Goal: Task Accomplishment & Management: Complete application form

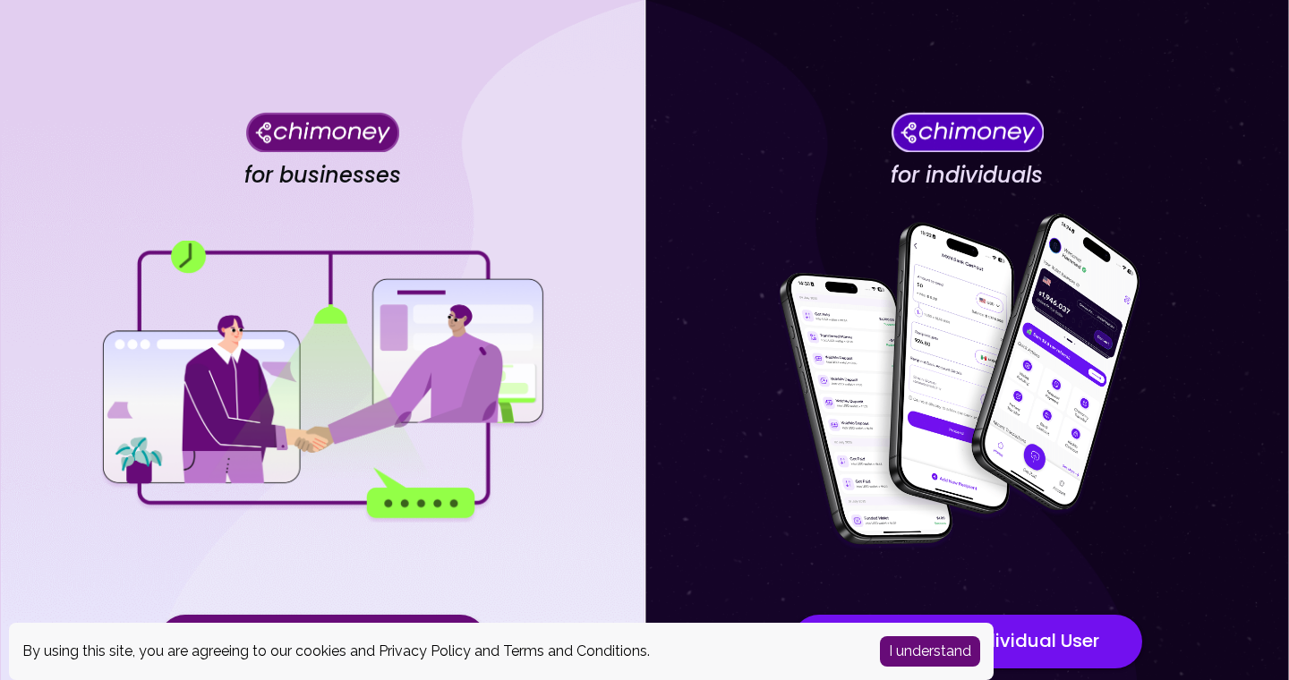
scroll to position [128, 0]
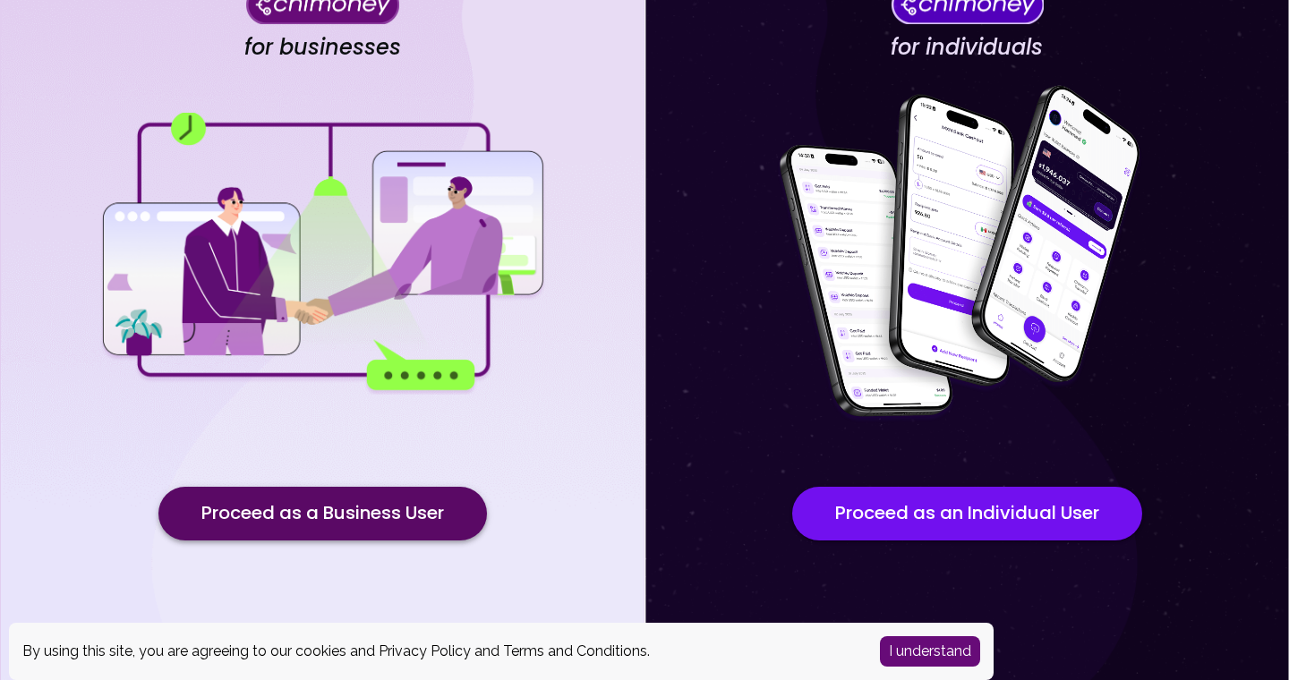
click at [376, 529] on button "Proceed as a Business User" at bounding box center [322, 514] width 328 height 54
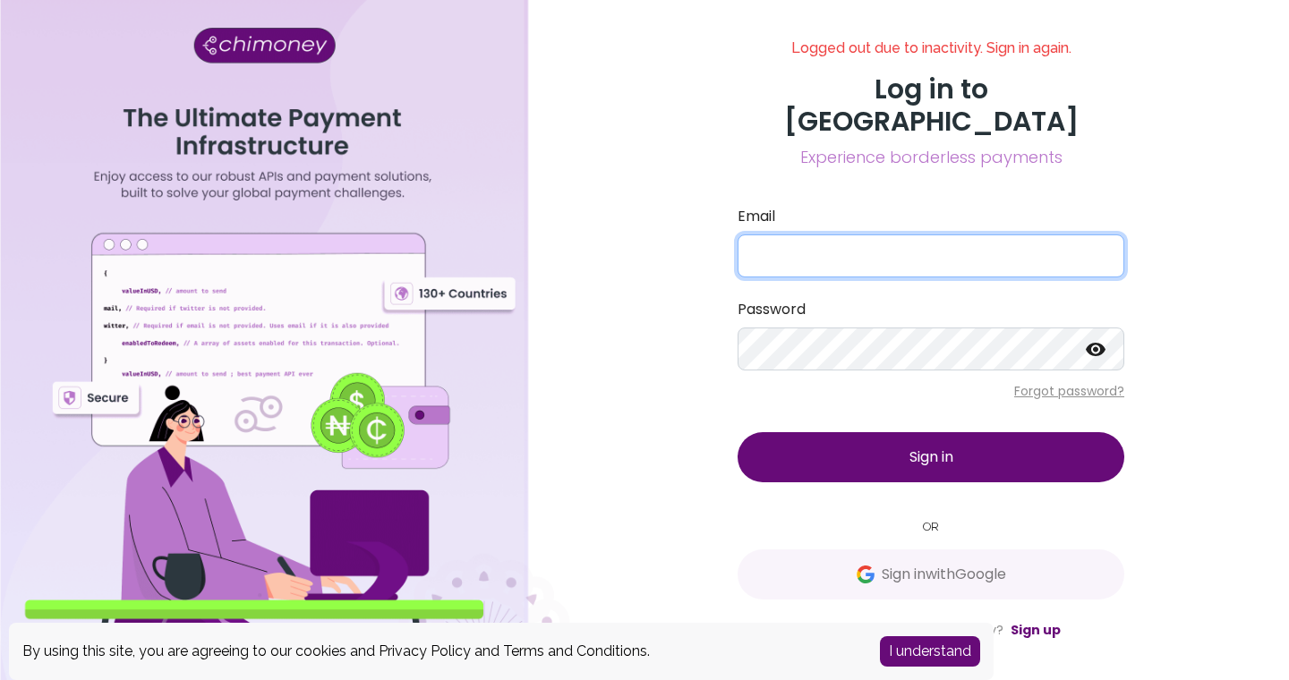
type input "admin@yoma.world"
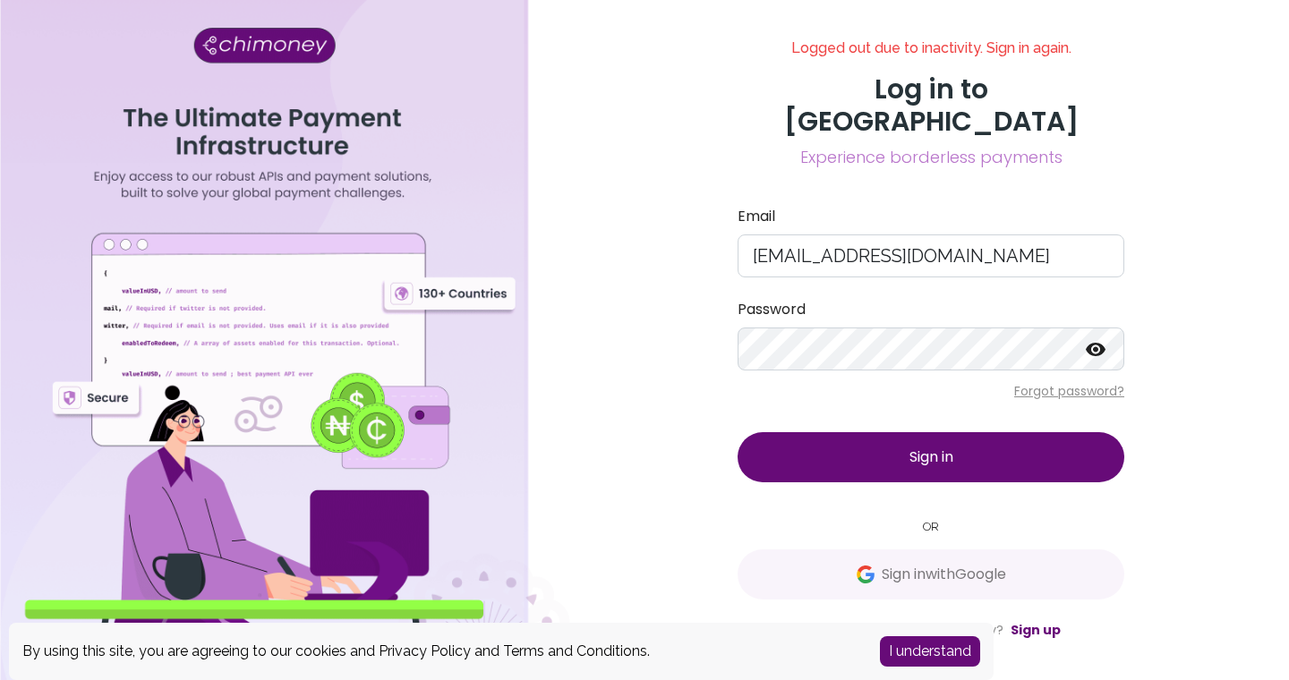
click at [926, 447] on span "Sign in" at bounding box center [931, 457] width 44 height 21
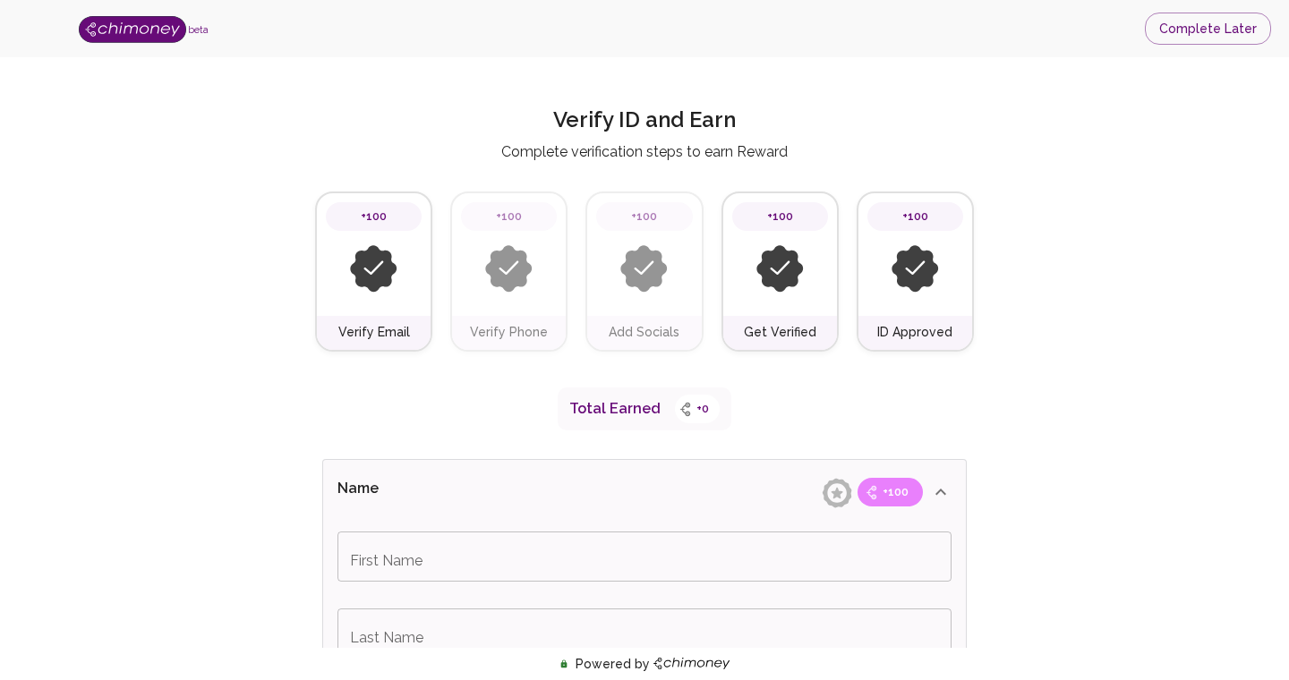
type input "Yoma"
type input "World"
type input "API: Integrate Payments"
type input "Education"
type input "Facebook"
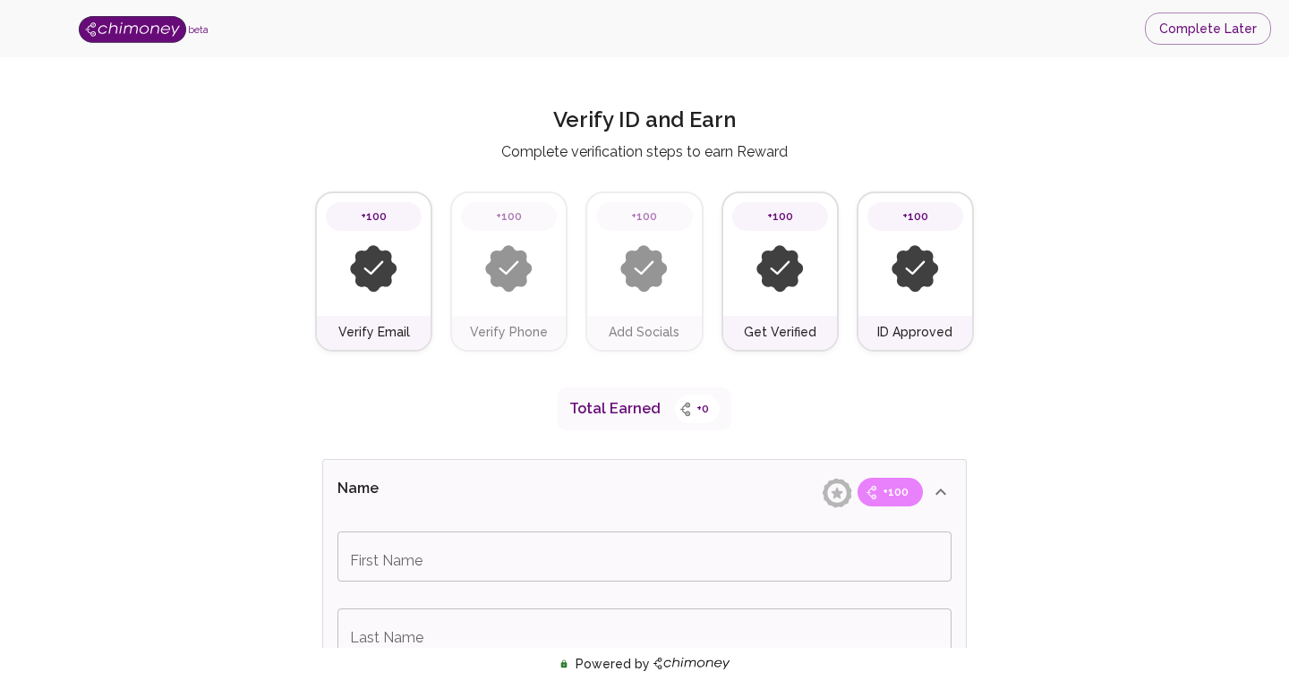
type input "[URL][DOMAIN_NAME]"
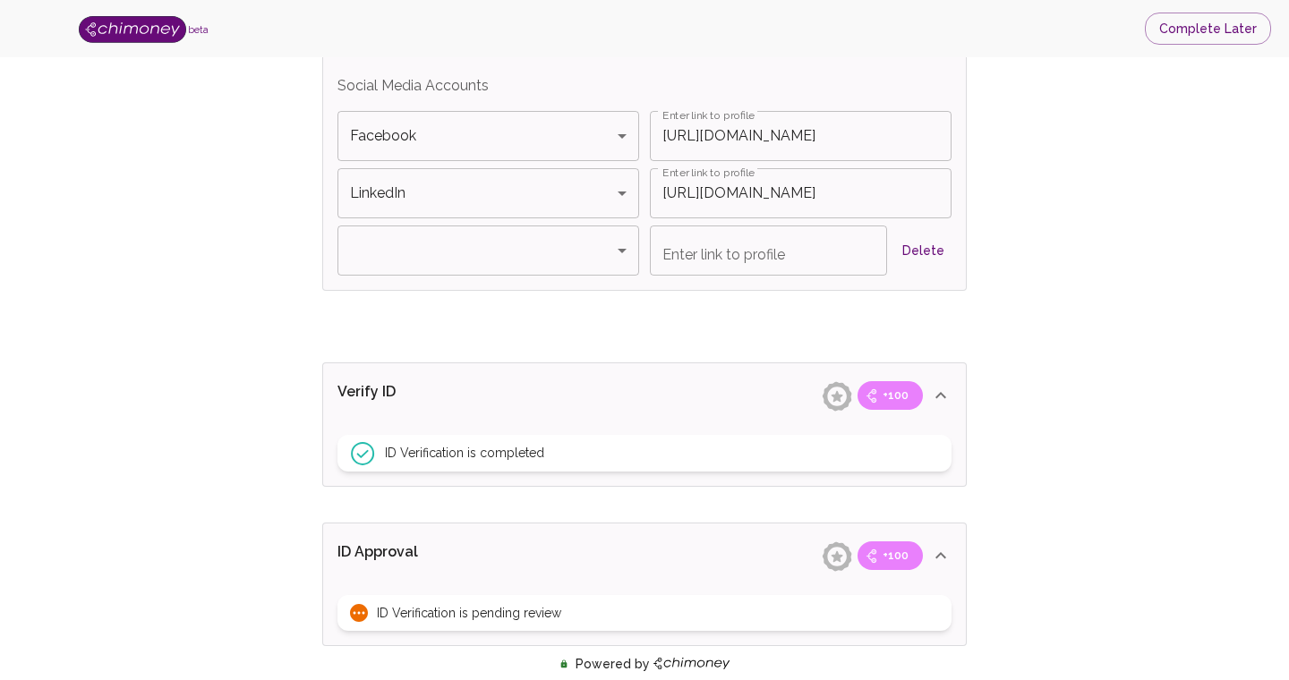
scroll to position [1425, 0]
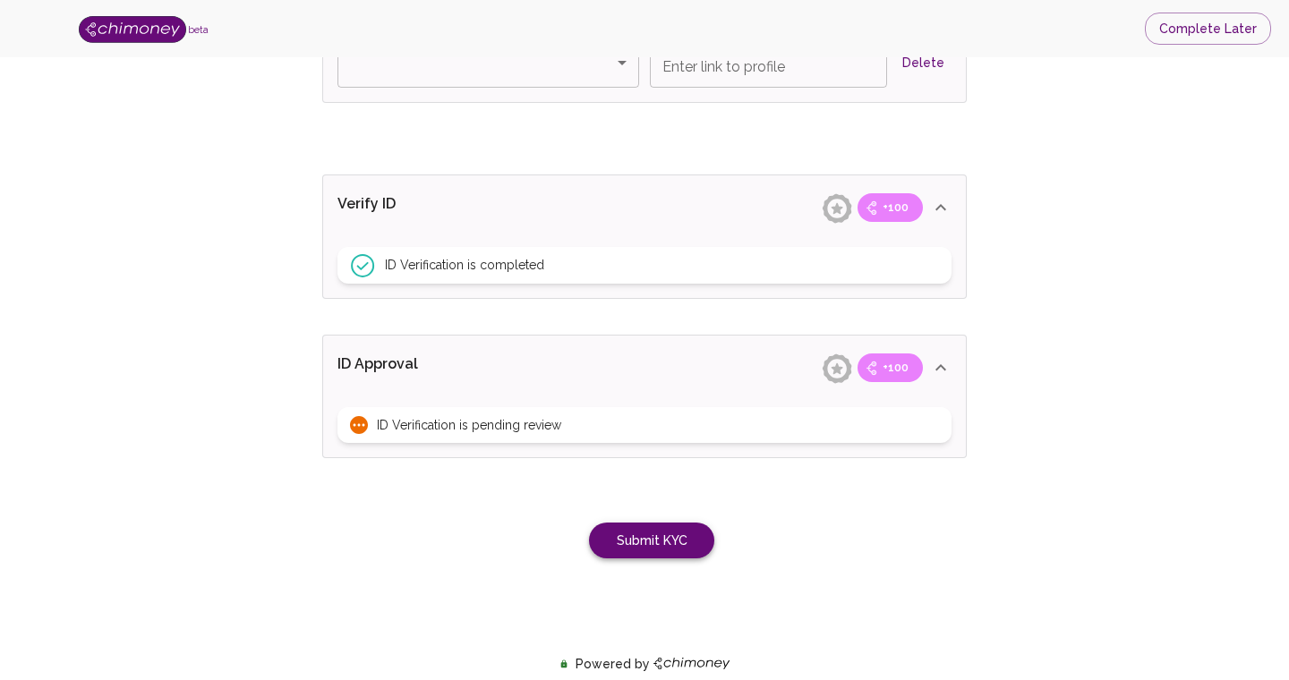
click at [684, 532] on button "Submit KYC" at bounding box center [651, 541] width 125 height 37
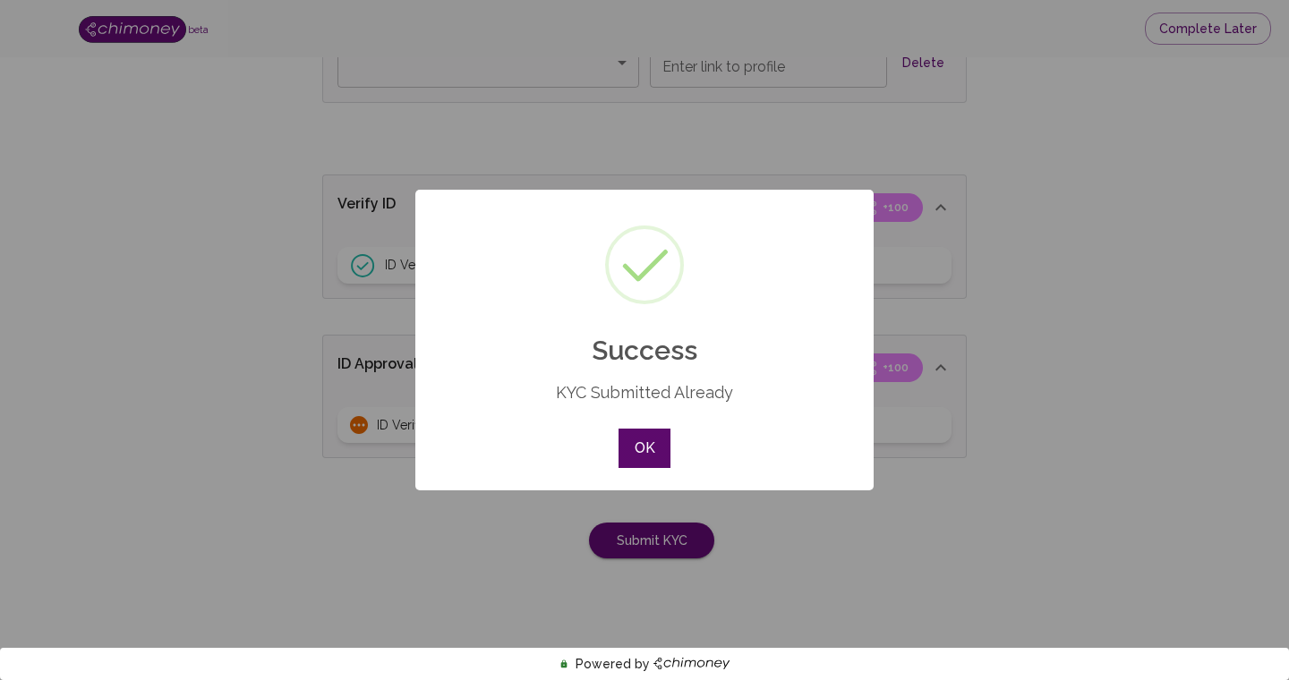
click at [658, 456] on button "OK" at bounding box center [644, 448] width 52 height 39
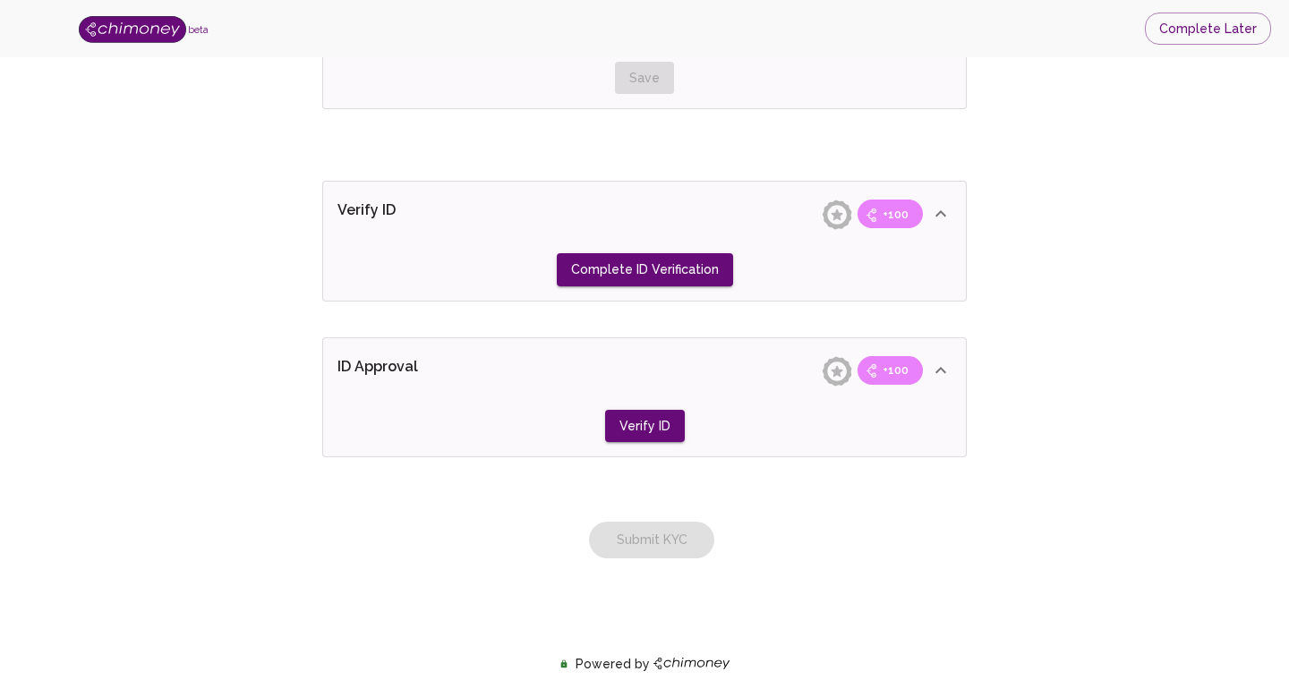
type input "Yoma"
type input "World"
type input "API: Integrate Payments"
type input "Education"
type input "Facebook"
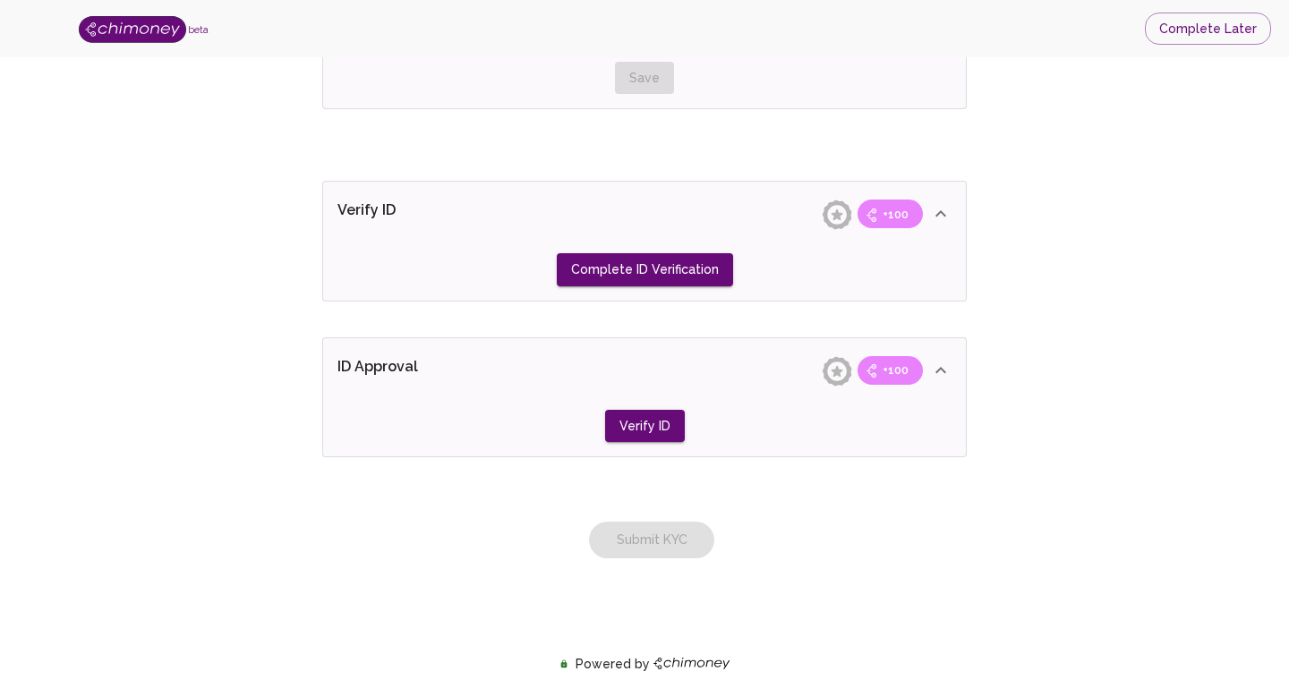
type input "https://www.facebook.com/share/1CEqLVpJGe/?mibextid=wwXIfr"
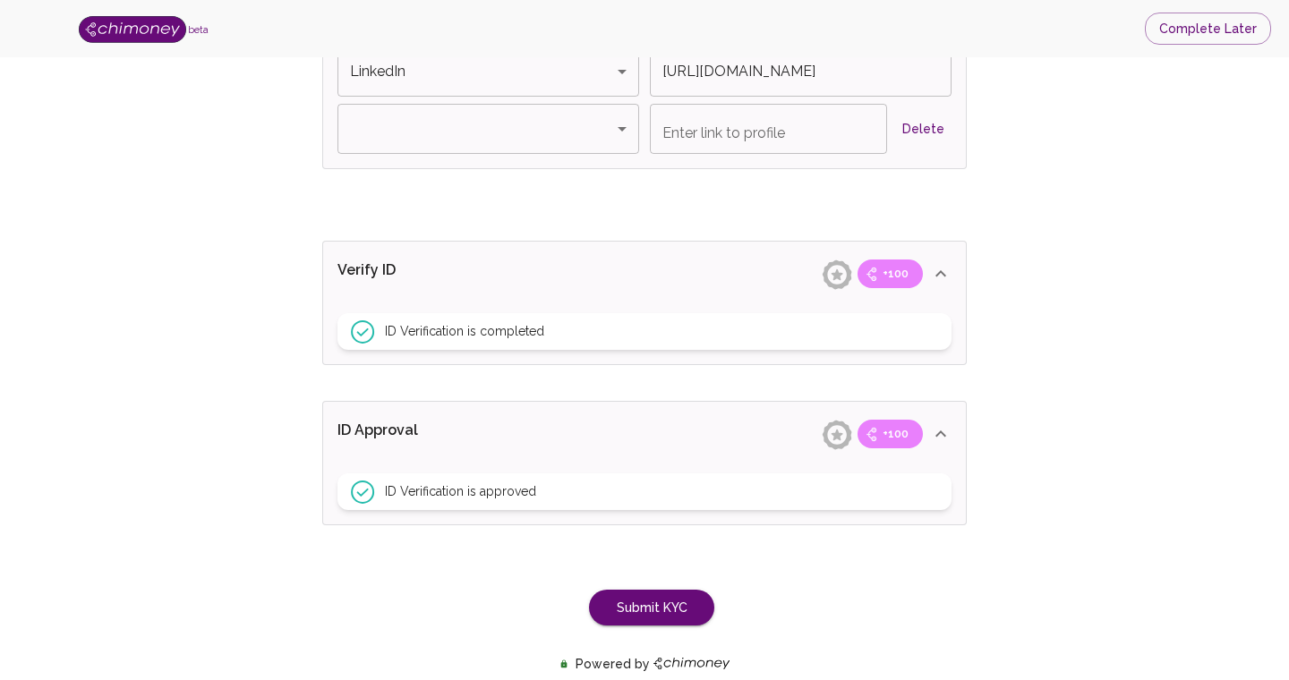
scroll to position [1425, 0]
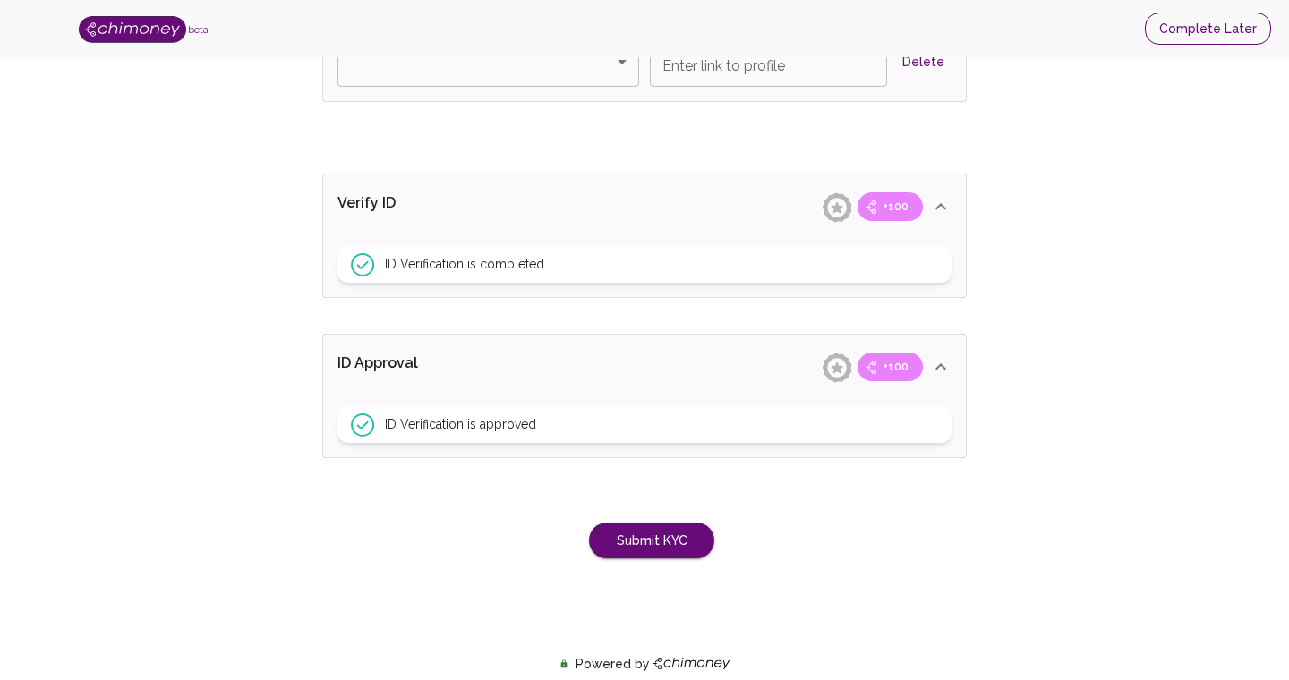
click at [1216, 28] on button "Complete Later" at bounding box center [1207, 29] width 126 height 33
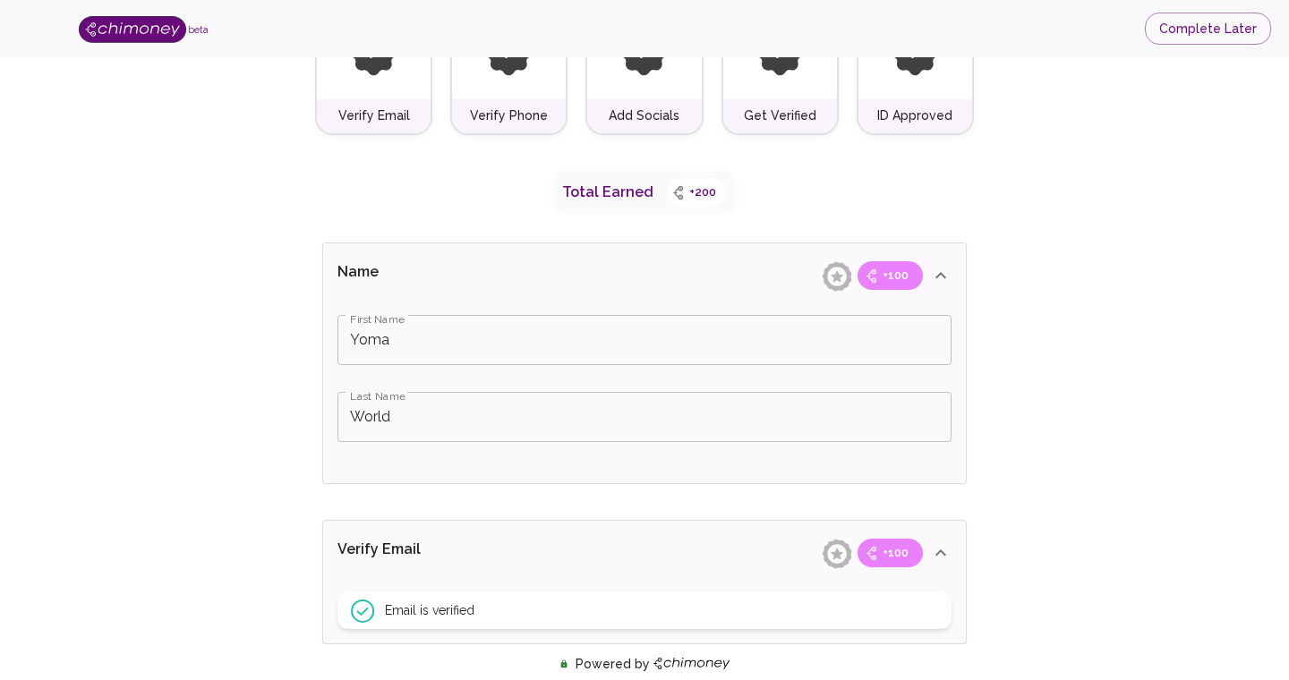
scroll to position [0, 0]
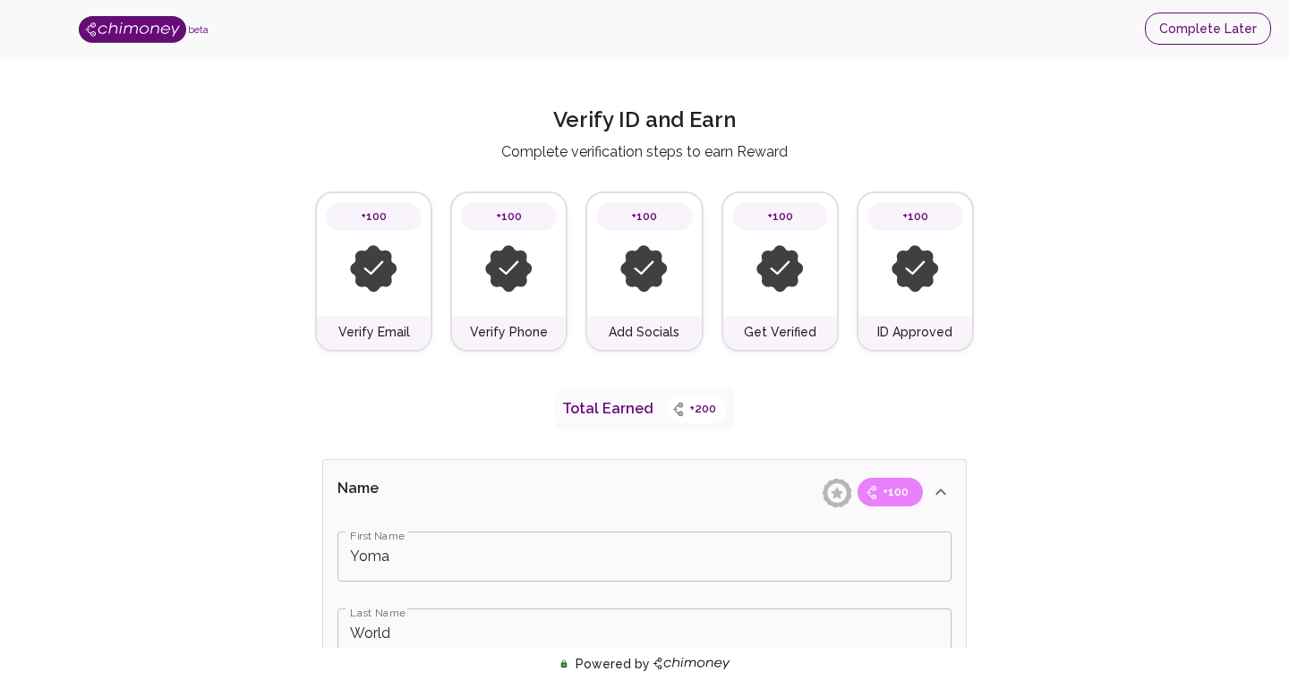
click at [1208, 30] on button "Complete Later" at bounding box center [1207, 29] width 126 height 33
click at [1229, 31] on button "Complete Later" at bounding box center [1207, 29] width 126 height 33
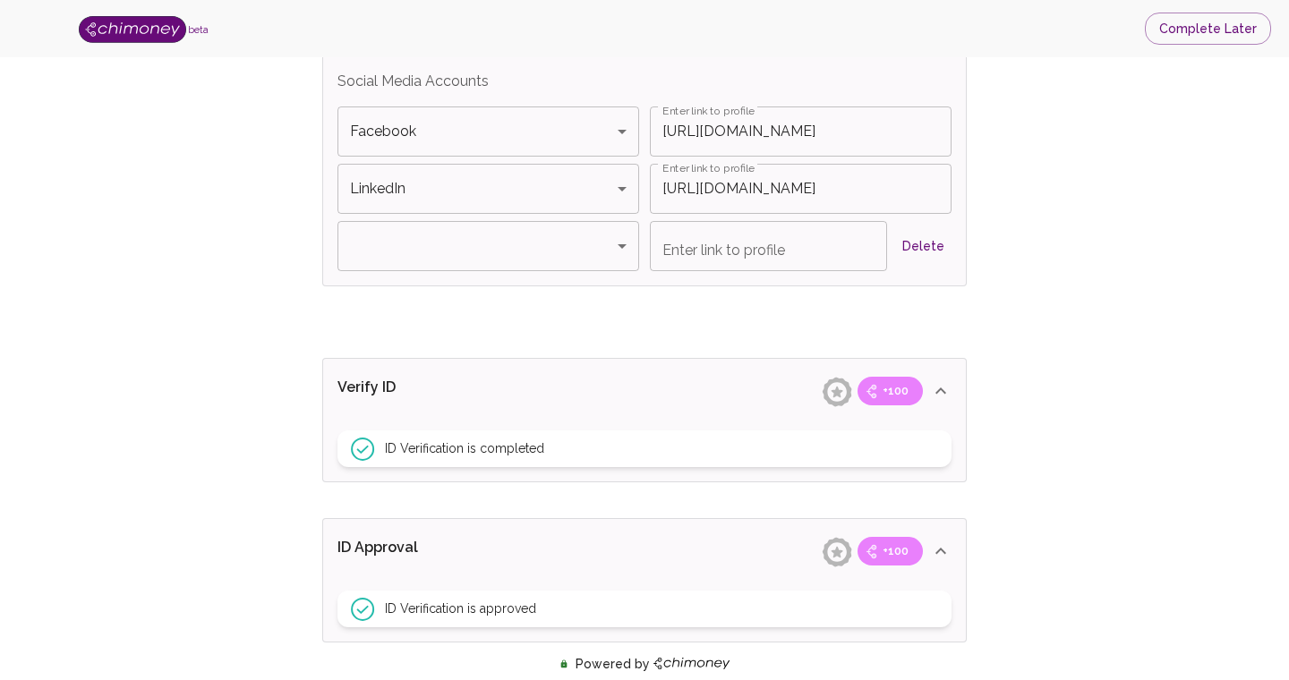
scroll to position [1425, 0]
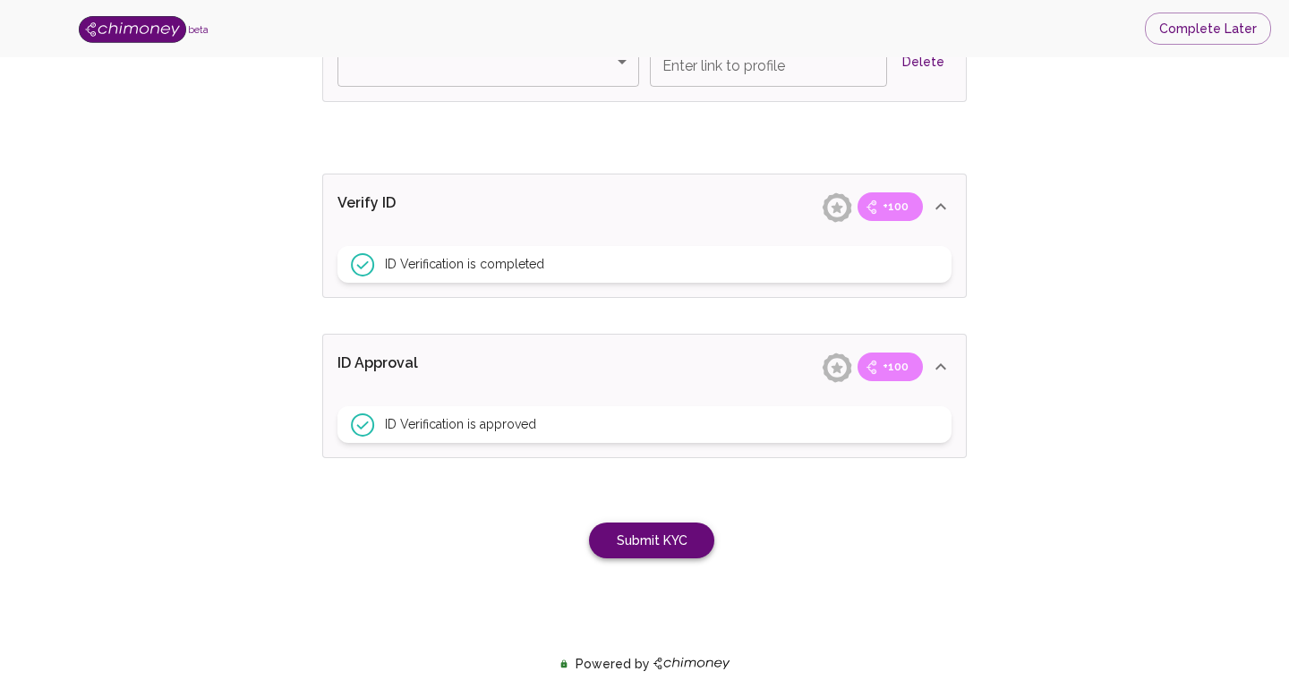
click at [665, 532] on button "Submit KYC" at bounding box center [651, 541] width 125 height 37
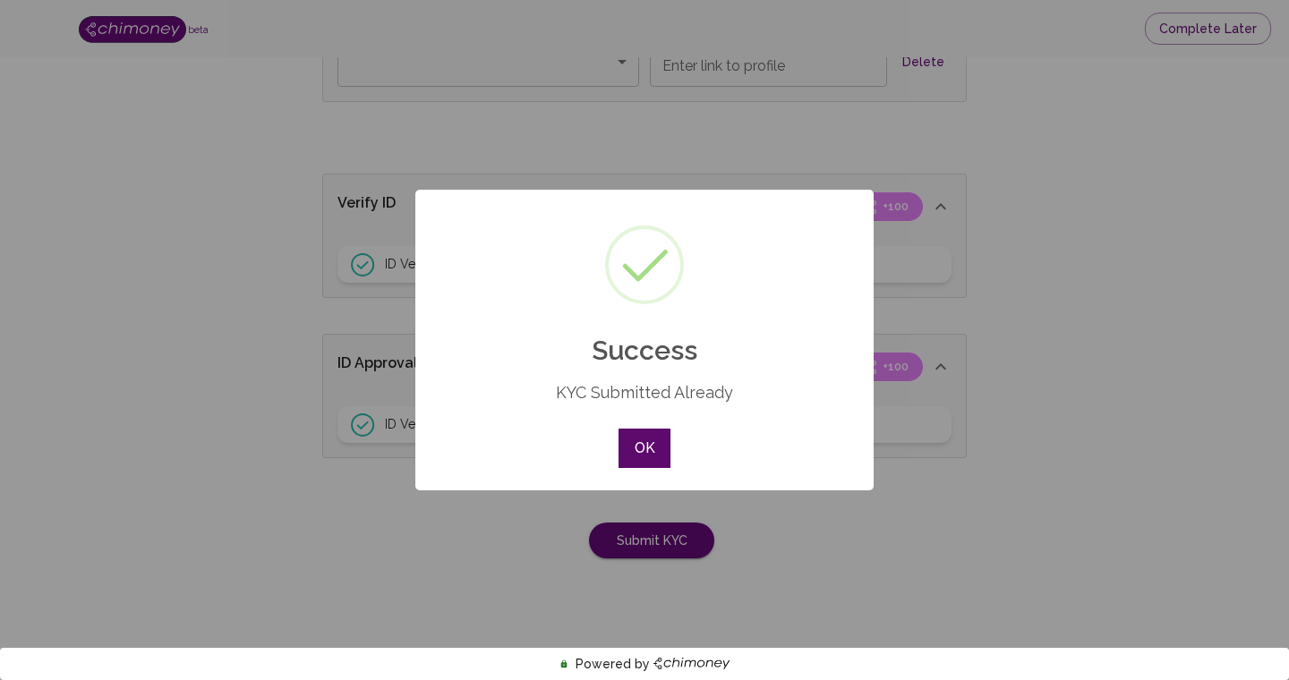
click at [628, 449] on button "OK" at bounding box center [644, 448] width 52 height 39
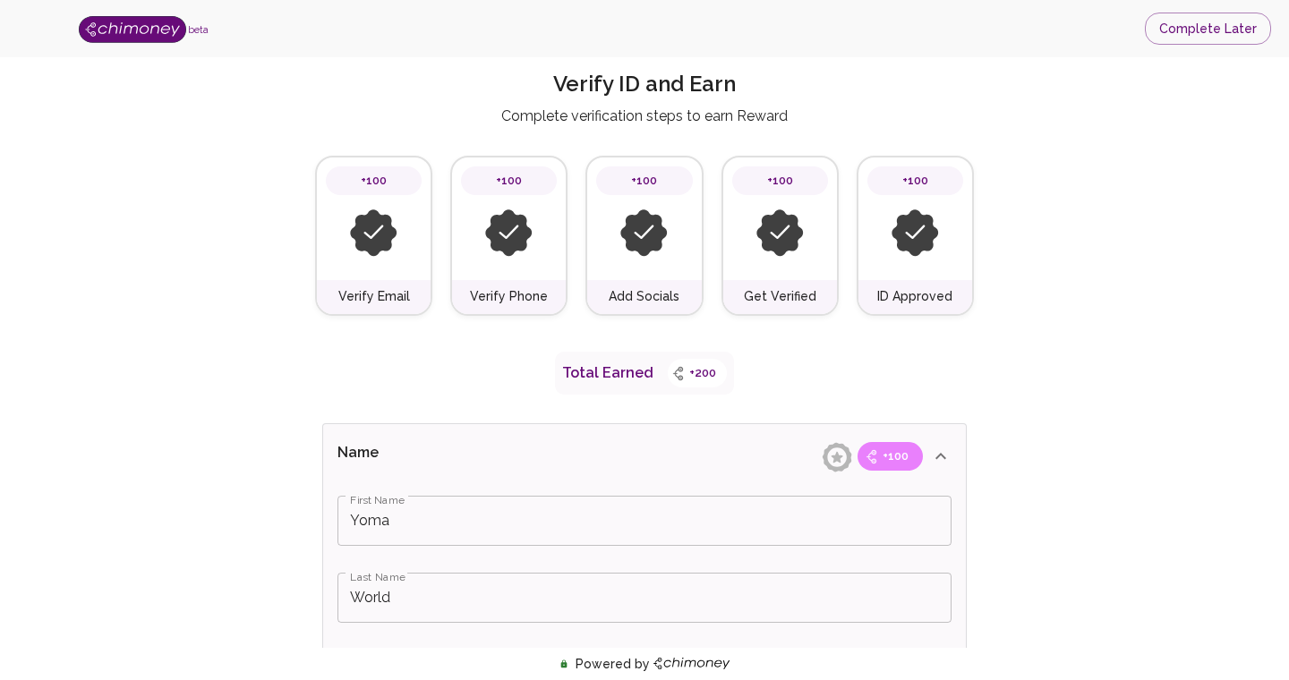
scroll to position [0, 0]
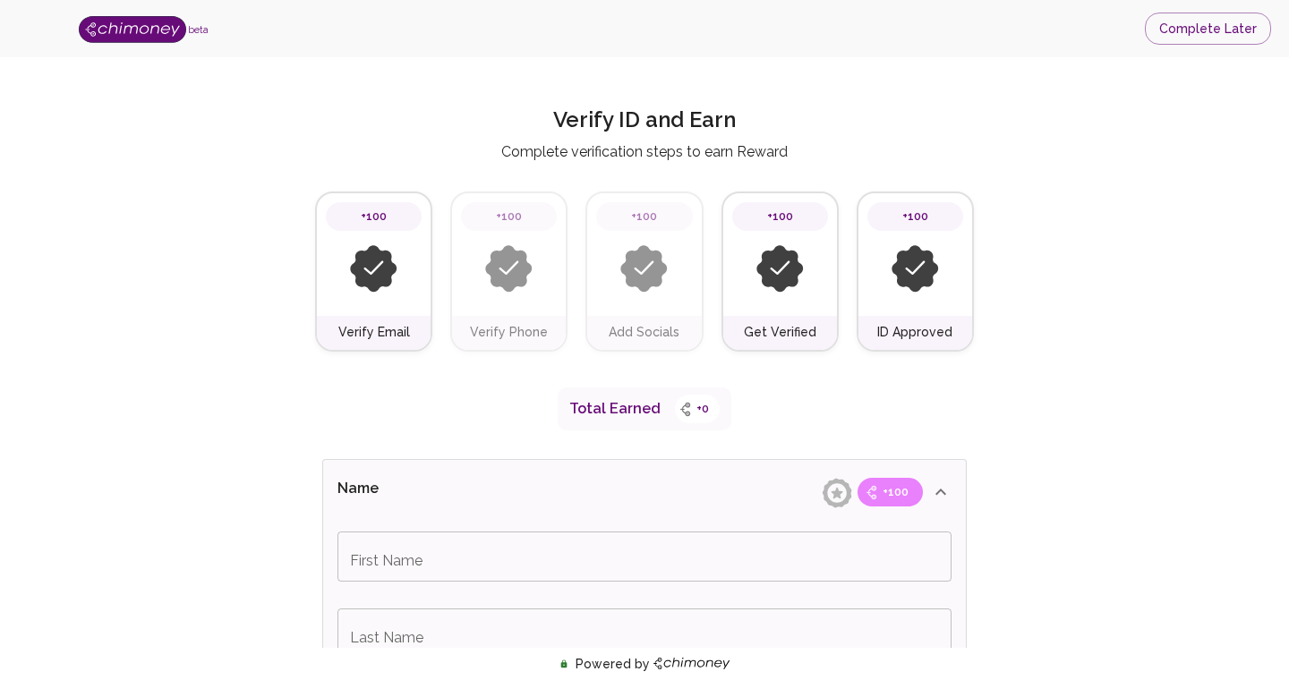
type input "Yoma"
type input "World"
type input "API: Integrate Payments"
type input "Education"
type input "Facebook"
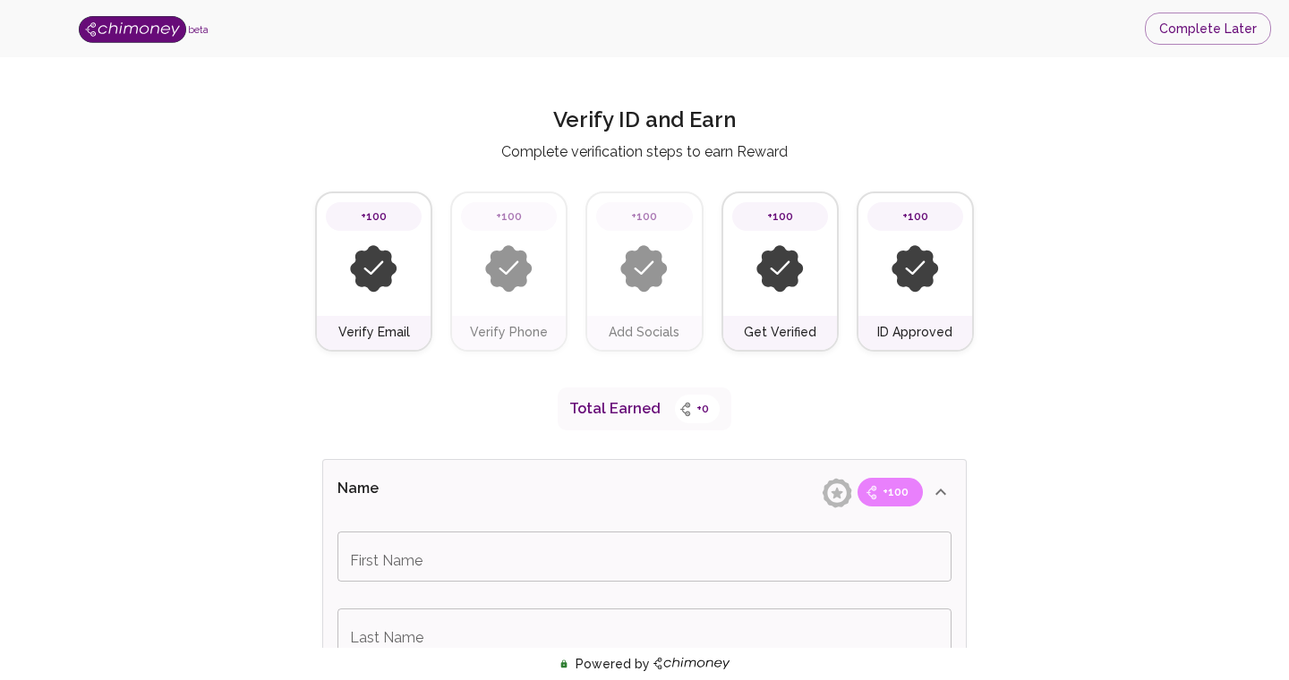
type input "[URL][DOMAIN_NAME]"
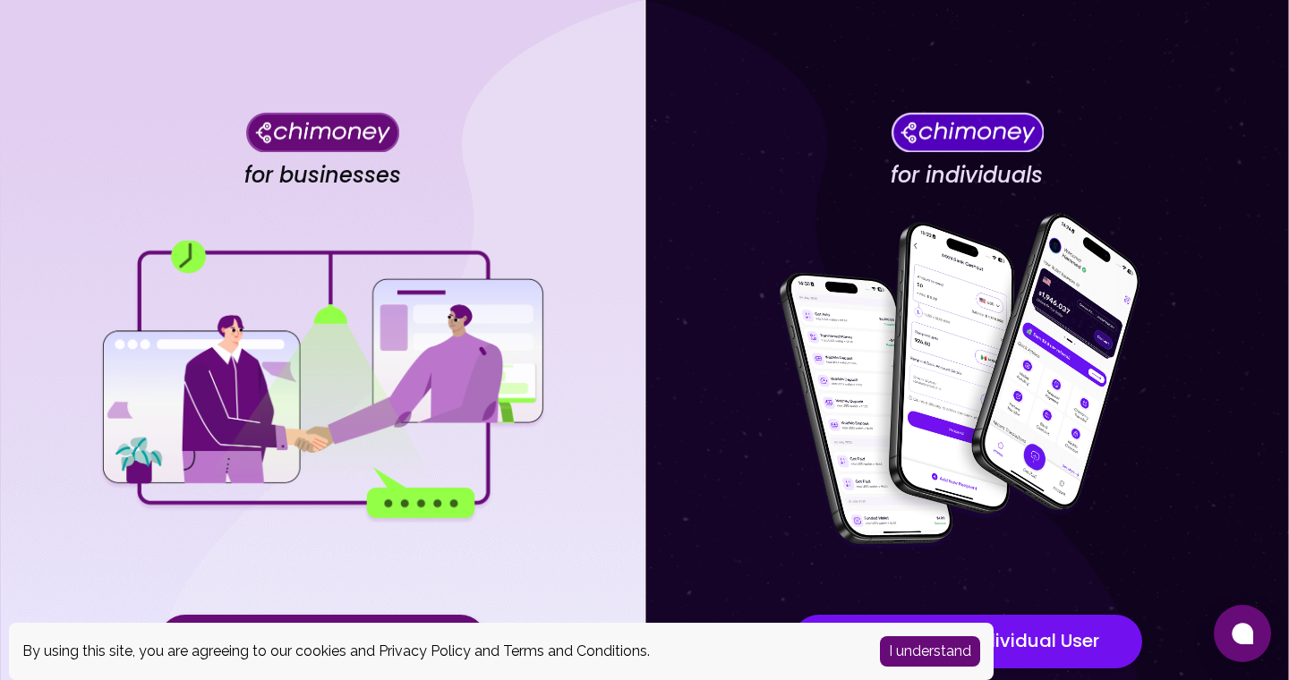
scroll to position [128, 0]
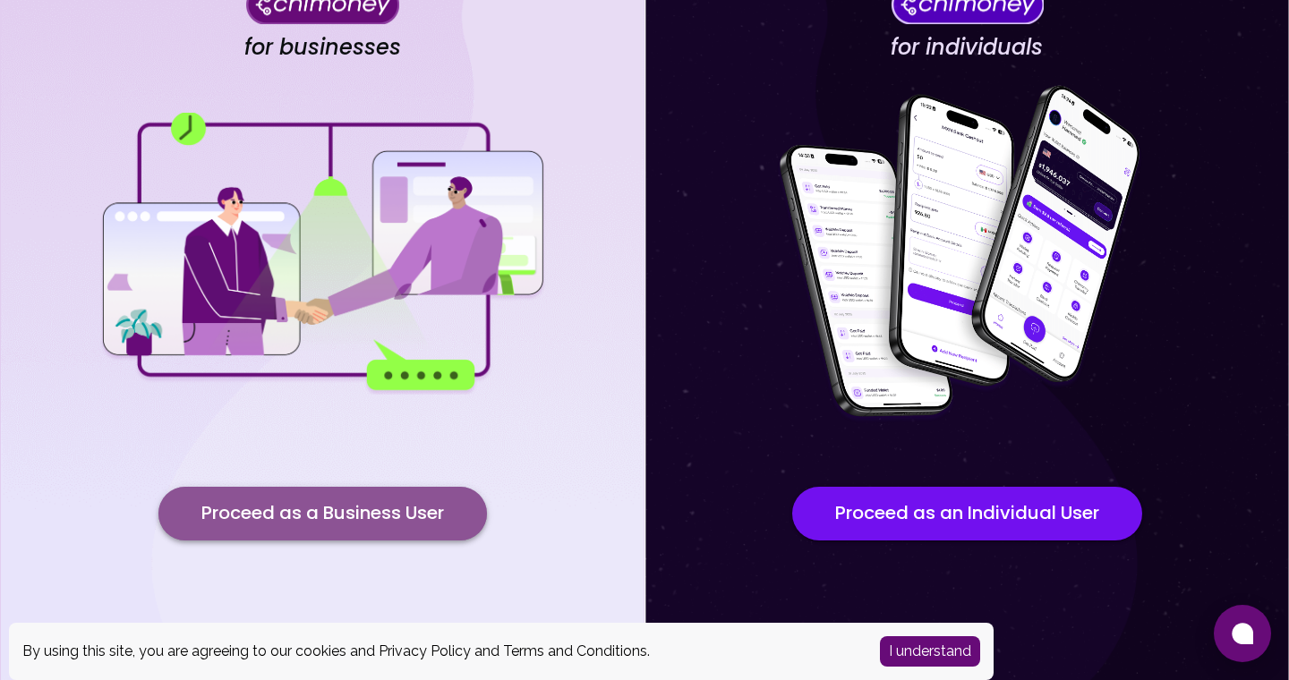
click at [421, 516] on button "Proceed as a Business User" at bounding box center [322, 514] width 328 height 54
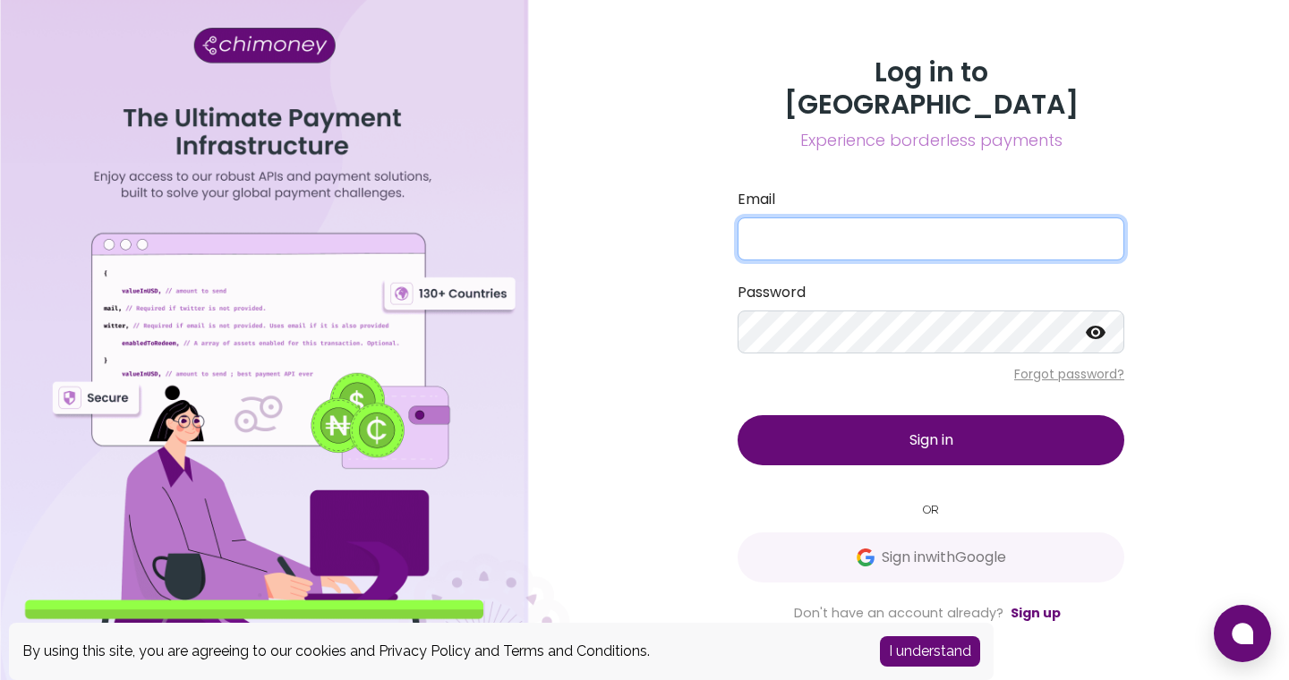
type input "admin@yoma.world"
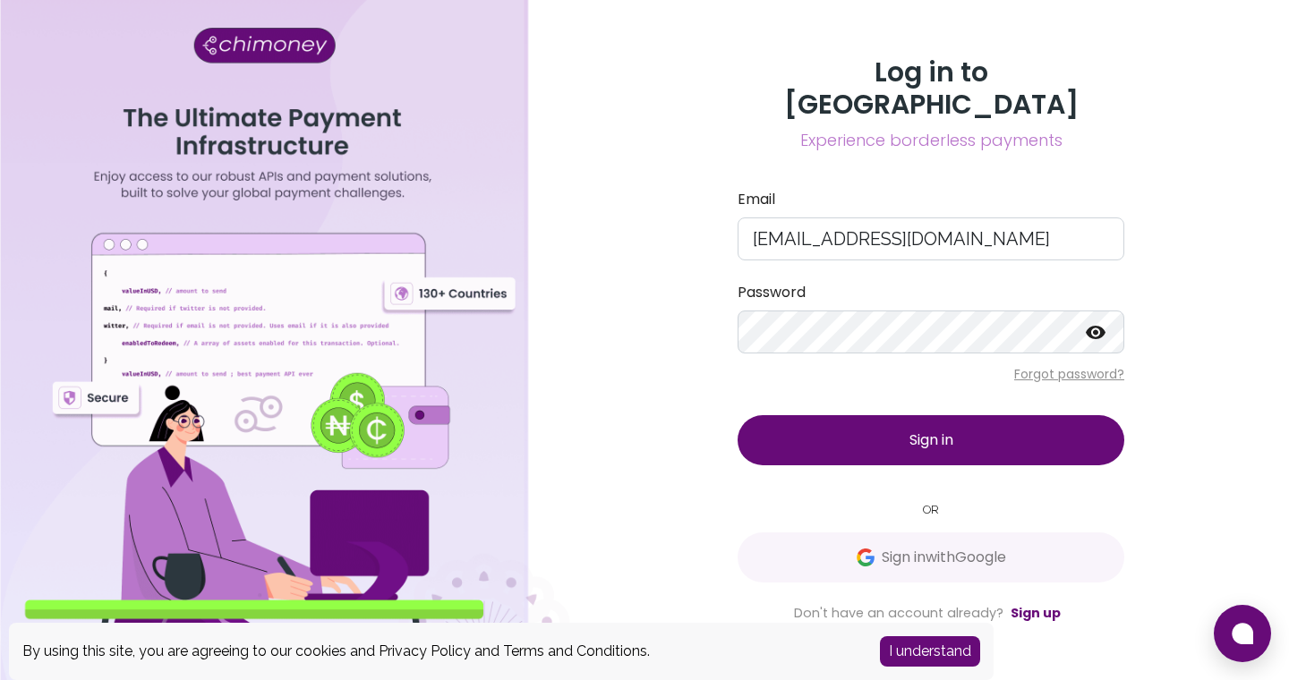
click at [987, 434] on button "Sign in" at bounding box center [930, 440] width 387 height 50
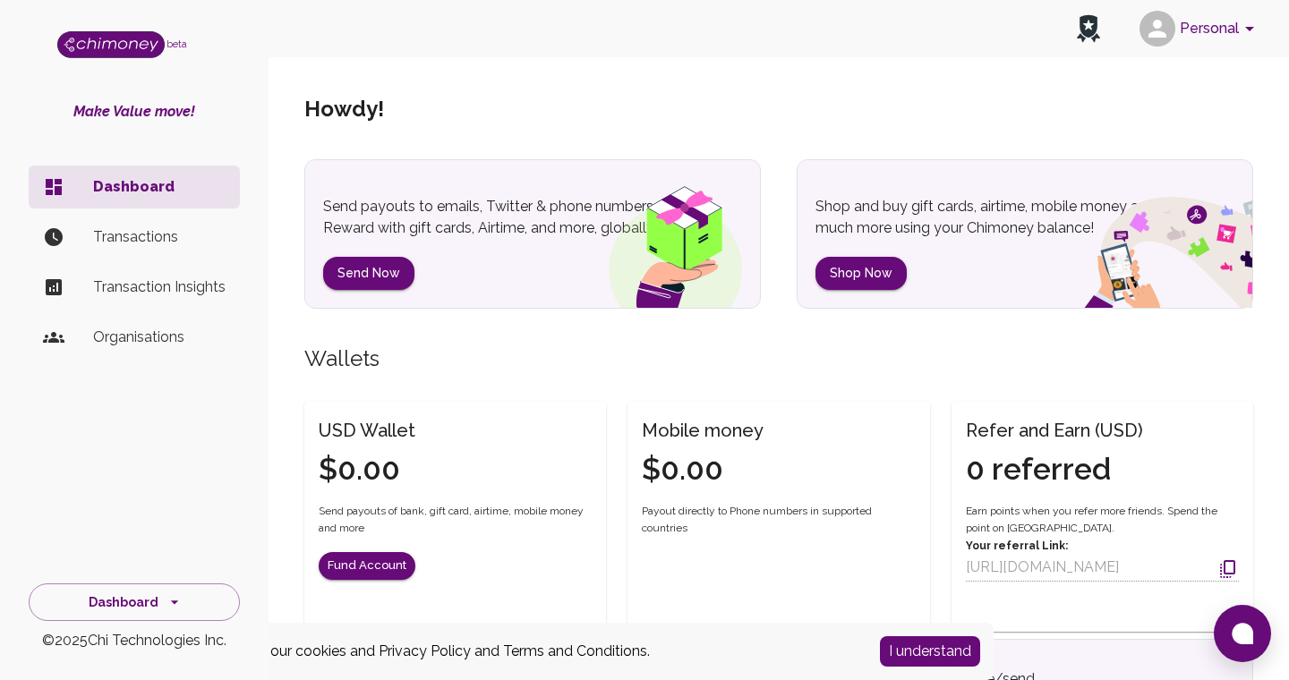
click at [140, 337] on p "Organisations" at bounding box center [159, 337] width 132 height 21
click at [111, 334] on p "Organisations" at bounding box center [159, 337] width 132 height 21
click at [143, 338] on p "Organisations" at bounding box center [159, 337] width 132 height 21
click at [169, 594] on icon "side nav" at bounding box center [175, 602] width 18 height 18
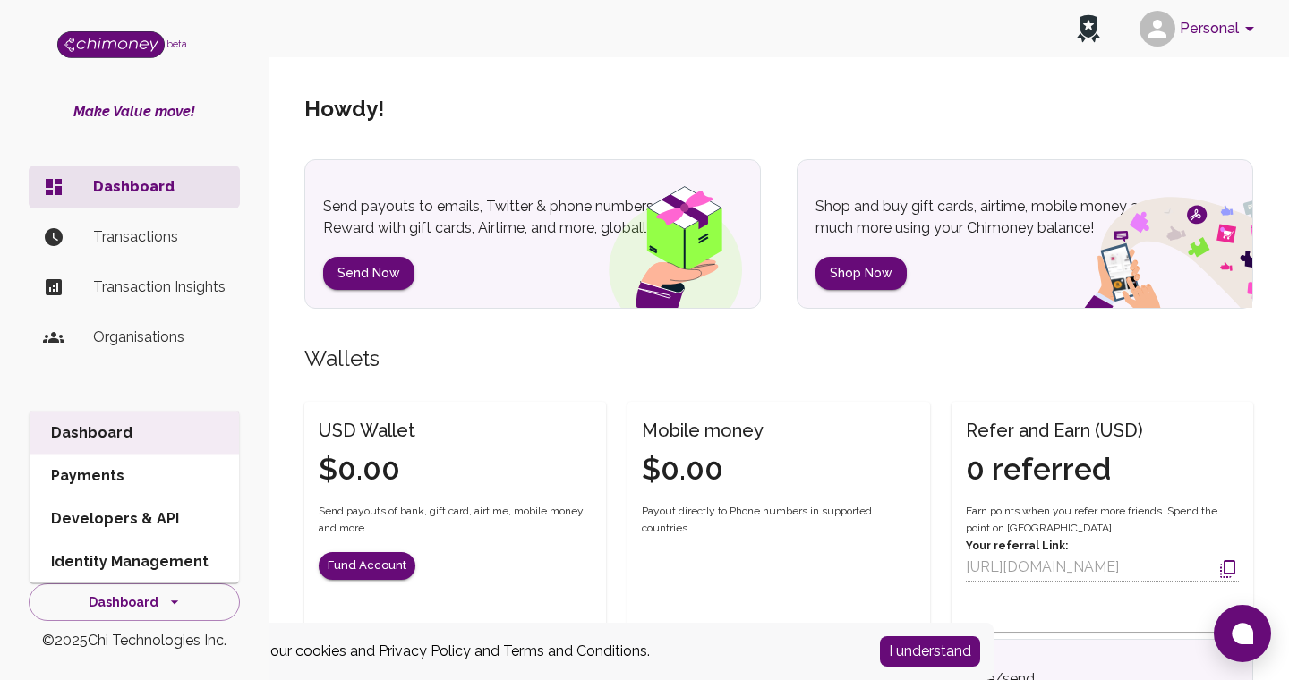
click at [164, 375] on div "Dashboard Transactions Transaction Insights Organisations" at bounding box center [134, 348] width 268 height 380
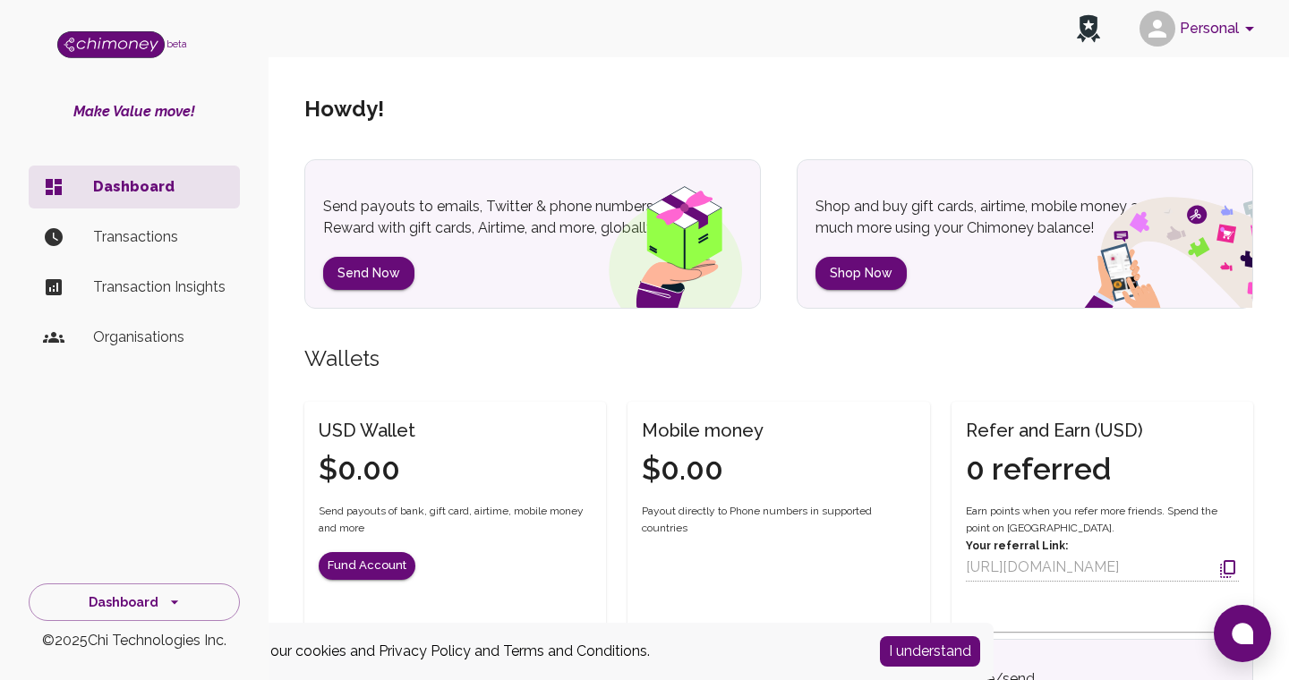
click at [1212, 26] on button "Personal" at bounding box center [1199, 28] width 135 height 47
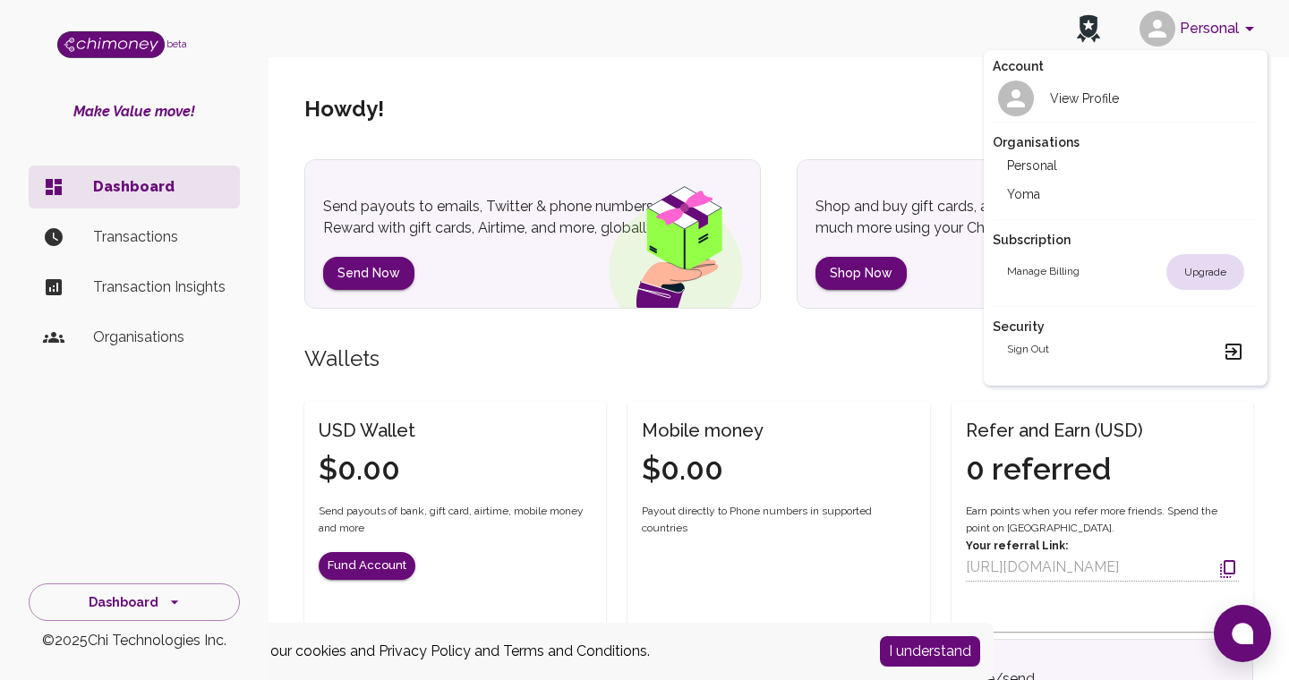
click at [1045, 189] on li "Yoma" at bounding box center [1125, 194] width 267 height 29
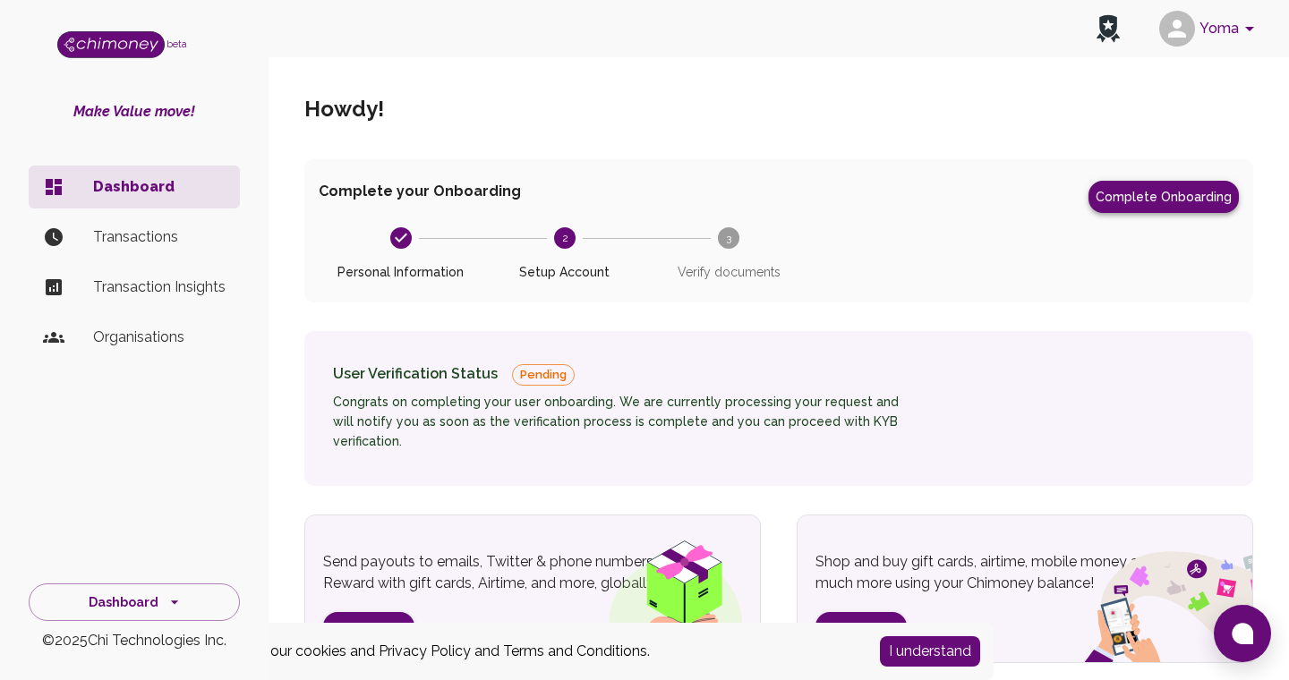
click at [1183, 205] on button "Complete Onboarding" at bounding box center [1163, 197] width 150 height 32
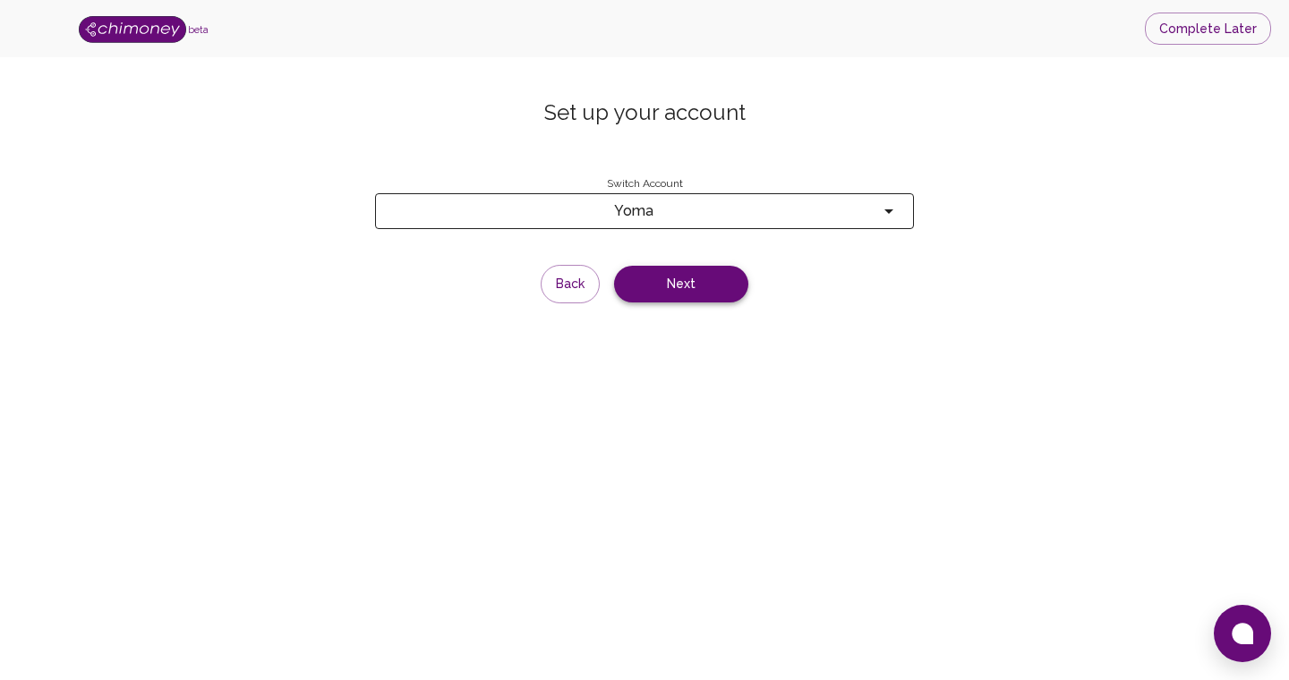
click at [706, 289] on button "Next" at bounding box center [681, 284] width 134 height 37
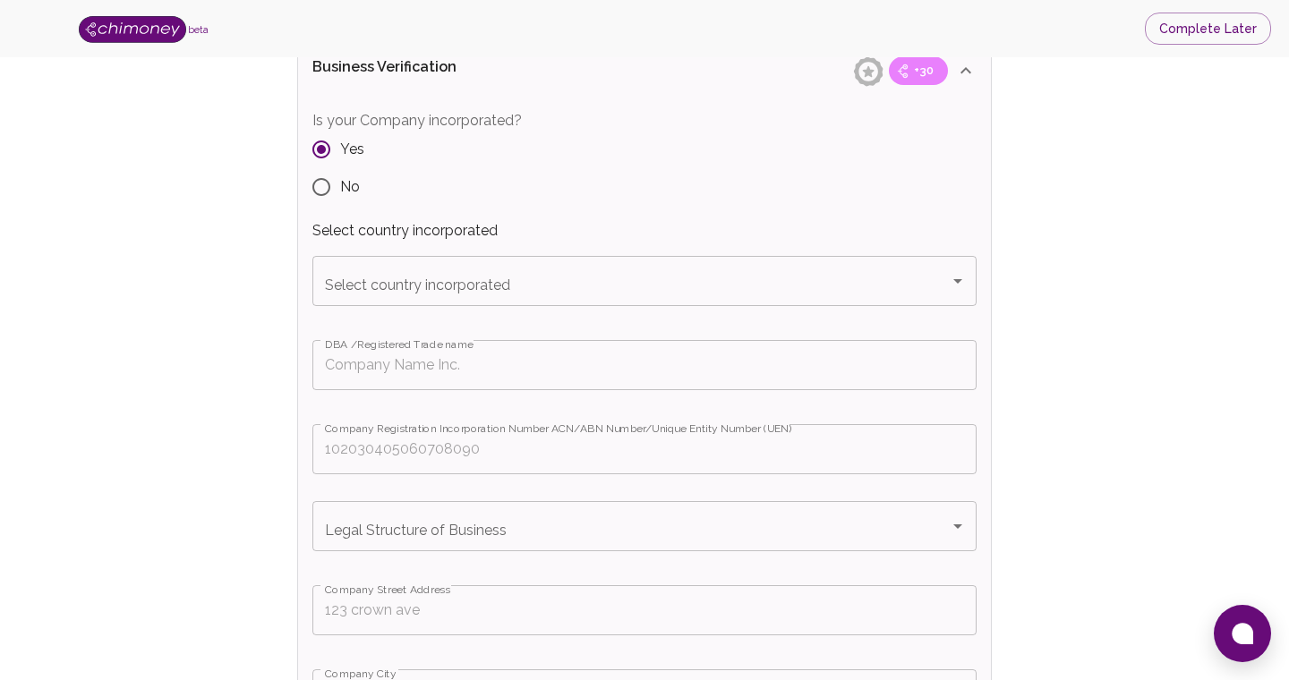
scroll to position [341, 0]
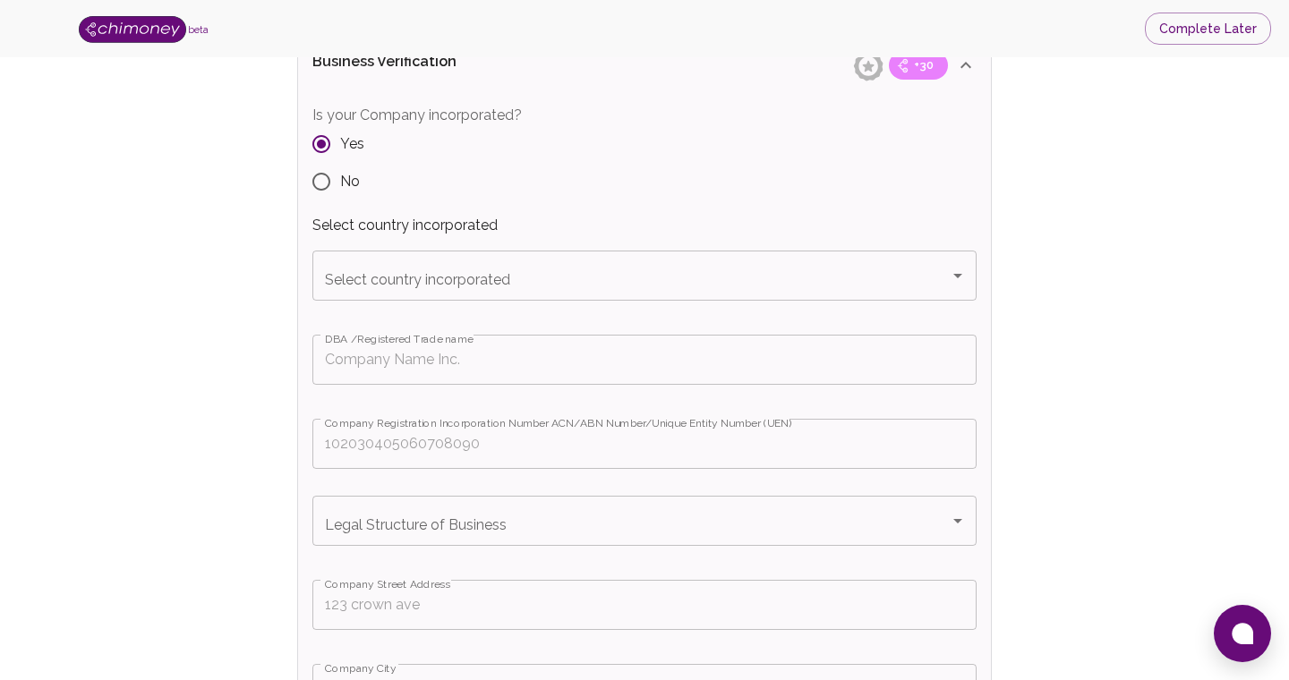
click at [569, 293] on div "Select country incorporated" at bounding box center [644, 276] width 664 height 50
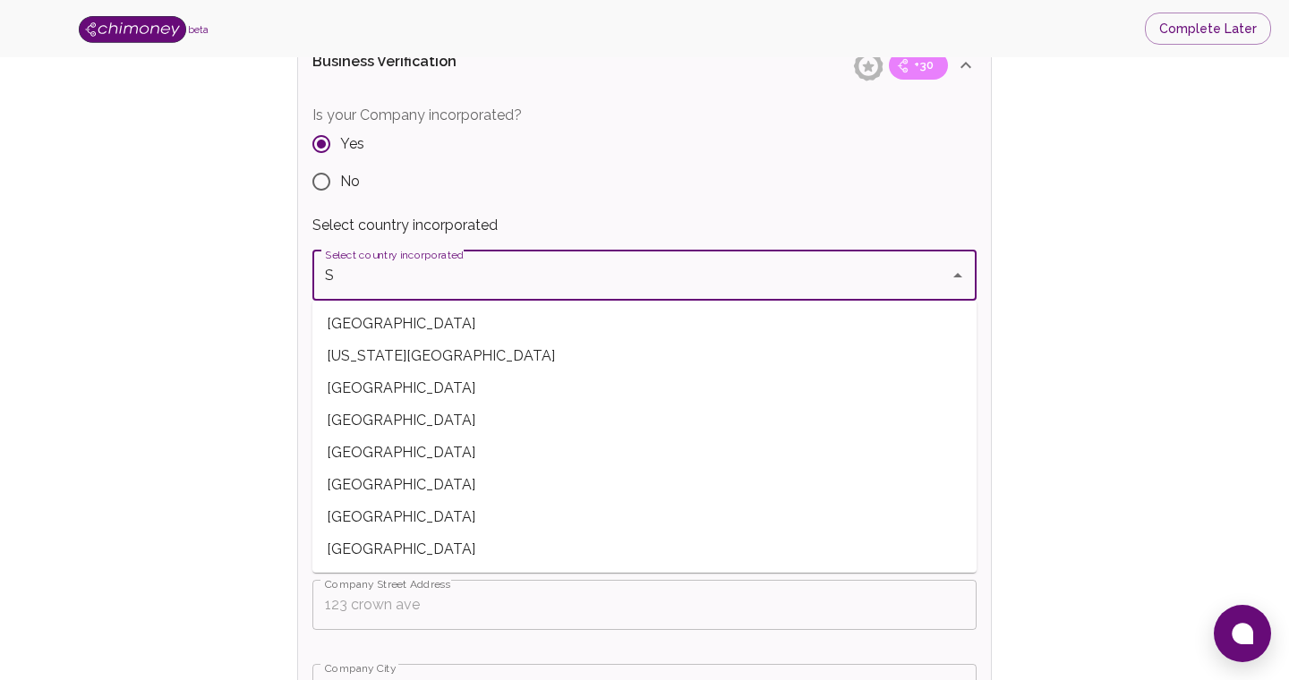
type input "[GEOGRAPHIC_DATA]"
type input "RLabs"
type input "[STREET_ADDRESS][PERSON_NAME]"
type input "[GEOGRAPHIC_DATA]"
type input "7764"
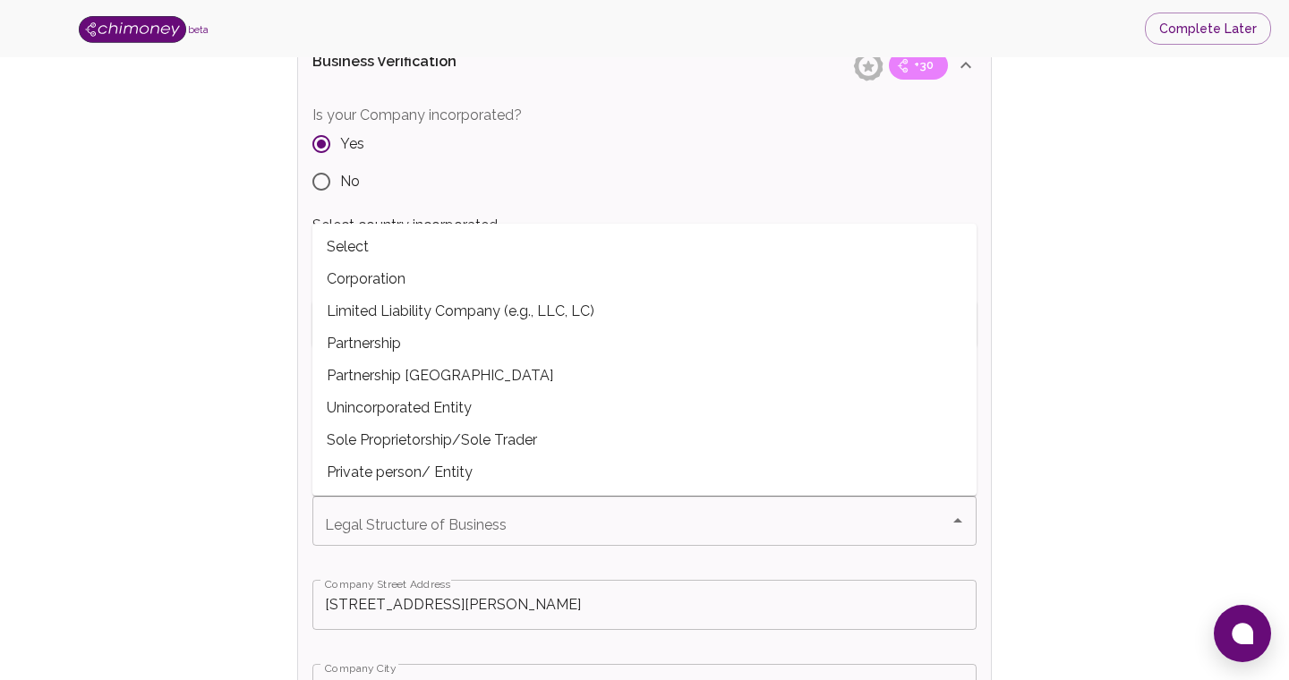
click at [380, 251] on span "Select" at bounding box center [644, 247] width 664 height 32
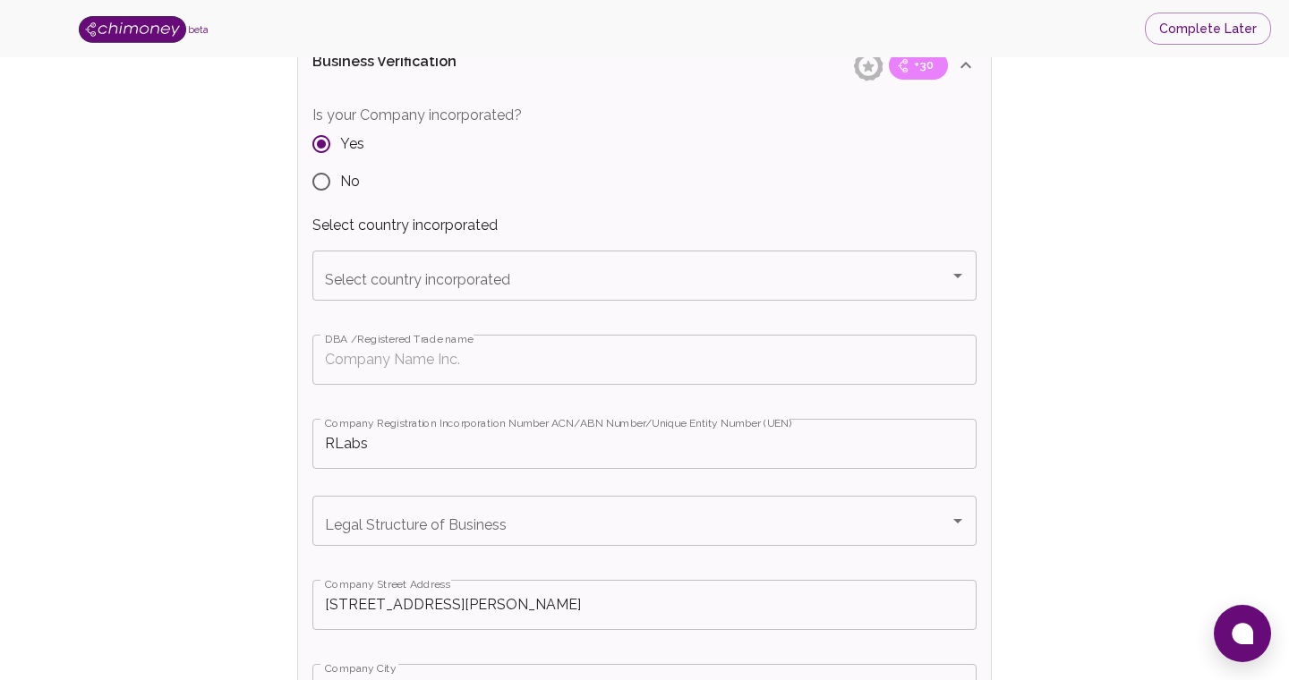
click at [545, 271] on input "Select country incorporated" at bounding box center [630, 276] width 621 height 34
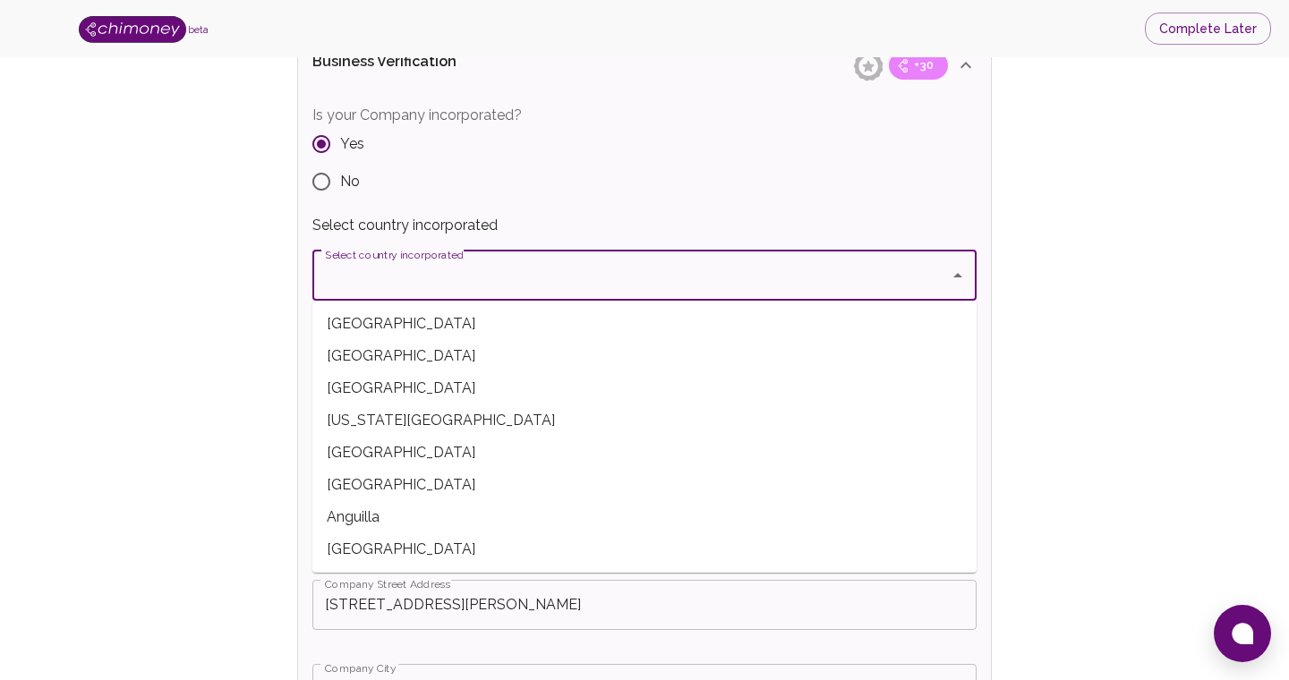
type input "[GEOGRAPHIC_DATA]"
type input "[PERSON_NAME][EMAIL_ADDRESS][PERSON_NAME][DOMAIN_NAME]"
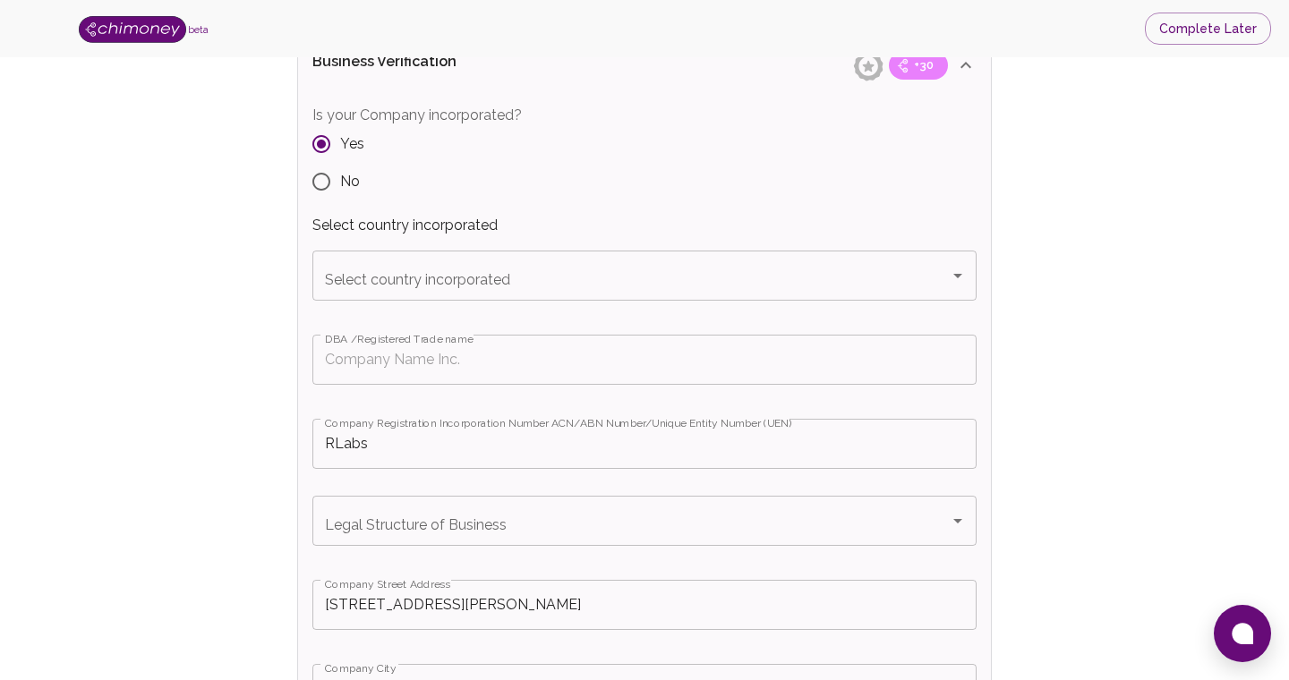
click at [636, 267] on input "Select country incorporated" at bounding box center [630, 276] width 621 height 34
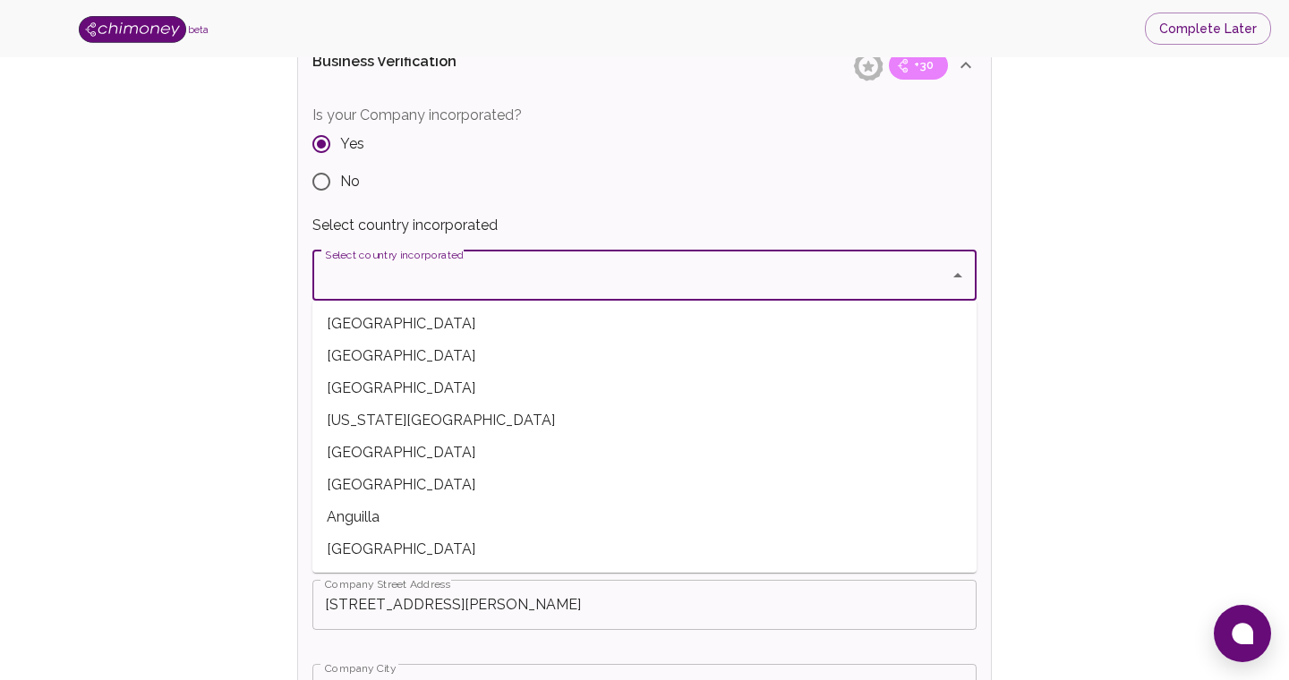
type input "[GEOGRAPHIC_DATA]"
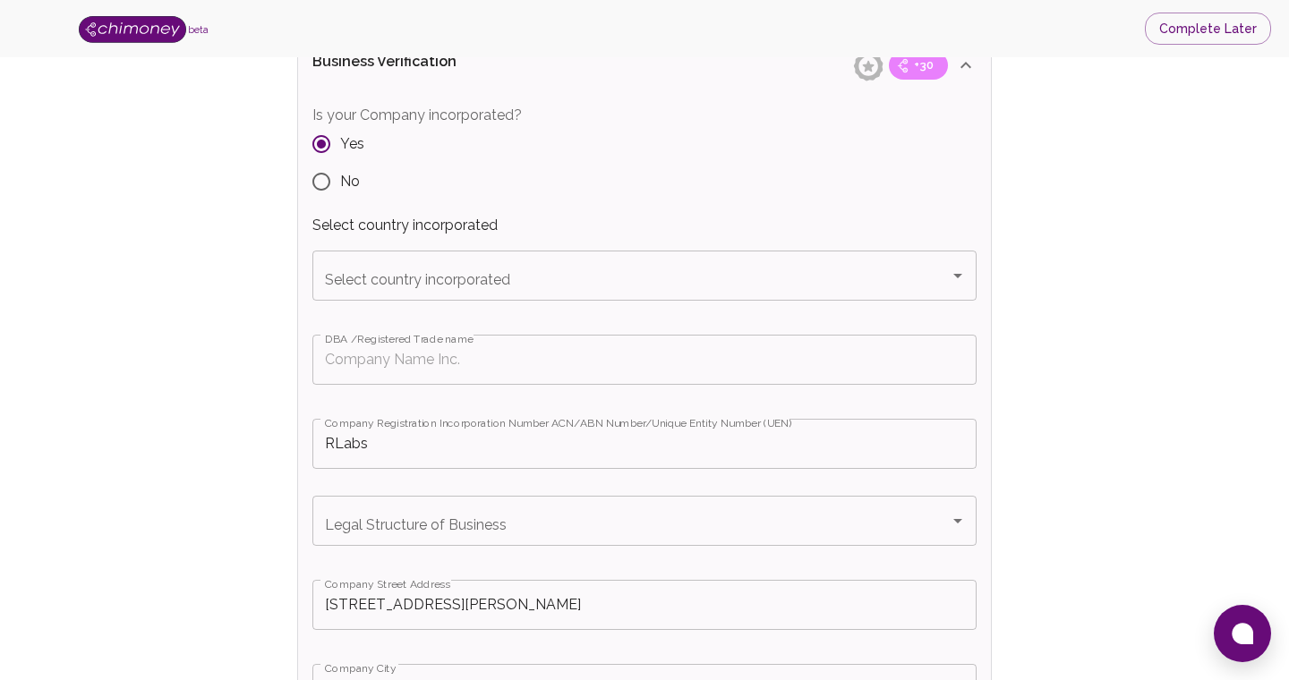
click at [570, 274] on input "Select country incorporated" at bounding box center [630, 276] width 621 height 34
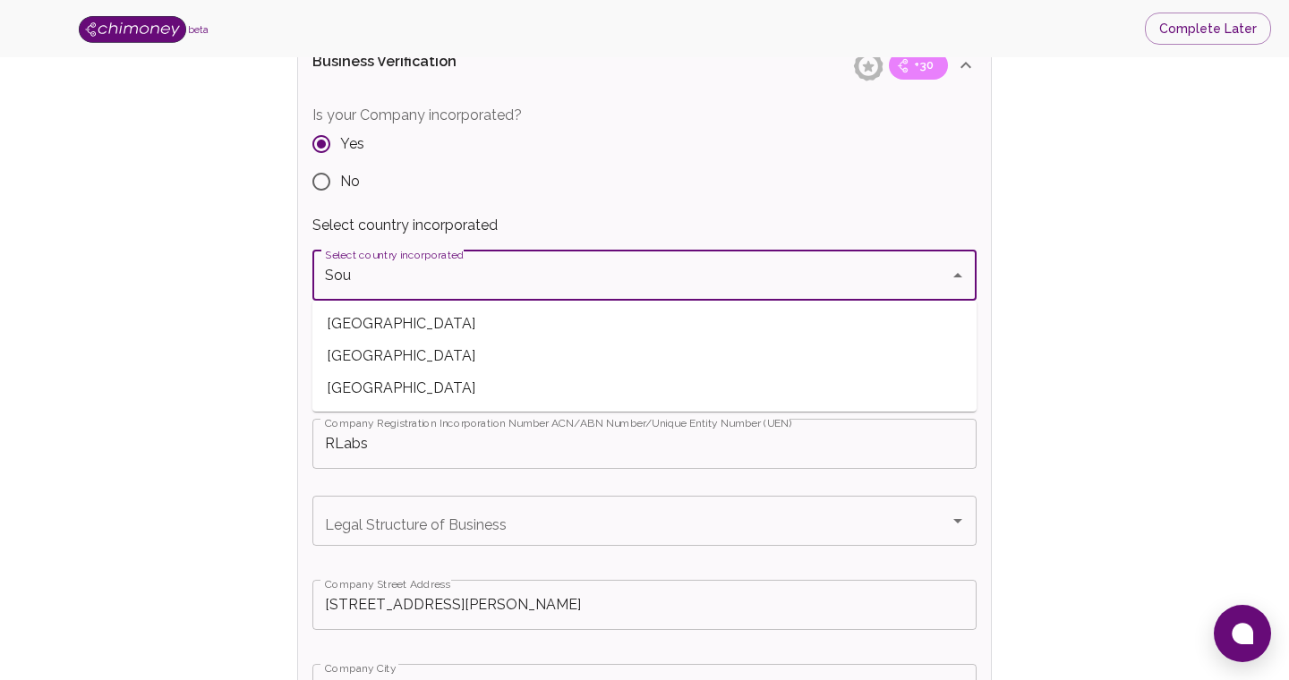
click at [378, 321] on span "[GEOGRAPHIC_DATA]" at bounding box center [644, 324] width 664 height 32
type input "[GEOGRAPHIC_DATA]"
type input "+27"
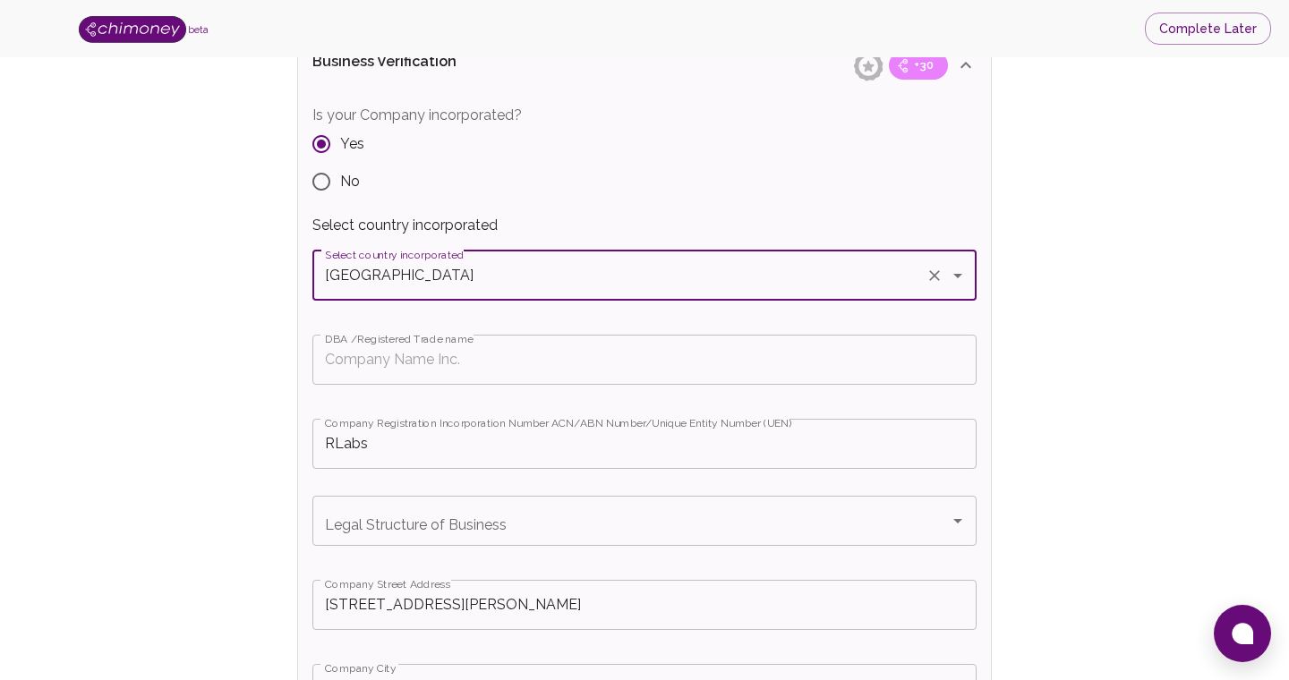
type input "[GEOGRAPHIC_DATA]"
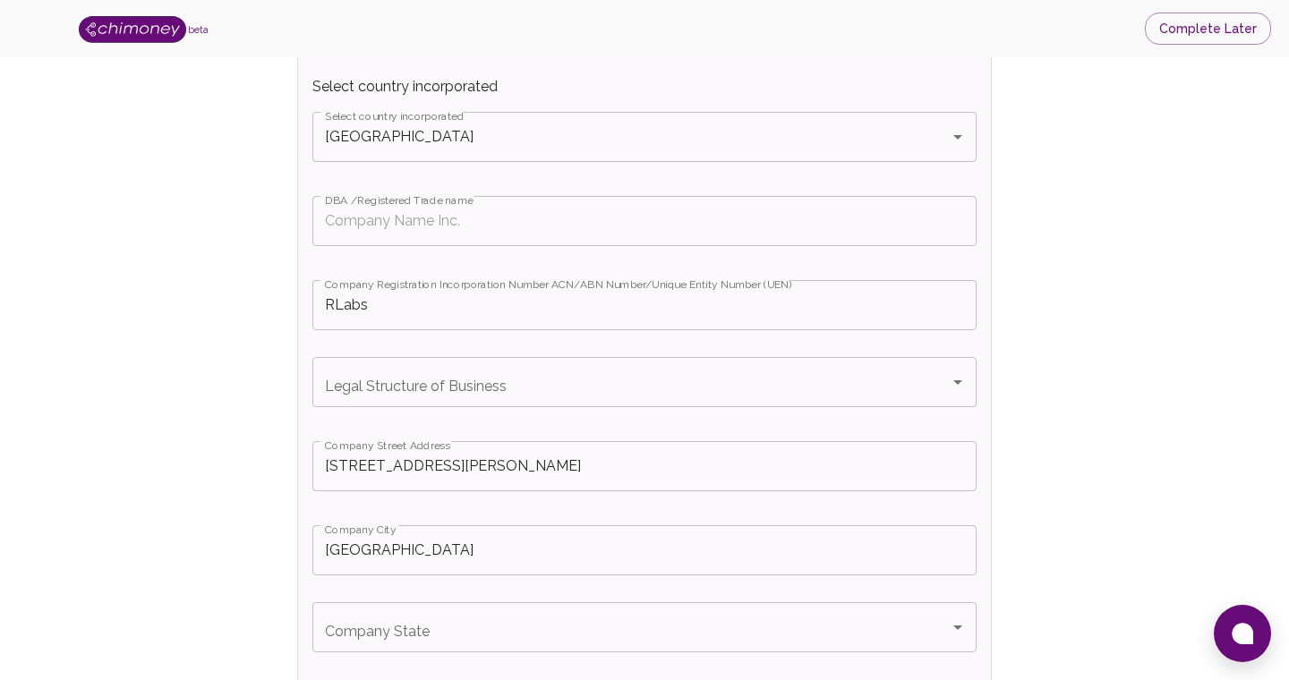
scroll to position [494, 0]
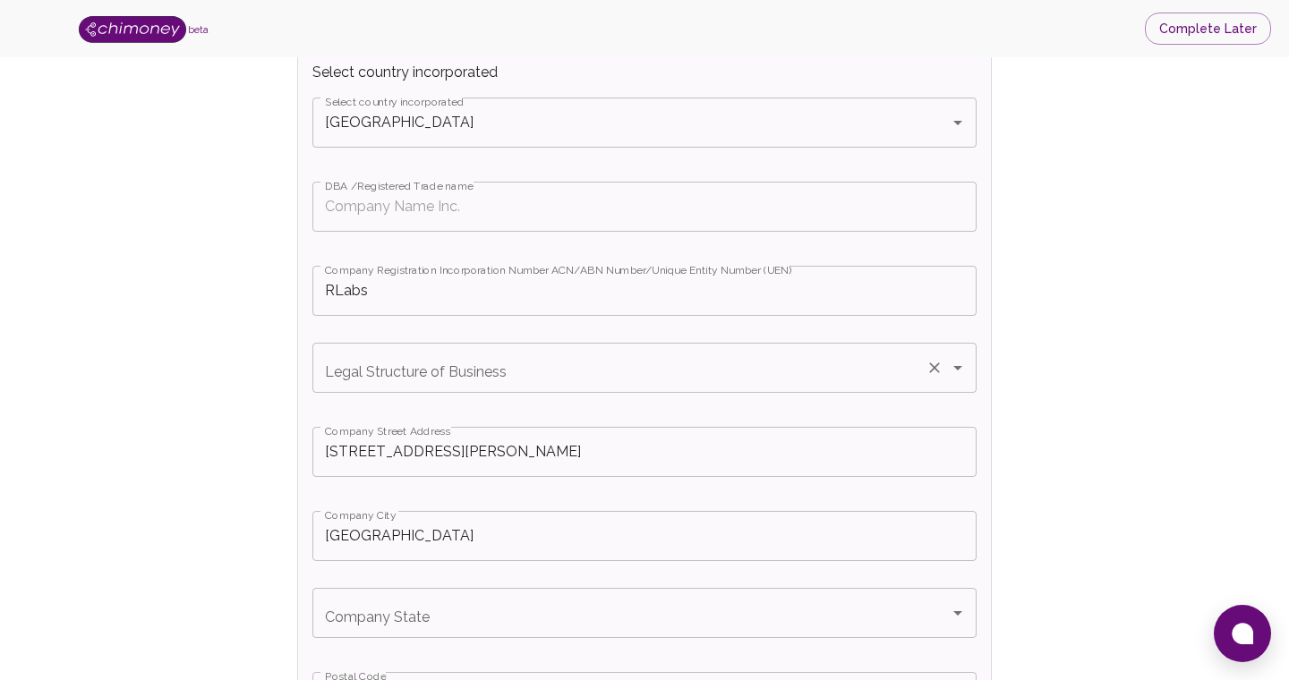
click at [614, 370] on input "Legal Structure of Business" at bounding box center [619, 368] width 598 height 34
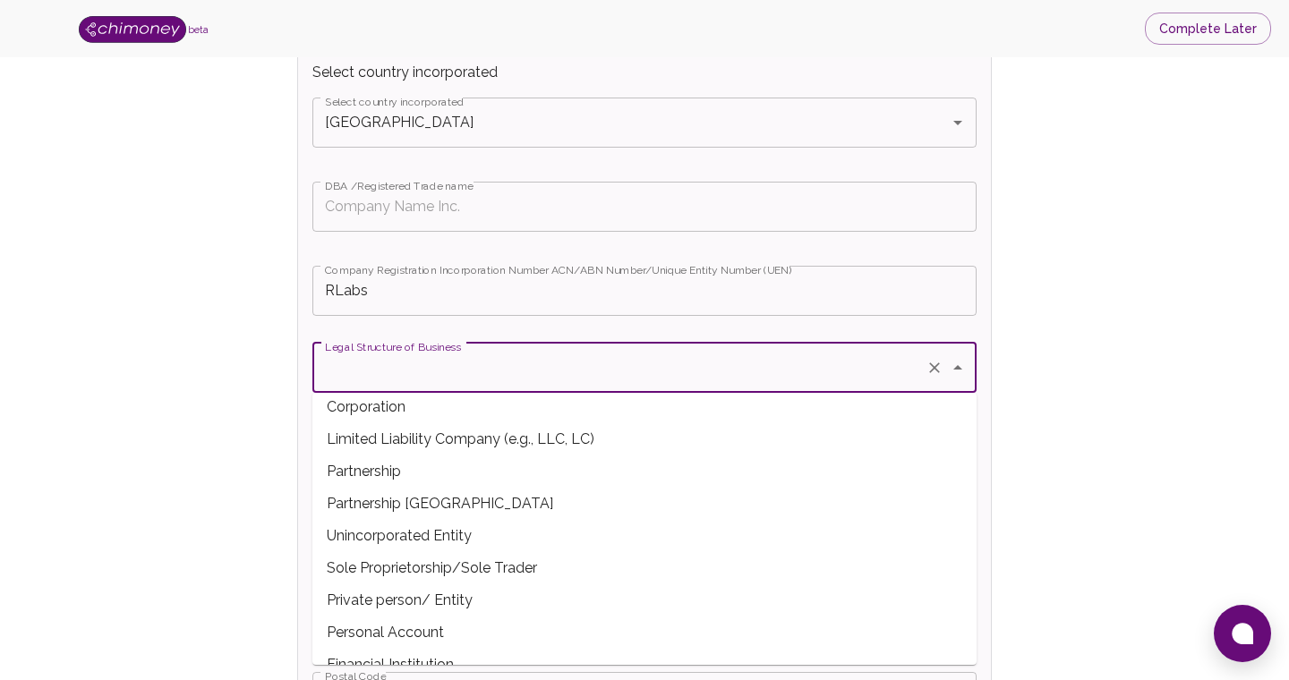
scroll to position [36, 0]
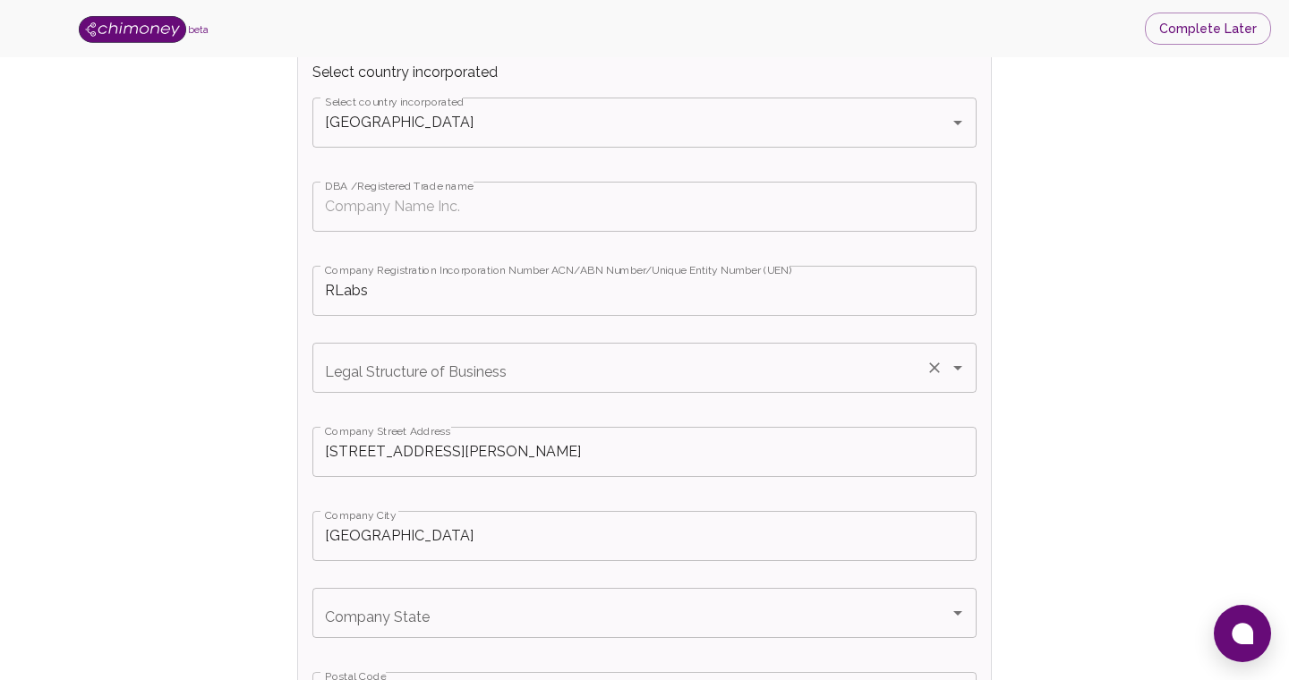
click at [521, 352] on input "Legal Structure of Business" at bounding box center [619, 368] width 598 height 34
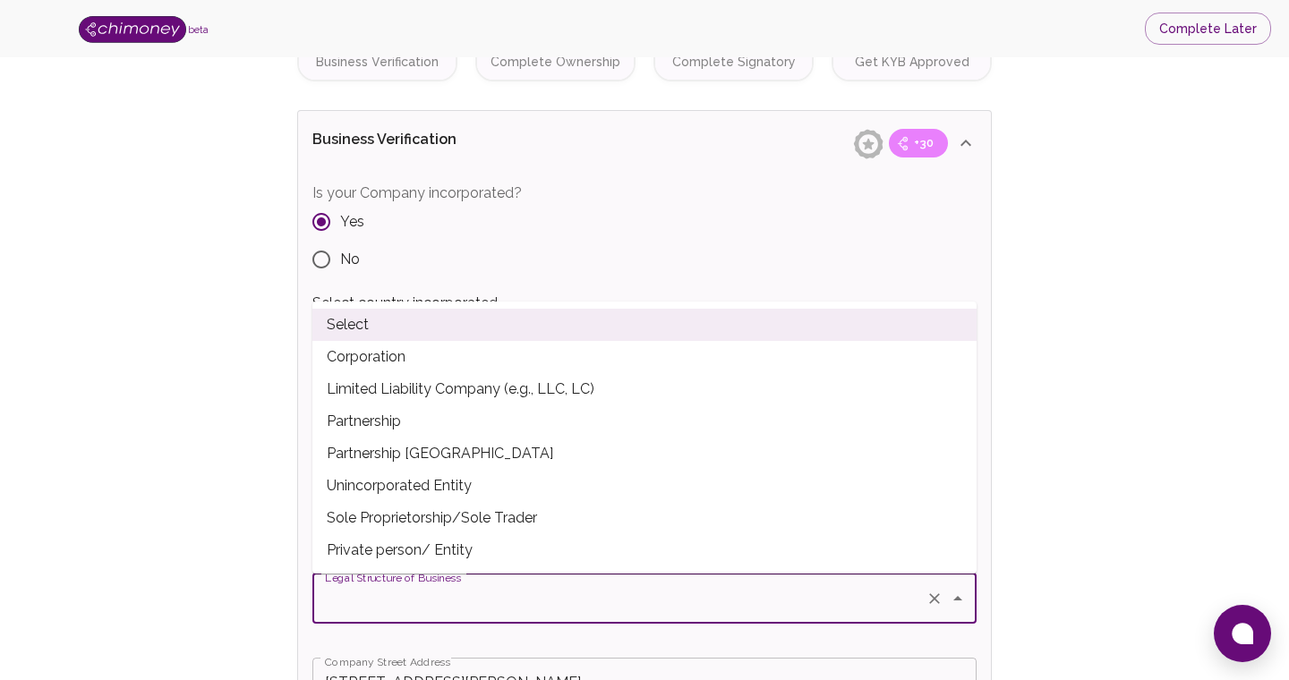
scroll to position [261, 0]
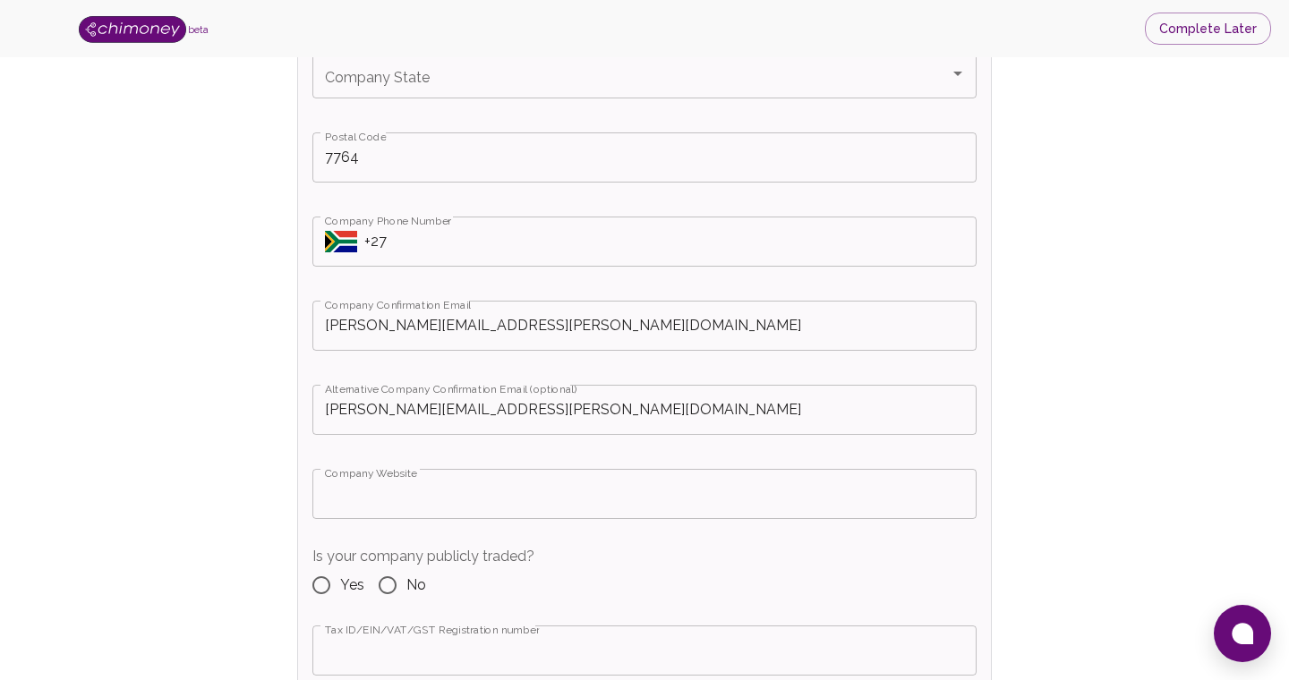
scroll to position [1034, 0]
click at [572, 346] on input "[PERSON_NAME][EMAIL_ADDRESS][PERSON_NAME][DOMAIN_NAME]" at bounding box center [644, 325] width 664 height 50
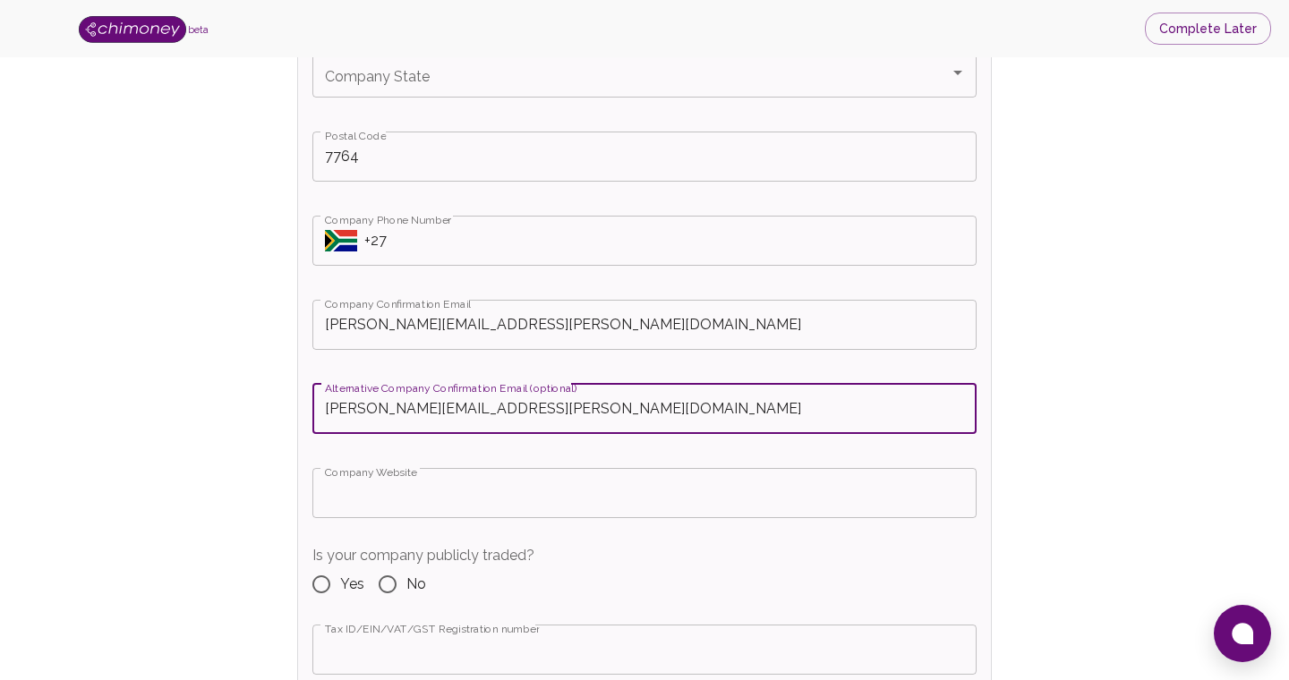
click at [674, 409] on input "[PERSON_NAME][EMAIL_ADDRESS][PERSON_NAME][DOMAIN_NAME]" at bounding box center [644, 409] width 664 height 50
click at [535, 332] on input "[PERSON_NAME][EMAIL_ADDRESS][PERSON_NAME][DOMAIN_NAME]" at bounding box center [644, 325] width 664 height 50
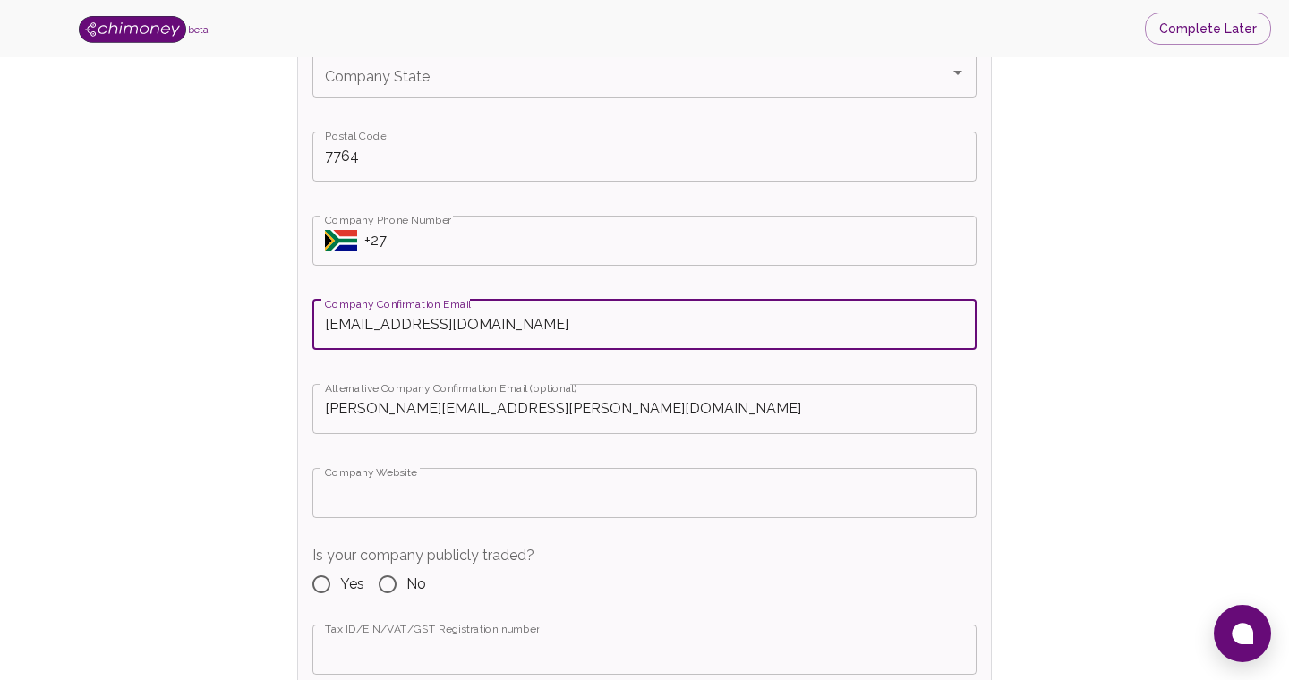
type input "[EMAIL_ADDRESS][DOMAIN_NAME]"
click at [557, 430] on input "[PERSON_NAME][EMAIL_ADDRESS][PERSON_NAME][DOMAIN_NAME]" at bounding box center [644, 409] width 664 height 50
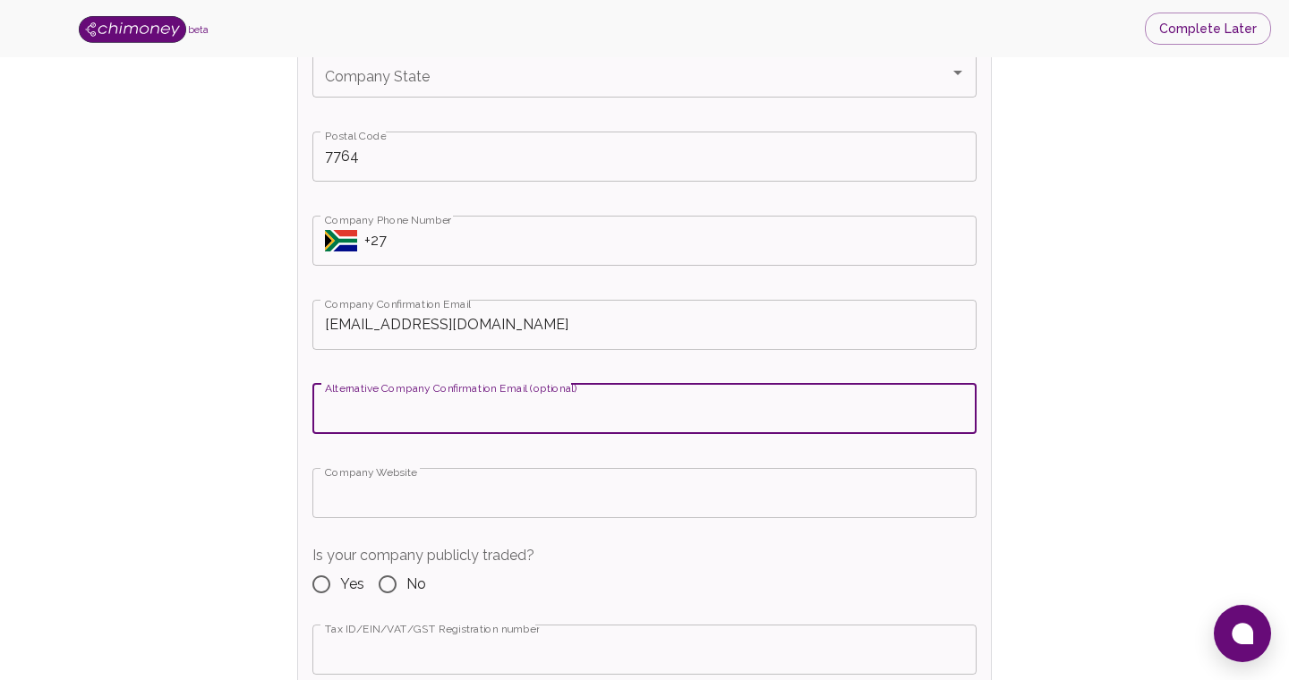
click at [519, 499] on input "Company Website" at bounding box center [644, 493] width 664 height 50
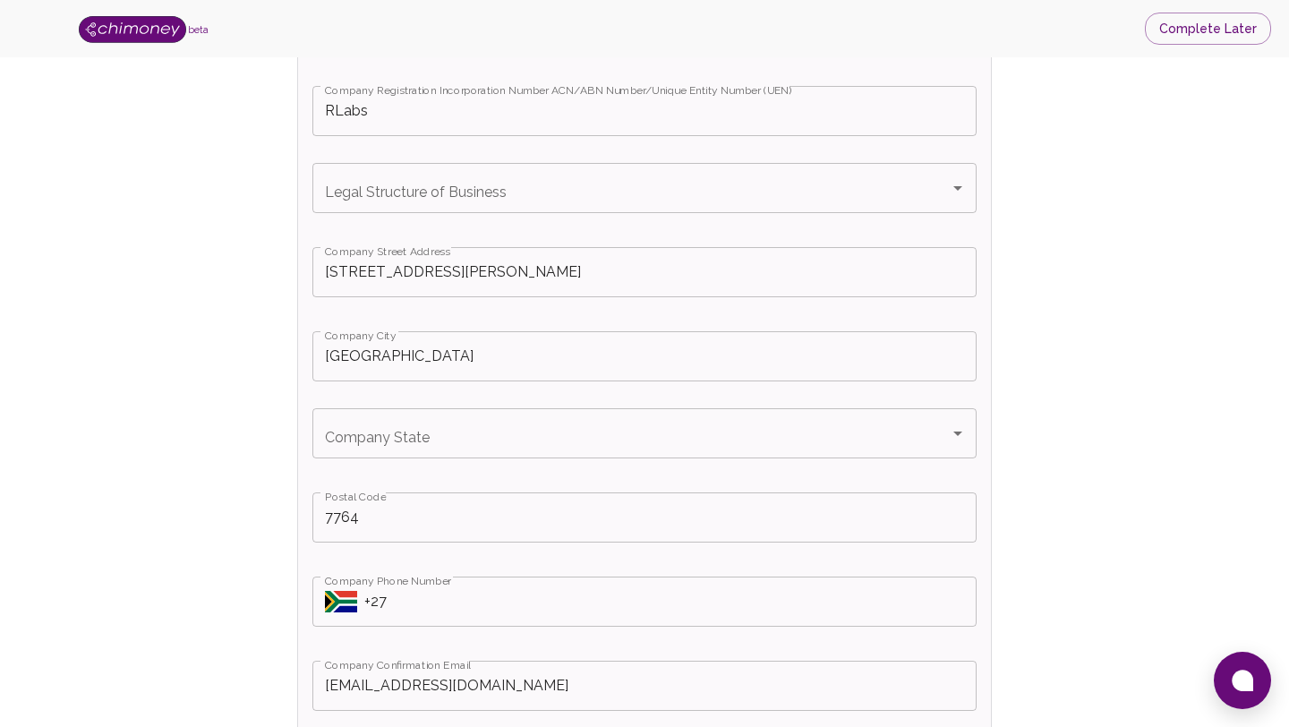
scroll to position [667, 0]
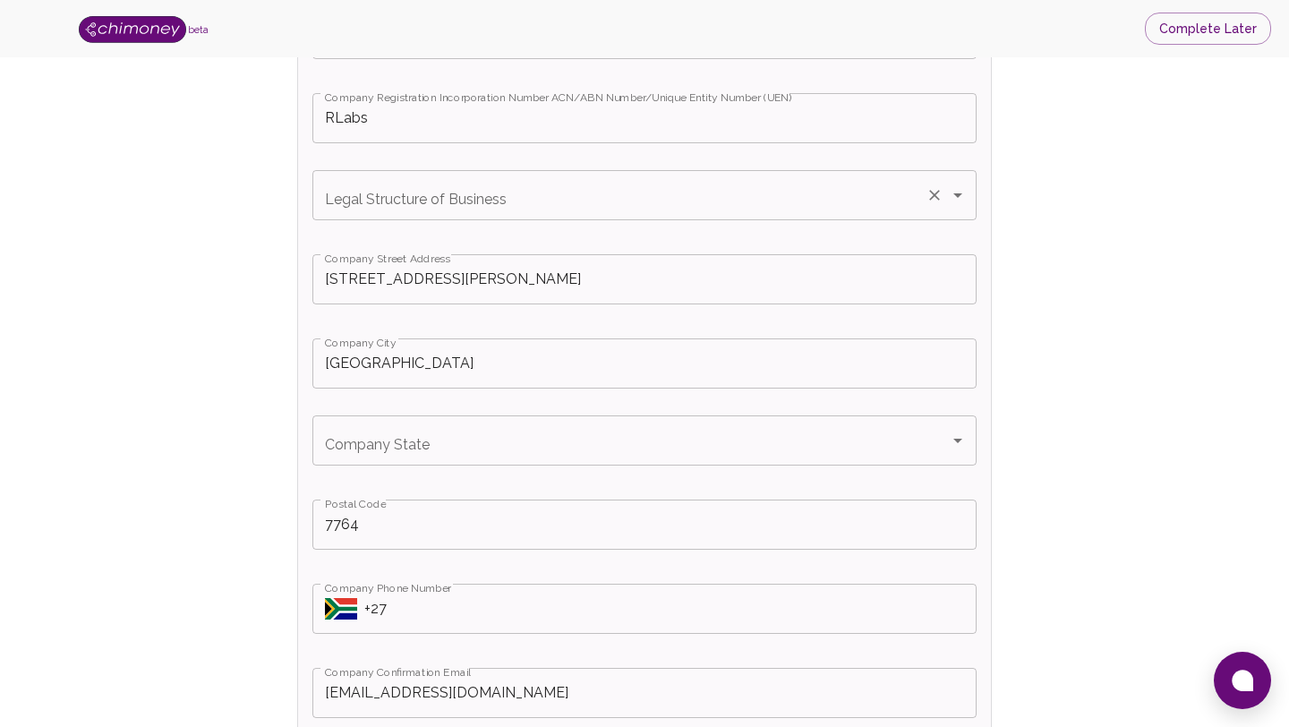
click at [592, 213] on div "Legal Structure of Business" at bounding box center [644, 195] width 664 height 50
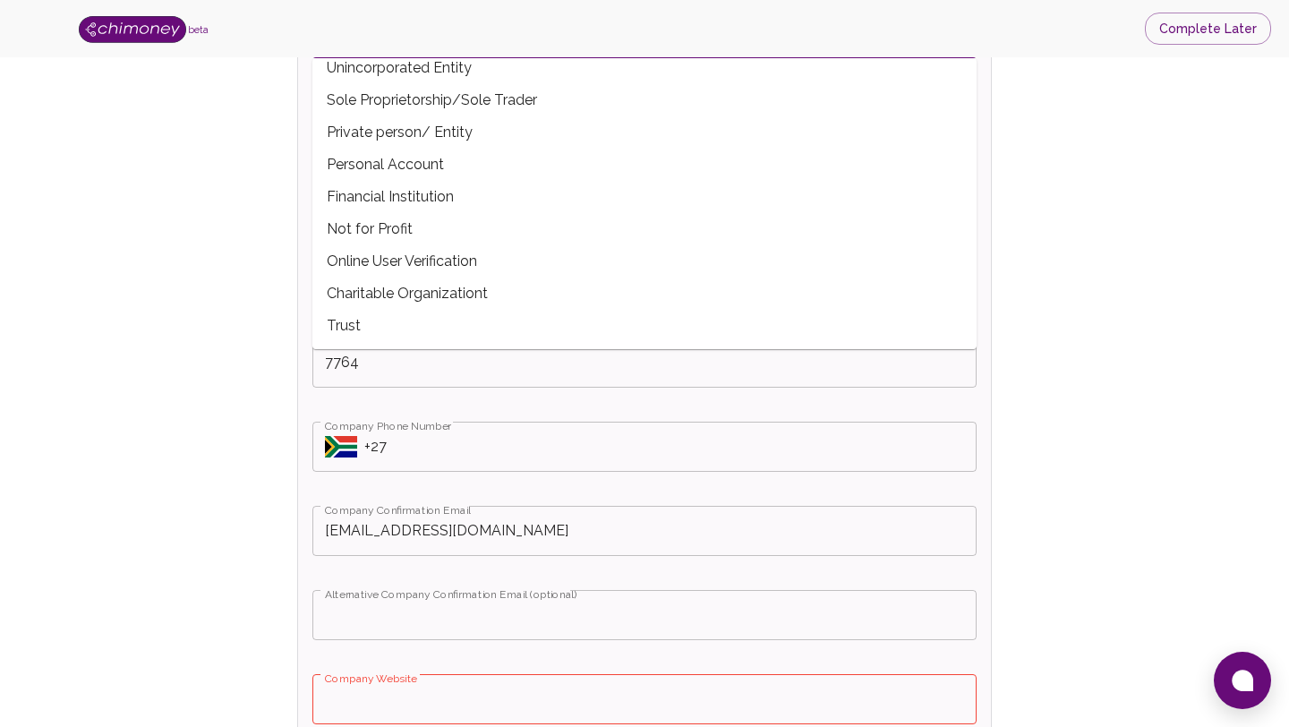
scroll to position [830, 0]
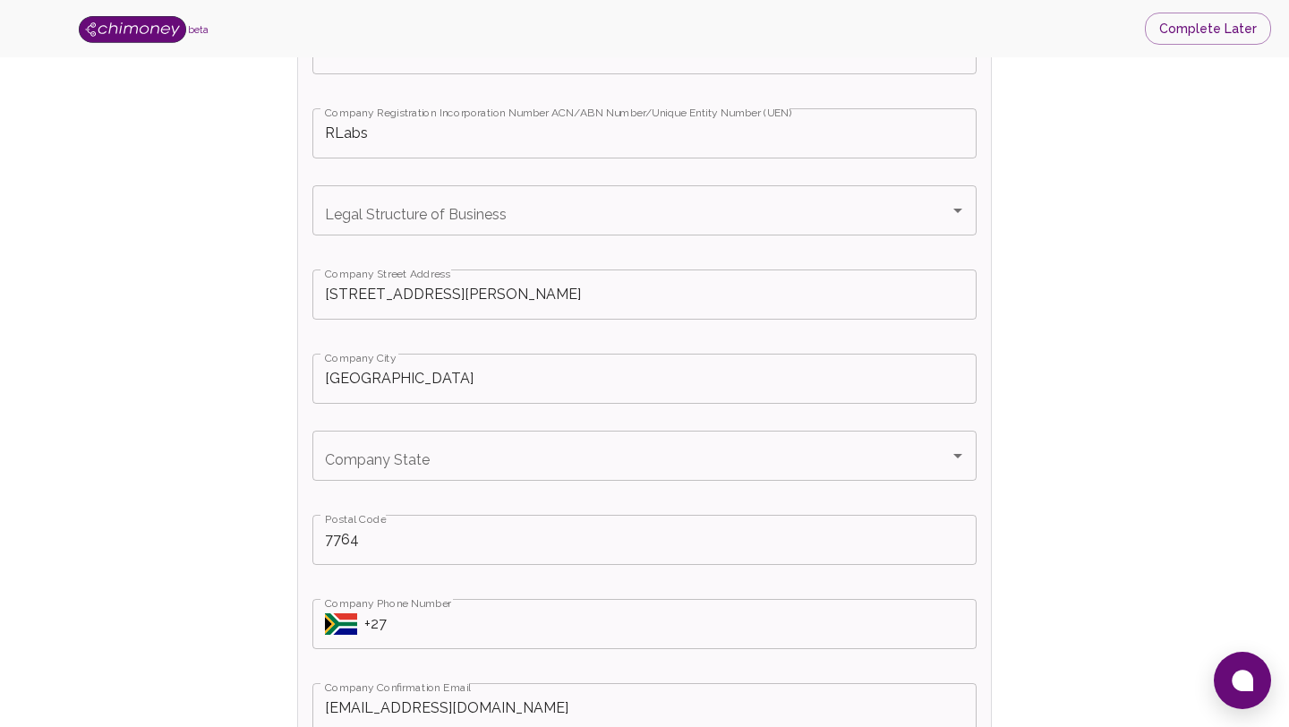
scroll to position [634, 0]
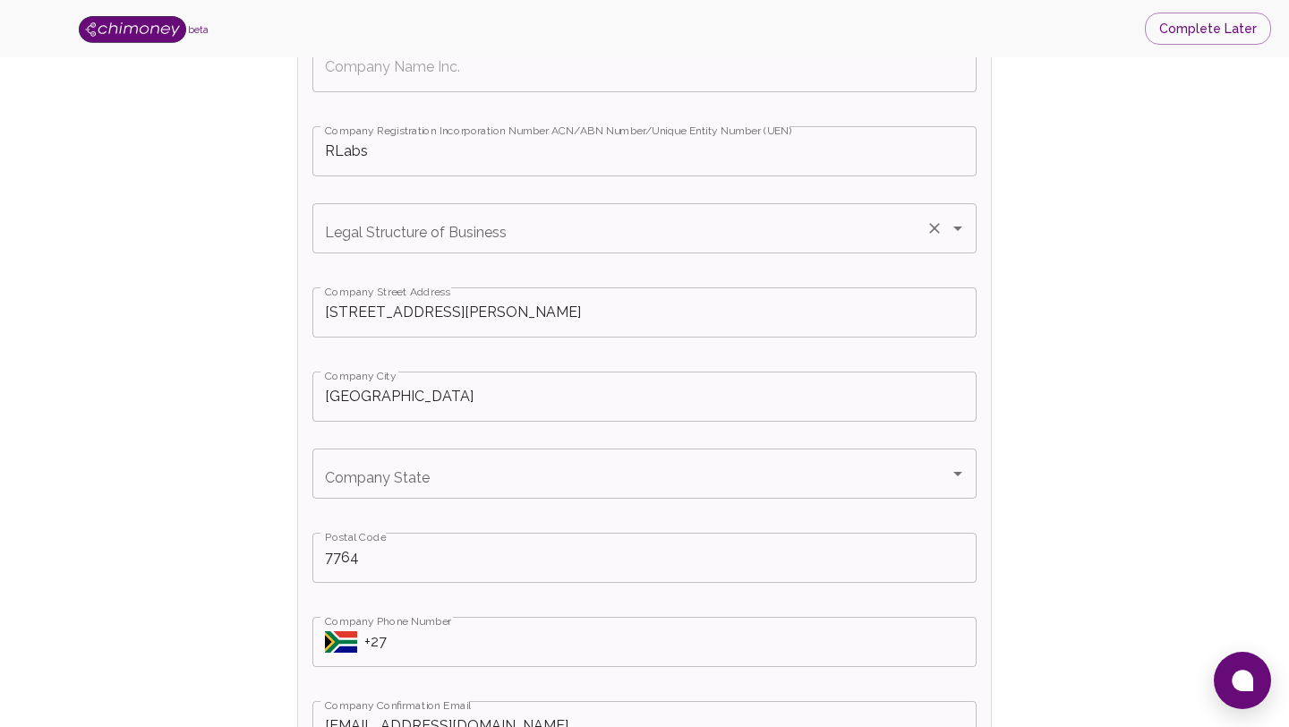
click at [498, 232] on div "Legal Structure of Business Legal Structure of Business" at bounding box center [644, 228] width 664 height 50
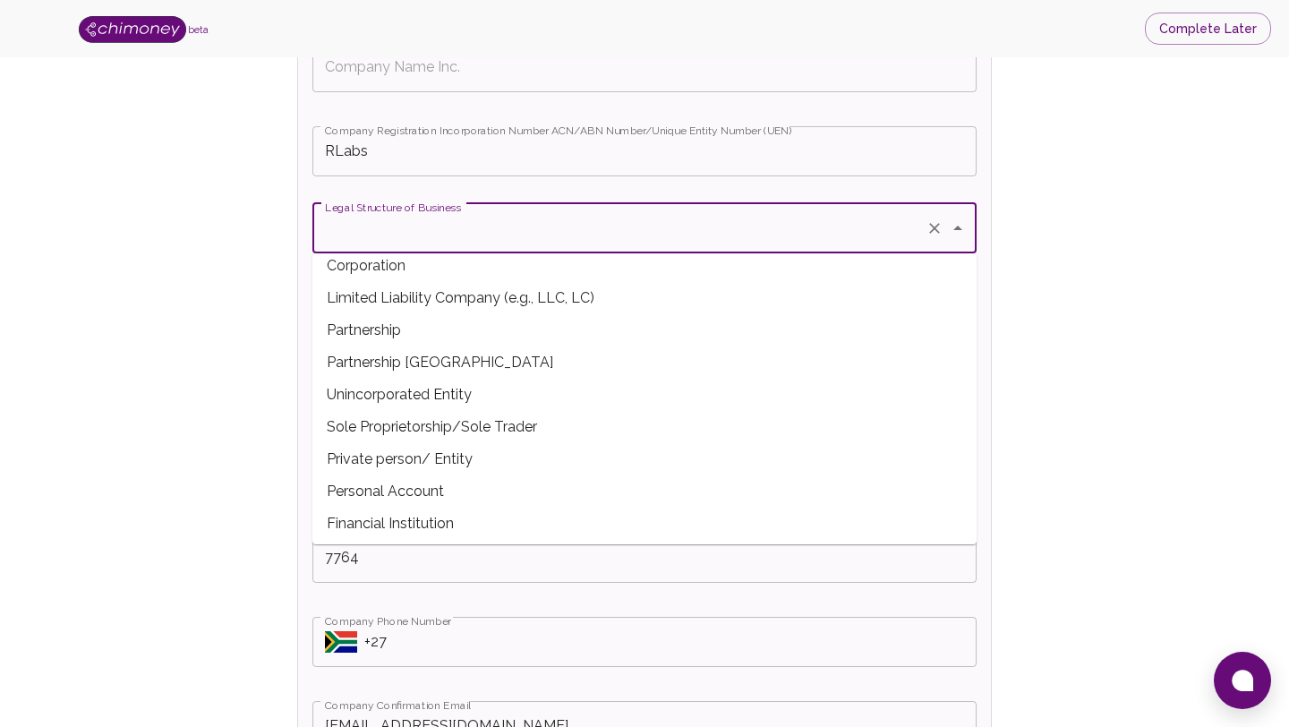
scroll to position [48, 0]
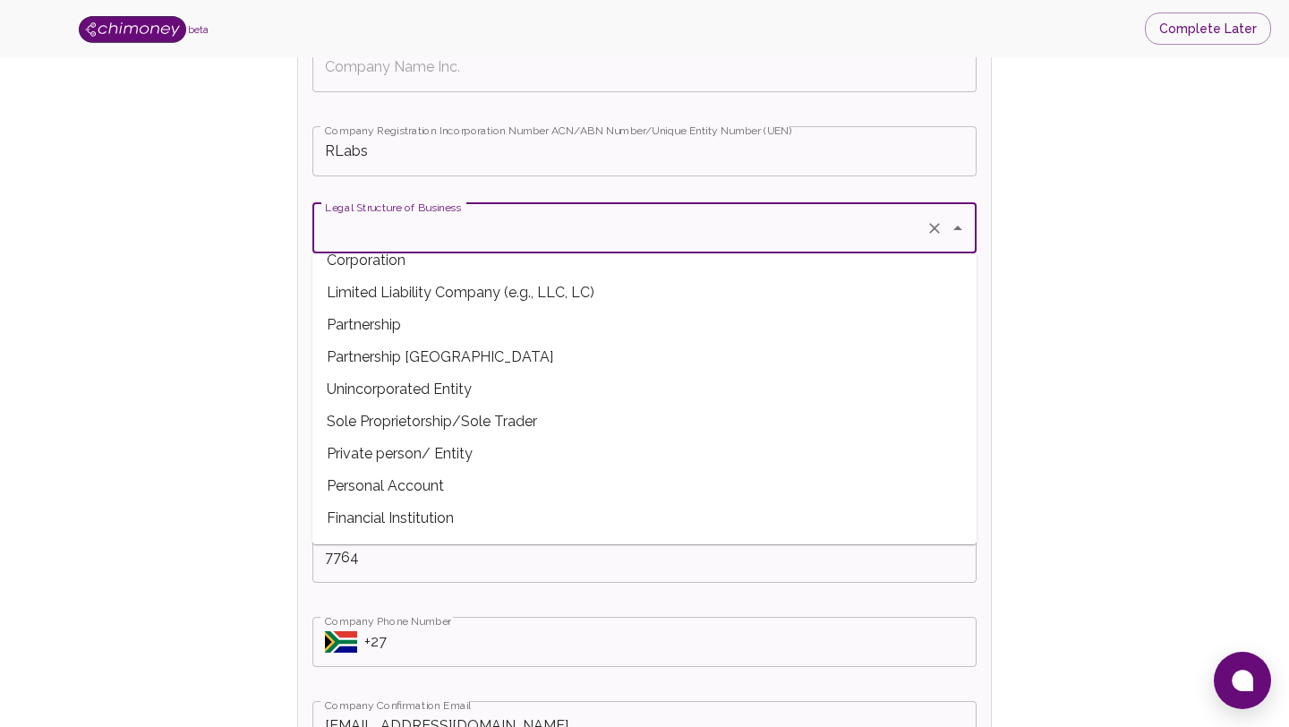
click at [353, 242] on input "Legal Structure of Business" at bounding box center [619, 228] width 598 height 34
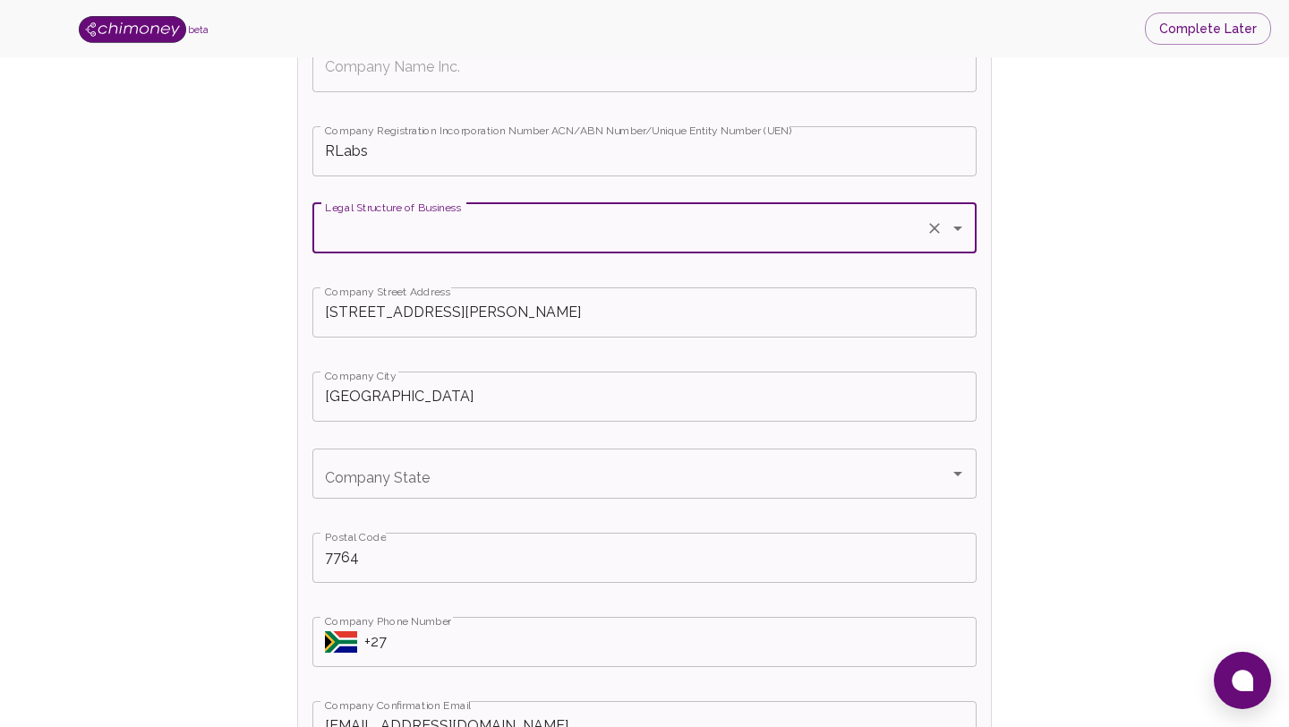
click at [353, 242] on input "Legal Structure of Business" at bounding box center [619, 228] width 598 height 34
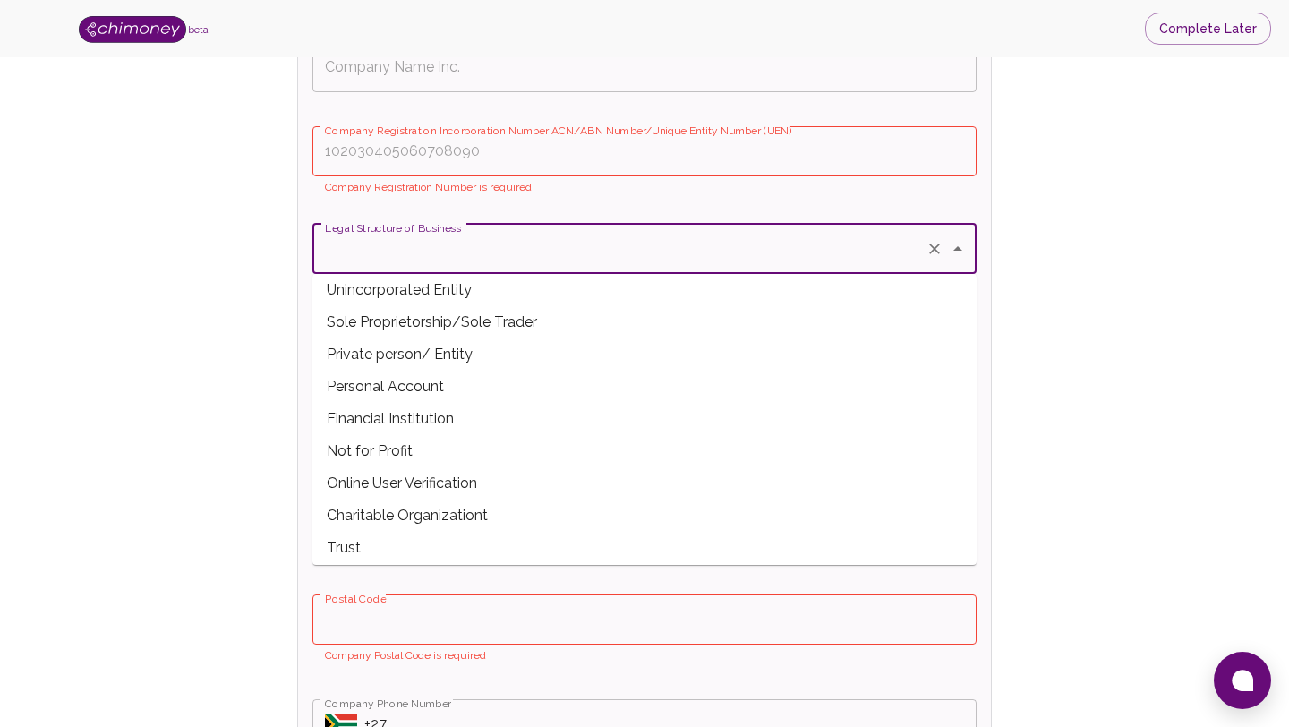
scroll to position [174, 0]
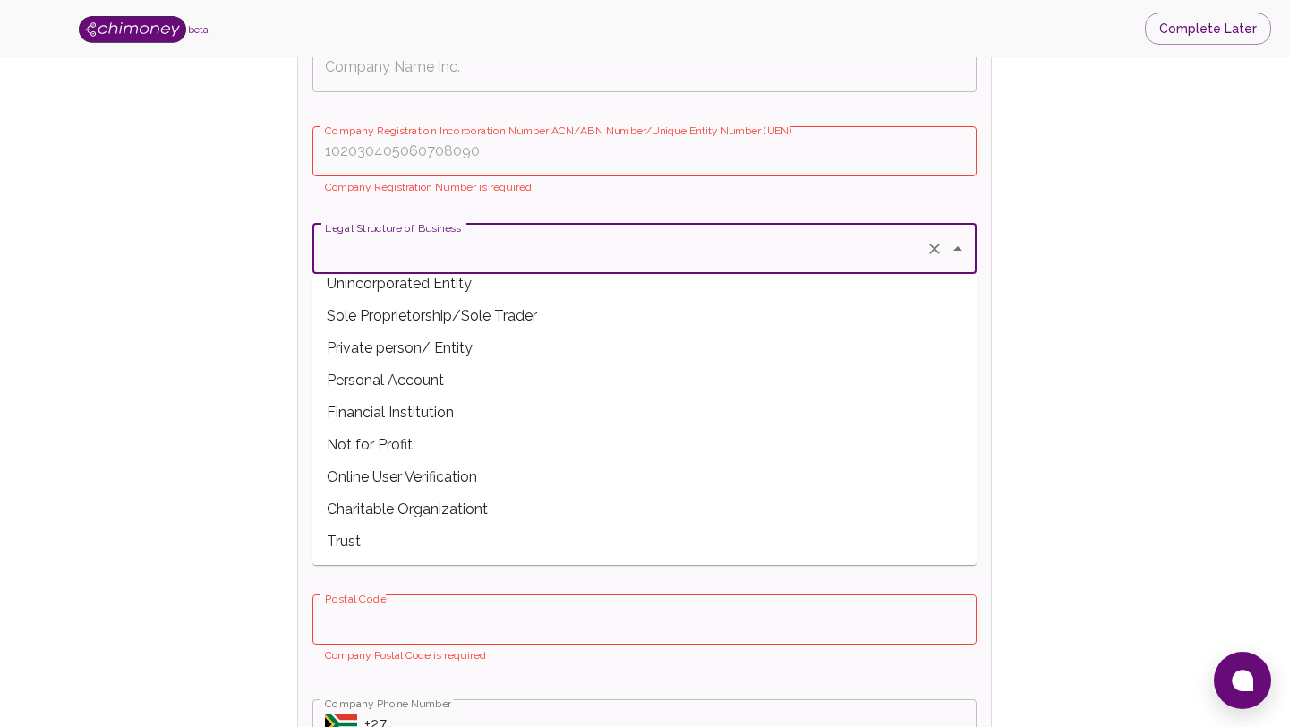
click at [427, 454] on span "Not for Profit" at bounding box center [644, 445] width 664 height 32
type input "Not for Profit"
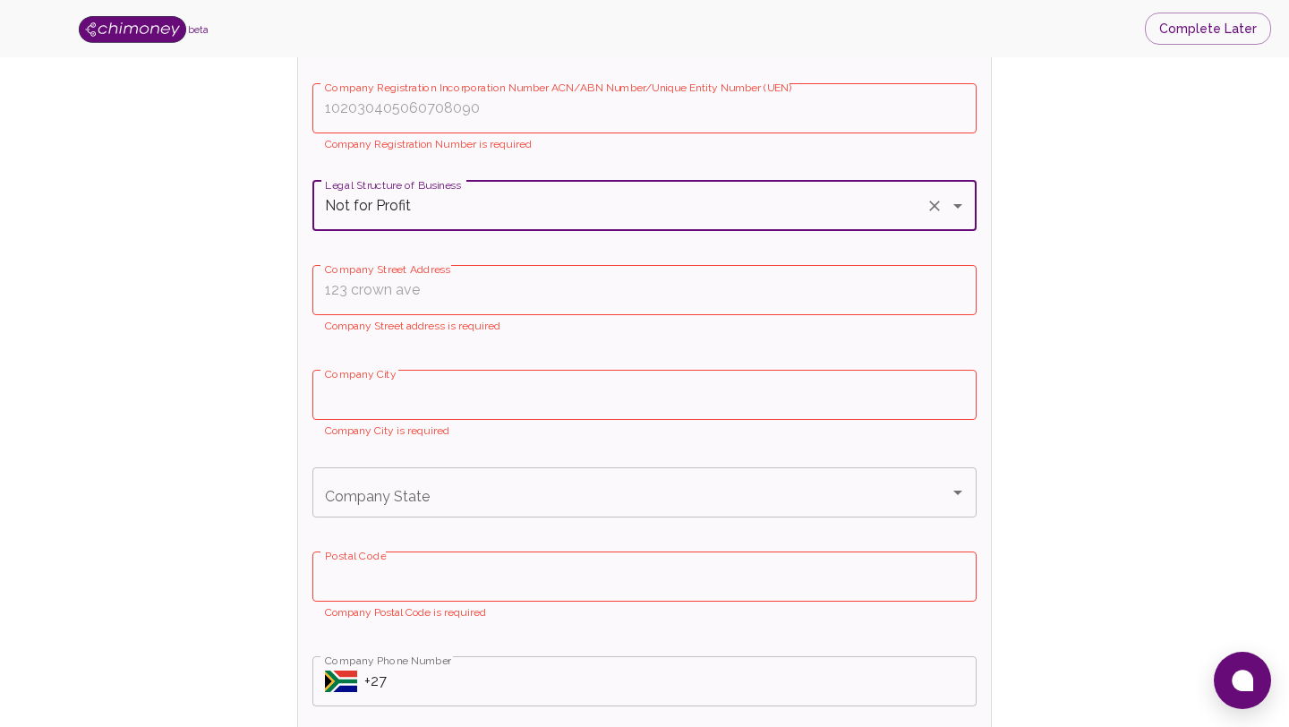
scroll to position [685, 0]
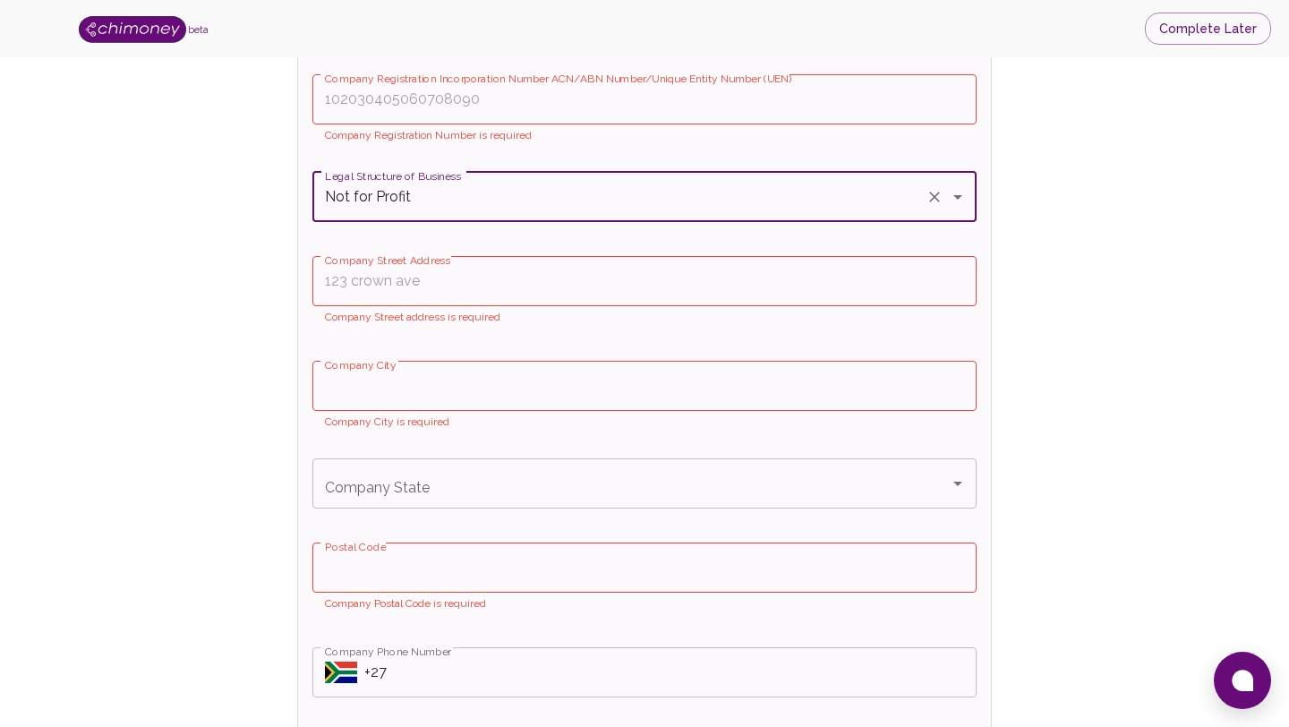
click at [500, 268] on input "Company Street Address" at bounding box center [644, 281] width 664 height 50
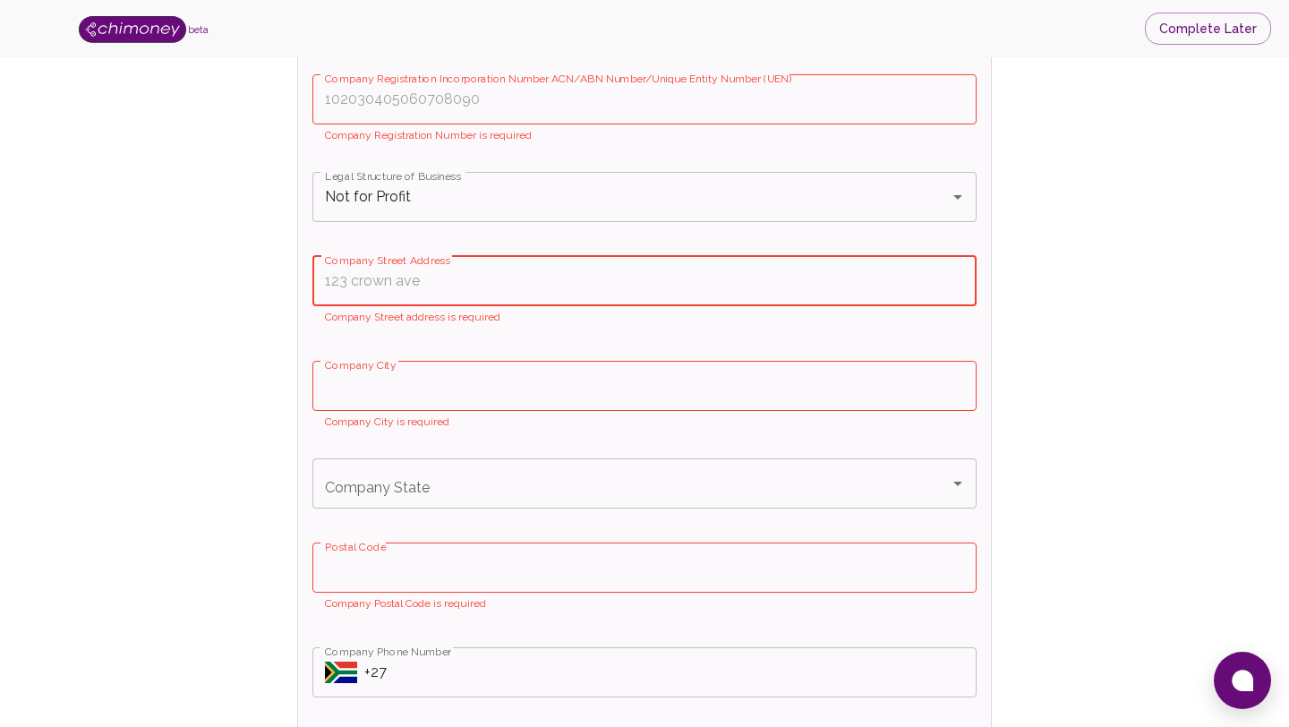
type input "[STREET_ADDRESS][PERSON_NAME]"
type input "RLabs"
type input "Not for Profit"
type input "[GEOGRAPHIC_DATA]"
type input "7764"
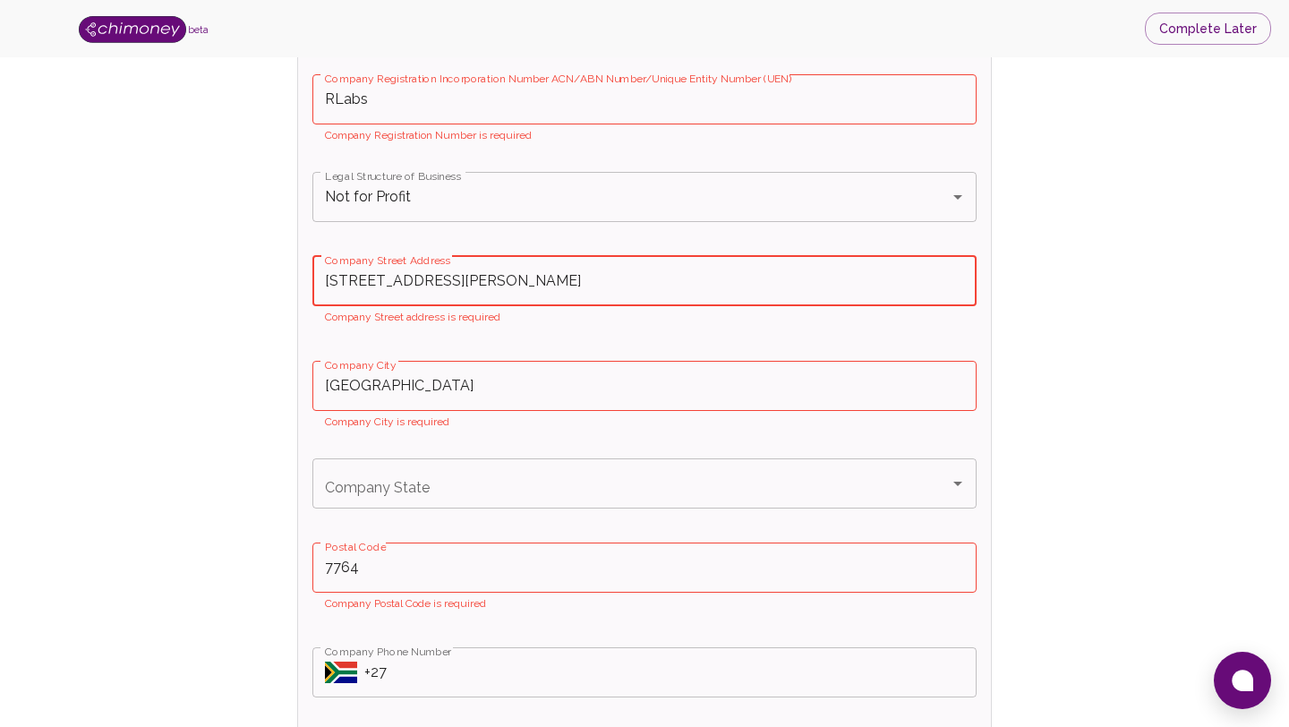
type input "Not for Profit"
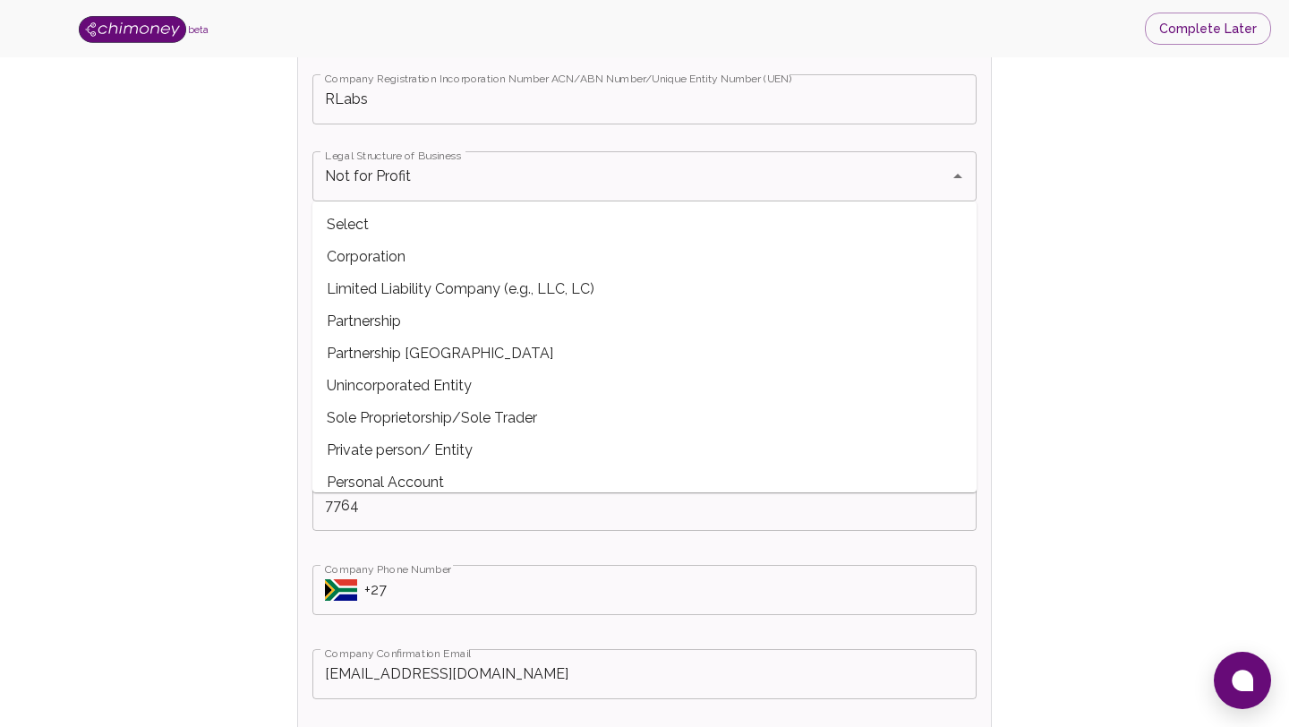
scroll to position [71, 0]
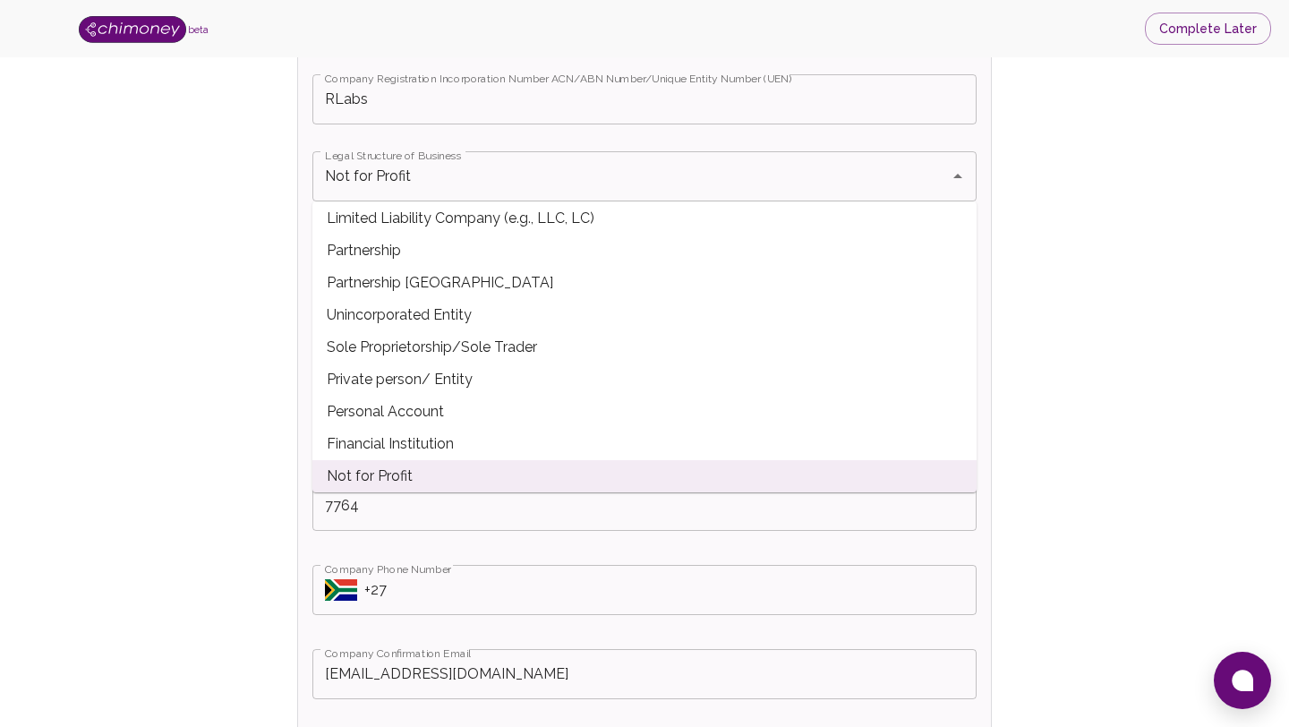
click at [398, 474] on span "Not for Profit" at bounding box center [644, 476] width 664 height 32
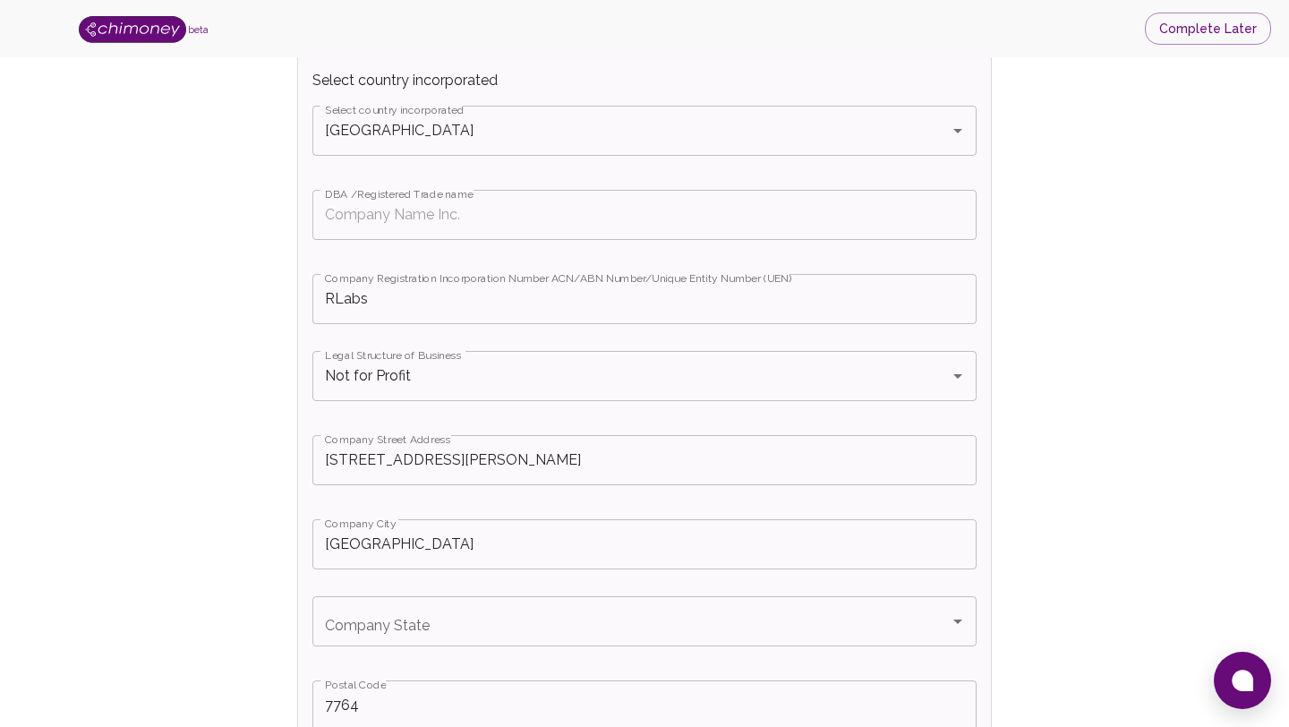
scroll to position [484, 0]
click at [516, 380] on input "Not for Profit" at bounding box center [619, 378] width 598 height 34
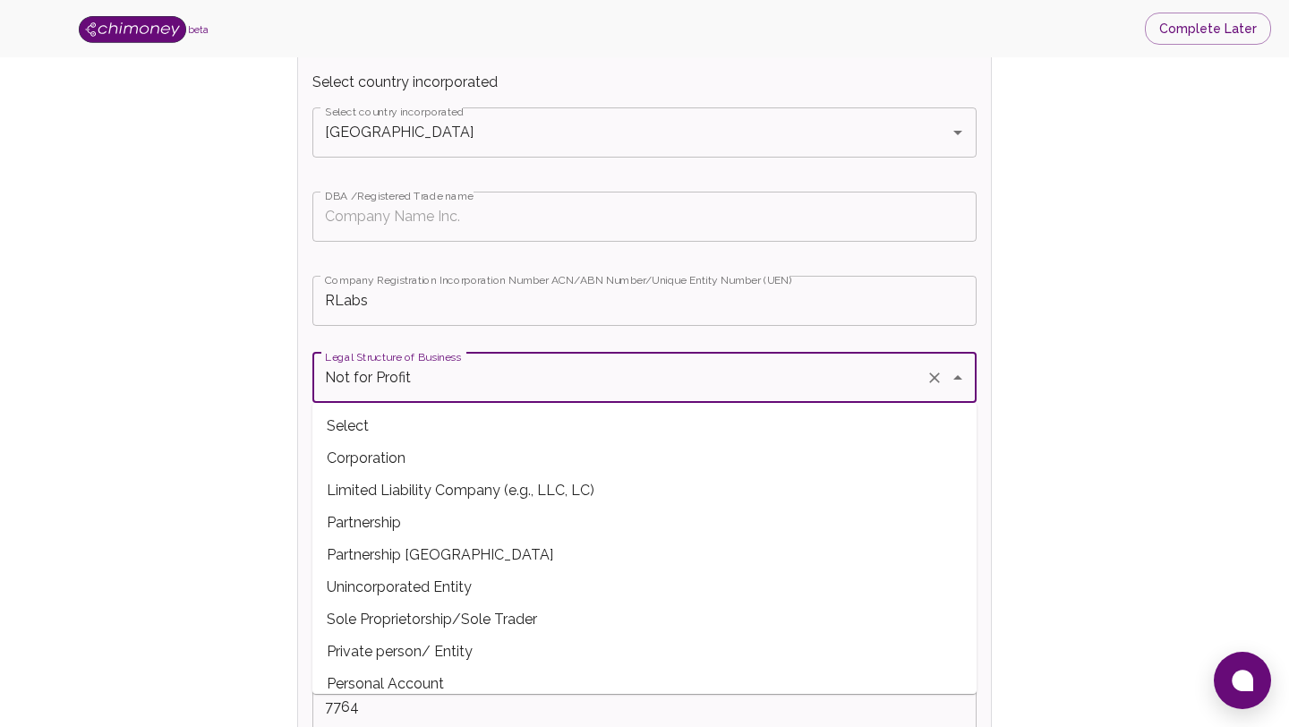
scroll to position [71, 0]
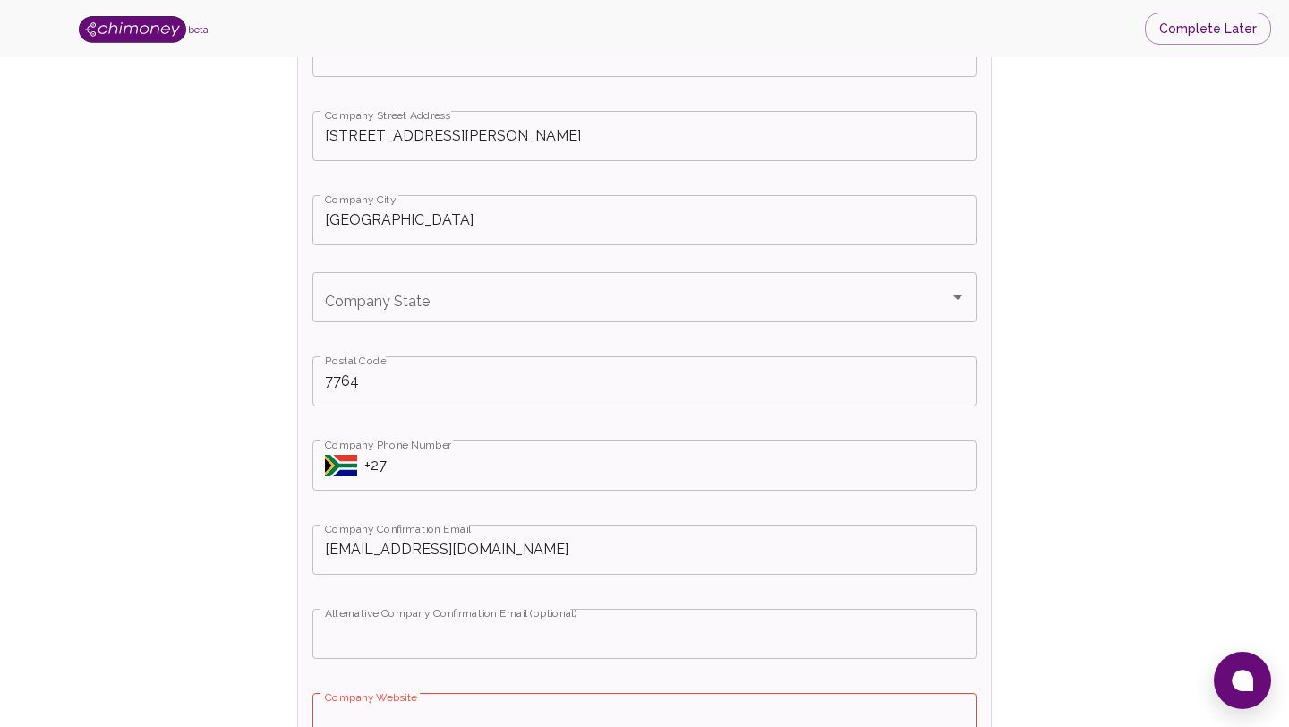
scroll to position [818, 0]
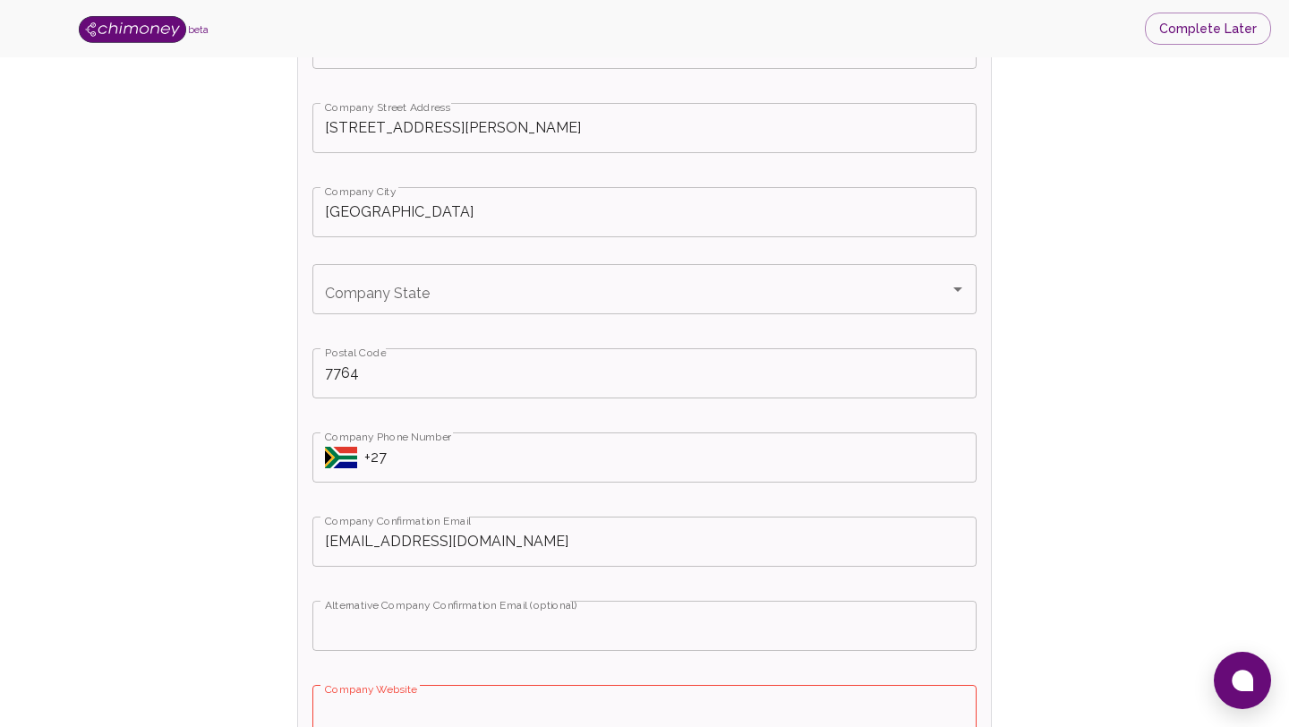
click at [574, 294] on input "Company State" at bounding box center [630, 289] width 621 height 34
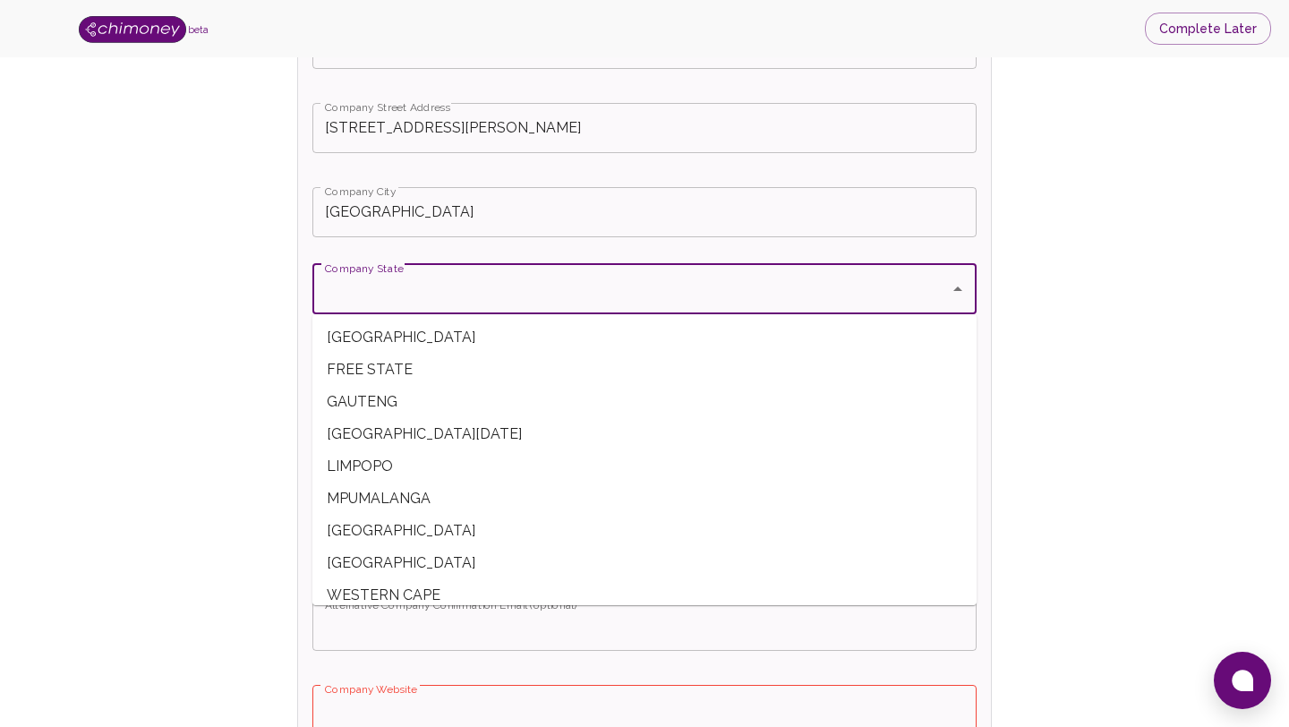
click at [465, 580] on span "WESTERN CAPE" at bounding box center [644, 595] width 664 height 32
type input "WESTERN CAPE"
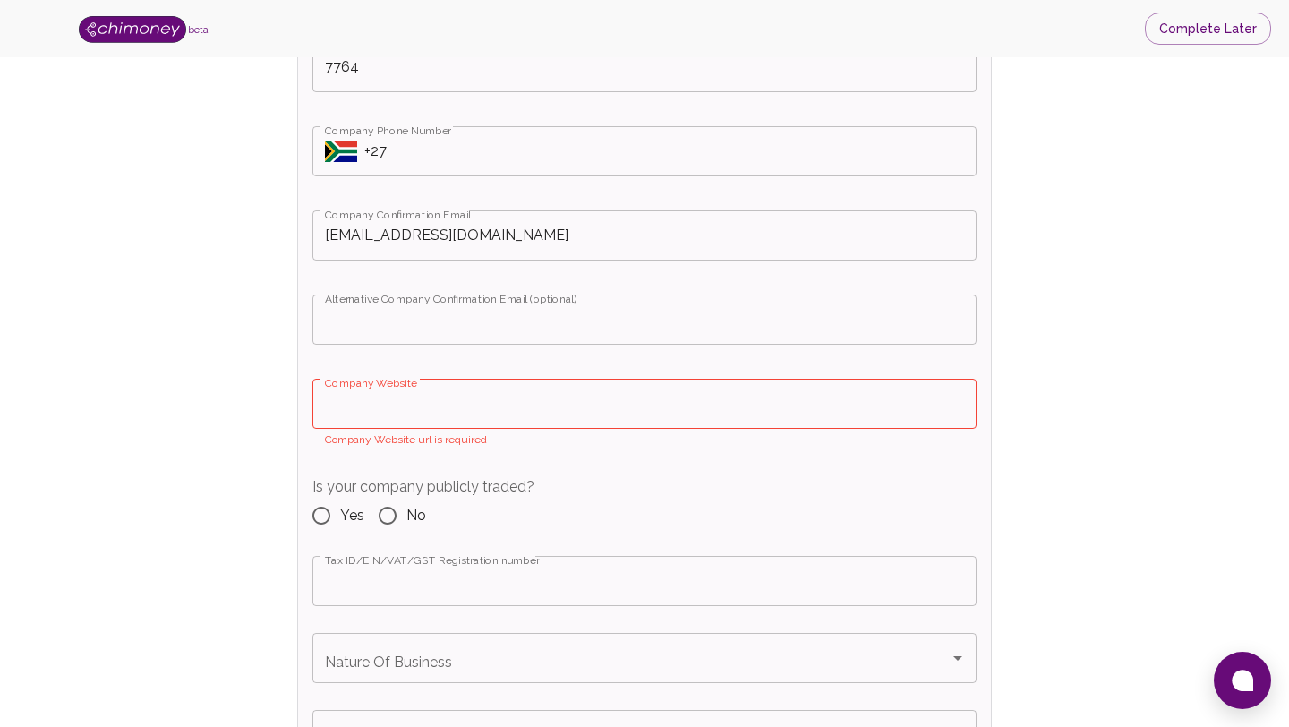
scroll to position [1125, 0]
click at [489, 372] on div "Is your Company incorporated? Yes No Select country incorporated Select country…" at bounding box center [644, 57] width 693 height 1486
click at [480, 400] on input "Company Website" at bounding box center [644, 403] width 664 height 50
paste input "[URL][DOMAIN_NAME]"
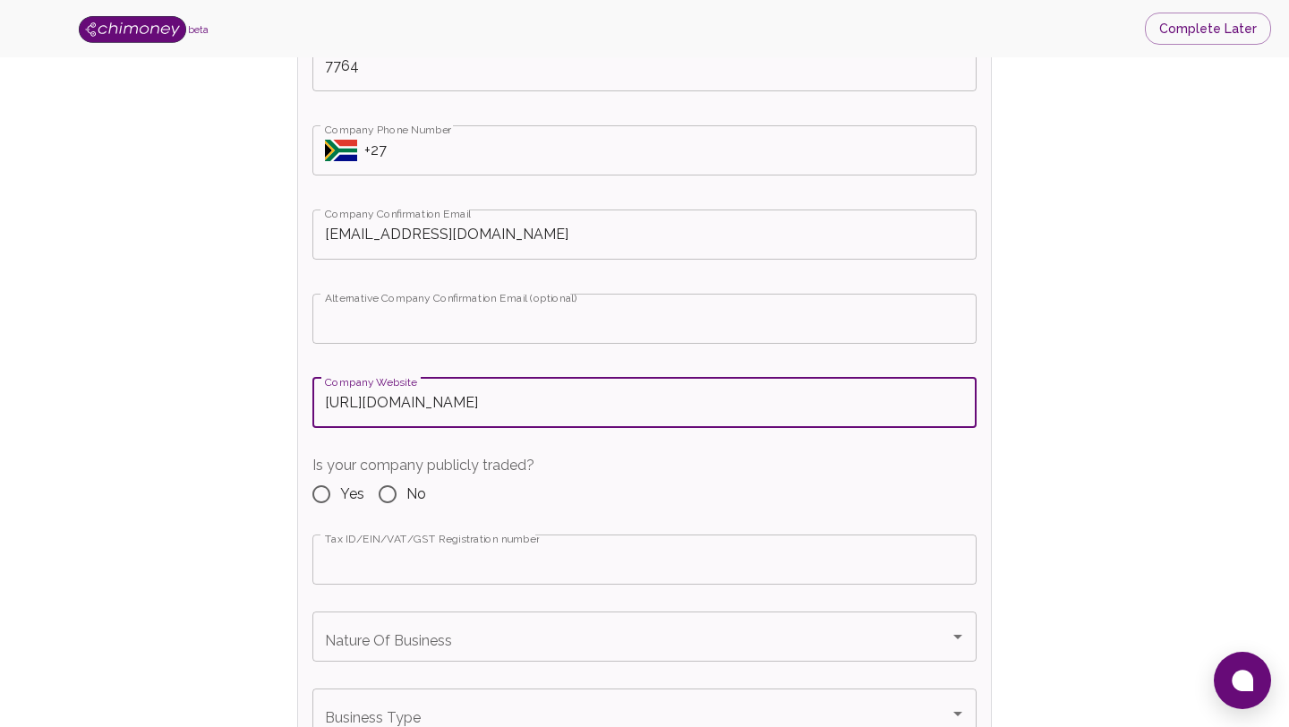
type input "[URL][DOMAIN_NAME]"
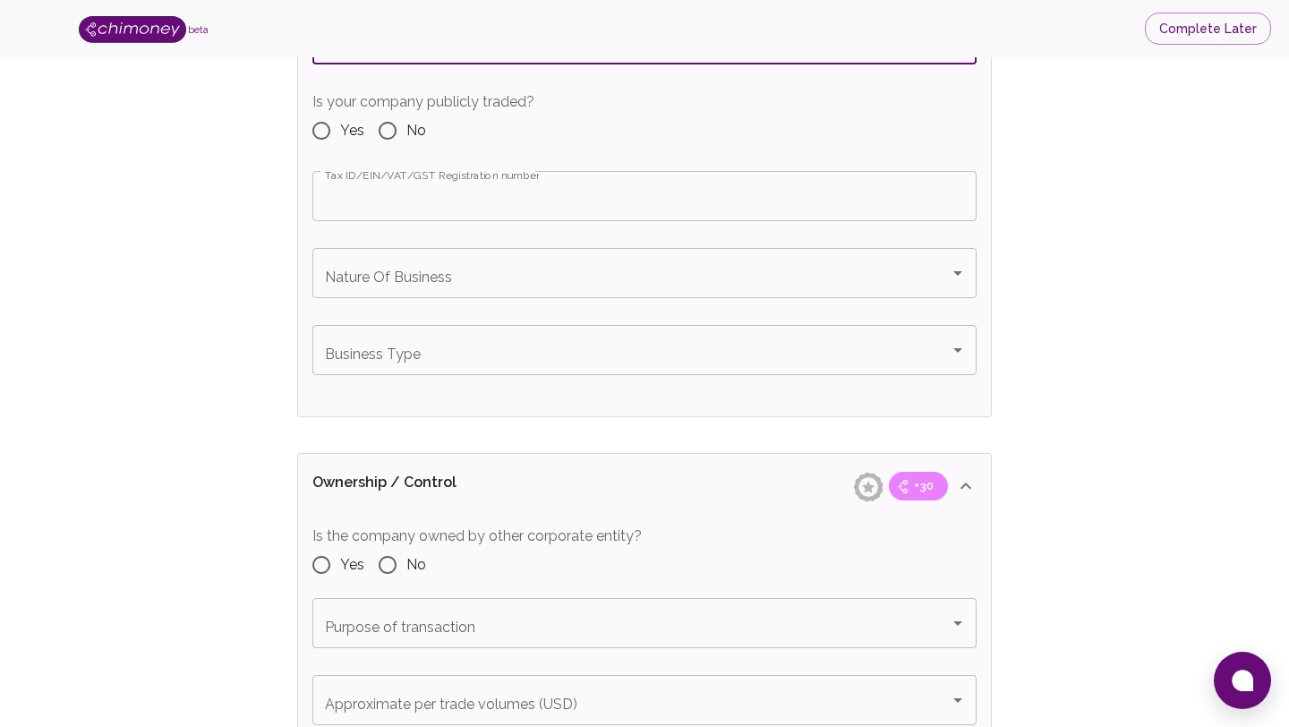
scroll to position [1491, 0]
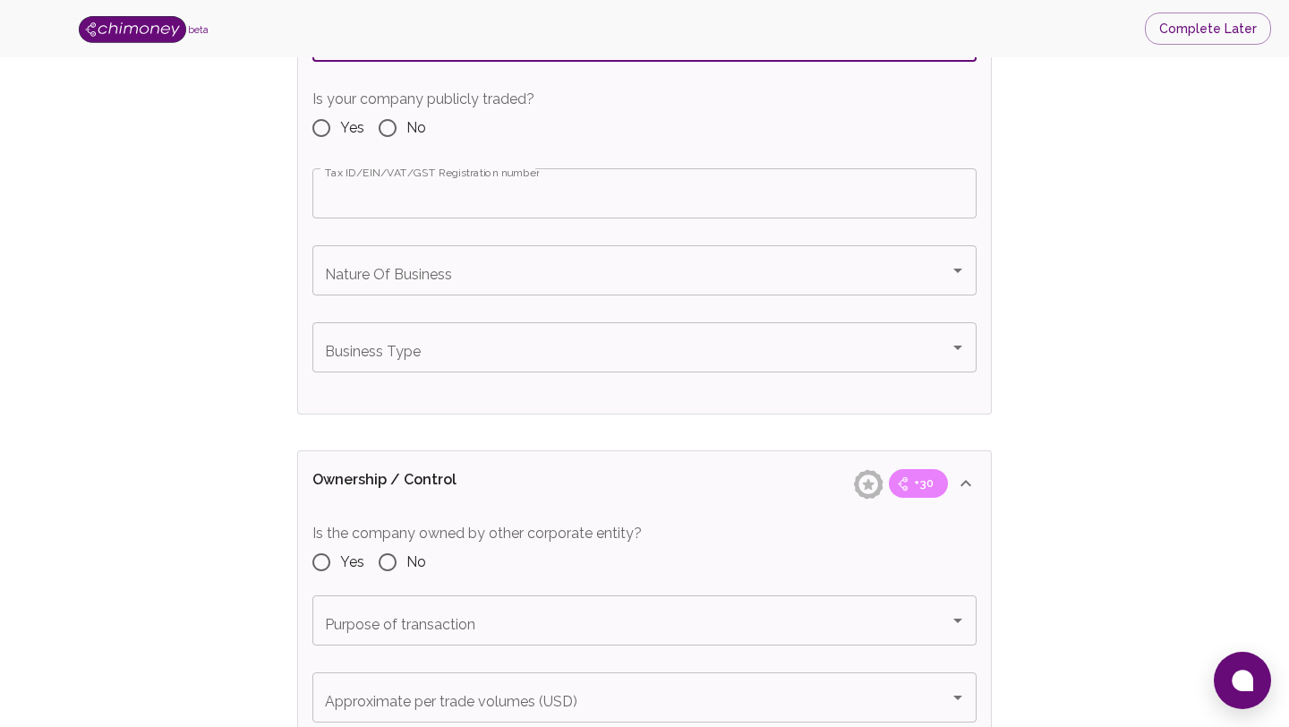
click at [594, 280] on input "Nature Of Business" at bounding box center [630, 270] width 621 height 34
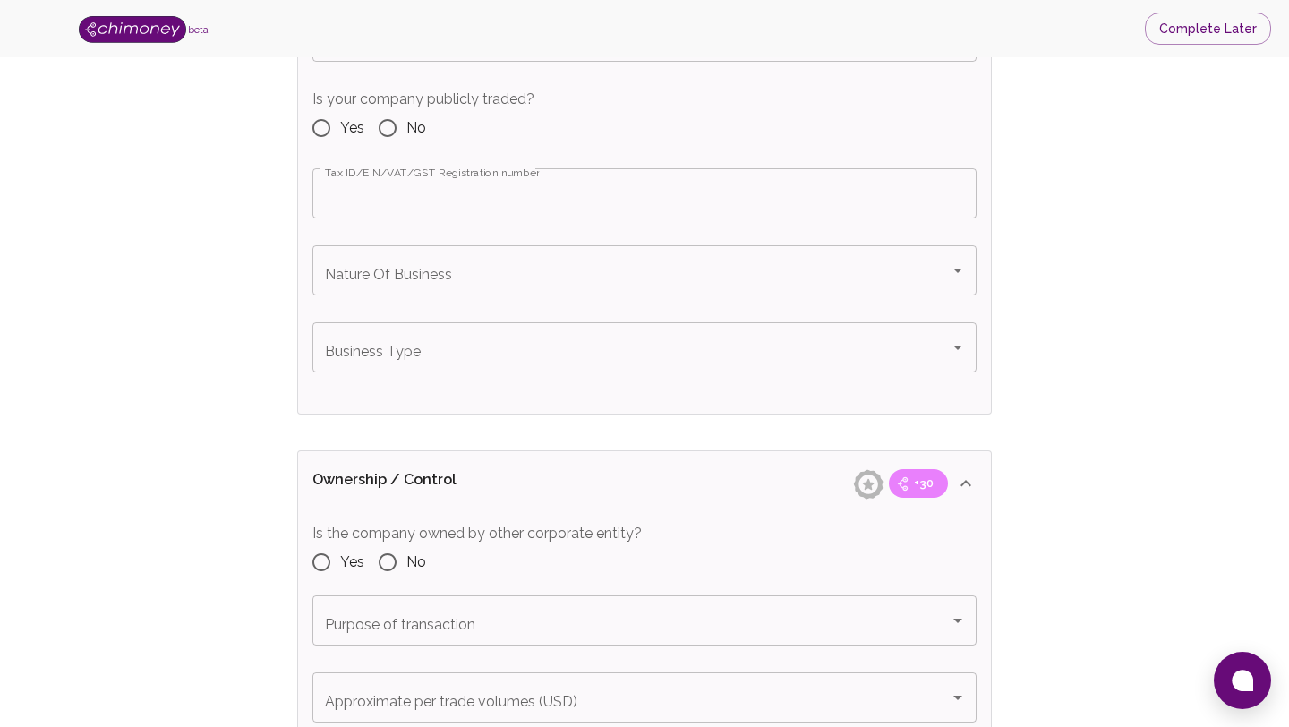
click at [954, 272] on icon "Open" at bounding box center [957, 269] width 21 height 21
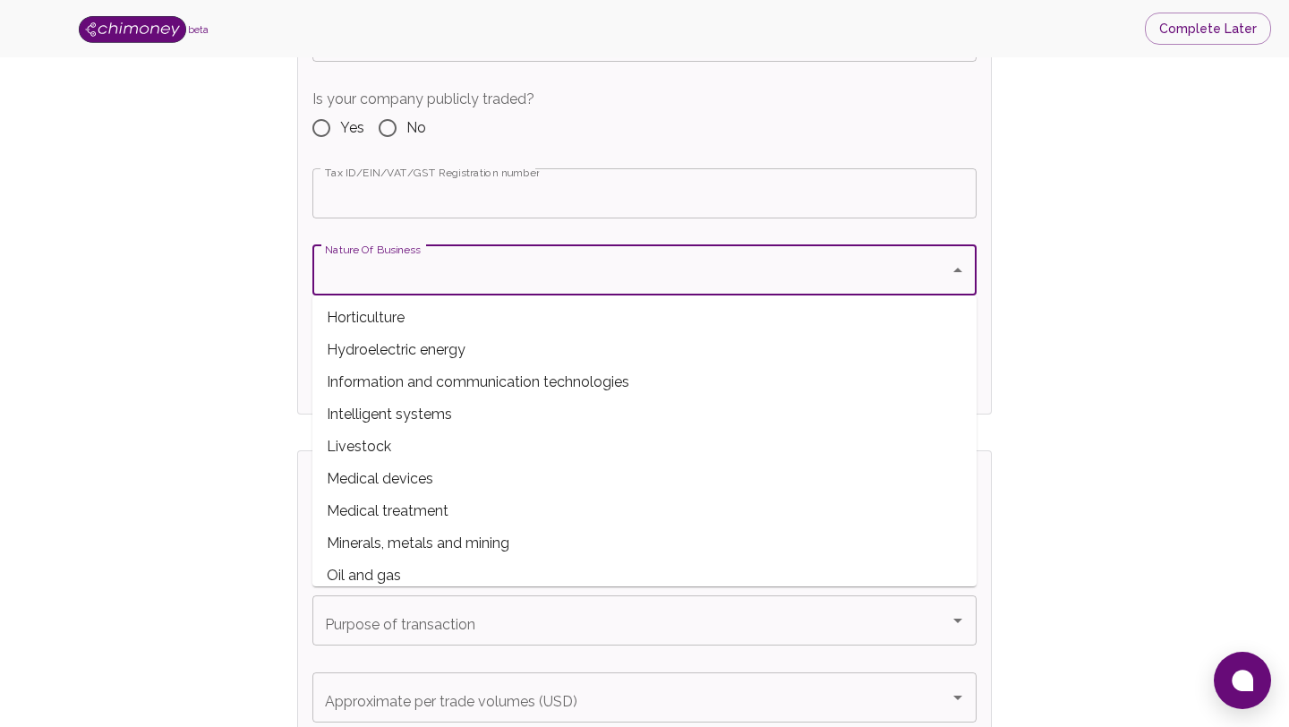
scroll to position [616, 0]
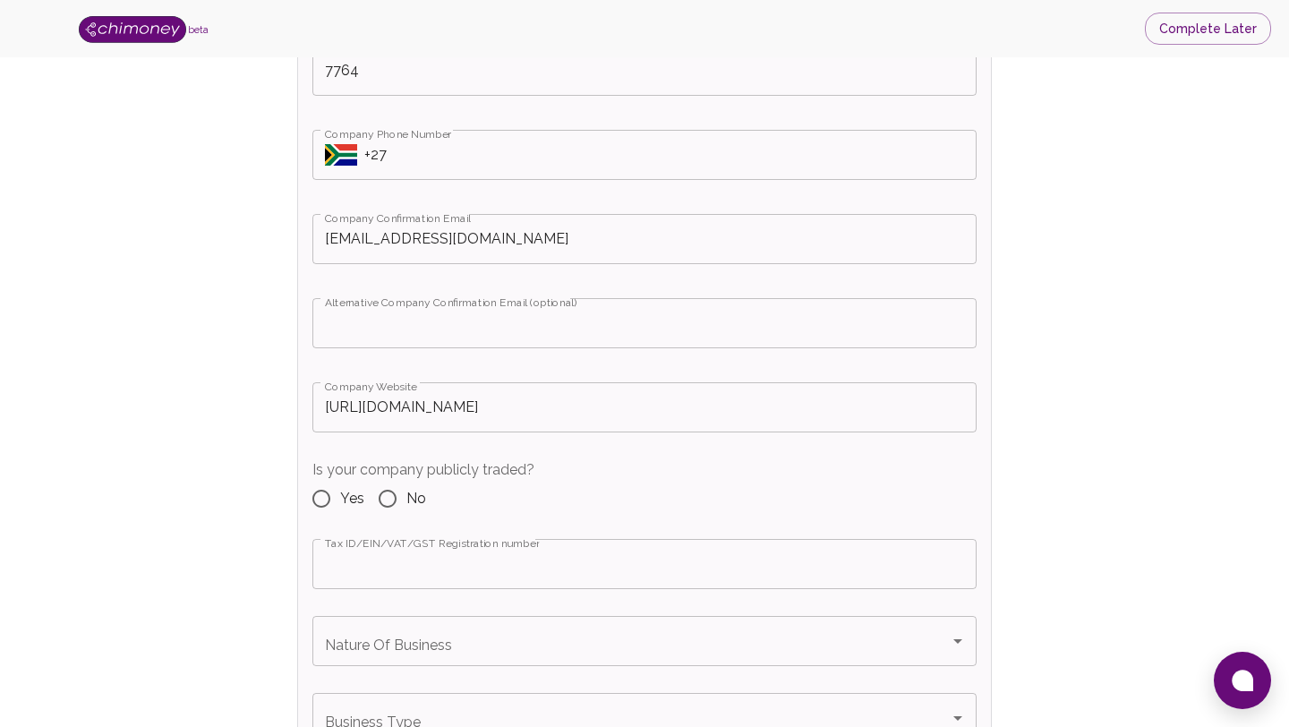
scroll to position [1126, 0]
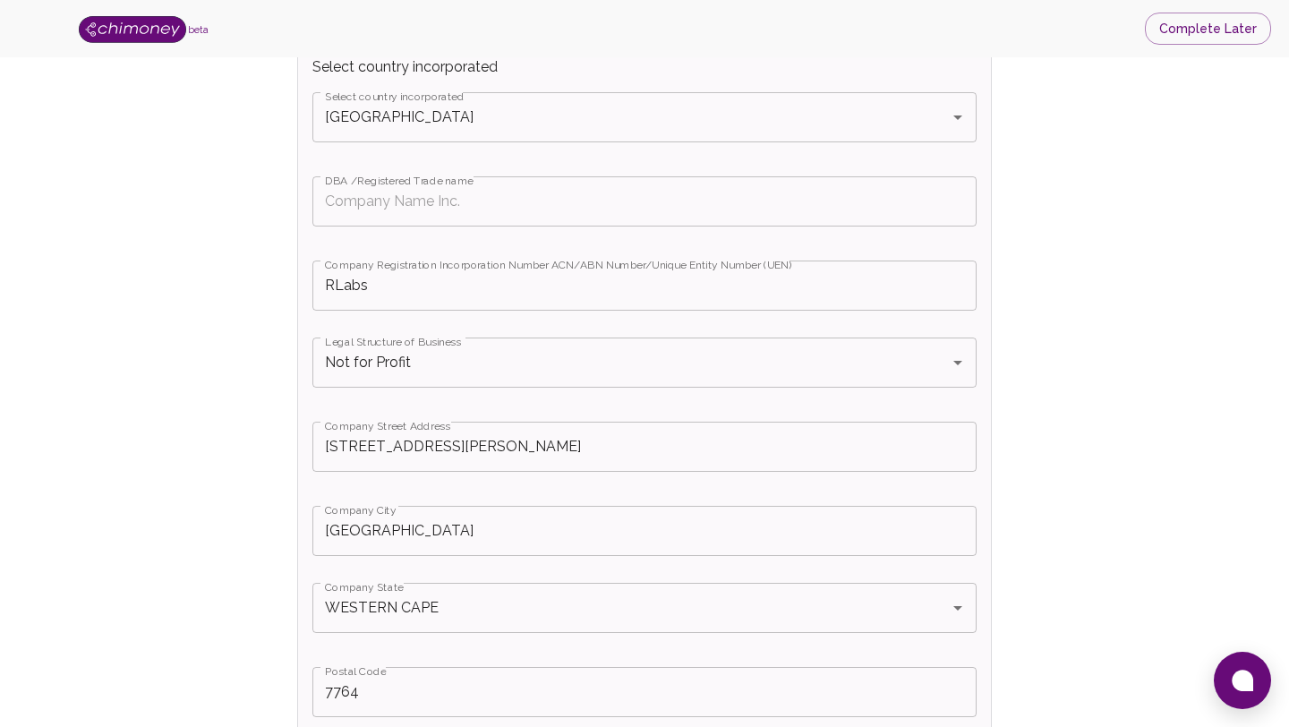
scroll to position [498, 0]
click at [458, 373] on input "Not for Profit" at bounding box center [619, 363] width 598 height 34
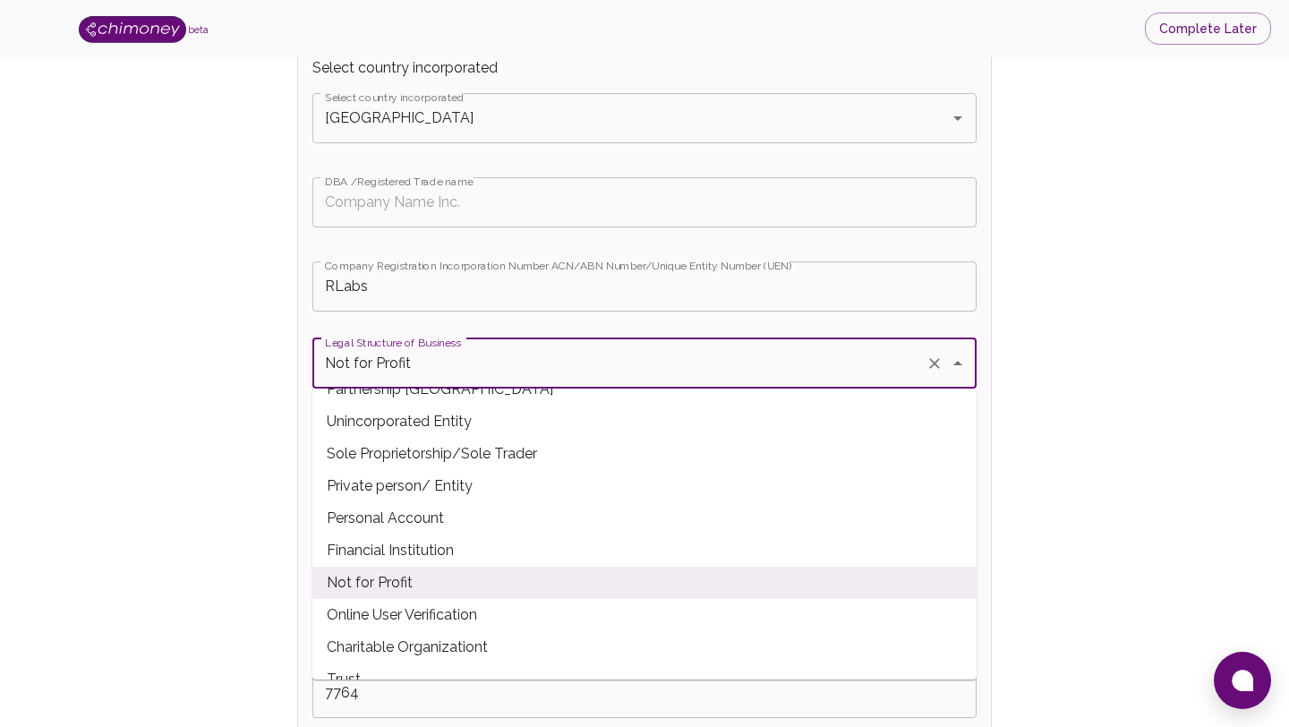
scroll to position [174, 0]
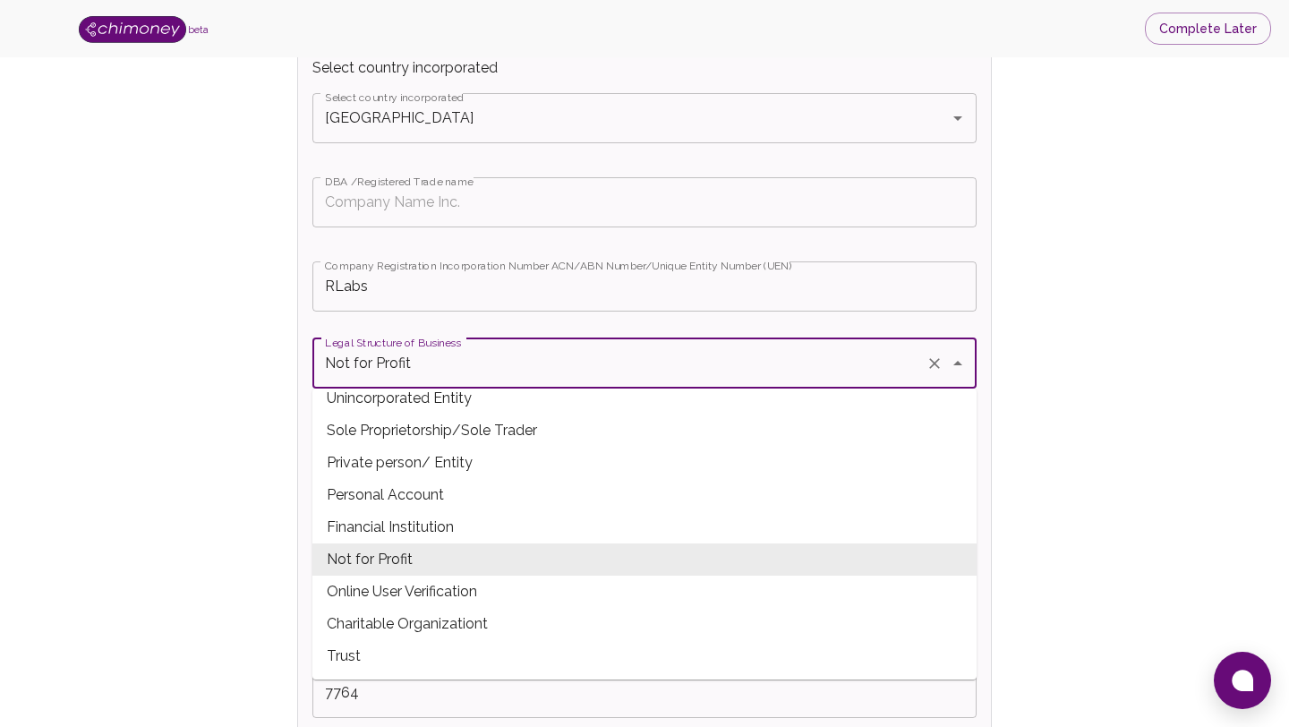
click at [451, 559] on span "Not for Profit" at bounding box center [644, 559] width 664 height 32
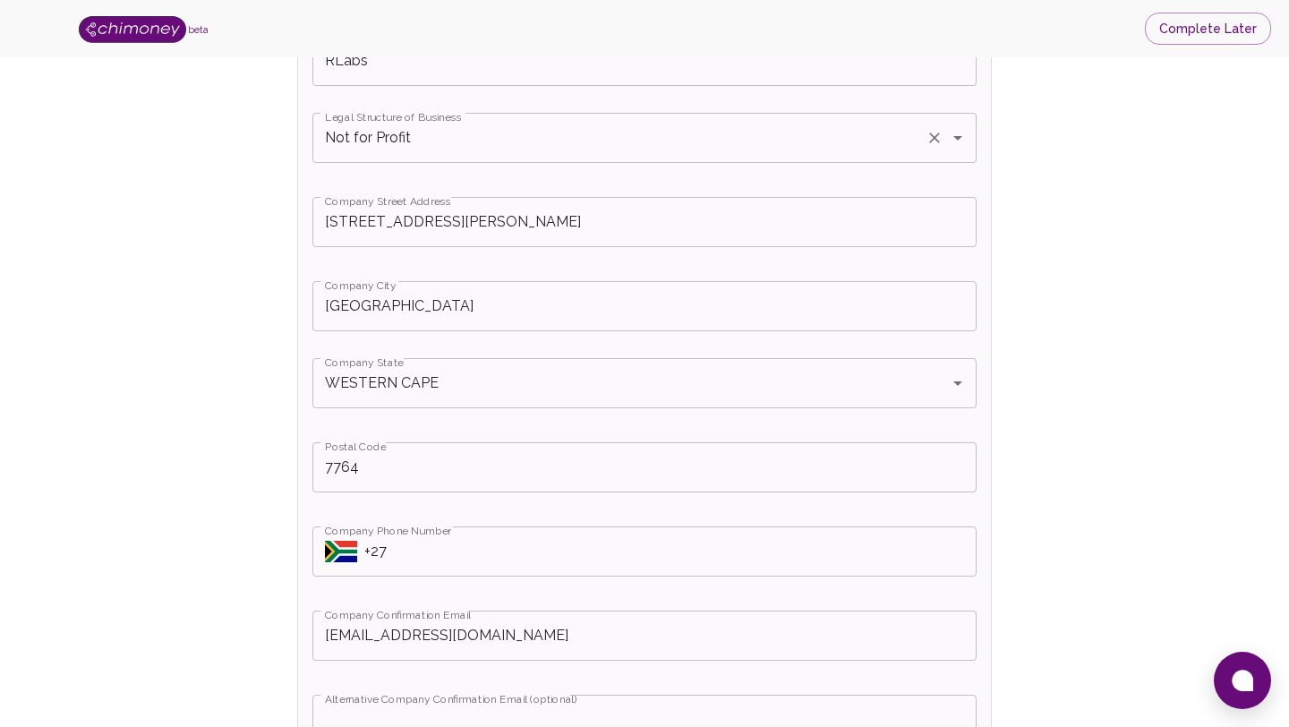
scroll to position [728, 0]
click at [471, 548] on input "+27" at bounding box center [670, 547] width 612 height 50
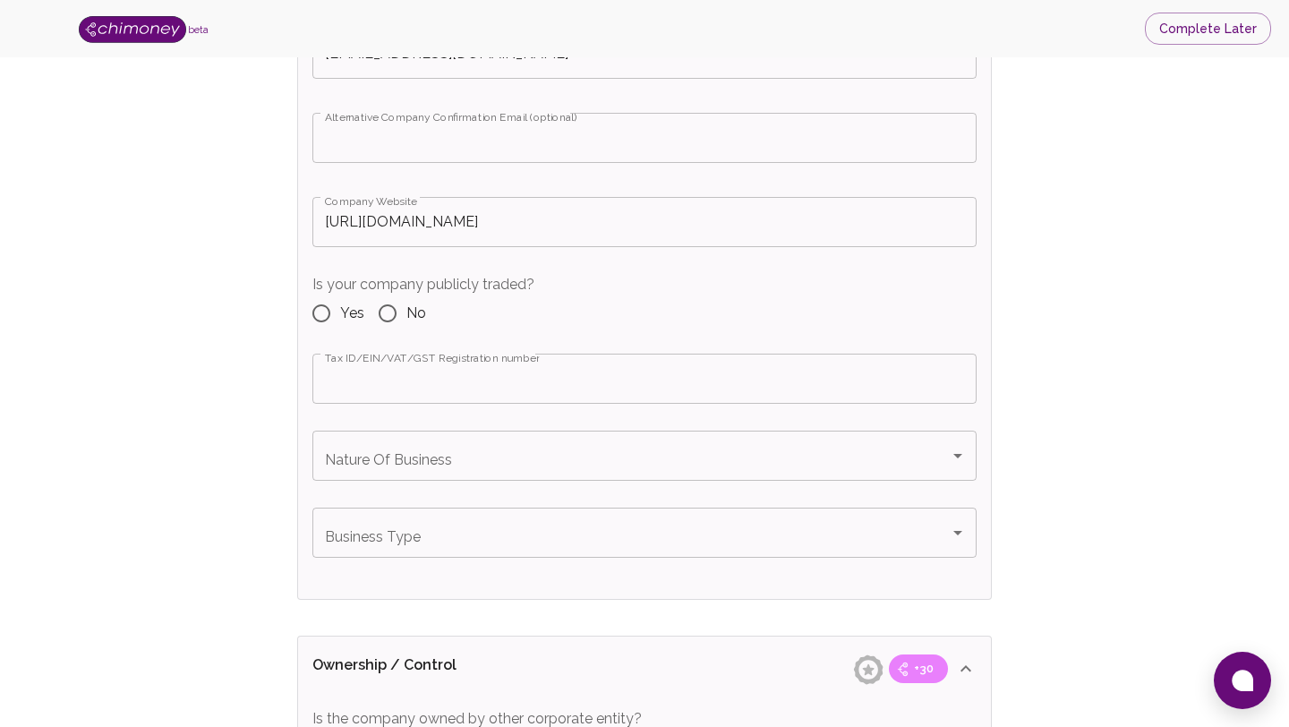
scroll to position [1310, 0]
type input "[PHONE_NUMBER]"
click at [392, 314] on input "No" at bounding box center [388, 309] width 38 height 38
radio input "true"
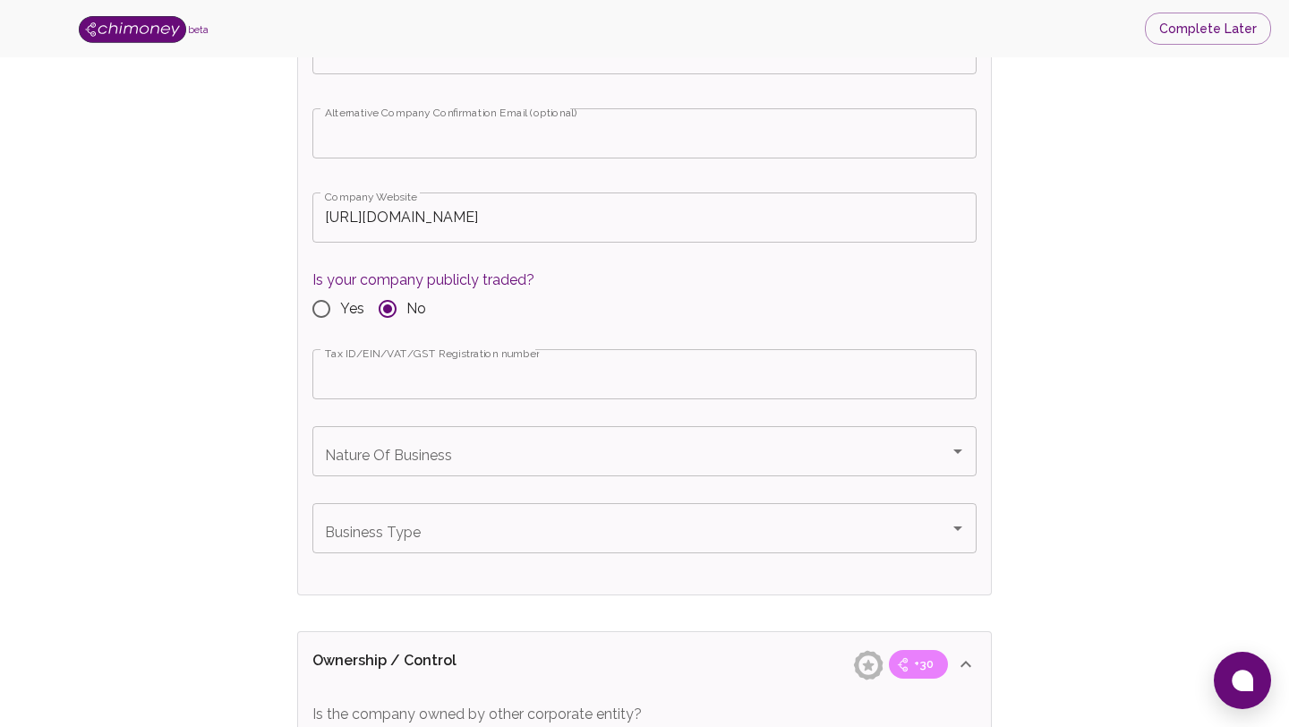
click at [499, 314] on div "Yes No" at bounding box center [423, 309] width 222 height 38
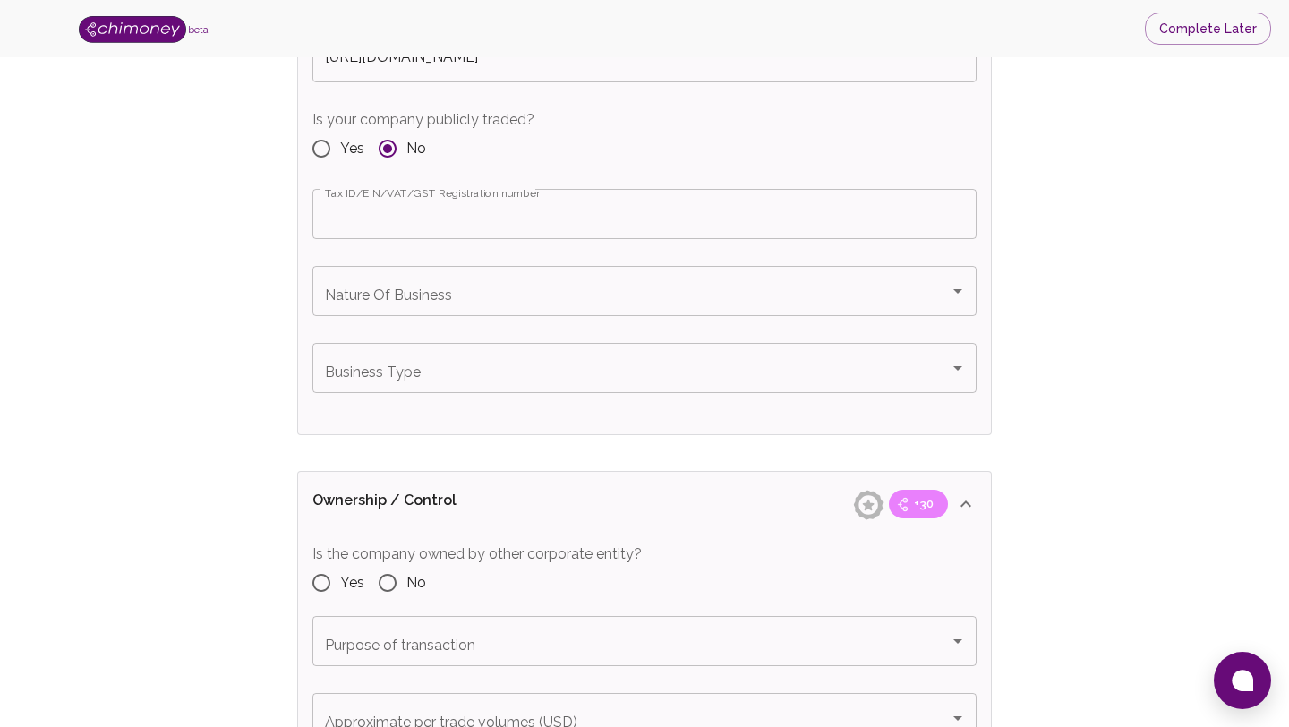
scroll to position [1473, 0]
click at [549, 300] on input "Nature Of Business" at bounding box center [630, 288] width 621 height 34
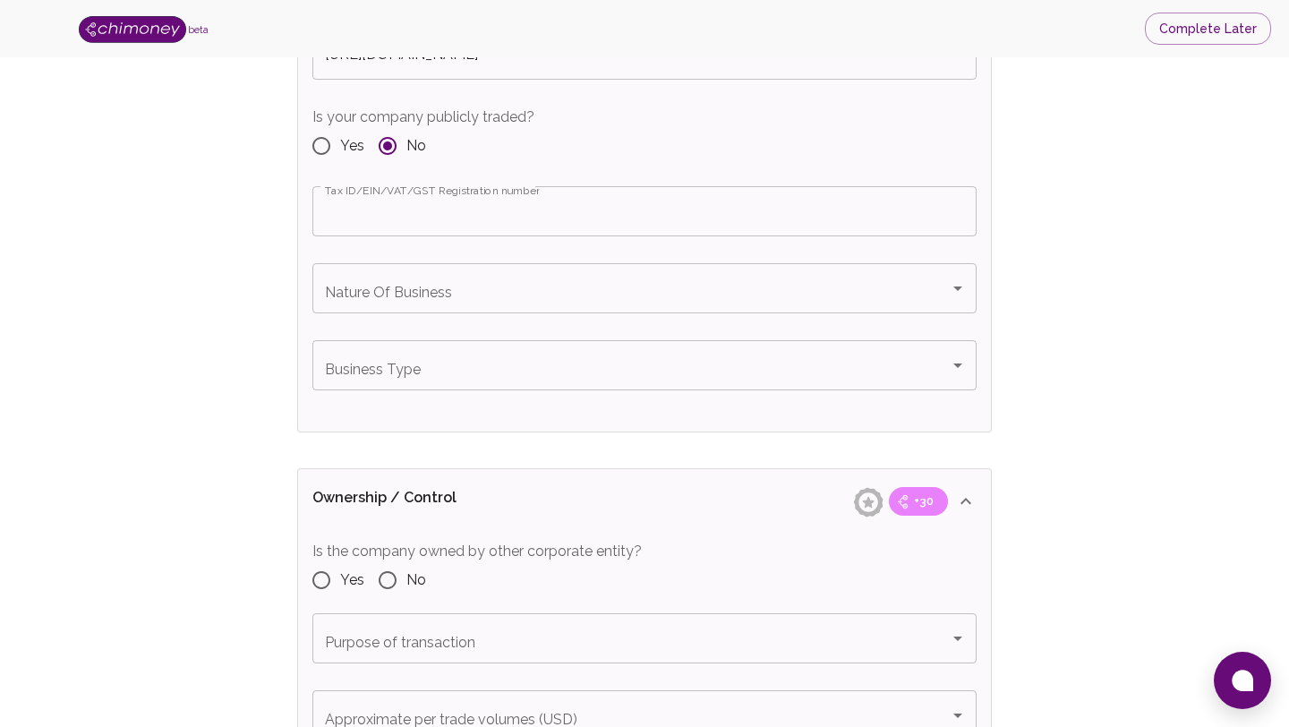
click at [703, 283] on input "Nature Of Business" at bounding box center [630, 288] width 621 height 34
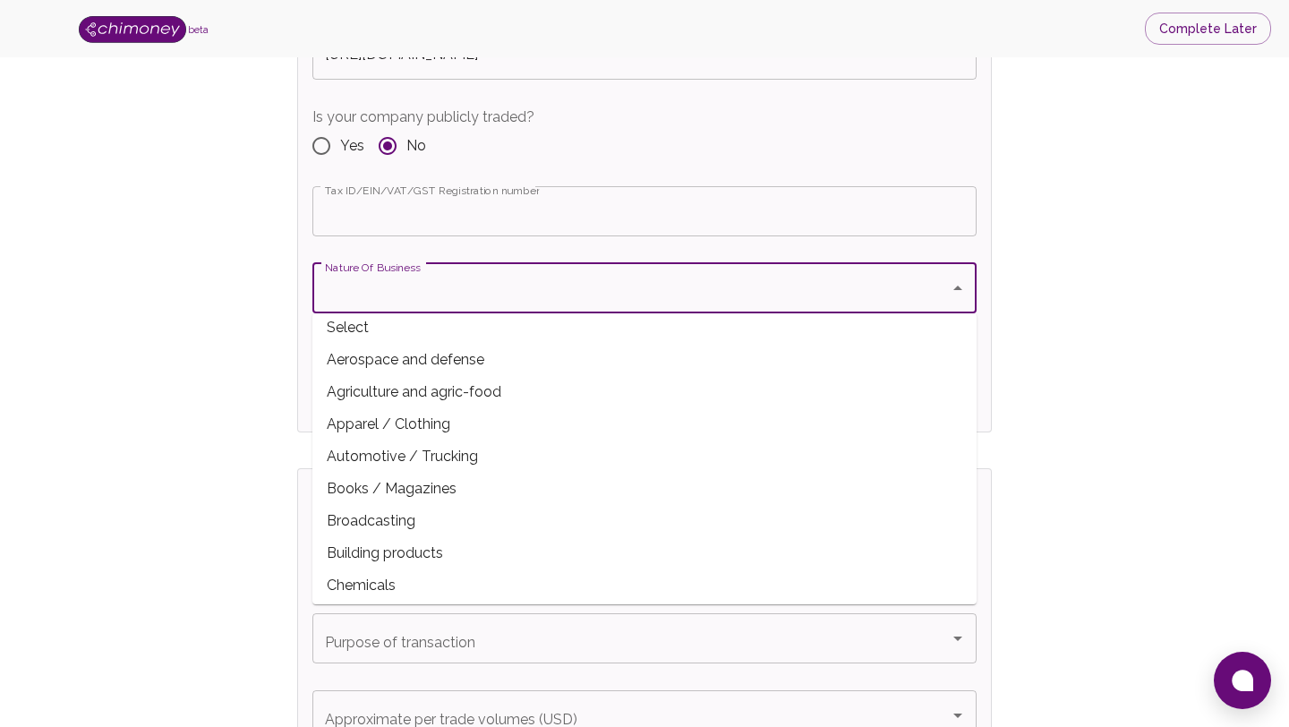
scroll to position [0, 0]
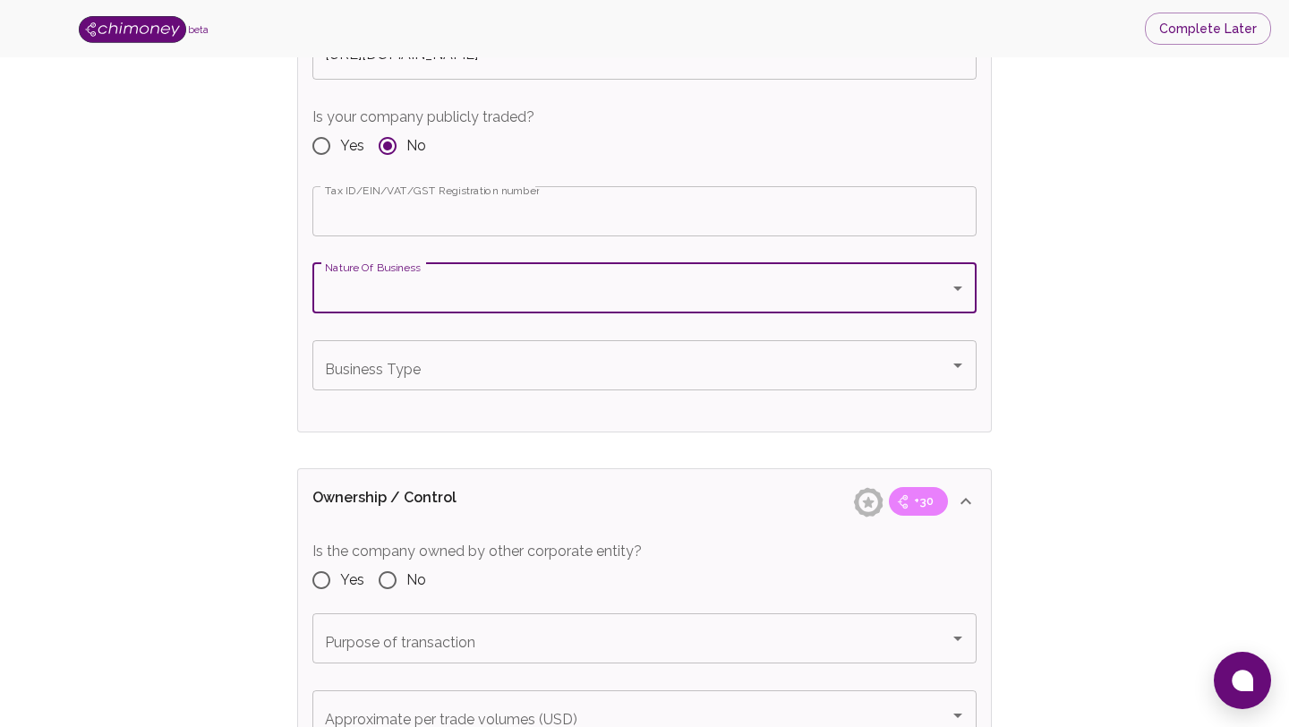
click at [901, 293] on input "Nature Of Business" at bounding box center [630, 288] width 621 height 34
click at [916, 289] on input "Nature Of Business" at bounding box center [630, 288] width 621 height 34
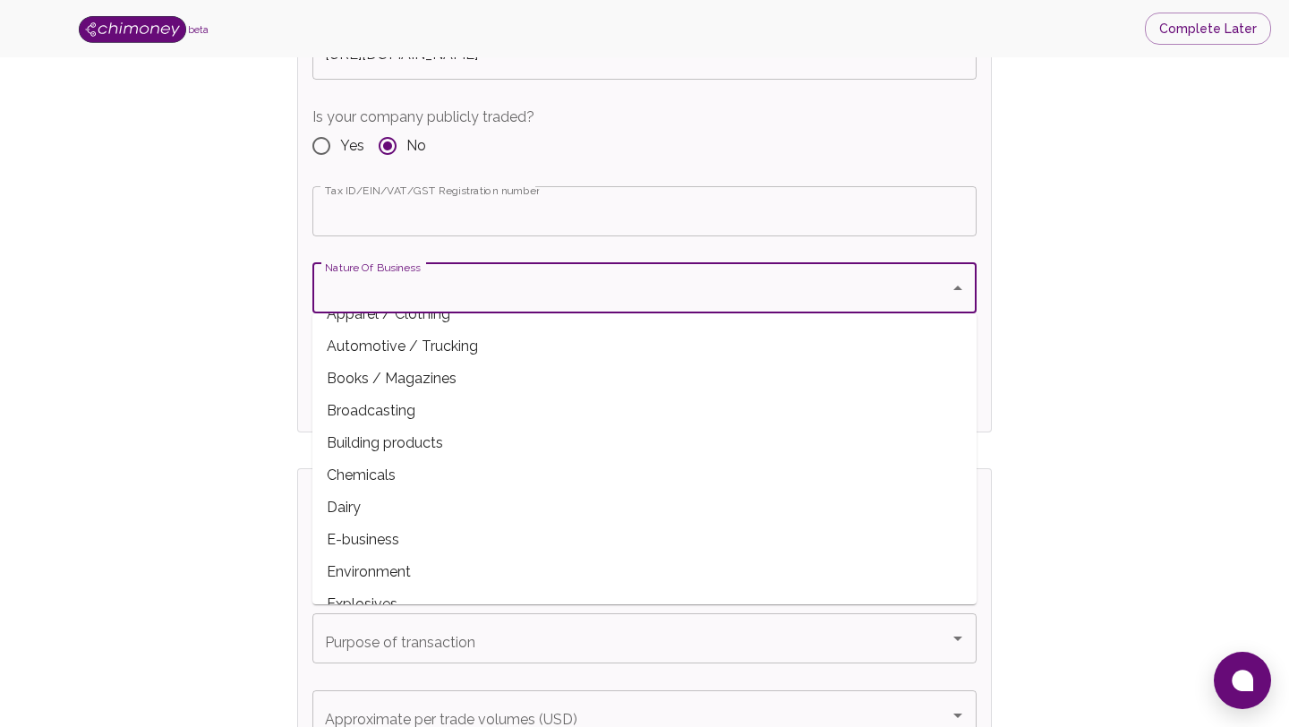
scroll to position [140, 0]
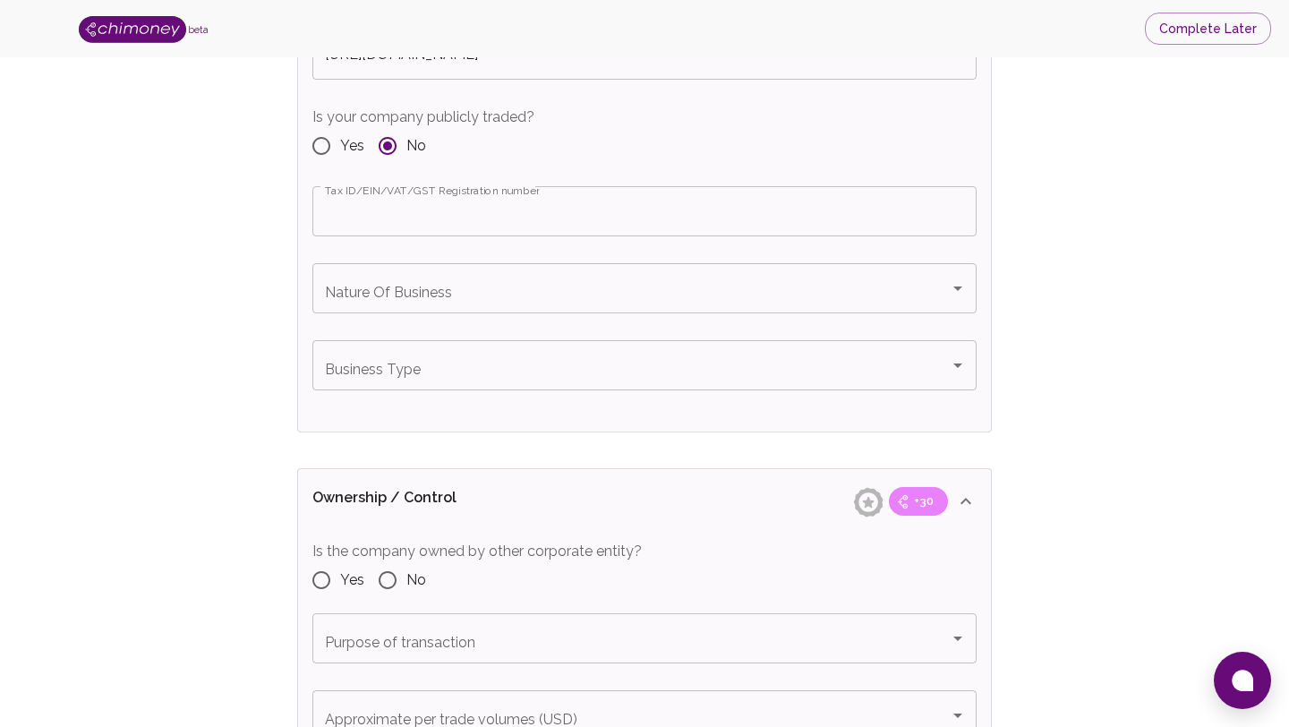
click at [864, 306] on div "Nature Of Business" at bounding box center [644, 288] width 664 height 50
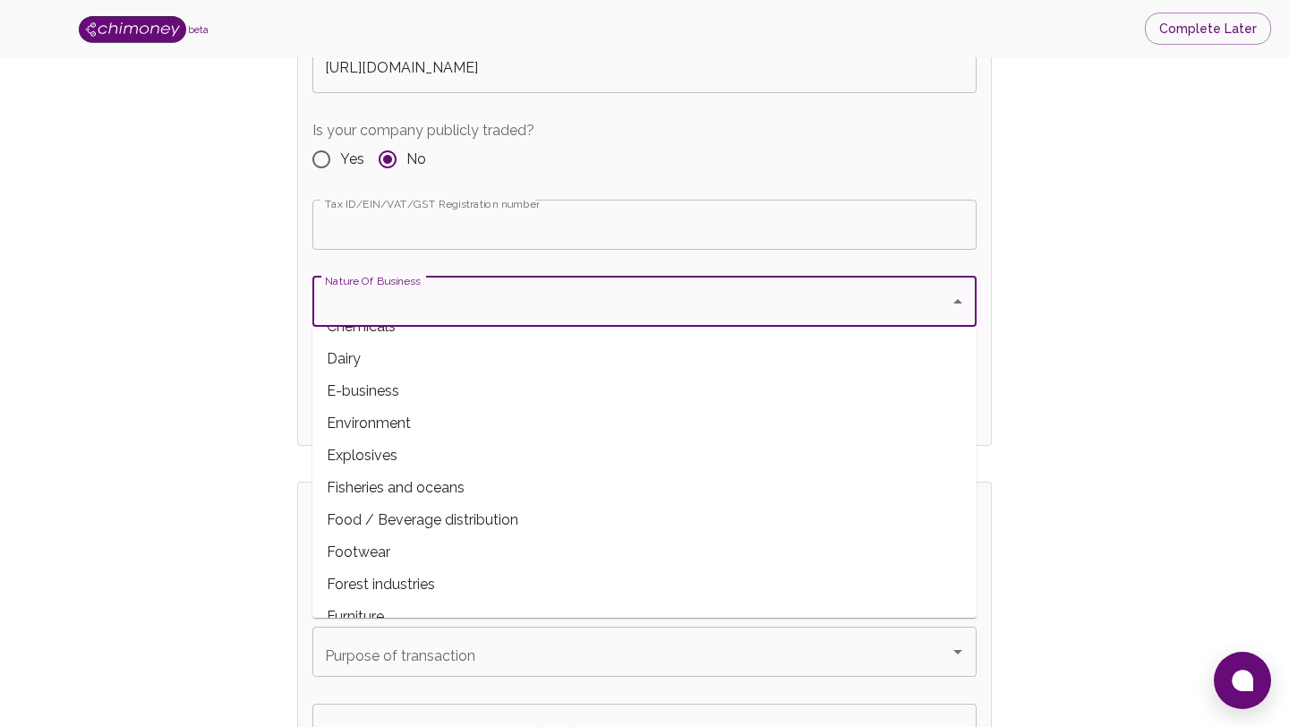
scroll to position [279, 0]
click at [430, 403] on span "E-business" at bounding box center [644, 393] width 664 height 32
type input "E-business"
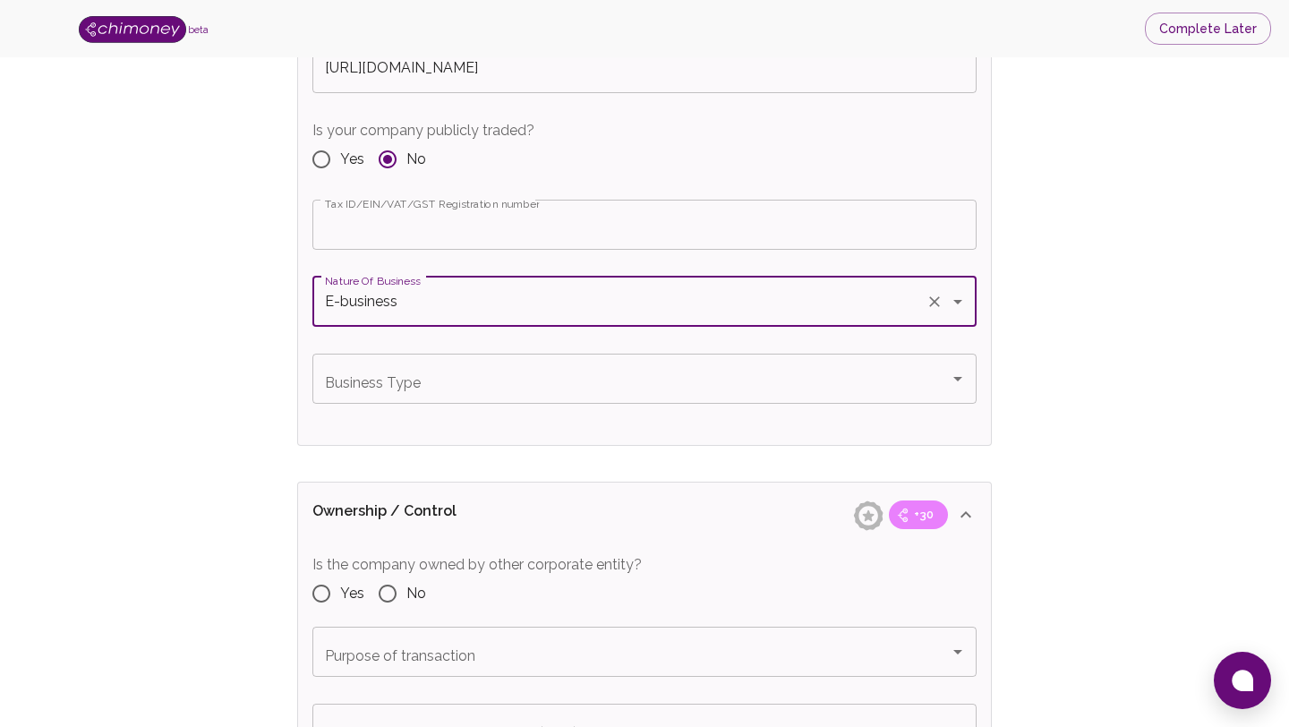
click at [428, 388] on input "Business Type" at bounding box center [630, 378] width 621 height 34
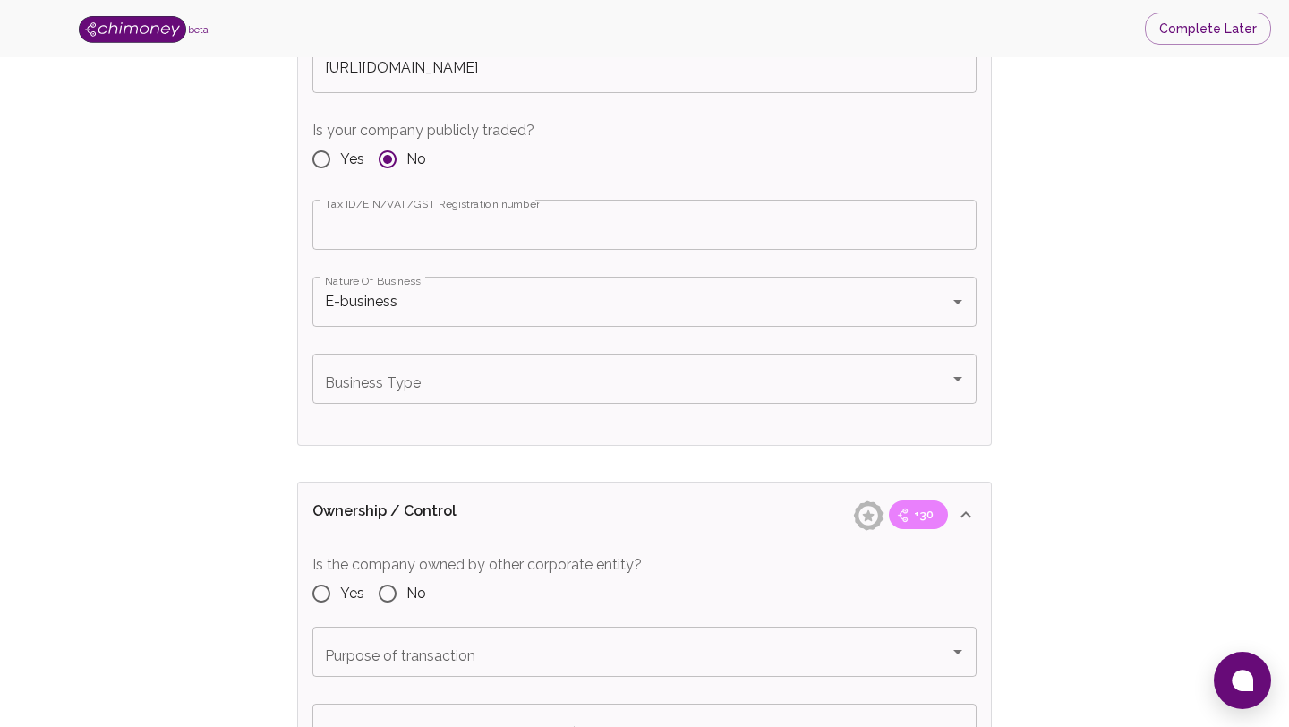
click at [446, 375] on input "Business Type" at bounding box center [630, 378] width 621 height 34
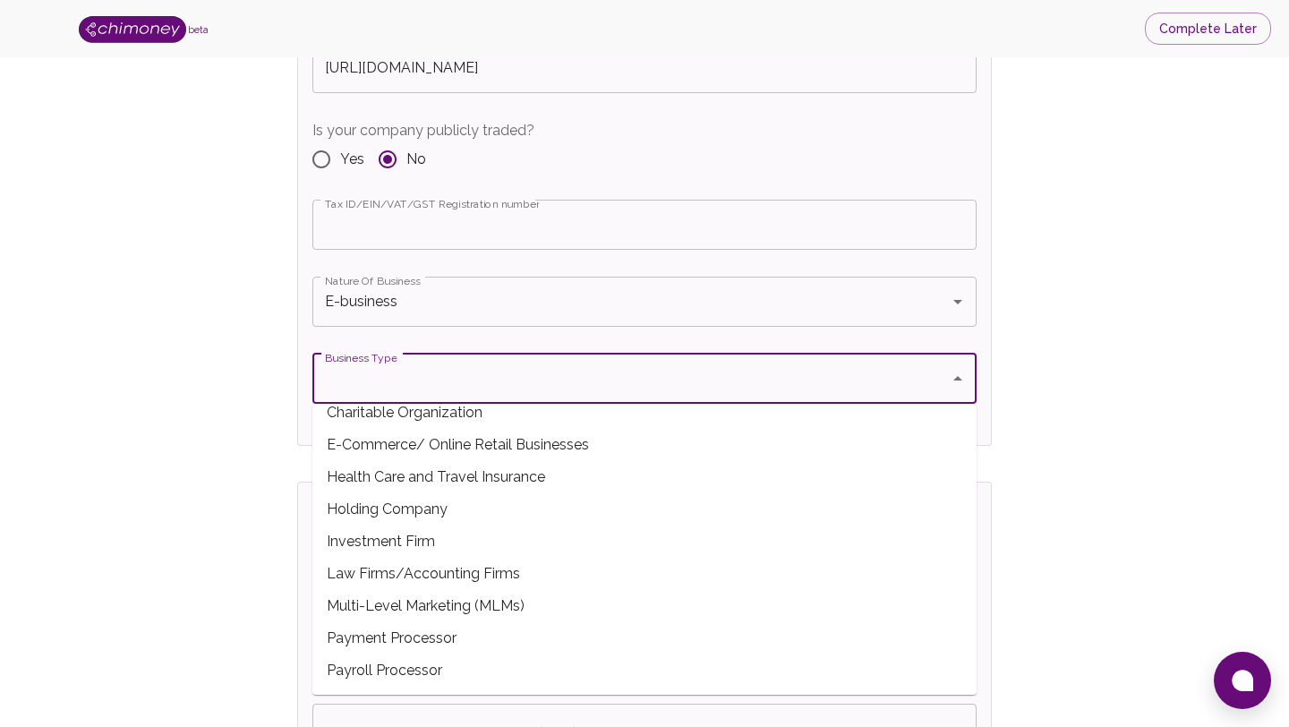
scroll to position [0, 0]
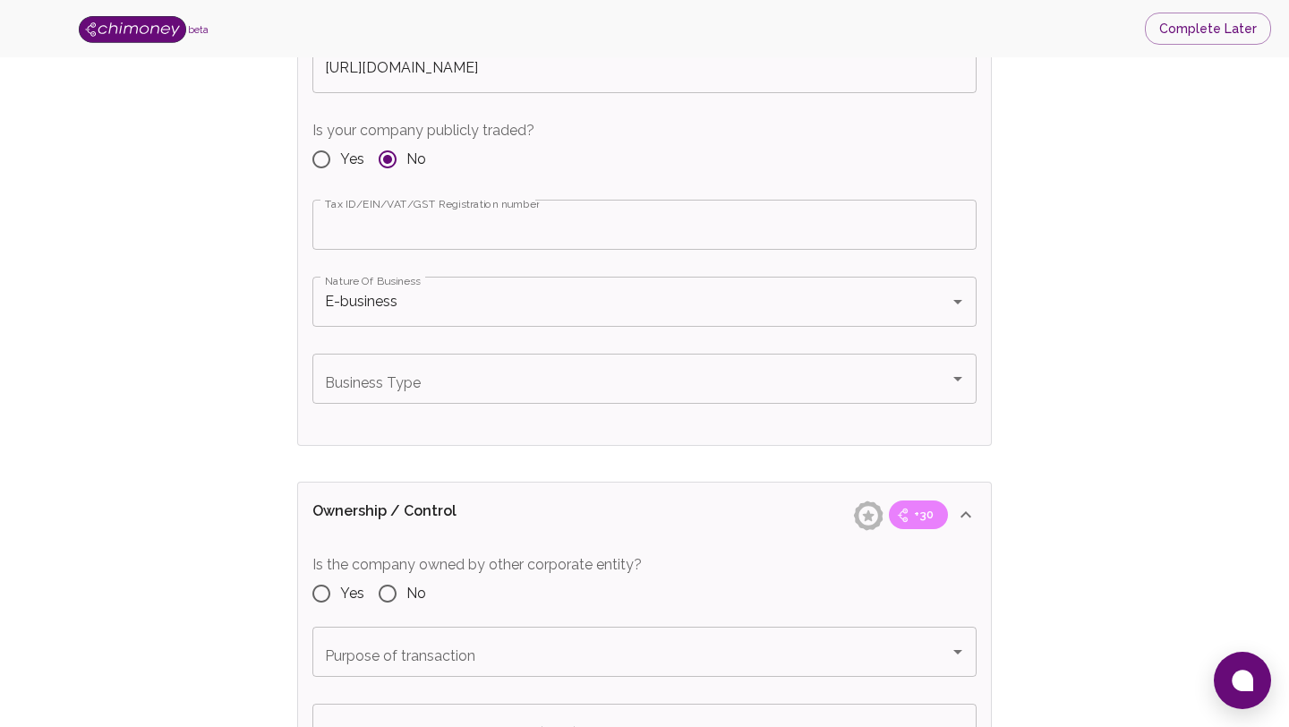
click at [604, 393] on input "Business Type" at bounding box center [630, 378] width 621 height 34
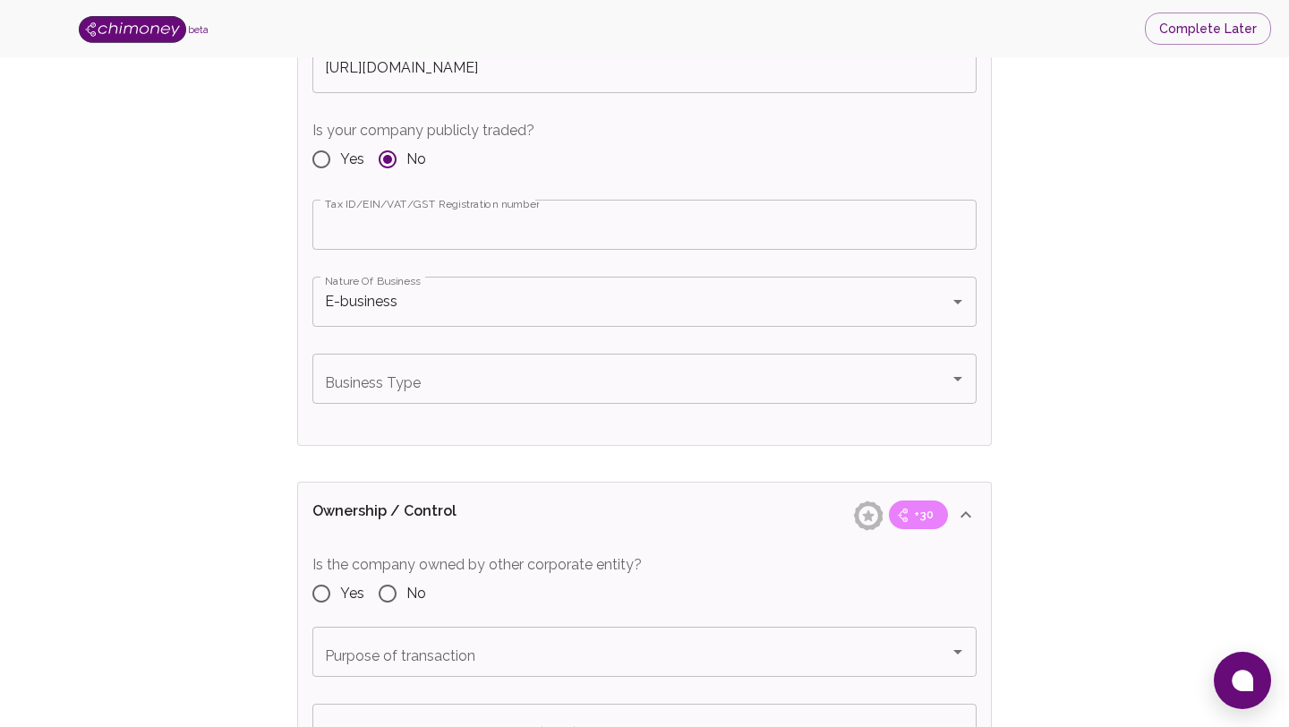
click at [540, 375] on input "Business Type" at bounding box center [630, 378] width 621 height 34
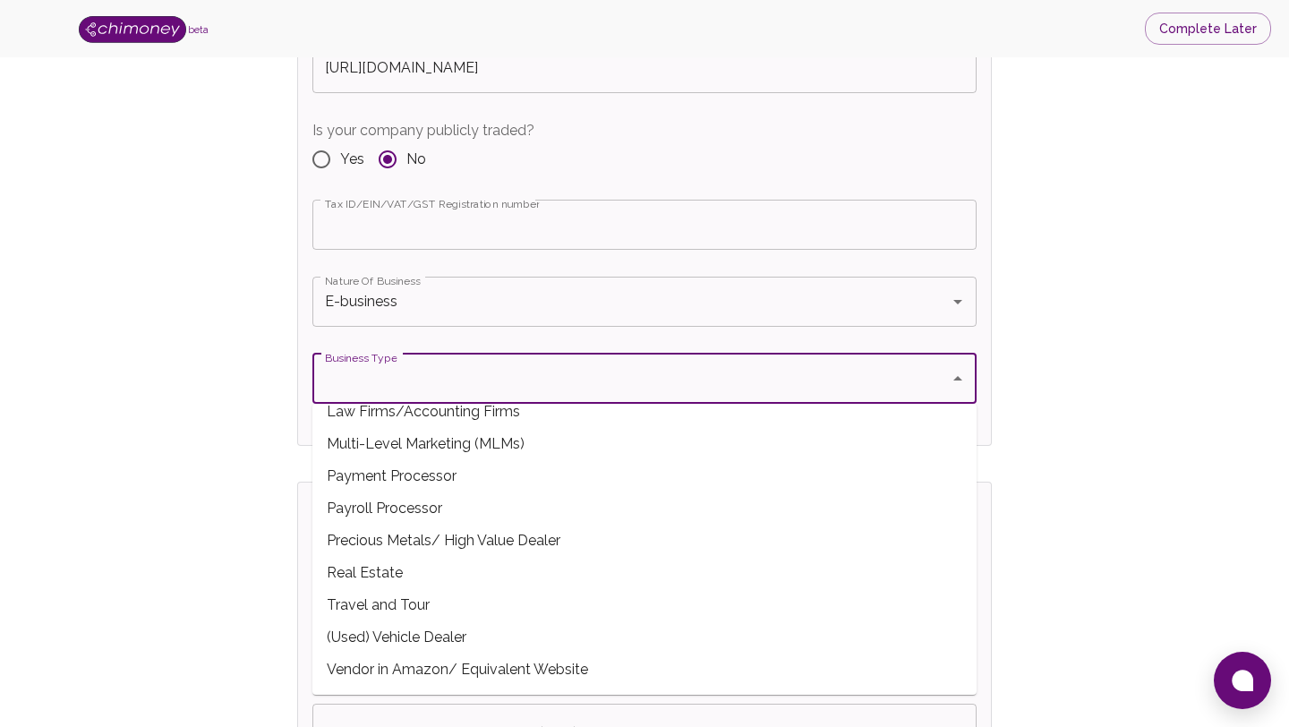
scroll to position [303, 0]
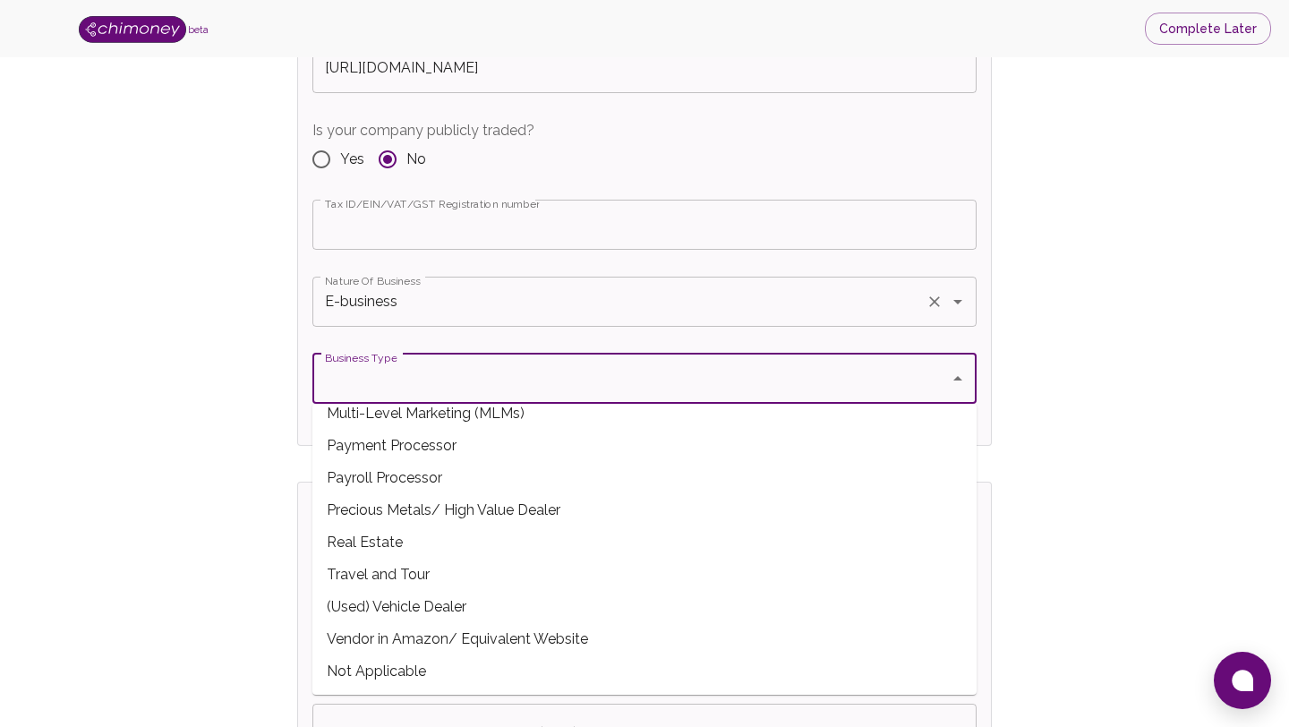
click at [469, 317] on input "E-business" at bounding box center [619, 302] width 598 height 34
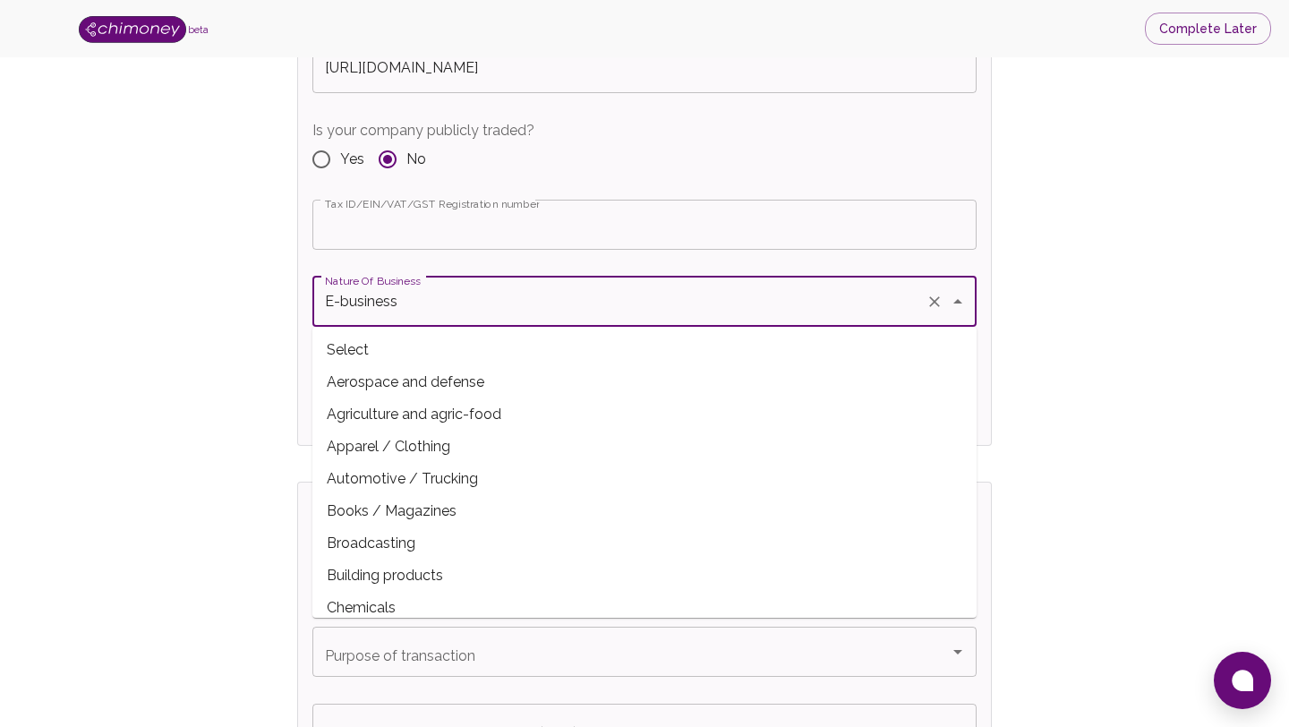
scroll to position [71, 0]
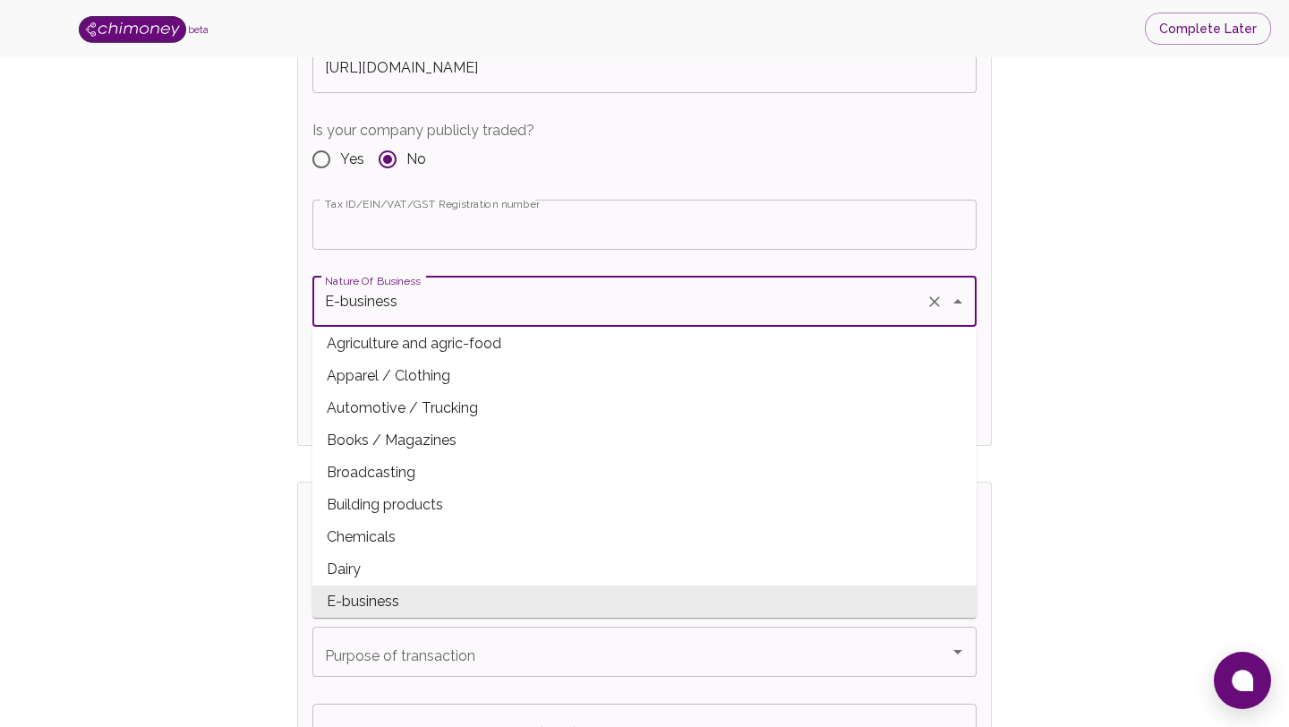
click at [469, 317] on input "E-business" at bounding box center [619, 302] width 598 height 34
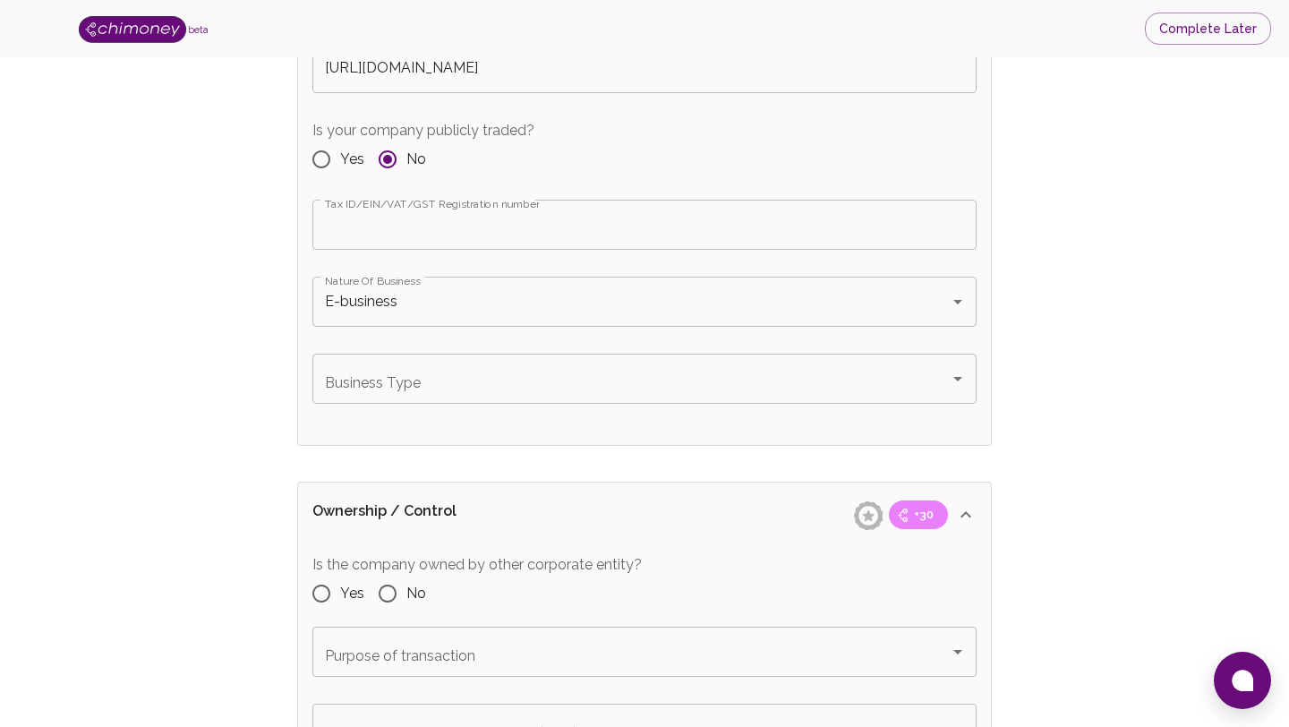
click at [591, 384] on input "Business Type" at bounding box center [630, 378] width 621 height 34
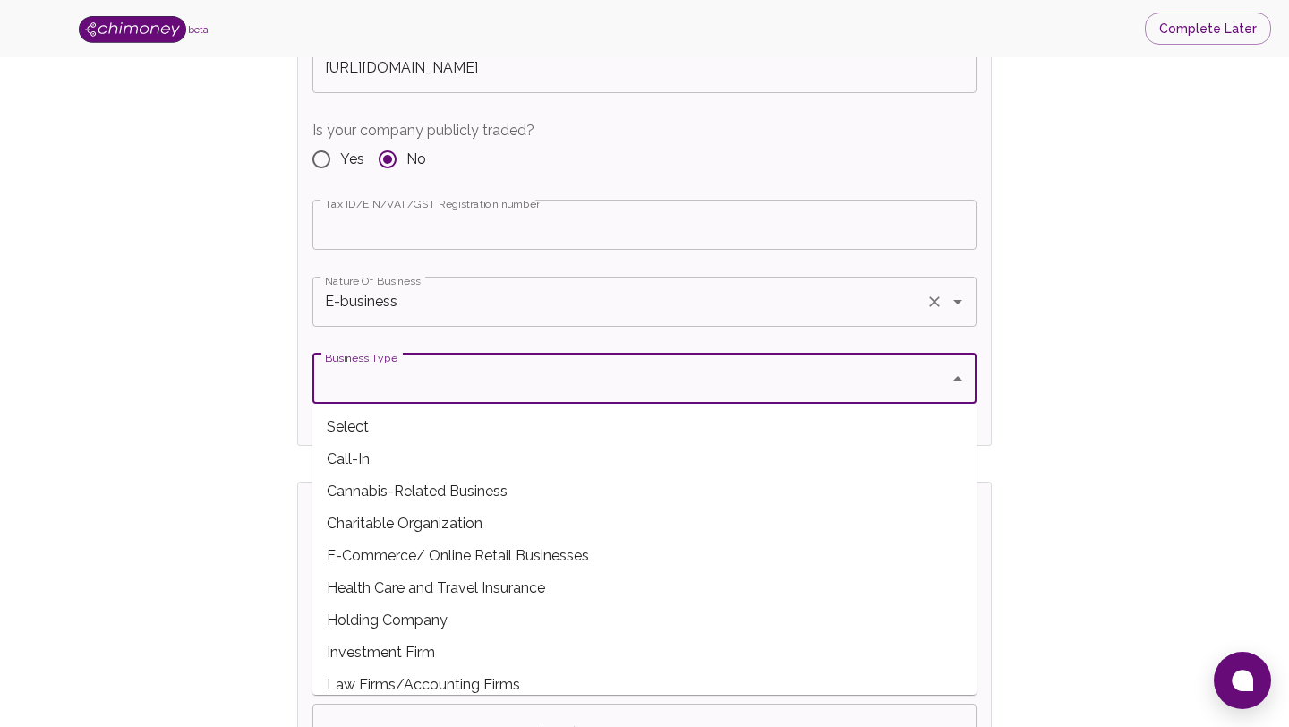
click at [433, 304] on input "E-business" at bounding box center [619, 302] width 598 height 34
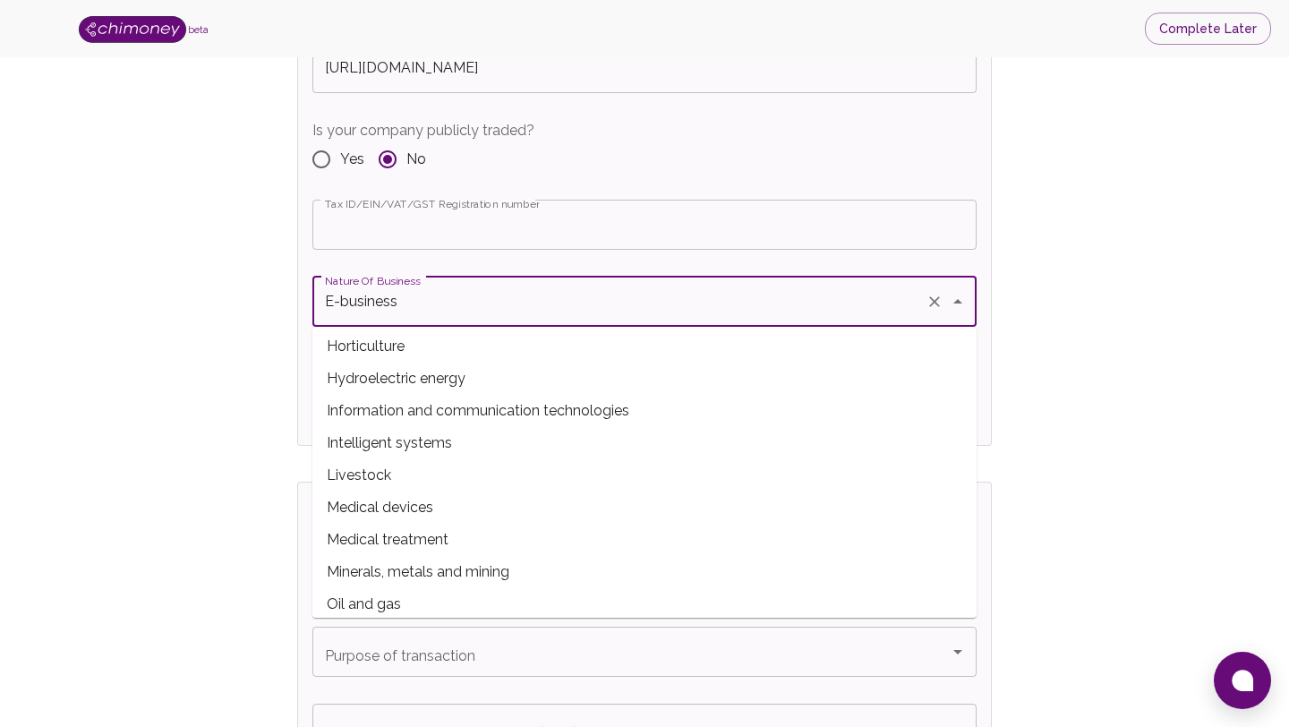
scroll to position [624, 0]
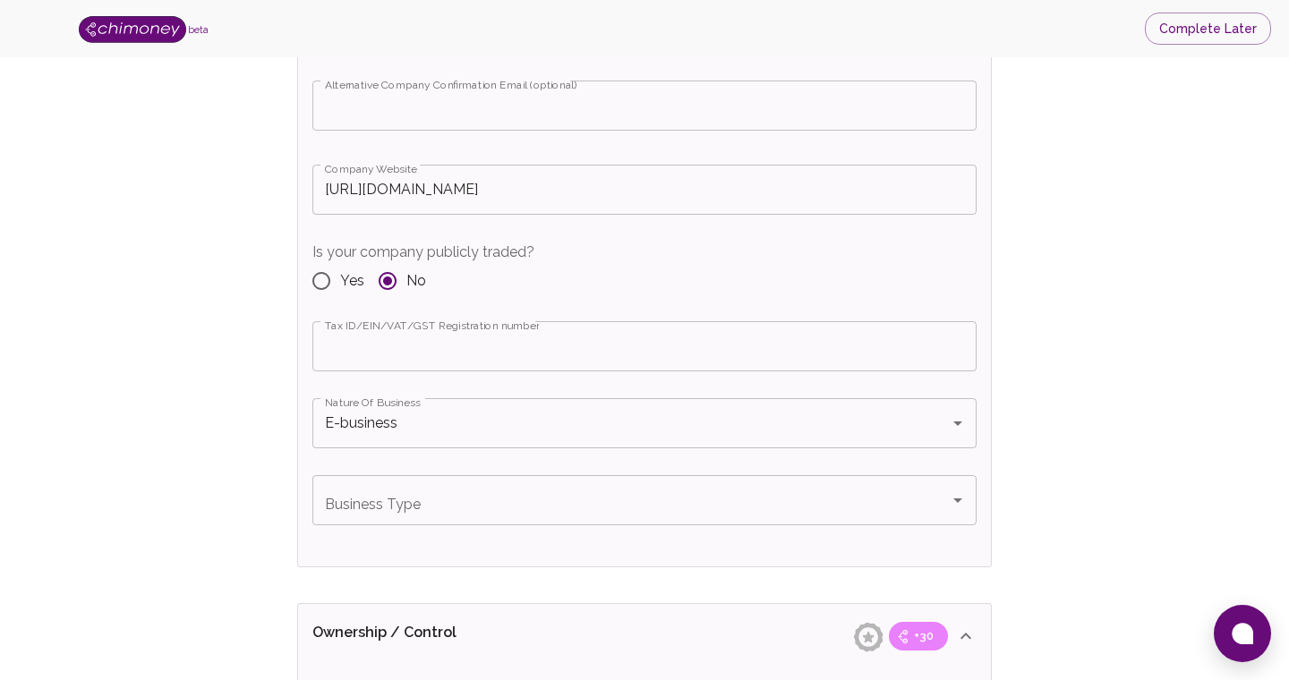
scroll to position [1317, 0]
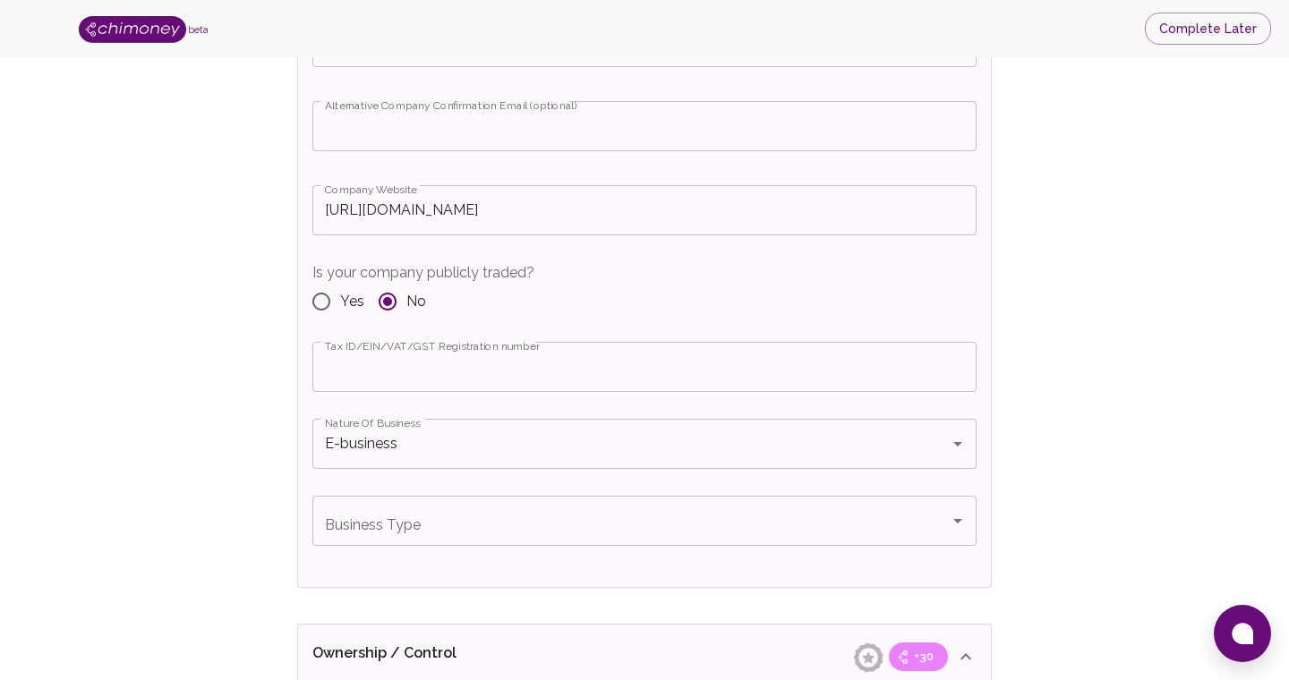
click at [457, 359] on input "Tax ID/EIN/VAT/GST Registration number" at bounding box center [644, 367] width 664 height 50
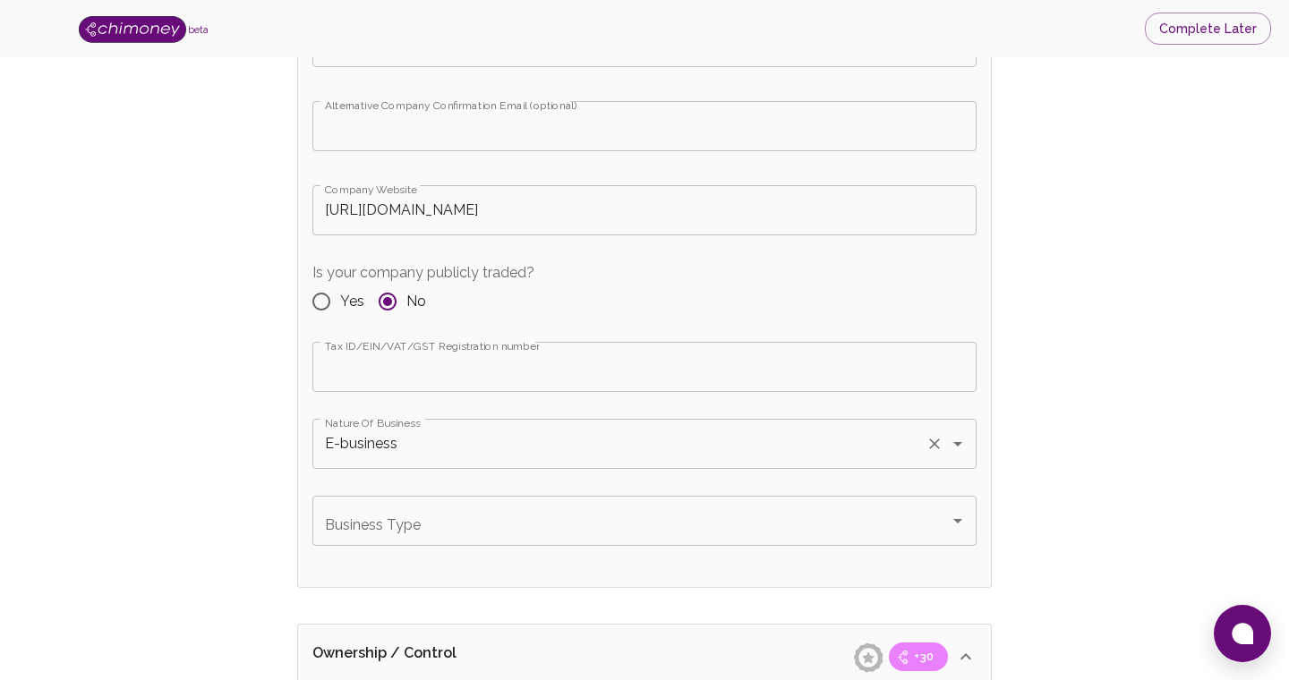
click at [422, 445] on input "E-business" at bounding box center [619, 444] width 598 height 34
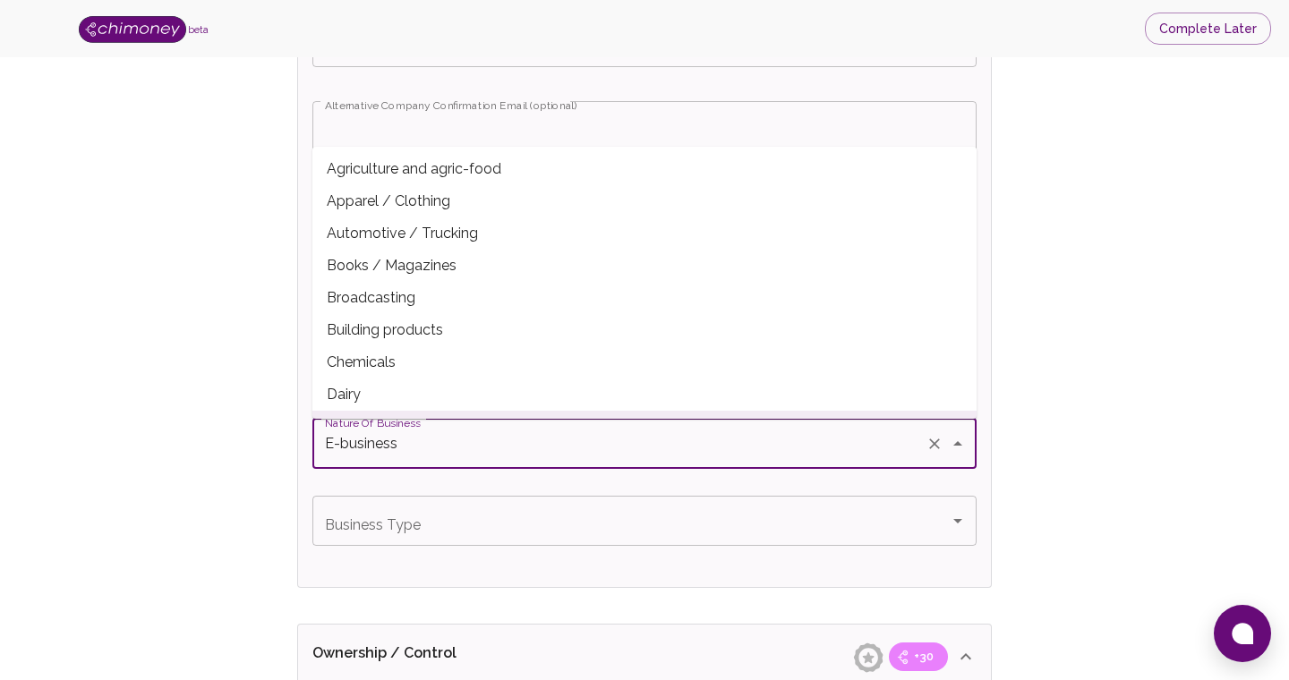
scroll to position [71, 0]
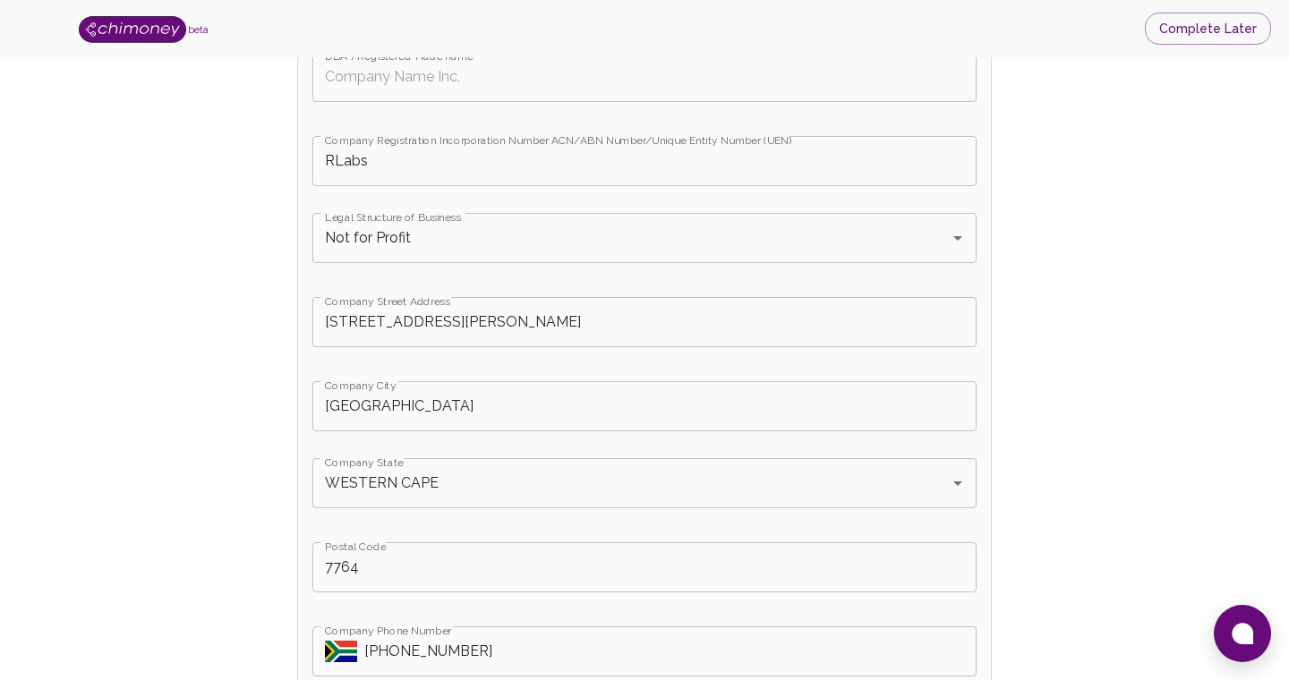
scroll to position [457, 0]
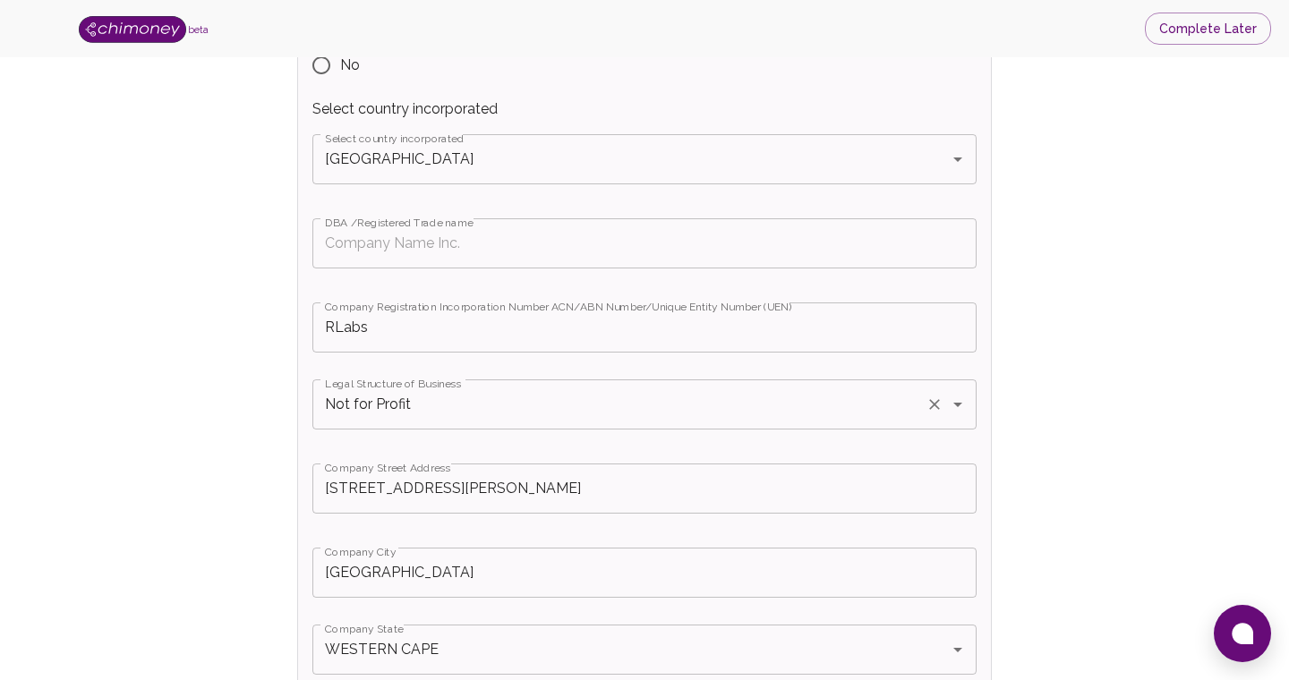
click at [487, 400] on input "Not for Profit" at bounding box center [619, 404] width 598 height 34
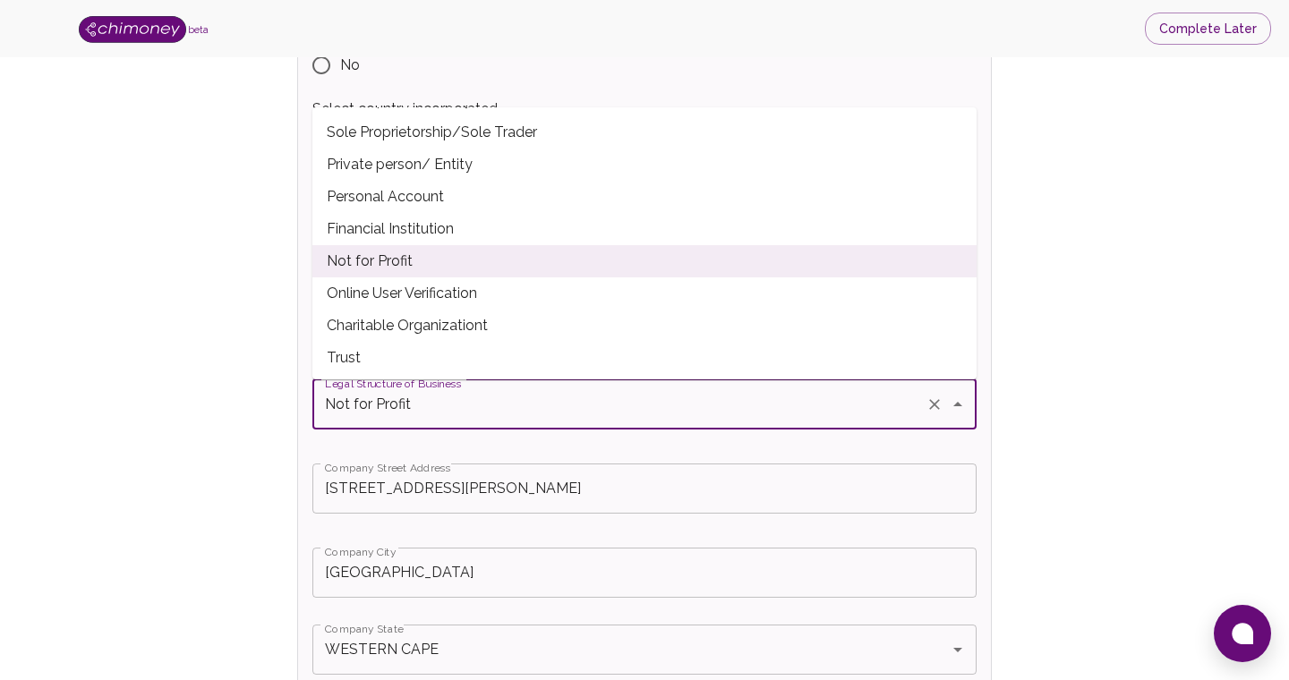
scroll to position [193, 0]
click at [414, 317] on span "Charitable Organizationt" at bounding box center [644, 324] width 664 height 32
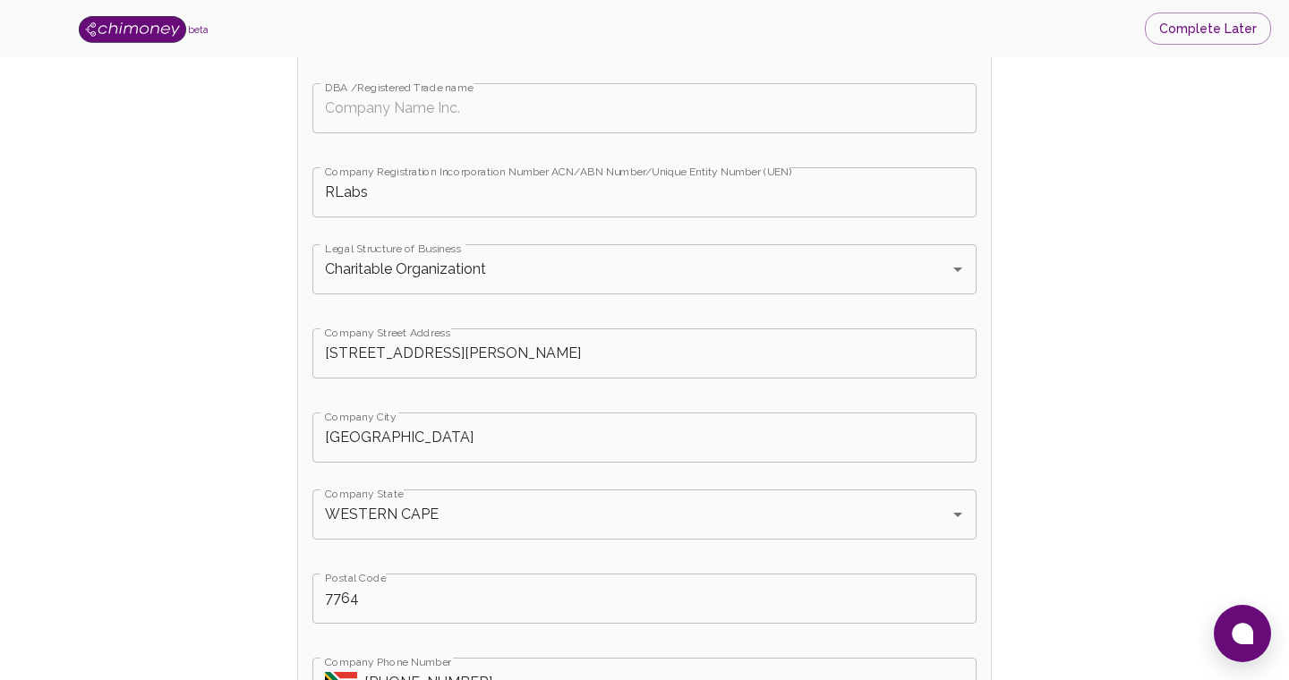
scroll to position [584, 0]
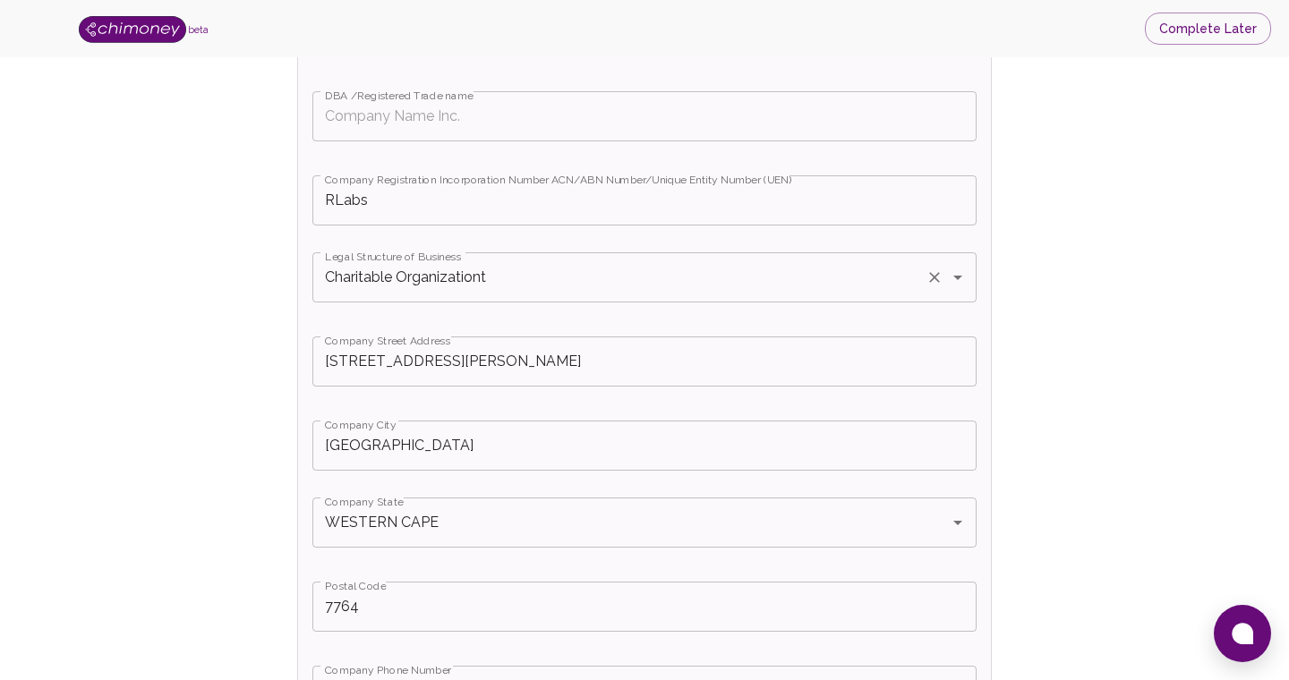
click at [475, 277] on input "Charitable Organizationt" at bounding box center [619, 277] width 598 height 34
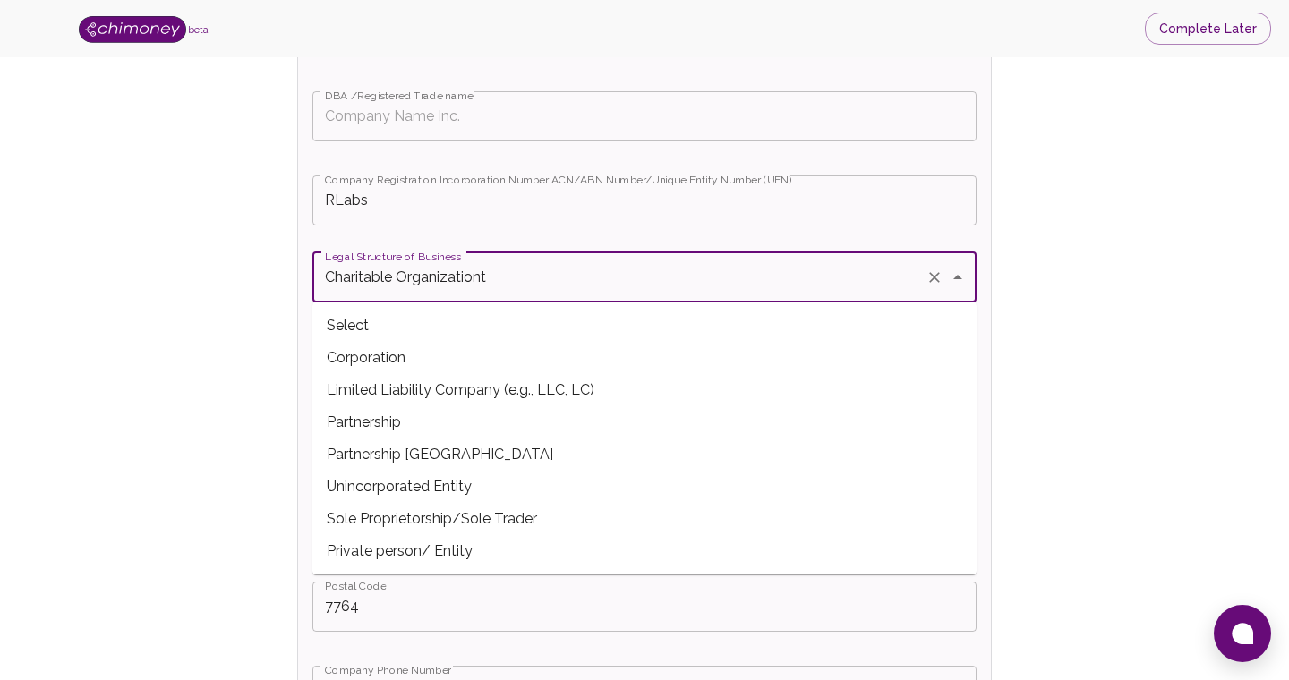
scroll to position [154, 0]
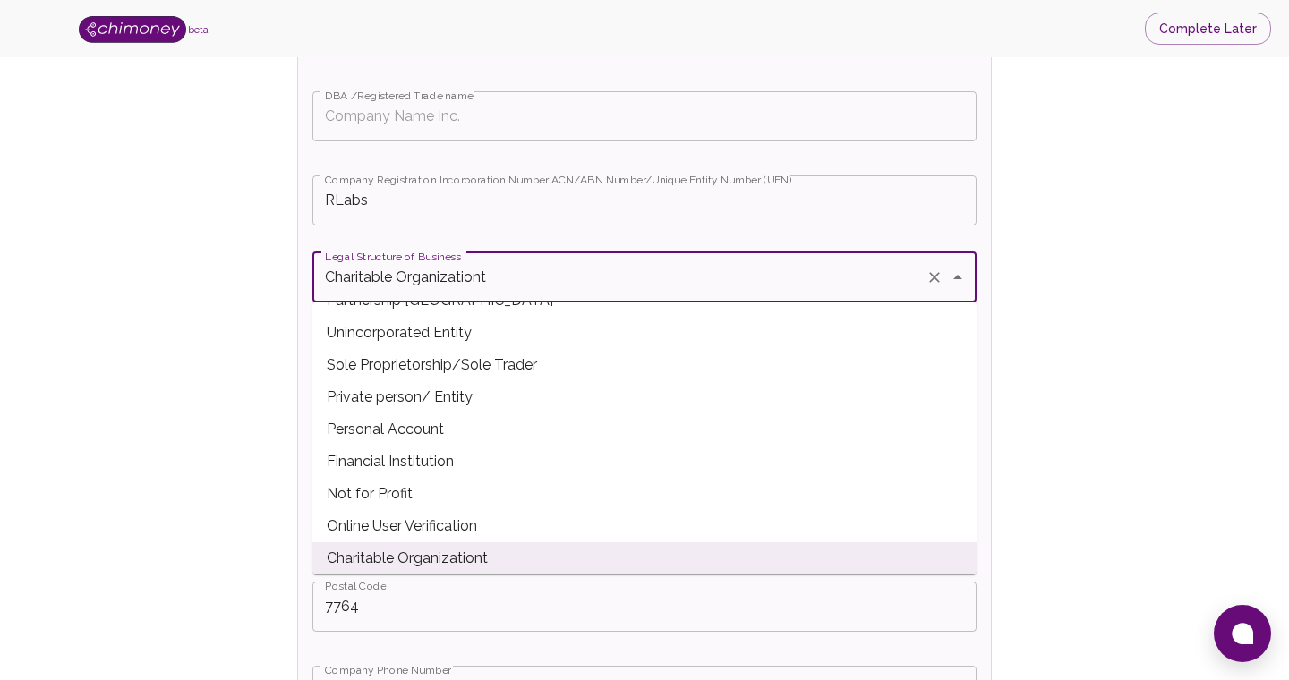
click at [400, 480] on span "Not for Profit" at bounding box center [644, 494] width 664 height 32
type input "Not for Profit"
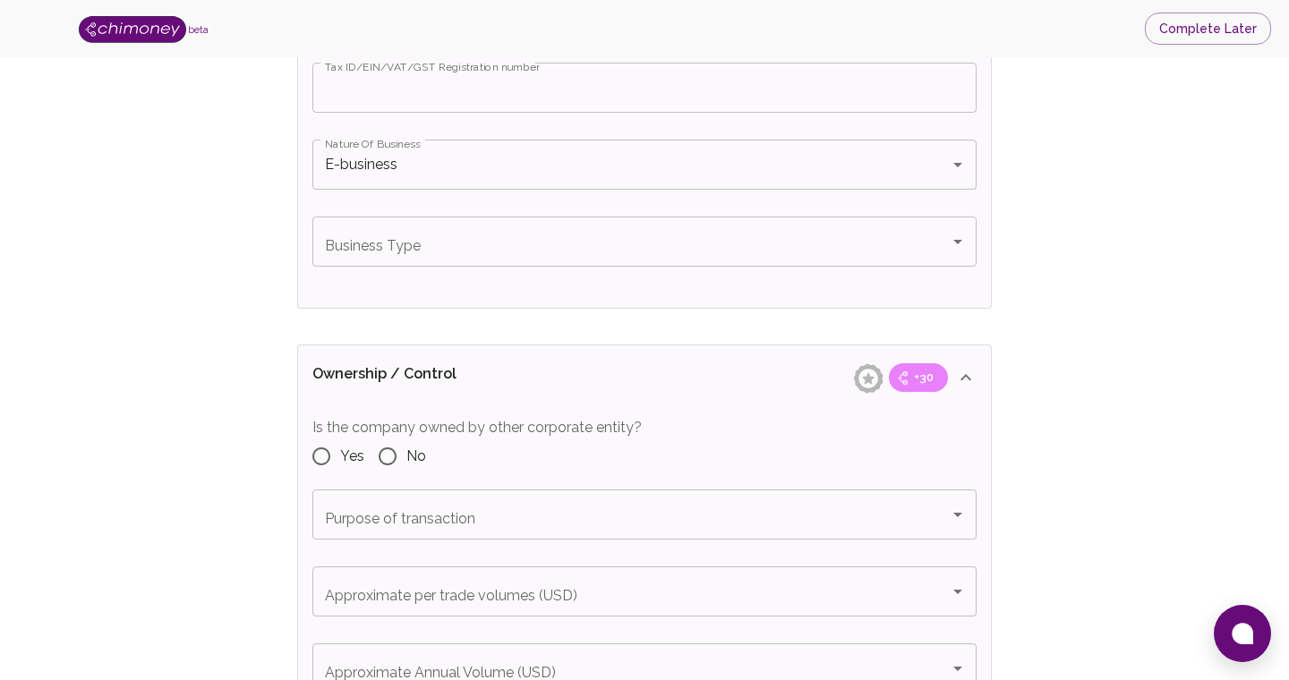
scroll to position [1580, 0]
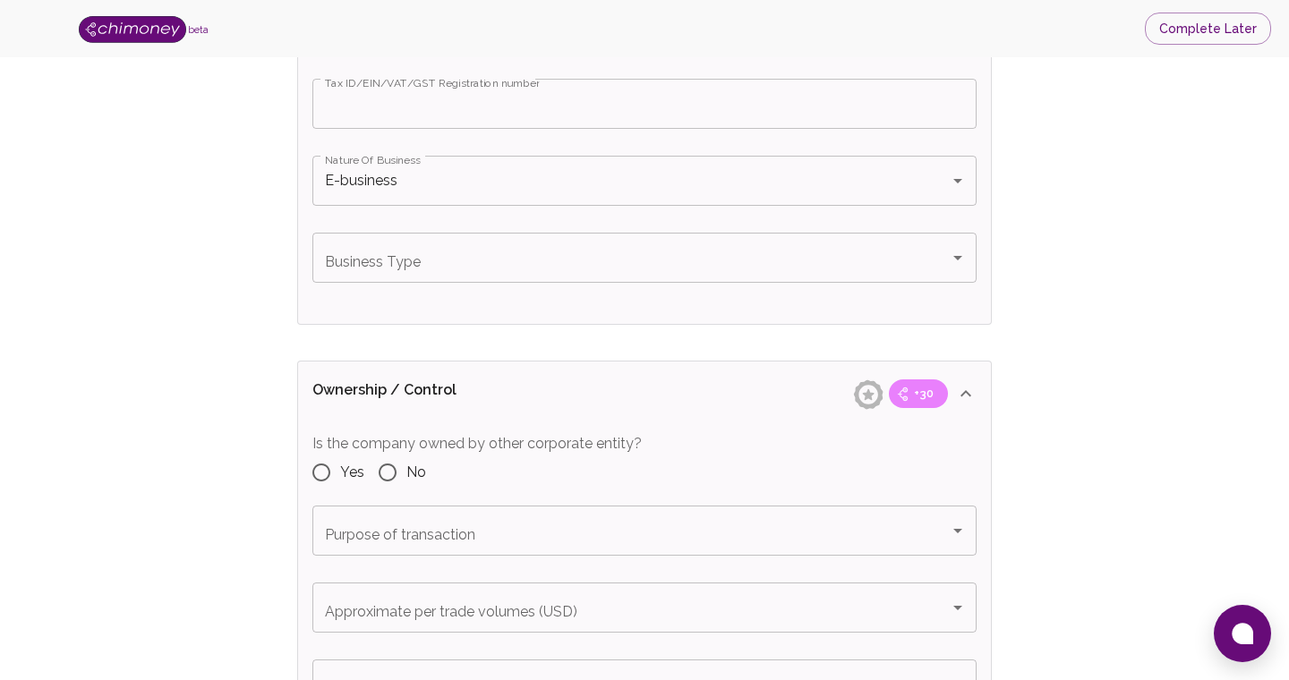
click at [445, 267] on input "Business Type" at bounding box center [630, 258] width 621 height 34
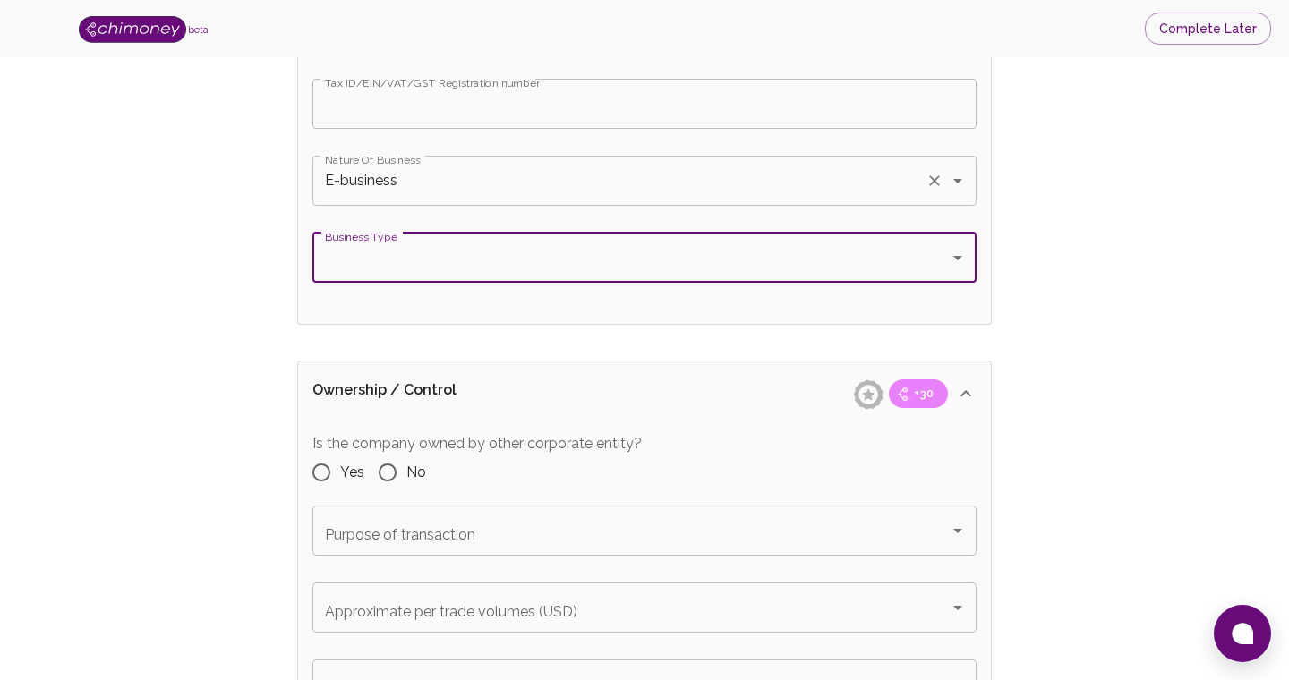
click at [420, 183] on input "E-business" at bounding box center [619, 181] width 598 height 34
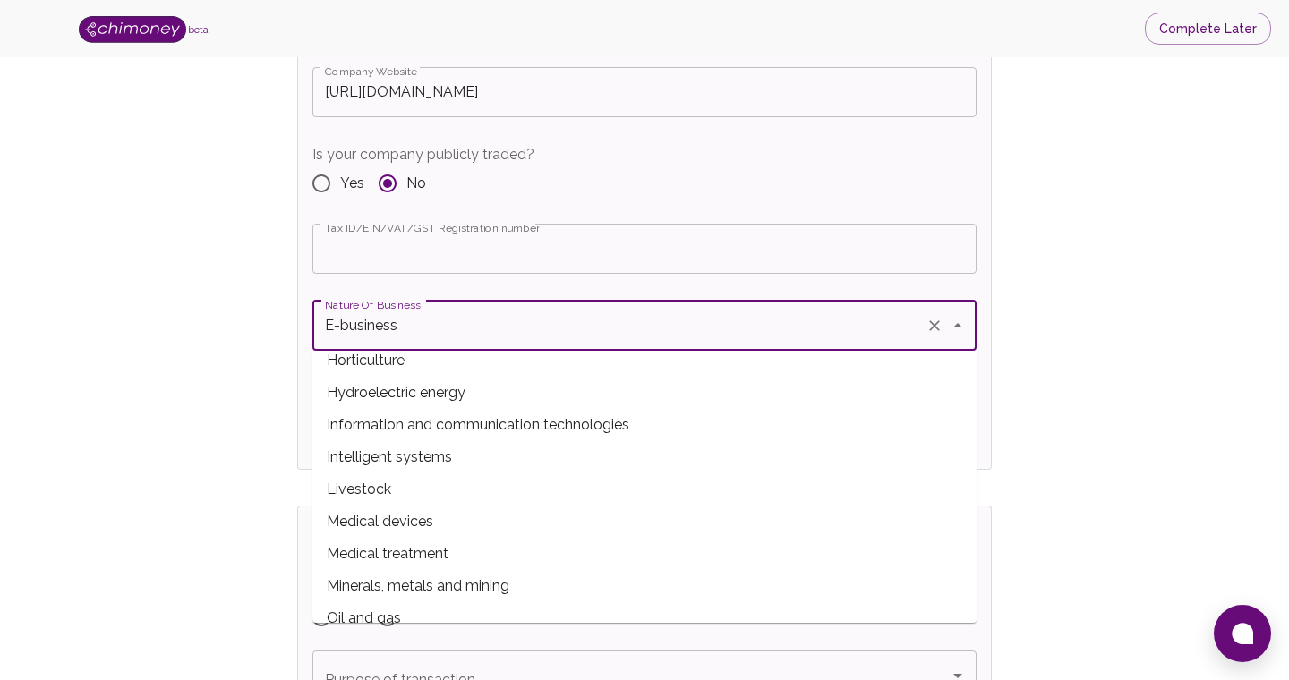
scroll to position [634, 0]
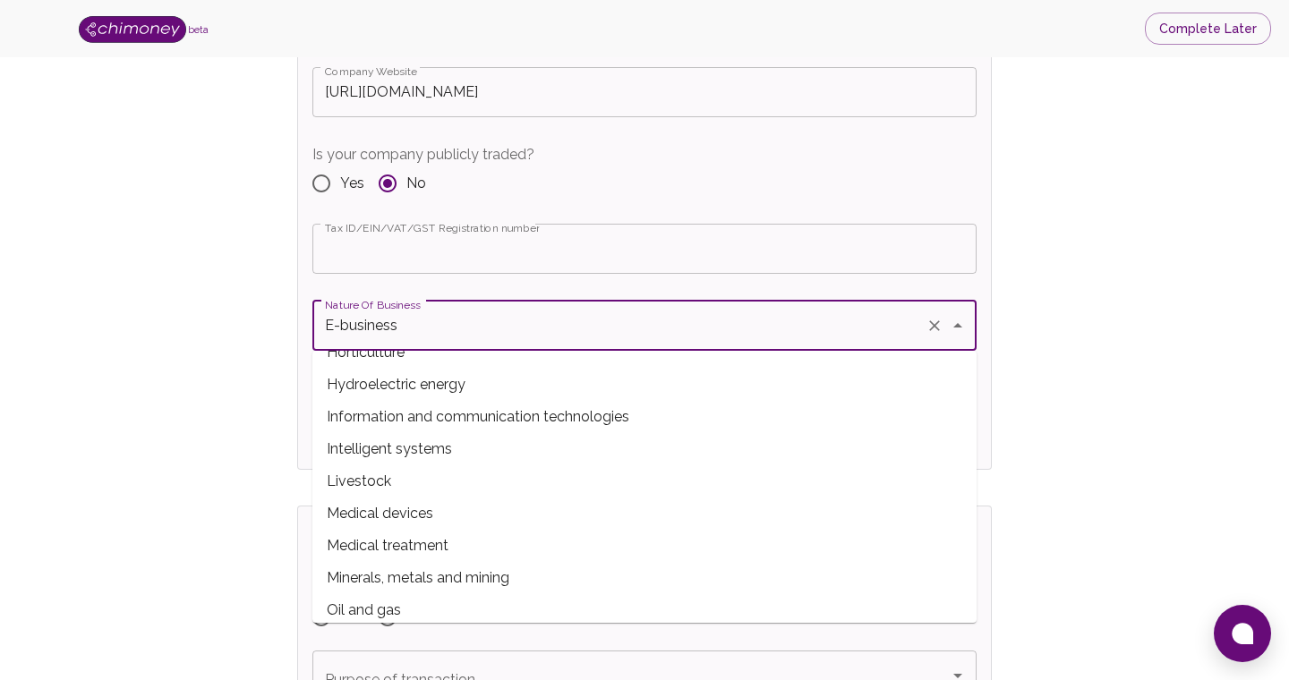
click at [545, 415] on span "Information and communication technologies" at bounding box center [644, 417] width 664 height 32
type input "Information and communication technologies"
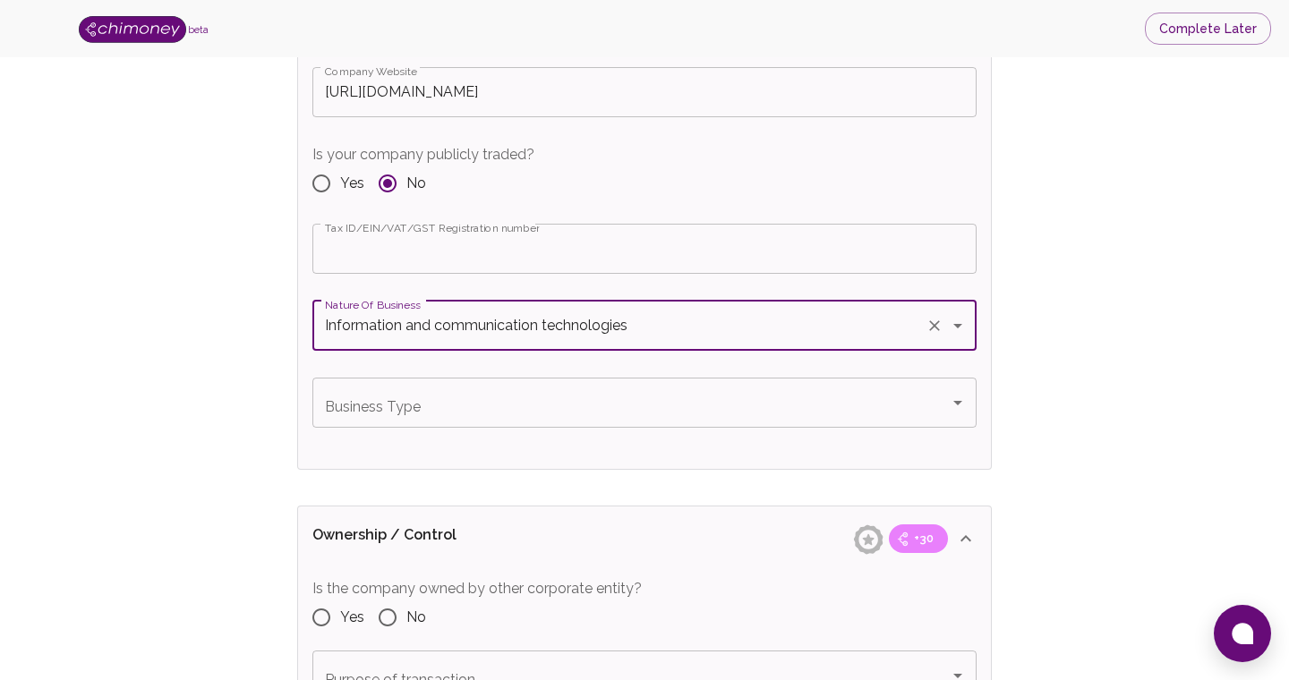
click at [584, 398] on input "Business Type" at bounding box center [630, 403] width 621 height 34
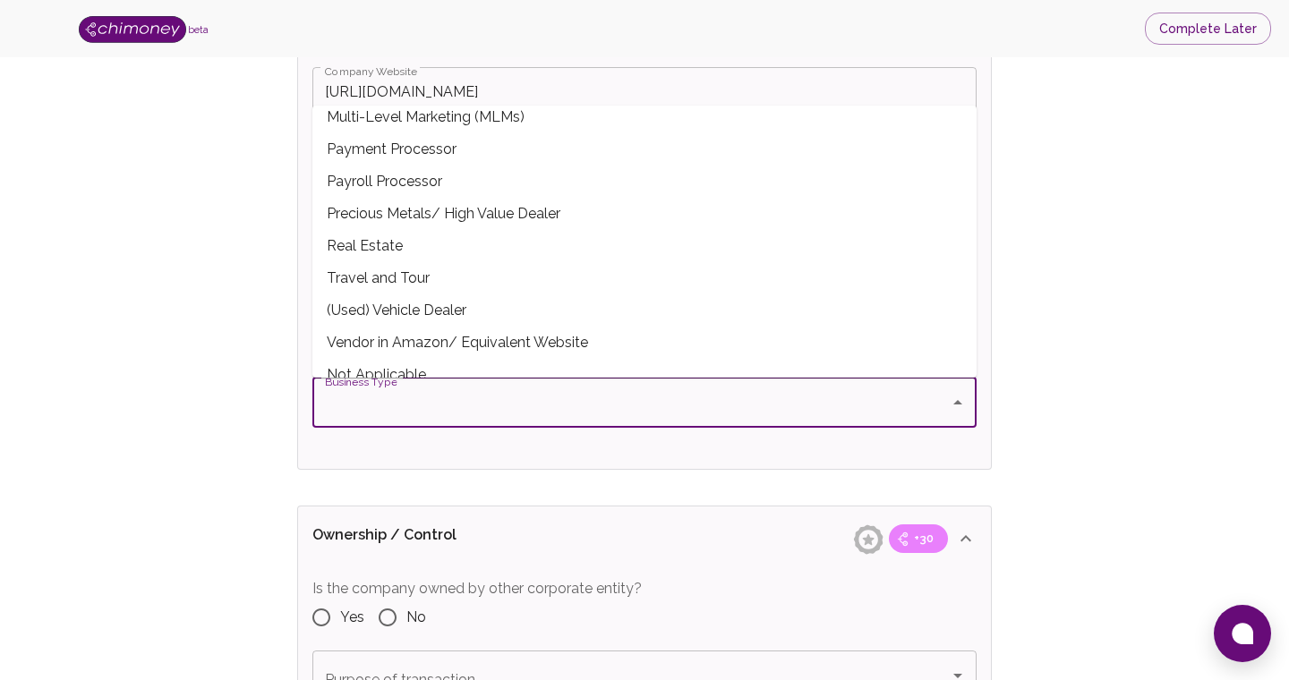
scroll to position [322, 0]
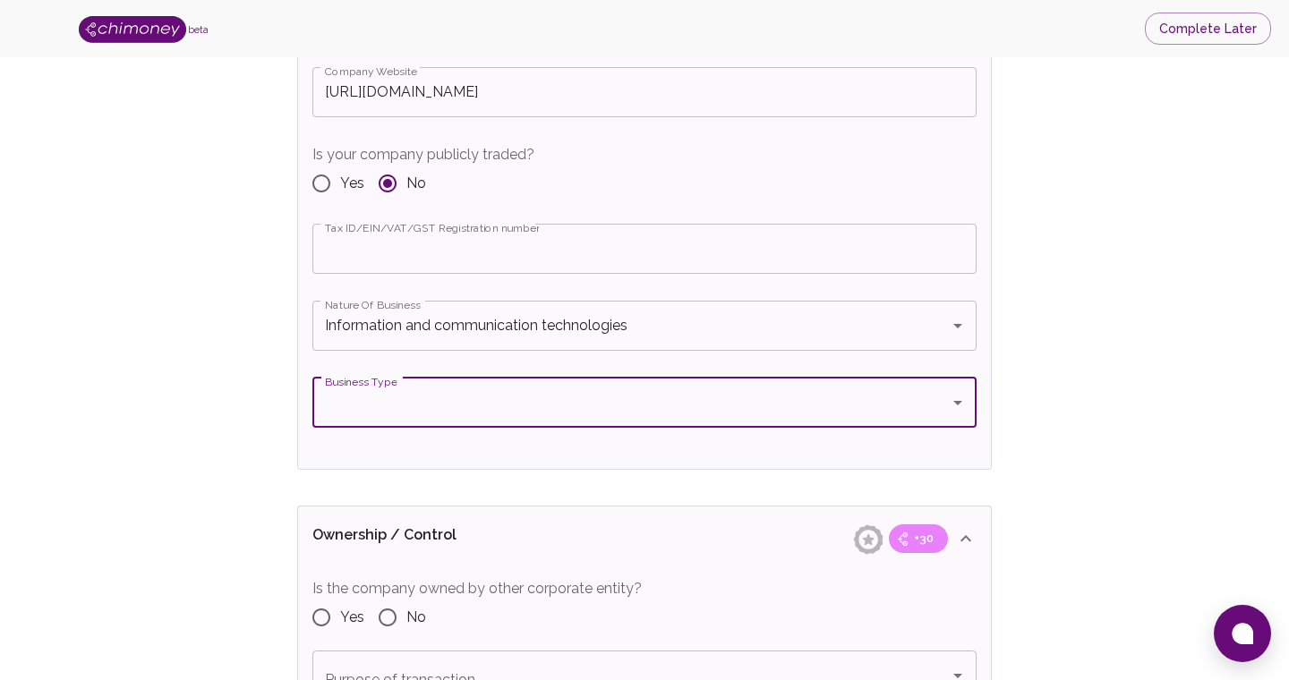
click at [448, 417] on input "Business Type" at bounding box center [630, 403] width 621 height 34
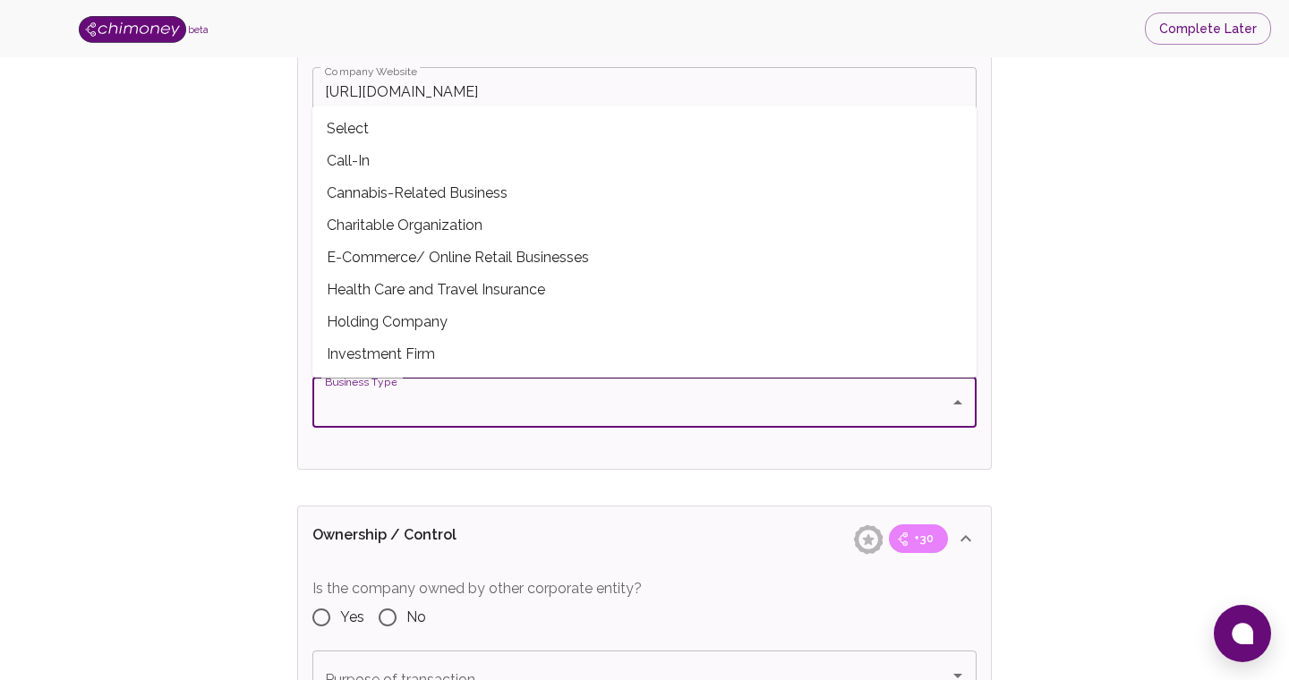
click at [474, 234] on span "Charitable Organization" at bounding box center [644, 225] width 664 height 32
type input "Charitable Organization"
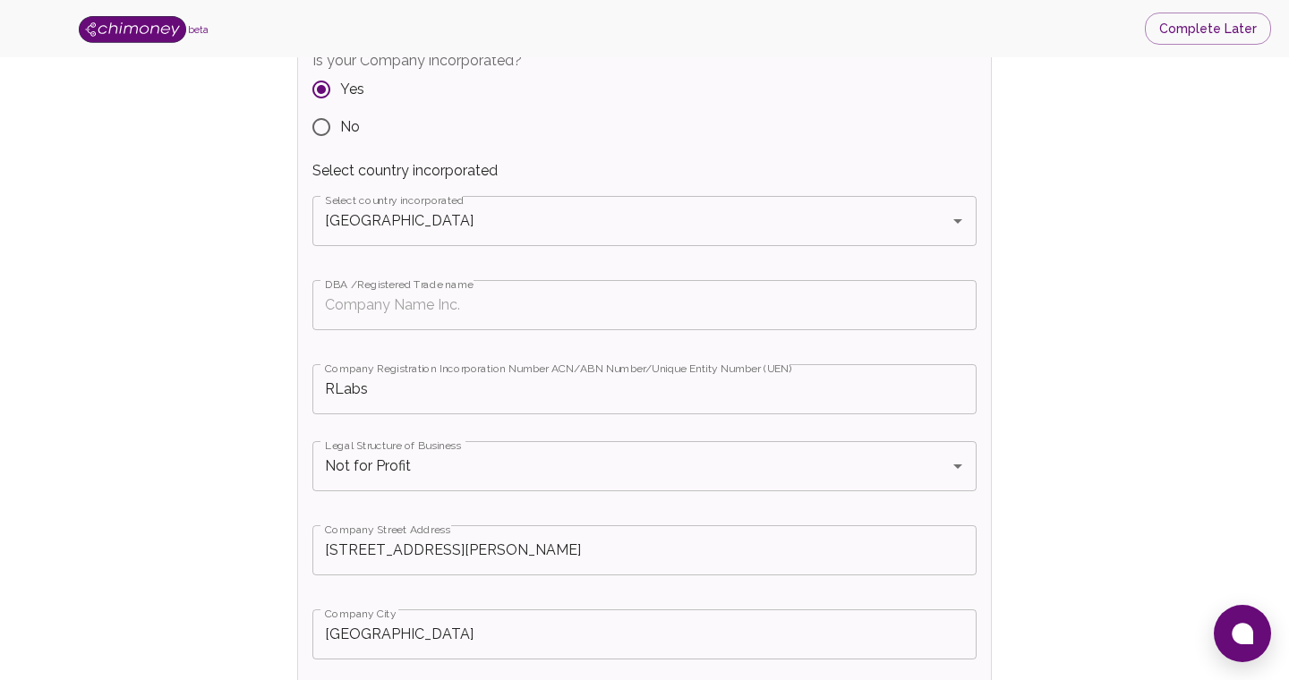
scroll to position [334, 0]
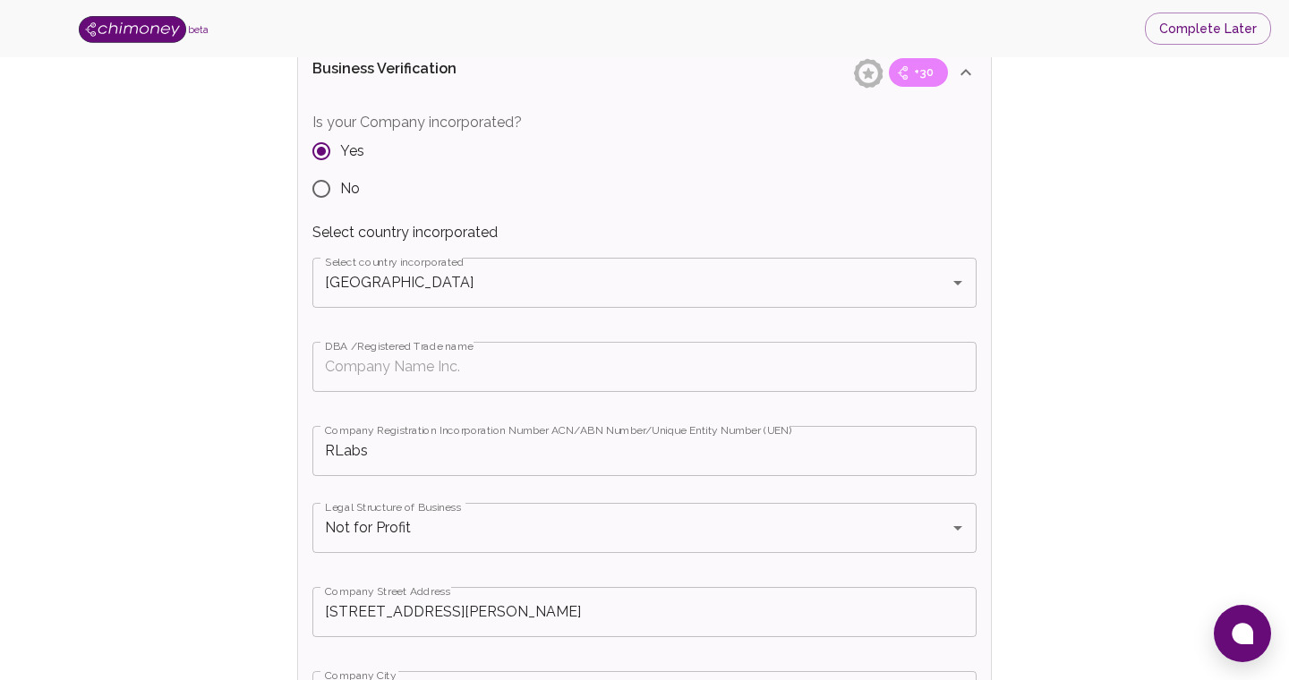
click at [372, 351] on label "DBA /Registered Trade name" at bounding box center [399, 345] width 149 height 15
click at [372, 351] on input "DBA /Registered Trade name" at bounding box center [644, 367] width 664 height 50
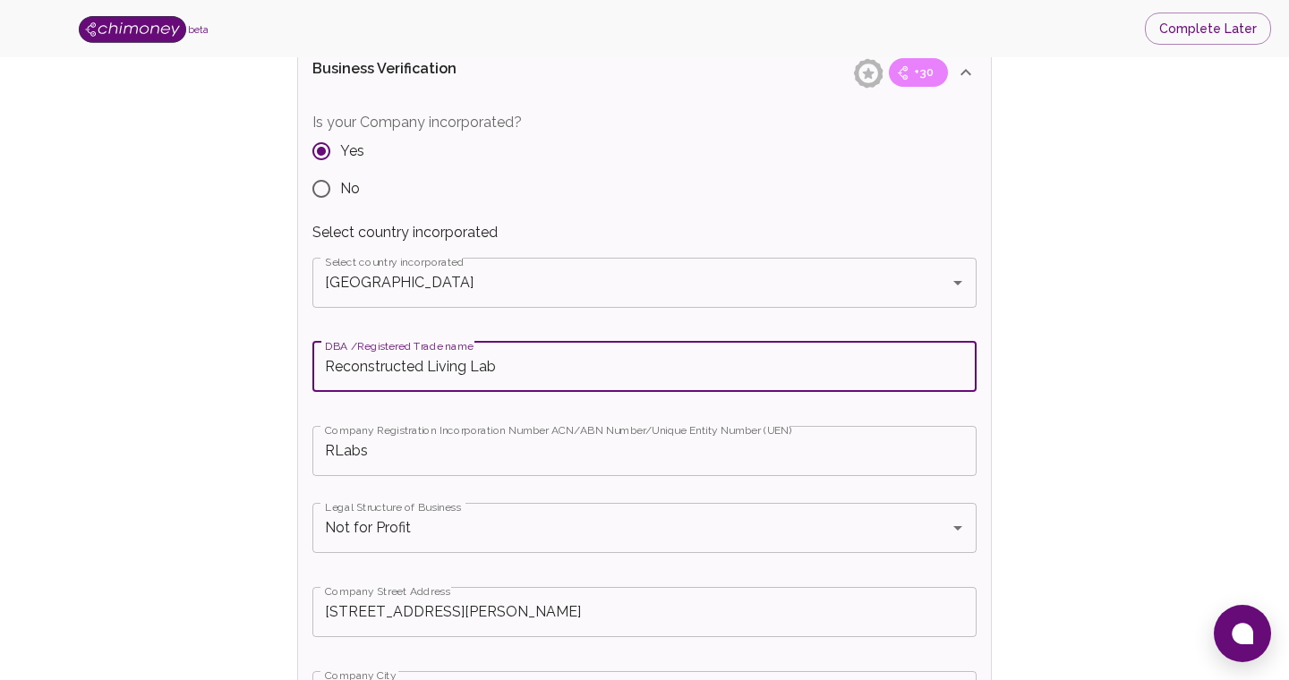
type input "Reconstructed Living Lab"
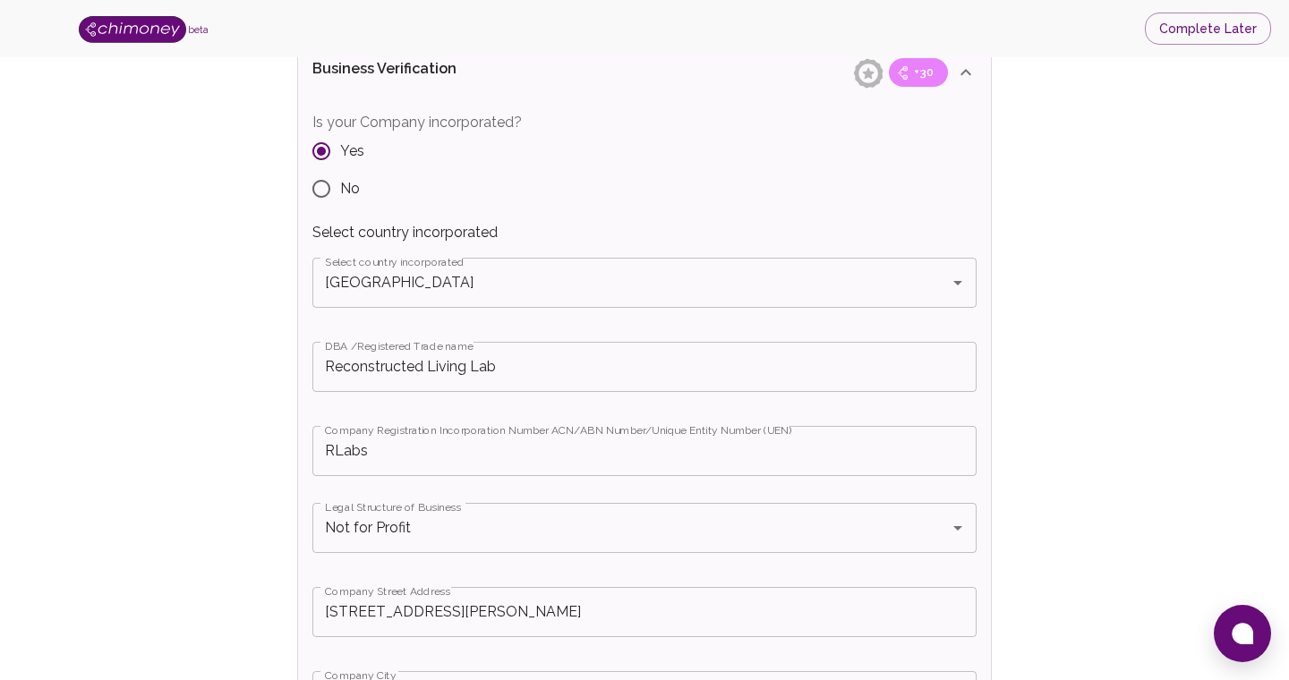
click at [548, 360] on input "Reconstructed Living Lab" at bounding box center [644, 367] width 664 height 50
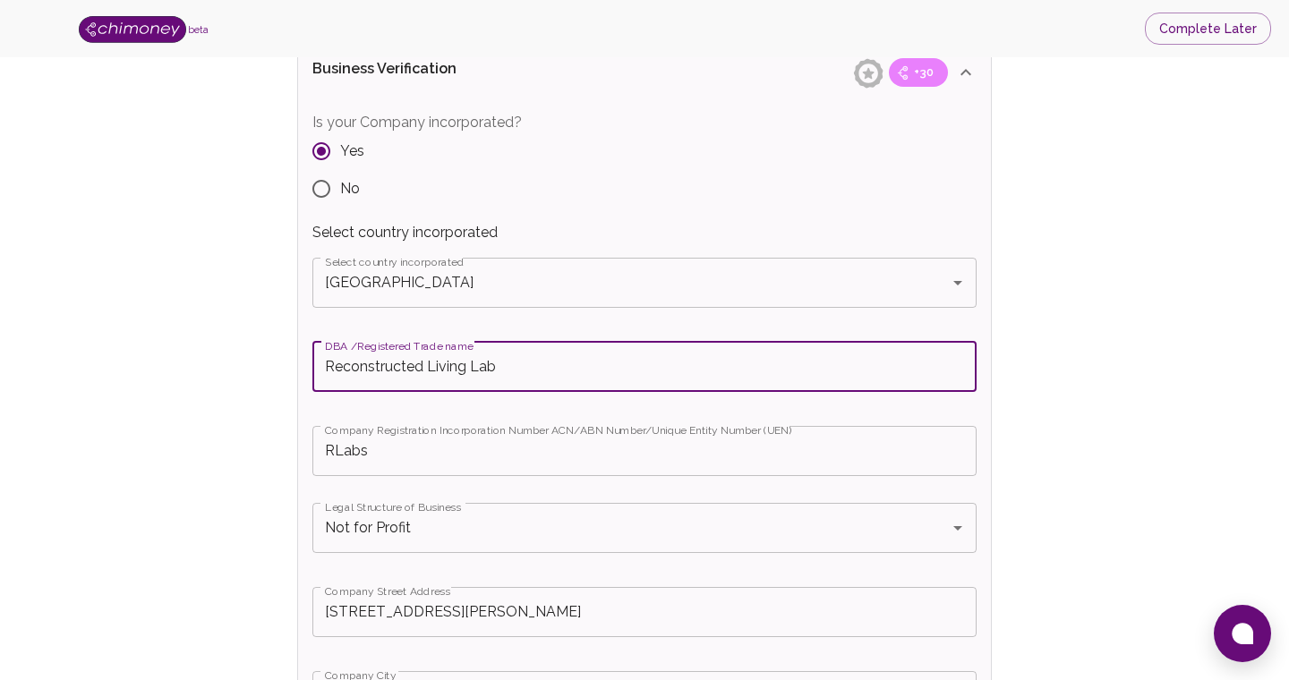
click at [479, 461] on input "RLabs" at bounding box center [644, 451] width 664 height 50
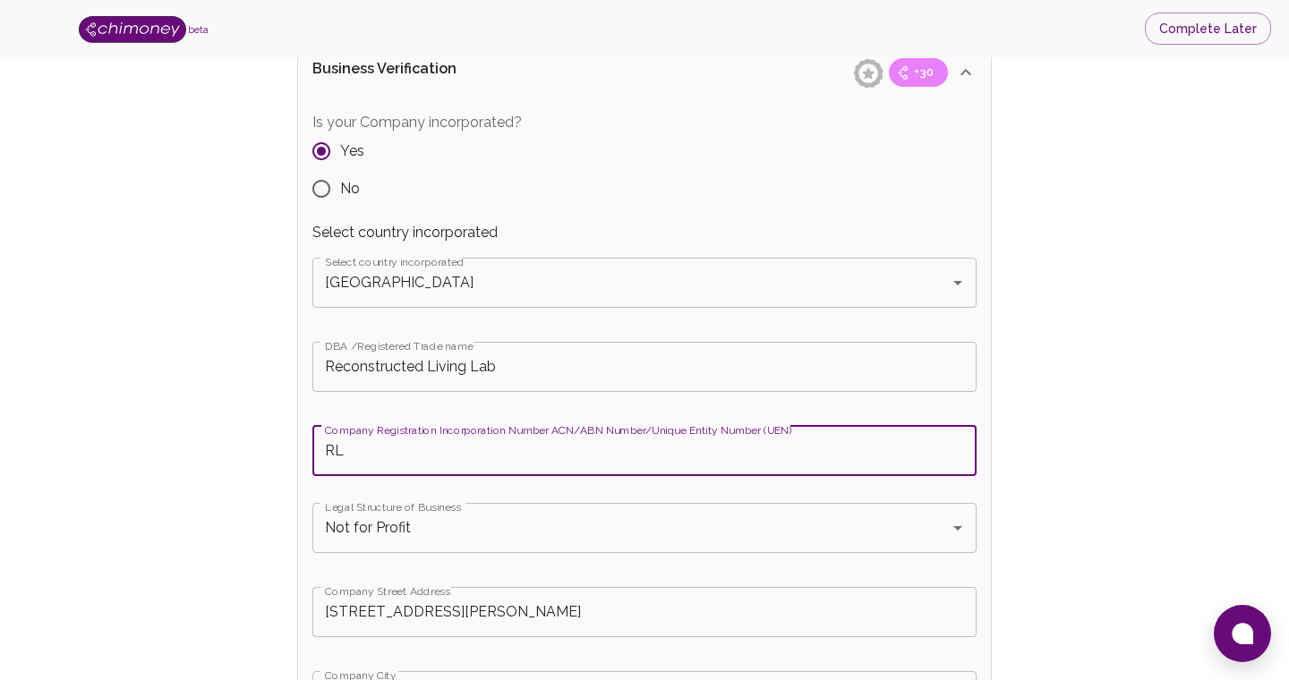
type input "R"
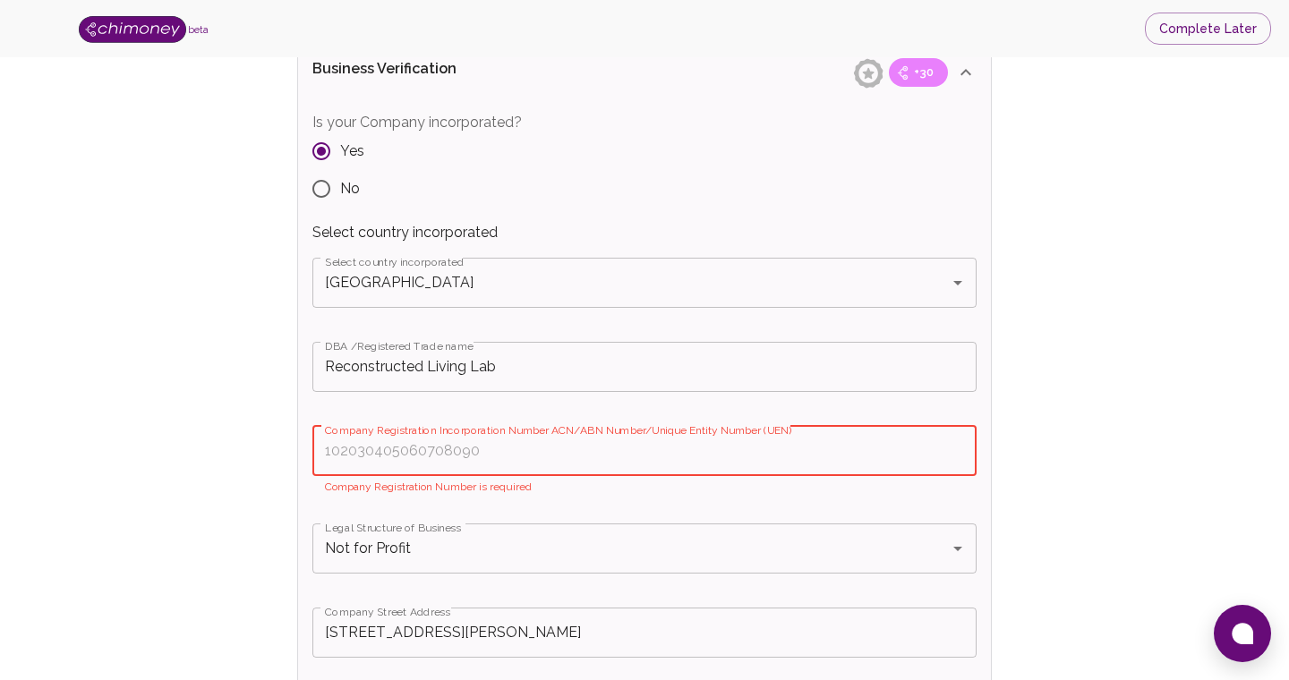
click at [552, 362] on input "Reconstructed Living Lab" at bounding box center [644, 367] width 664 height 50
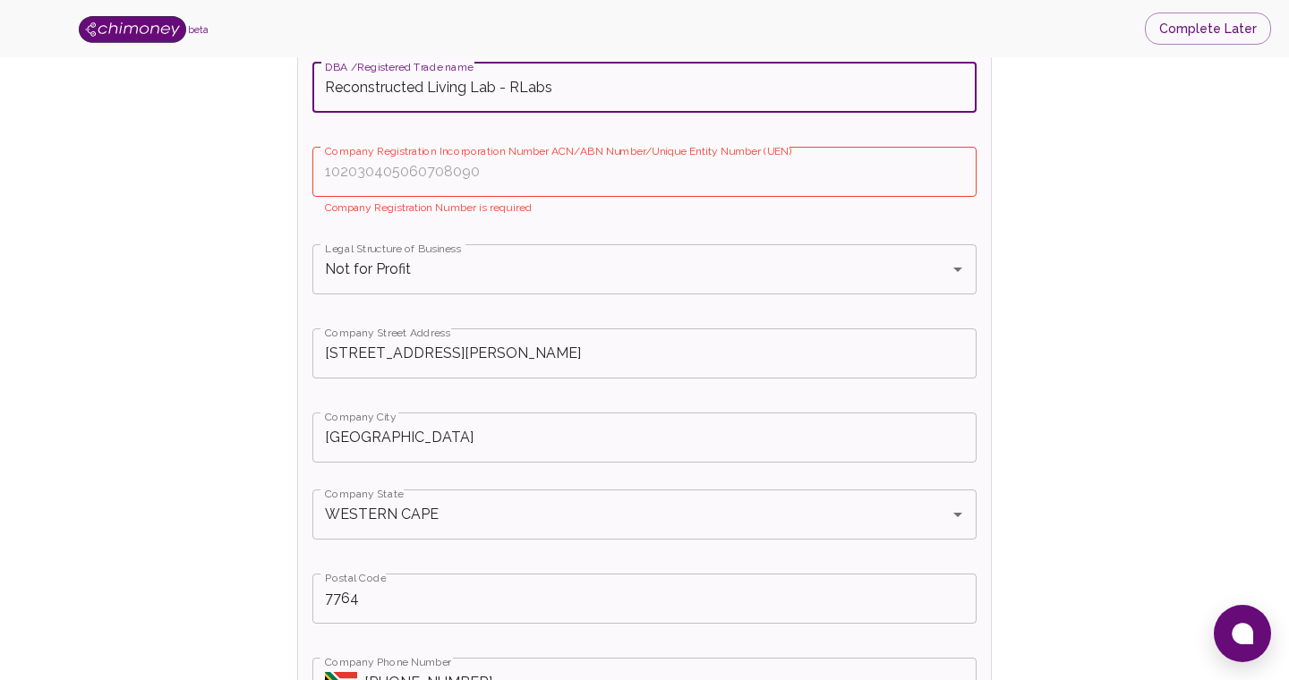
scroll to position [592, 0]
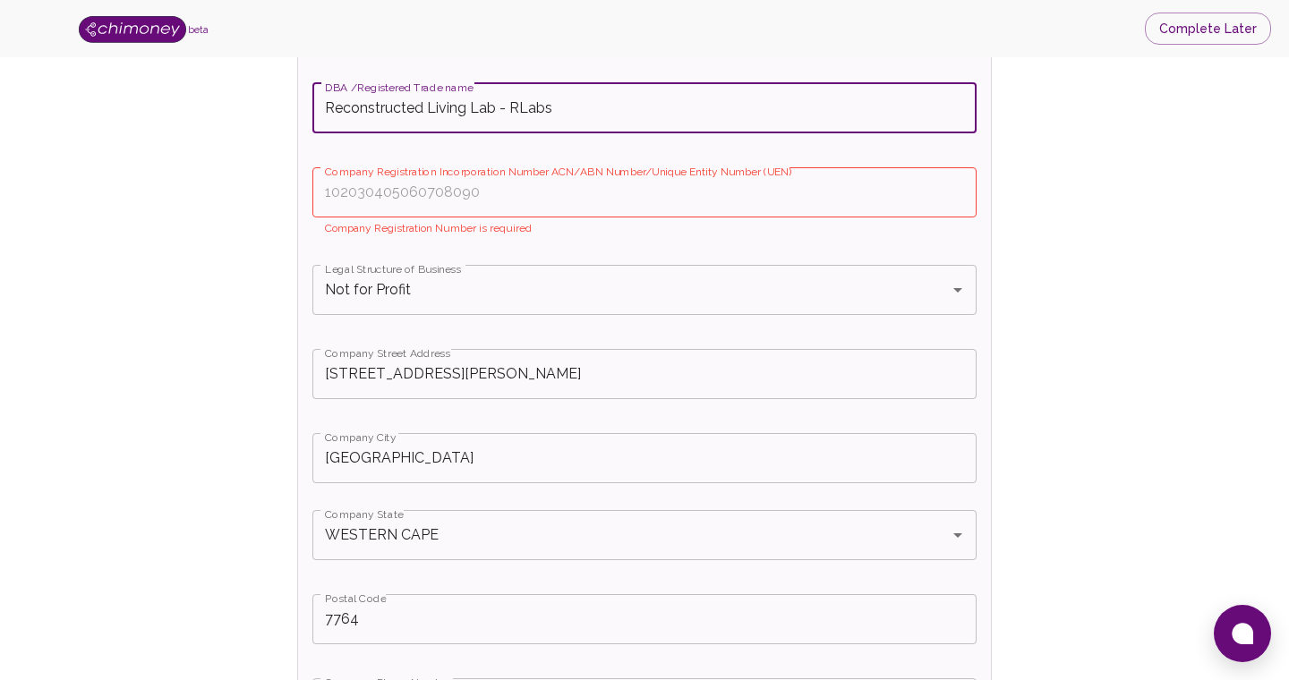
type input "Reconstructed Living Lab - RLabs"
click at [455, 200] on input "Company Registration Incorporation Number ACN/ABN Number/Unique Entity Number (…" at bounding box center [644, 192] width 664 height 50
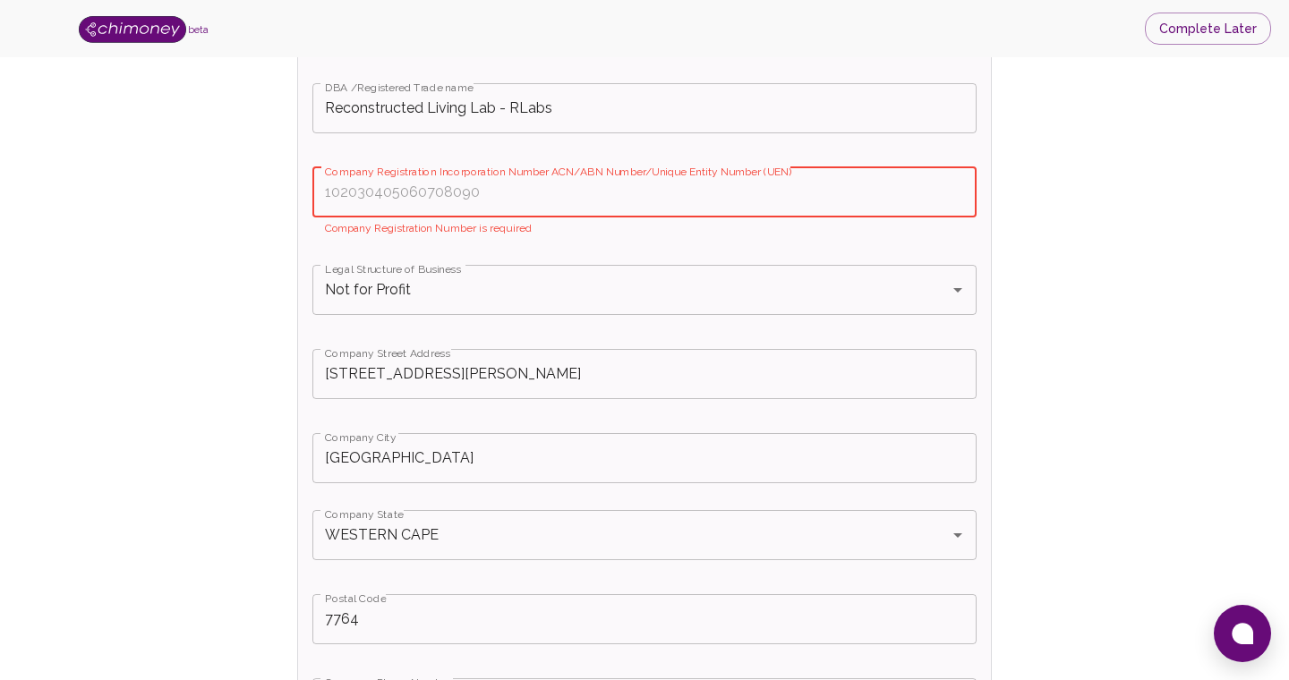
paste input "2009/024318/08"
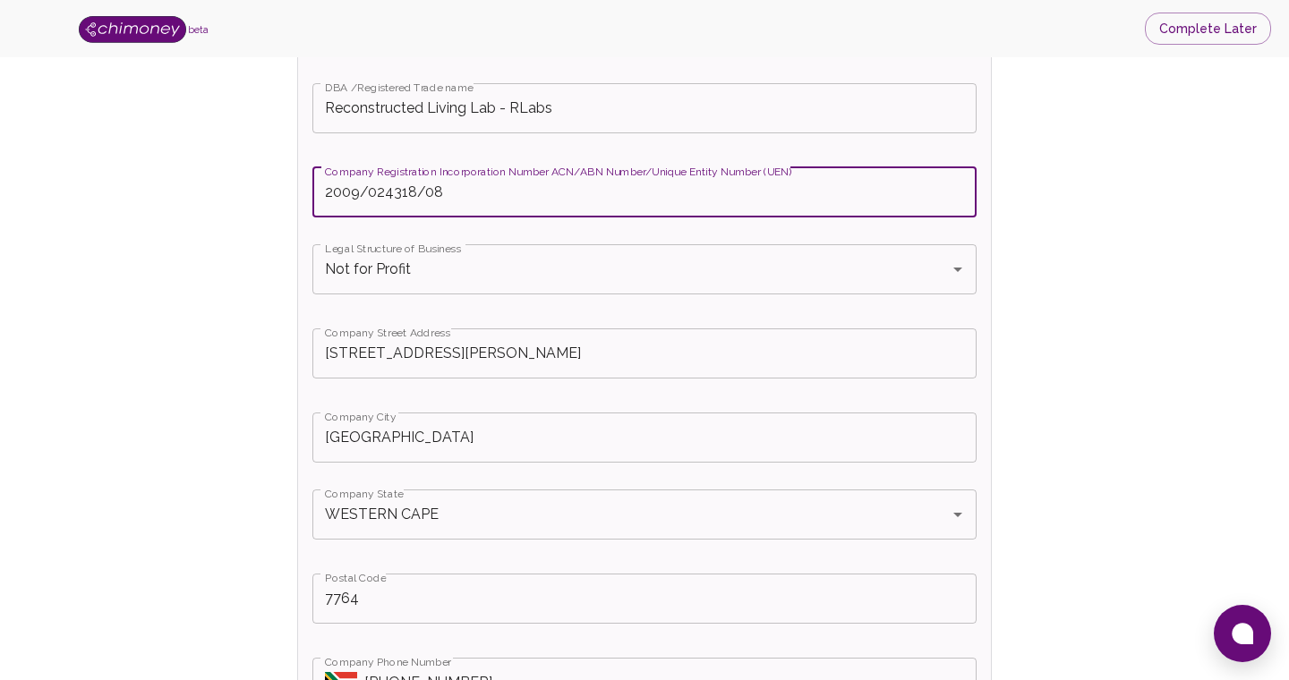
type input "2009/024318/08"
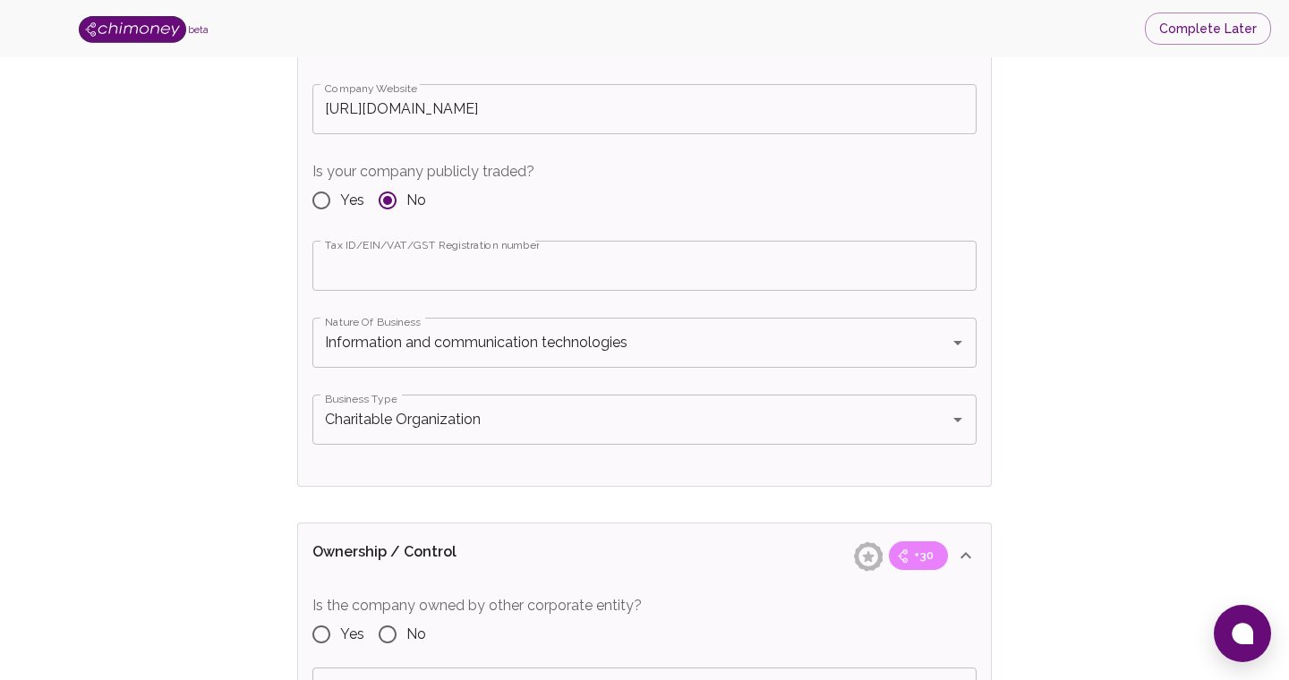
scroll to position [1394, 0]
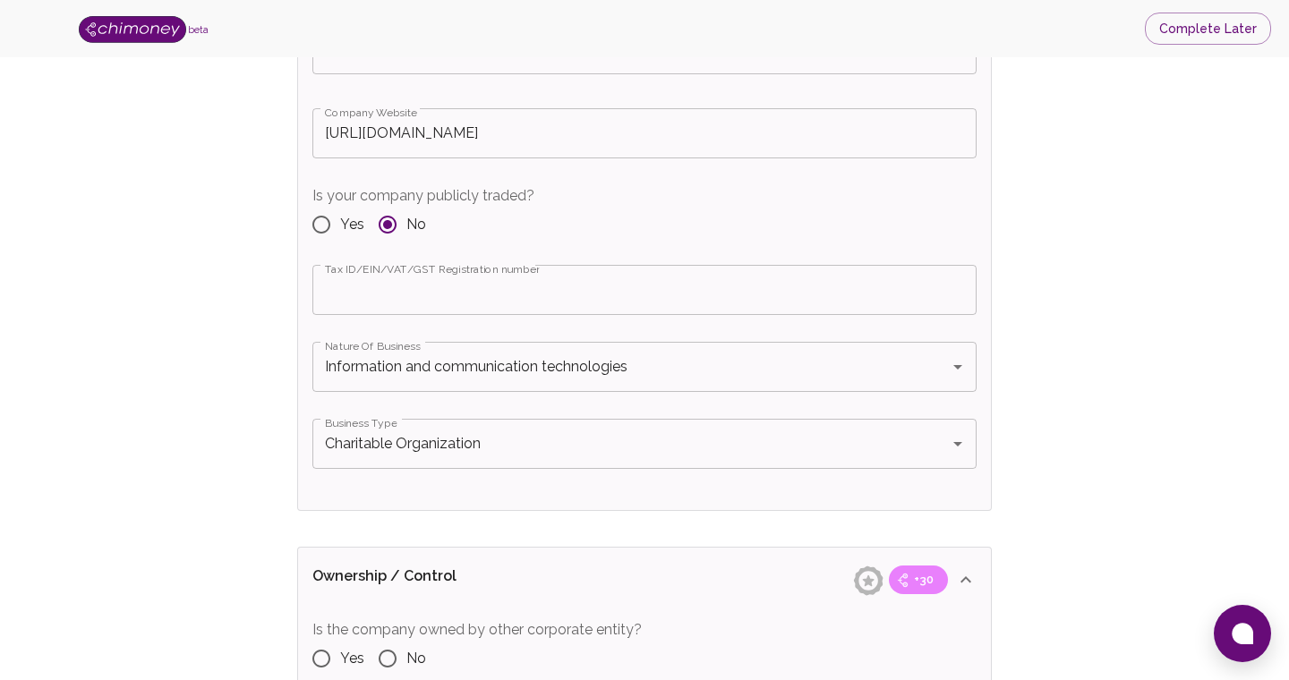
click at [397, 302] on input "Tax ID/EIN/VAT/GST Registration number" at bounding box center [644, 290] width 664 height 50
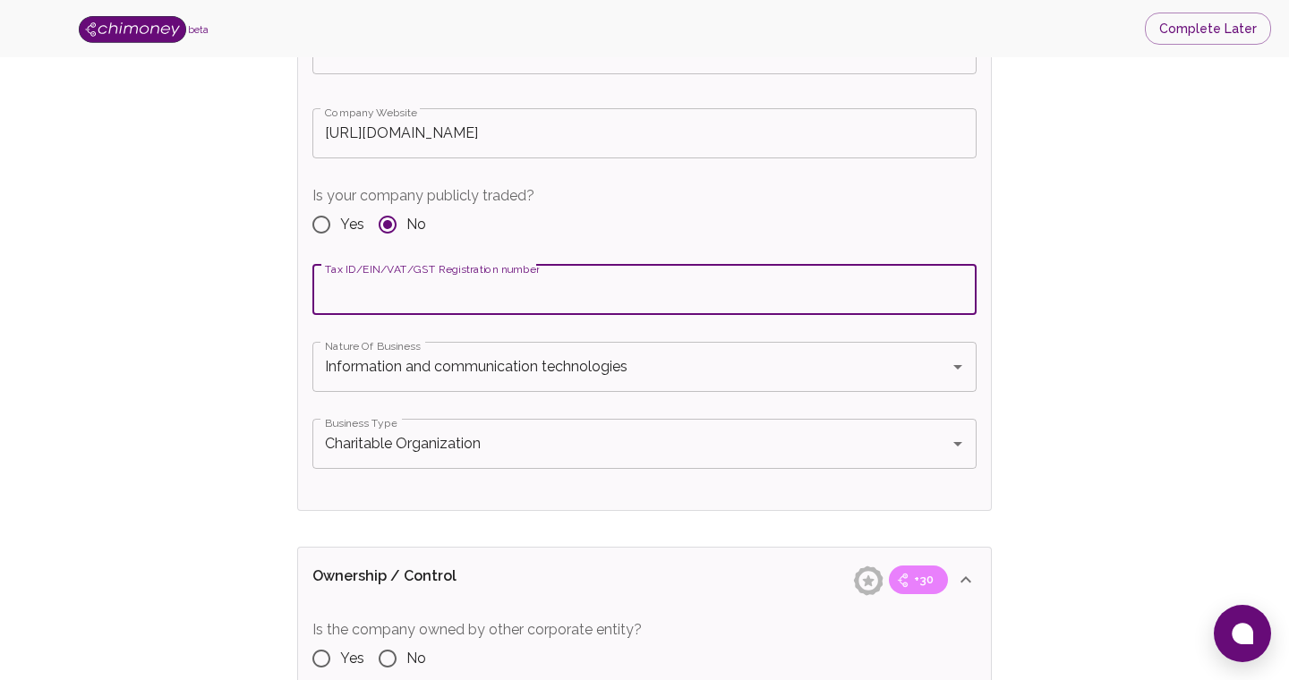
paste input "9456031179"
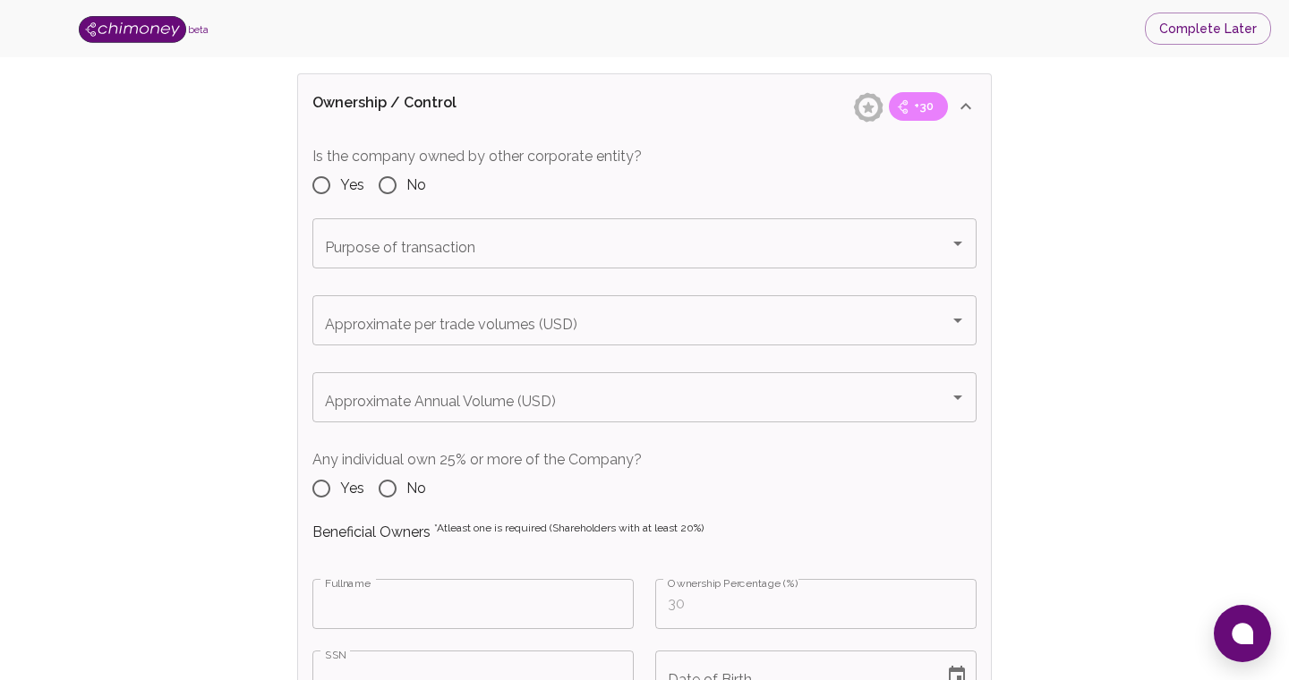
scroll to position [1875, 0]
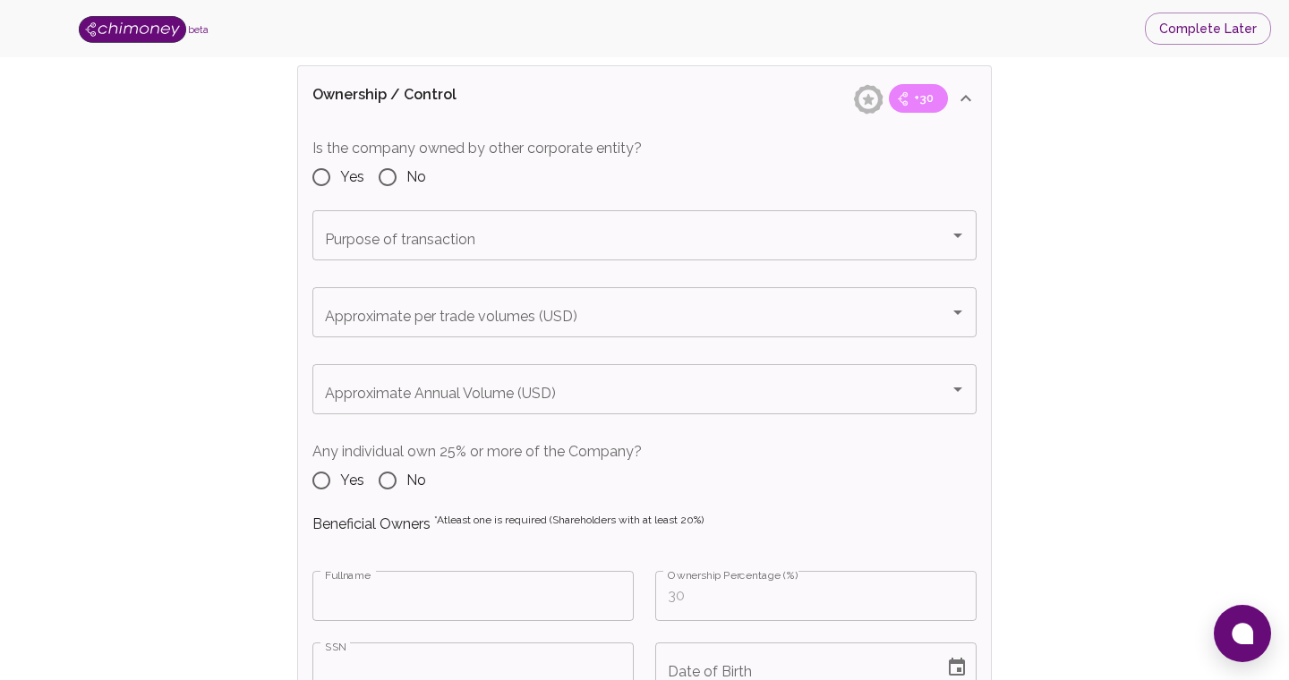
type input "9456031179"
click at [396, 180] on input "No" at bounding box center [388, 177] width 38 height 38
radio input "true"
click at [498, 254] on div "Purpose of transaction" at bounding box center [644, 235] width 664 height 50
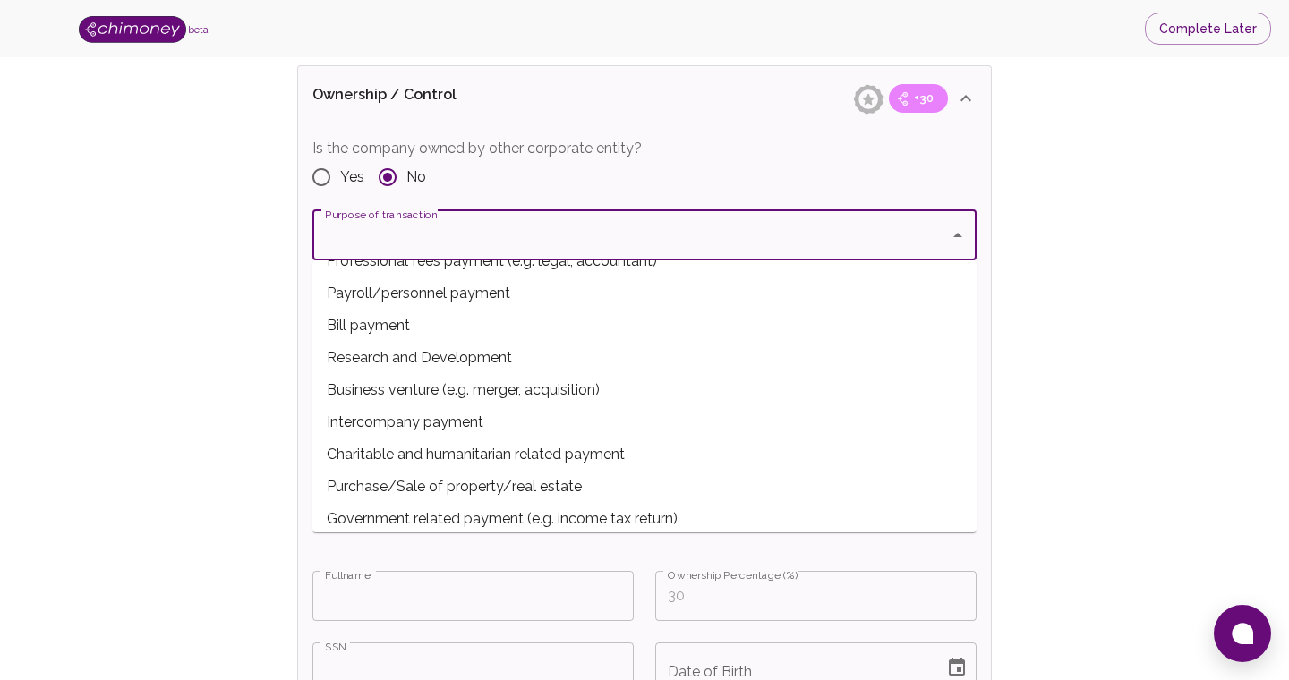
scroll to position [0, 0]
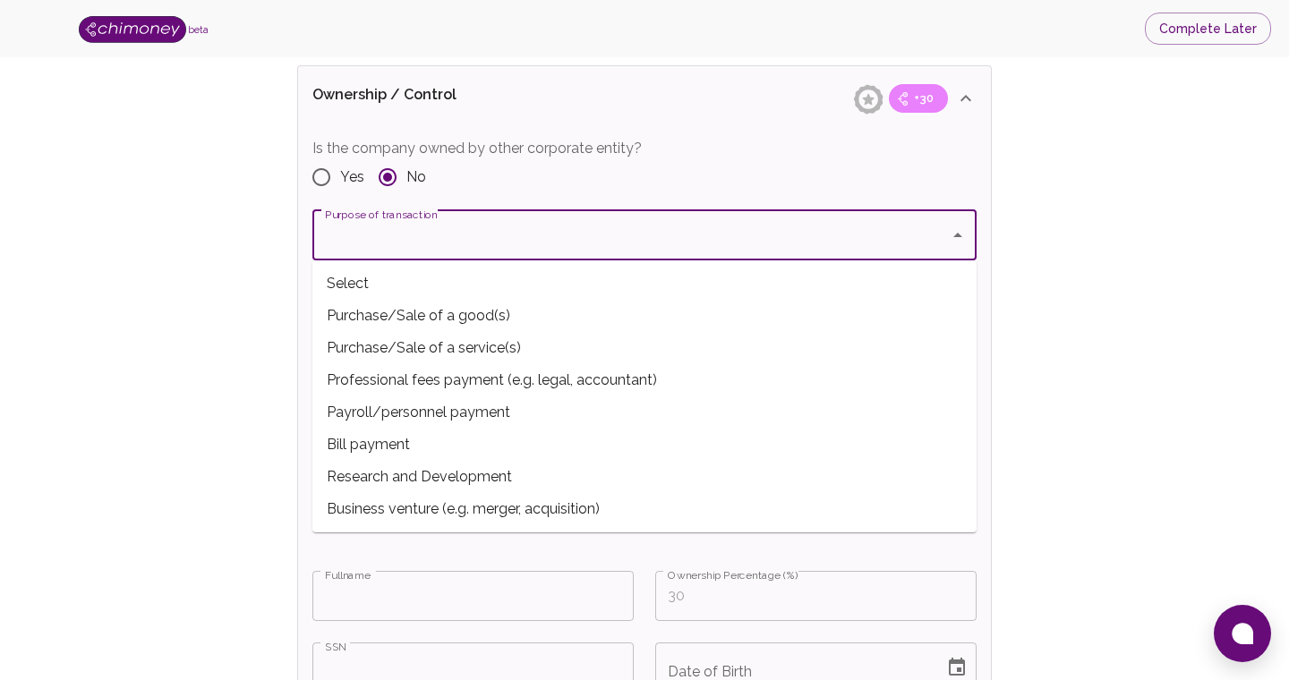
click at [1086, 369] on div "Verify Business Complete next steps to earn badges +30 Business Verification +3…" at bounding box center [644, 433] width 1174 height 4448
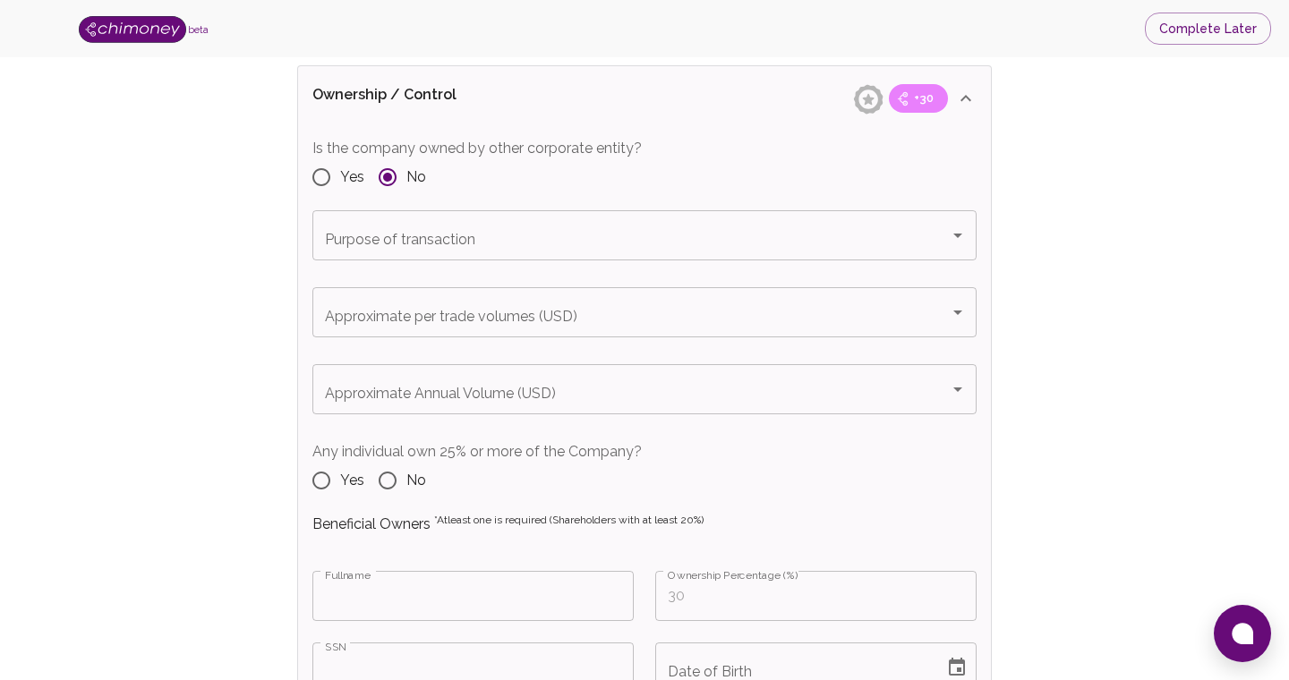
click at [661, 235] on input "Purpose of transaction" at bounding box center [630, 235] width 621 height 34
click at [1125, 233] on div "Verify Business Complete next steps to earn badges +30 Business Verification +3…" at bounding box center [644, 433] width 1174 height 4448
click at [620, 237] on input "Purpose of transaction" at bounding box center [630, 235] width 621 height 34
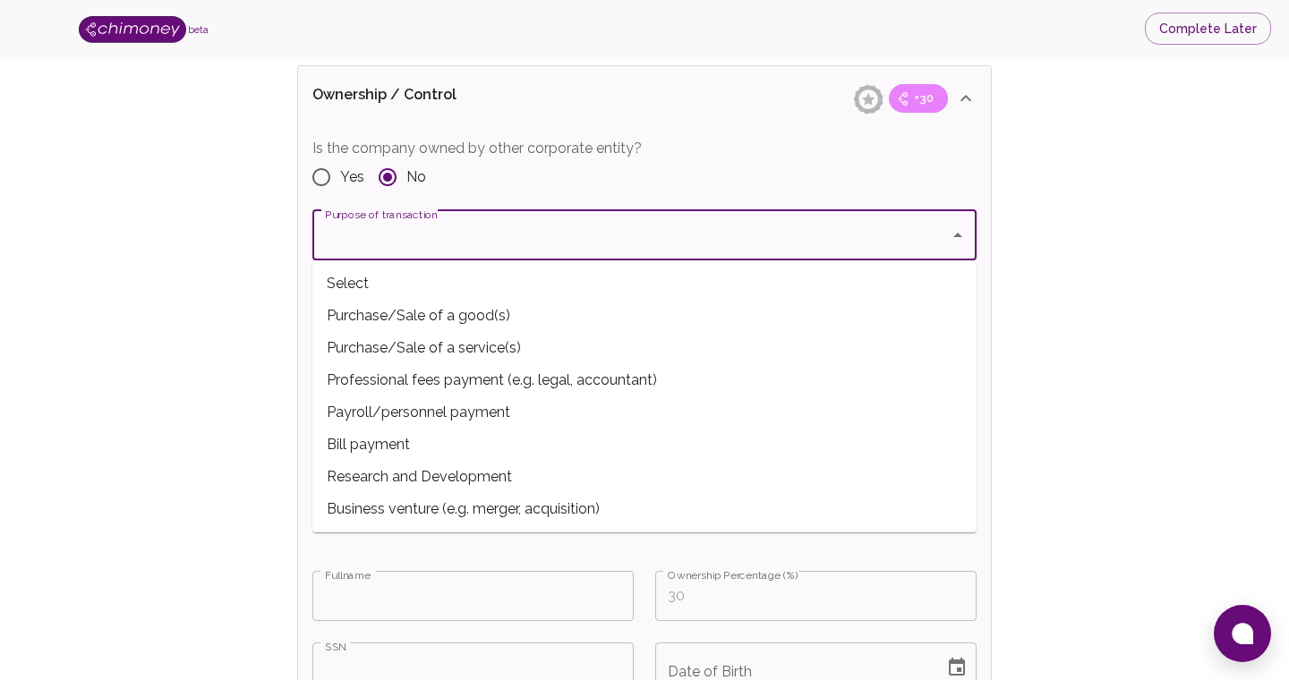
click at [434, 319] on span "Purchase/Sale of a good(s)" at bounding box center [644, 316] width 664 height 32
type input "Purchase/Sale of a good(s)"
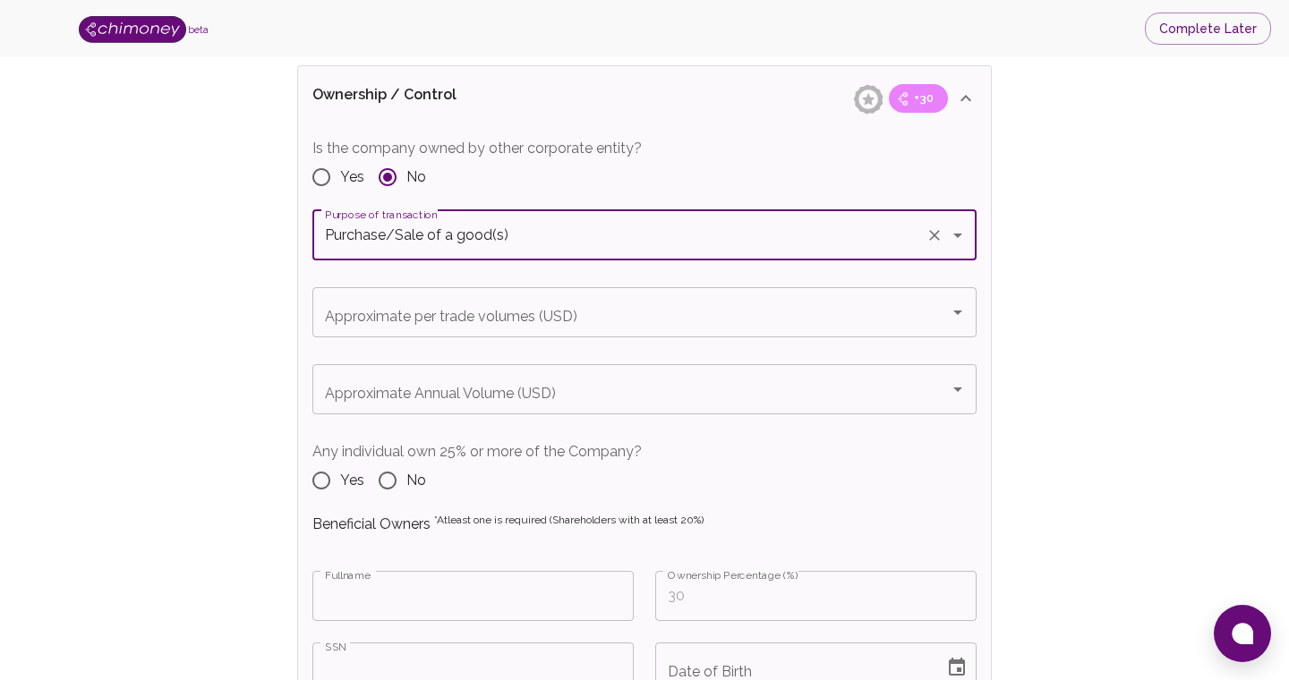
click at [665, 386] on input "Approximate Annual Volume (USD)" at bounding box center [630, 389] width 621 height 34
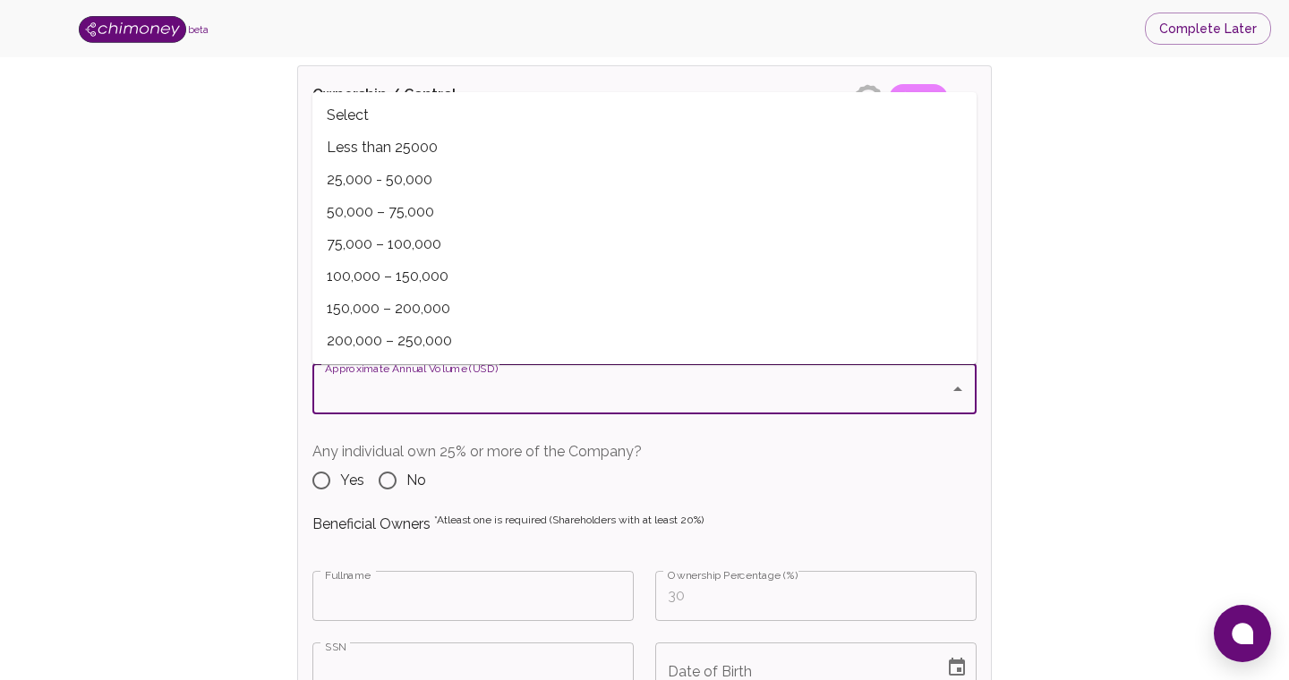
click at [1053, 321] on div "Verify Business Complete next steps to earn badges +30 Business Verification +3…" at bounding box center [644, 433] width 1174 height 4448
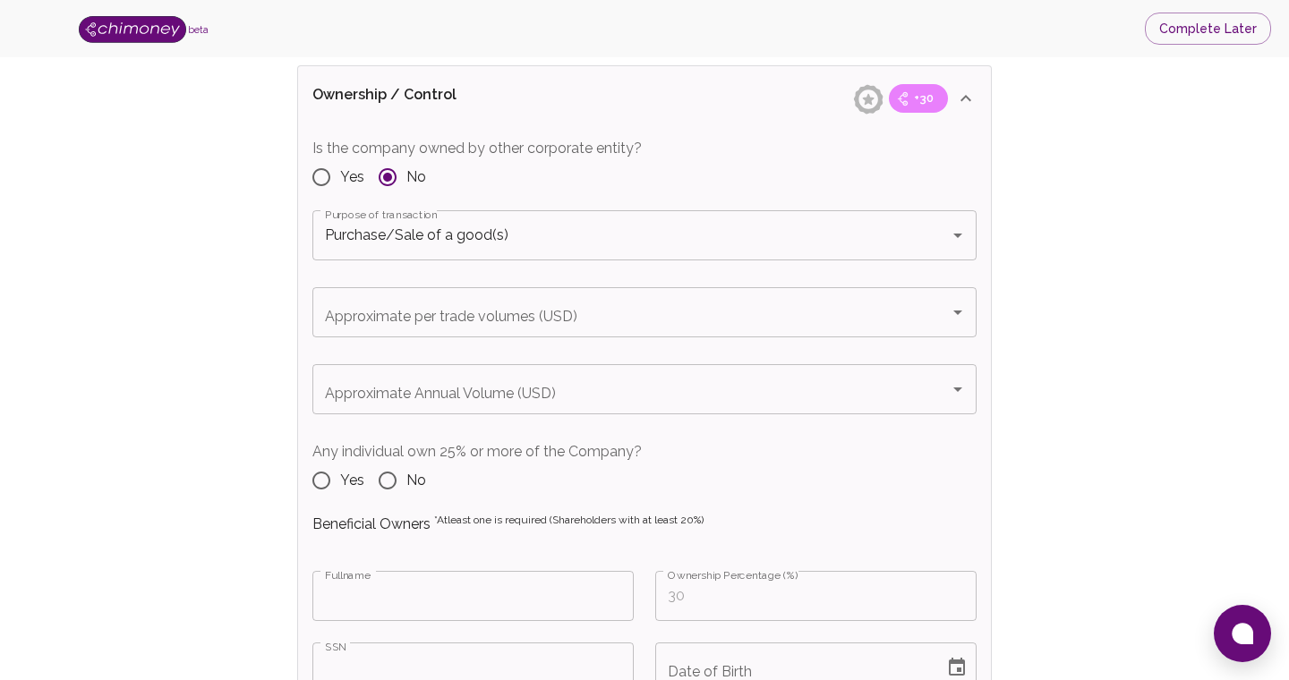
click at [487, 336] on div "Approximate per trade volumes (USD)" at bounding box center [644, 312] width 664 height 50
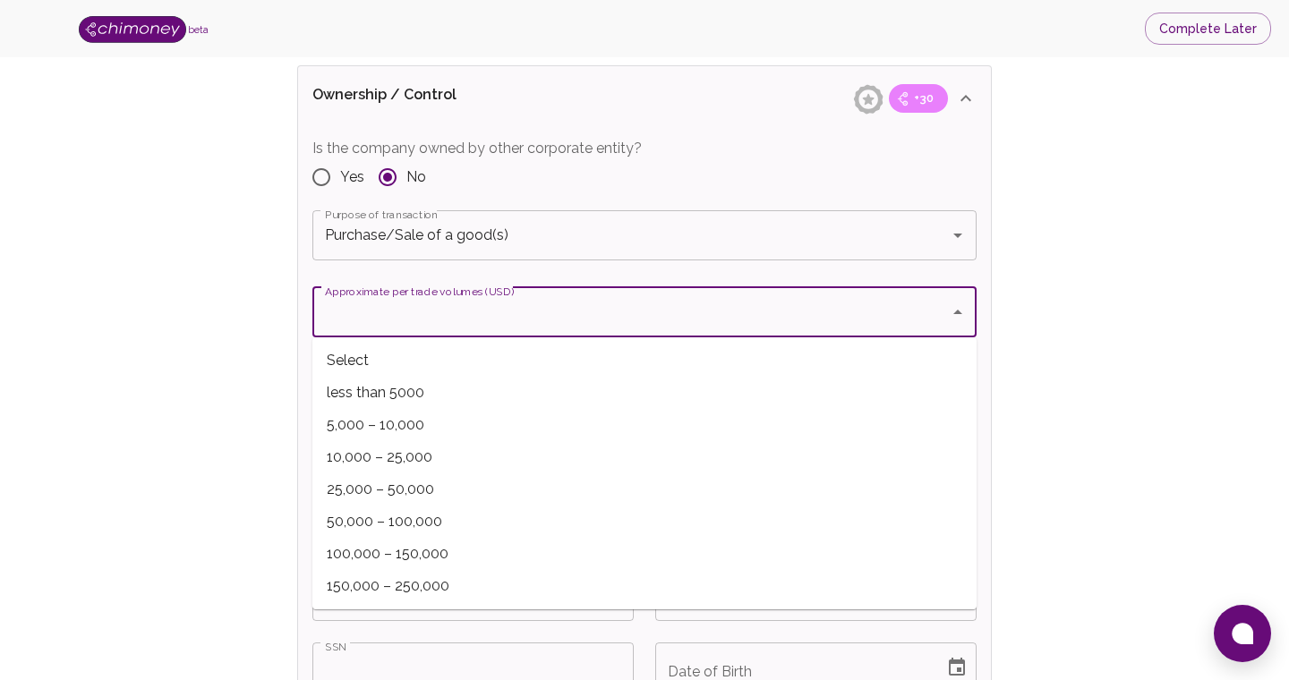
click at [167, 347] on div "Verify Business Complete next steps to earn badges +30 Business Verification +3…" at bounding box center [644, 433] width 1174 height 4448
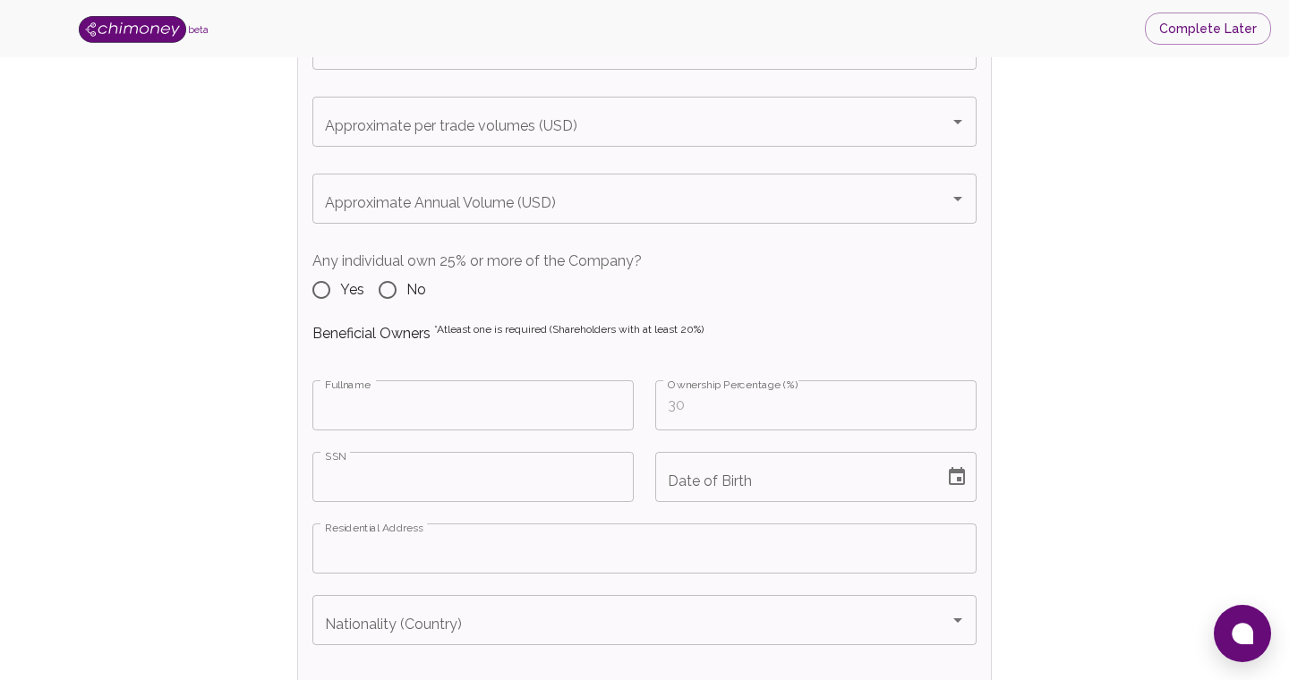
scroll to position [2068, 0]
click at [592, 126] on input "Approximate per trade volumes (USD)" at bounding box center [630, 120] width 621 height 34
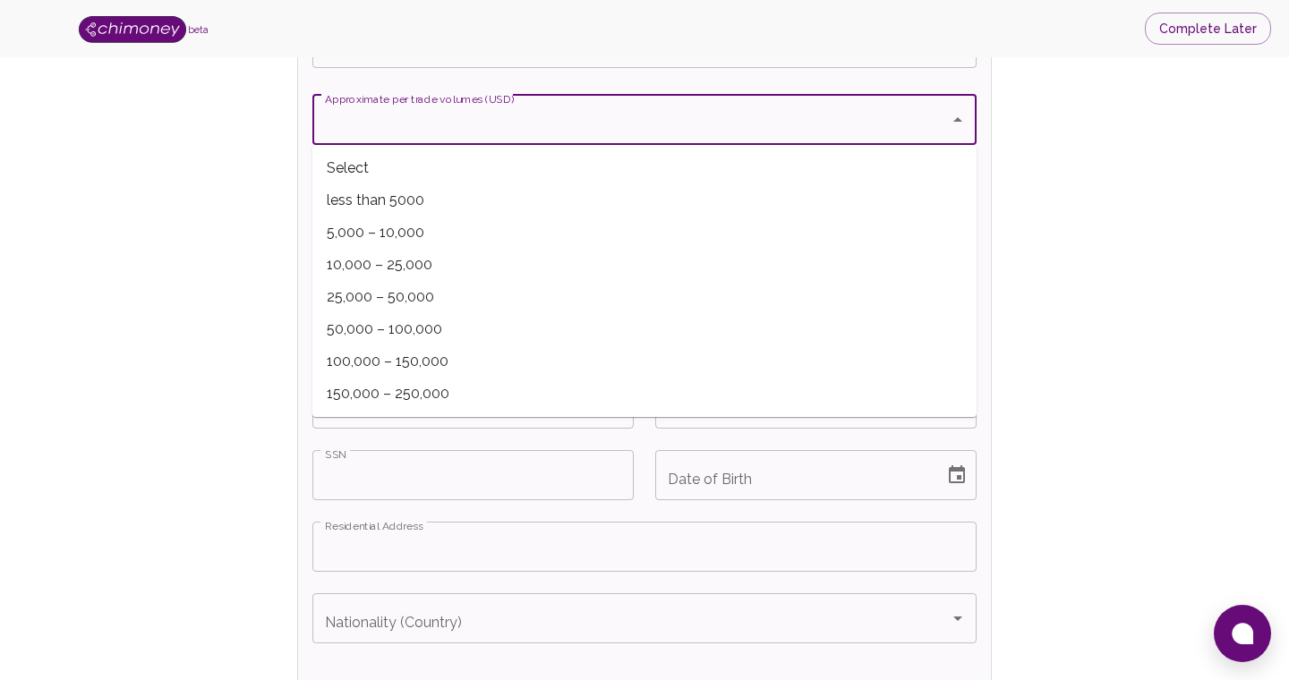
click at [528, 204] on span "less than 5000" at bounding box center [644, 200] width 664 height 32
type input "less than 5000"
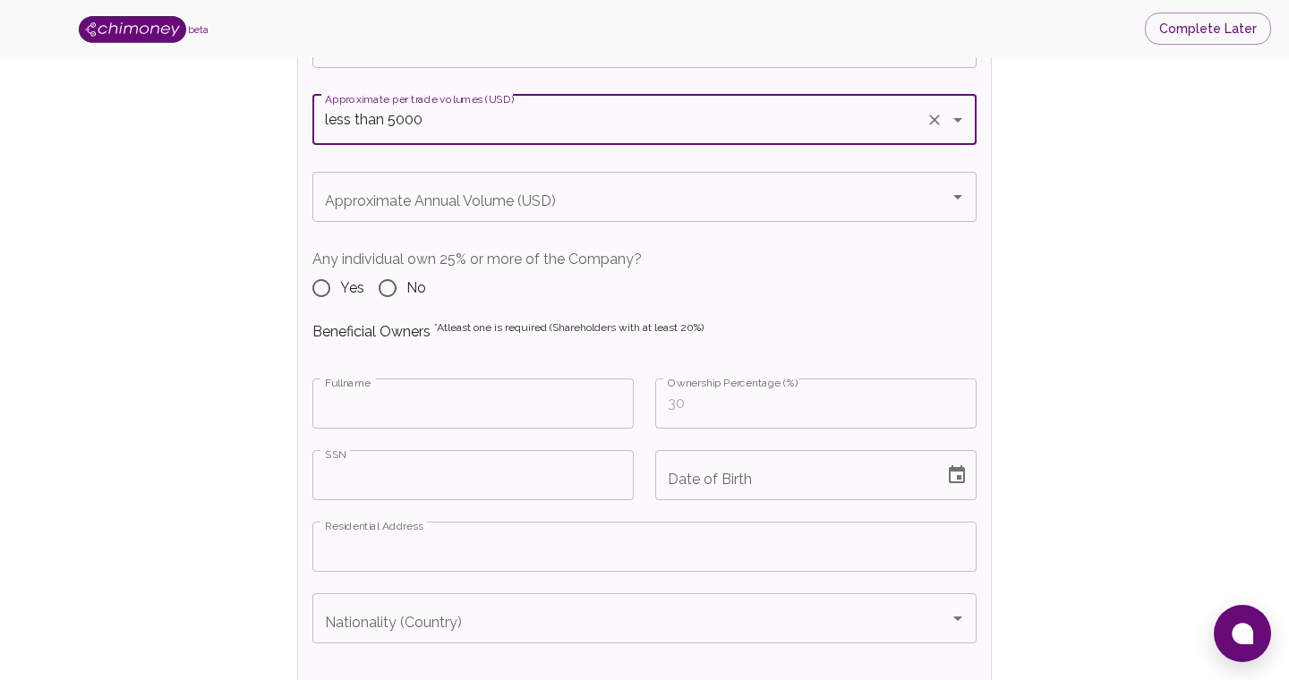
click at [528, 204] on input "Approximate Annual Volume (USD)" at bounding box center [630, 197] width 621 height 34
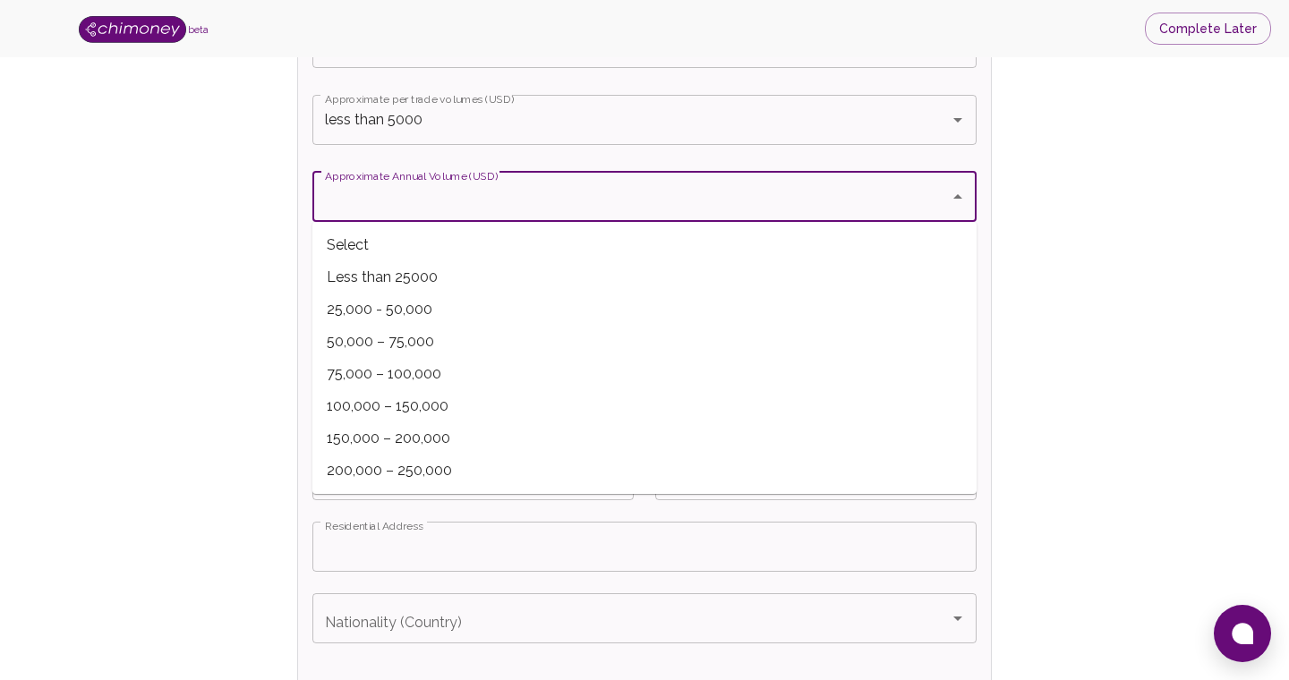
click at [472, 279] on span "Less than 25000" at bounding box center [644, 277] width 664 height 32
type input "Less than 25000"
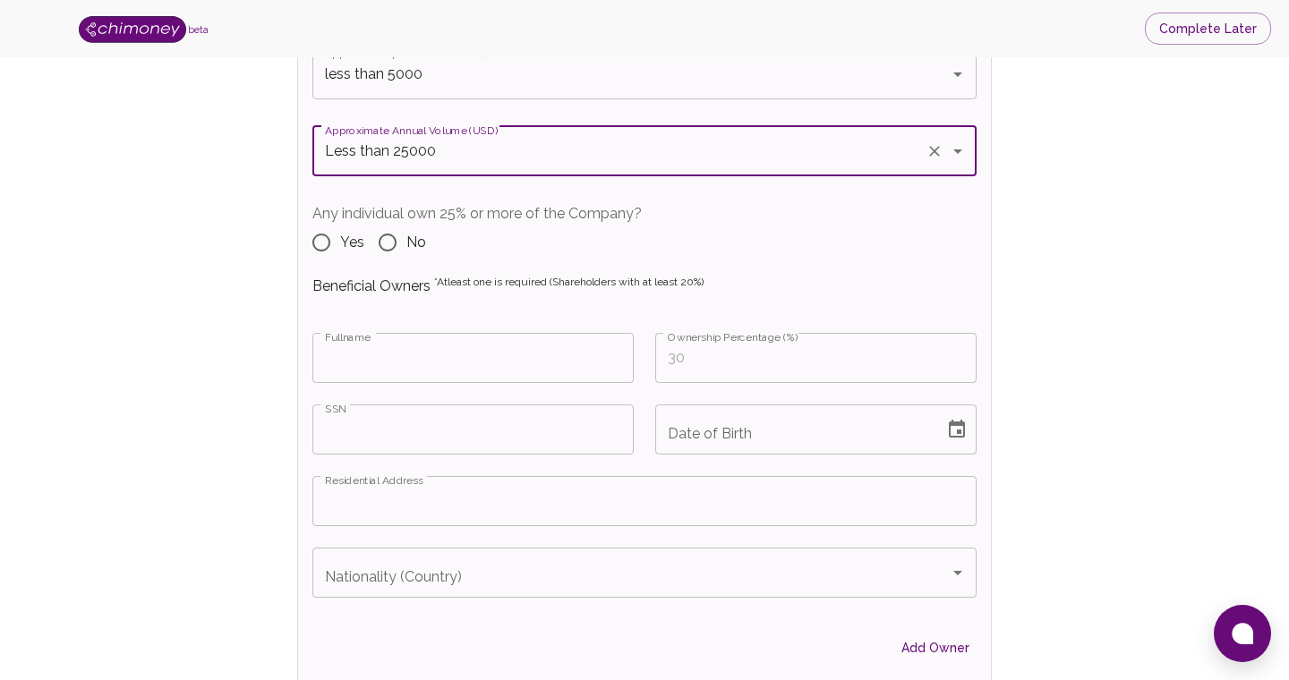
scroll to position [2115, 0]
click at [400, 245] on input "No" at bounding box center [388, 241] width 38 height 38
radio input "true"
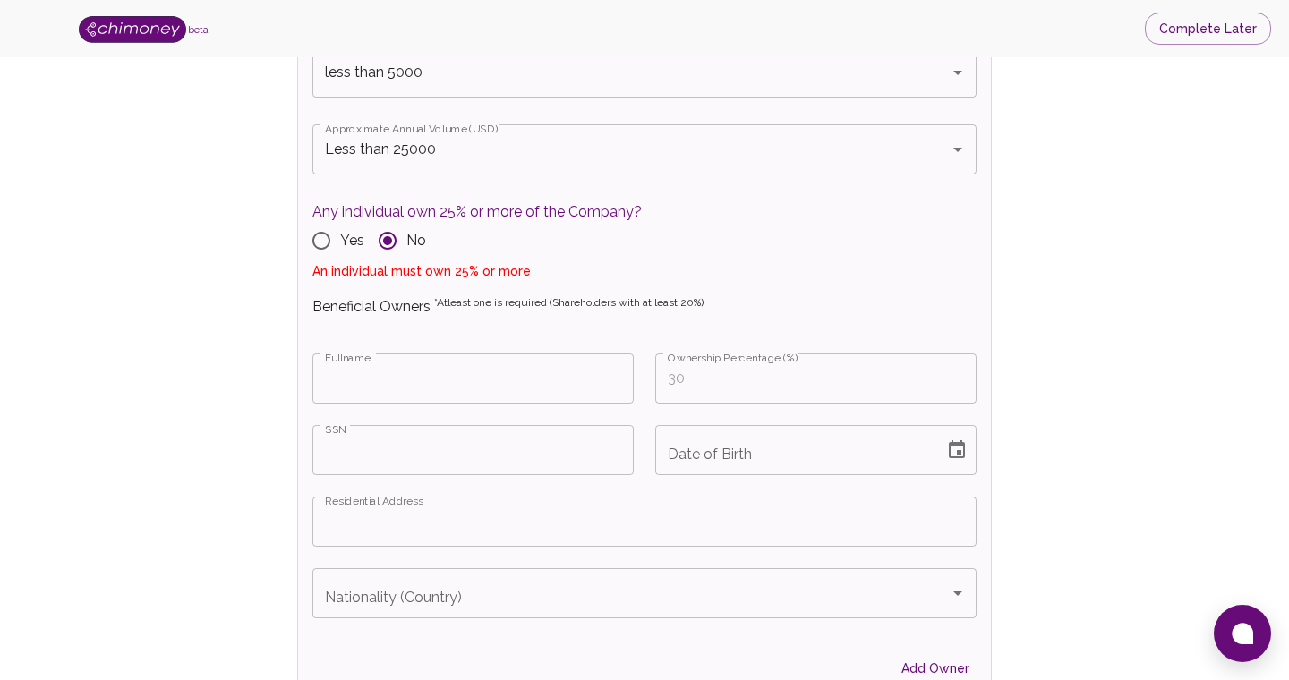
click at [319, 254] on input "Yes" at bounding box center [321, 241] width 38 height 38
radio input "true"
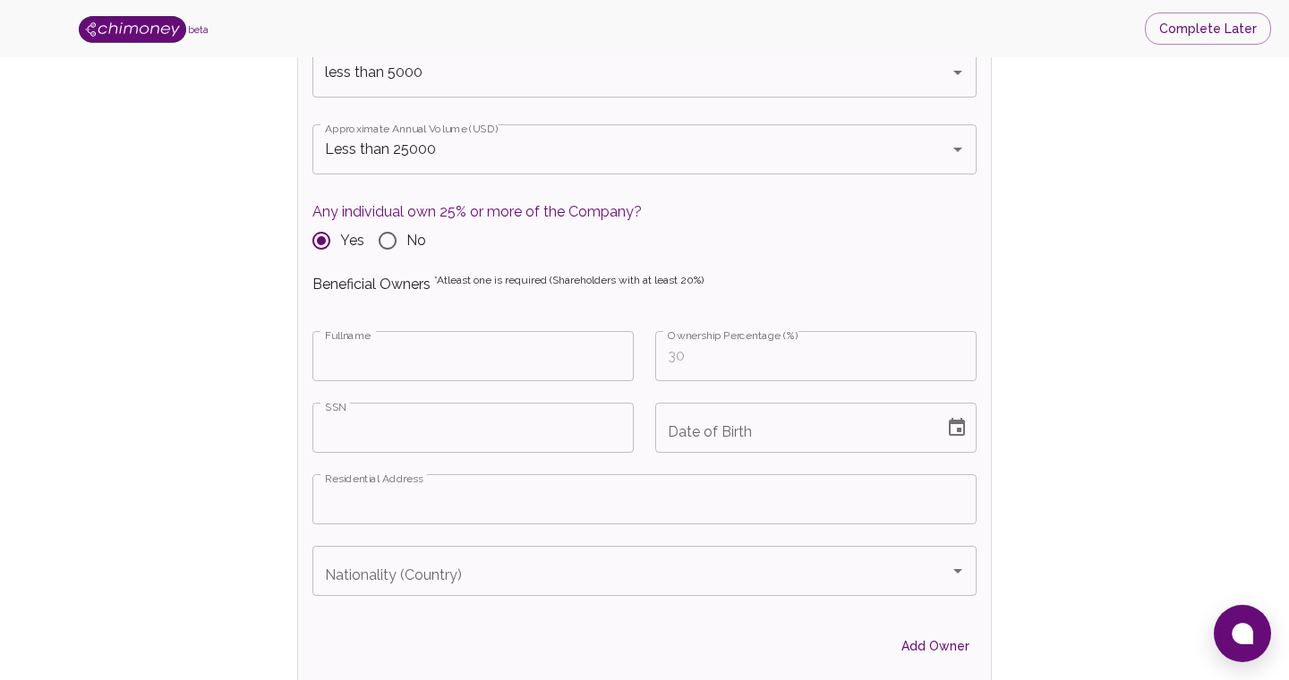
click at [541, 362] on input "Fullname" at bounding box center [472, 356] width 321 height 50
click at [710, 271] on div "Is the company owned by other corporate entity? Yes No Purpose of transaction P…" at bounding box center [644, 578] width 693 height 1374
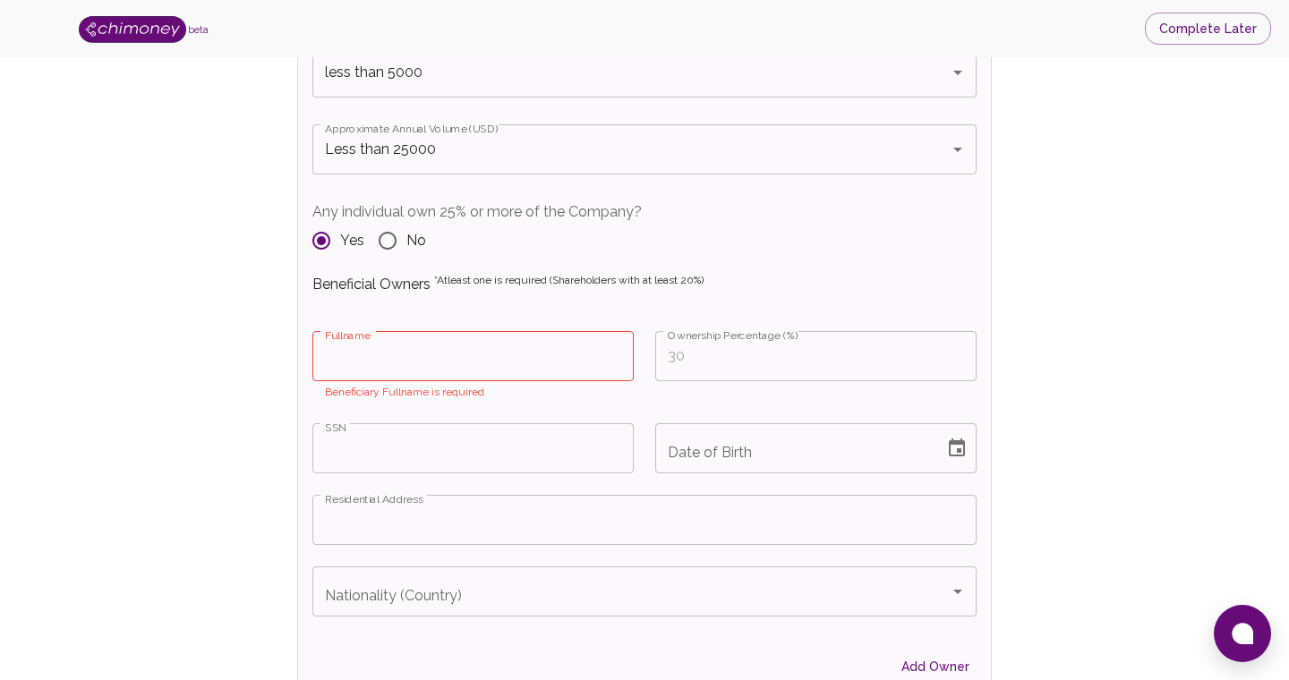
scroll to position [2110, 0]
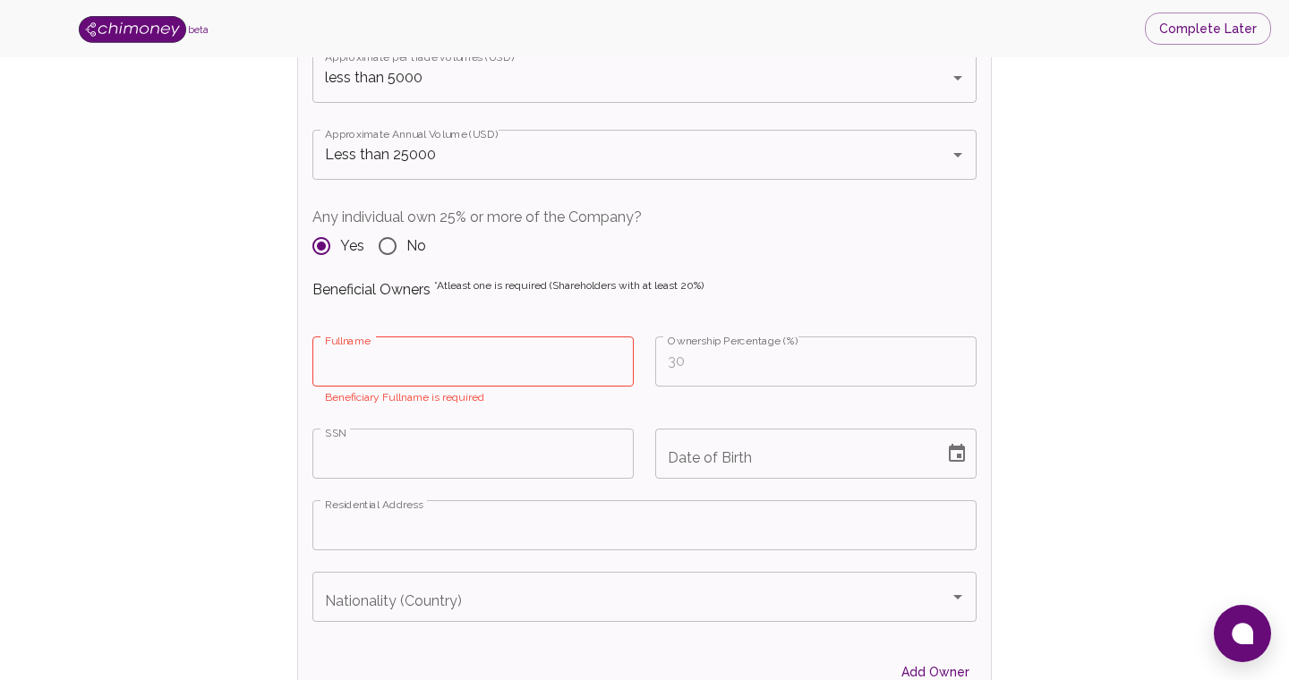
click at [552, 370] on input "Fullname" at bounding box center [472, 361] width 321 height 50
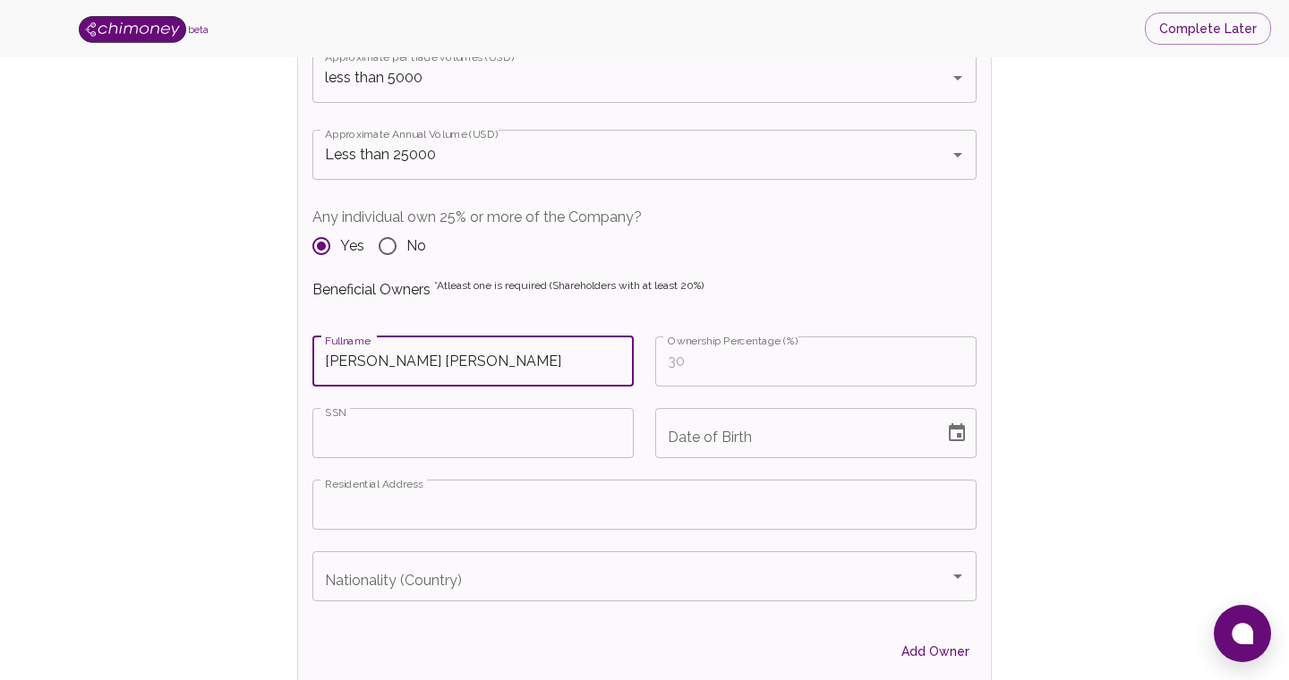
type input "[PERSON_NAME] [PERSON_NAME]"
click at [612, 425] on input "SSN" at bounding box center [472, 433] width 321 height 50
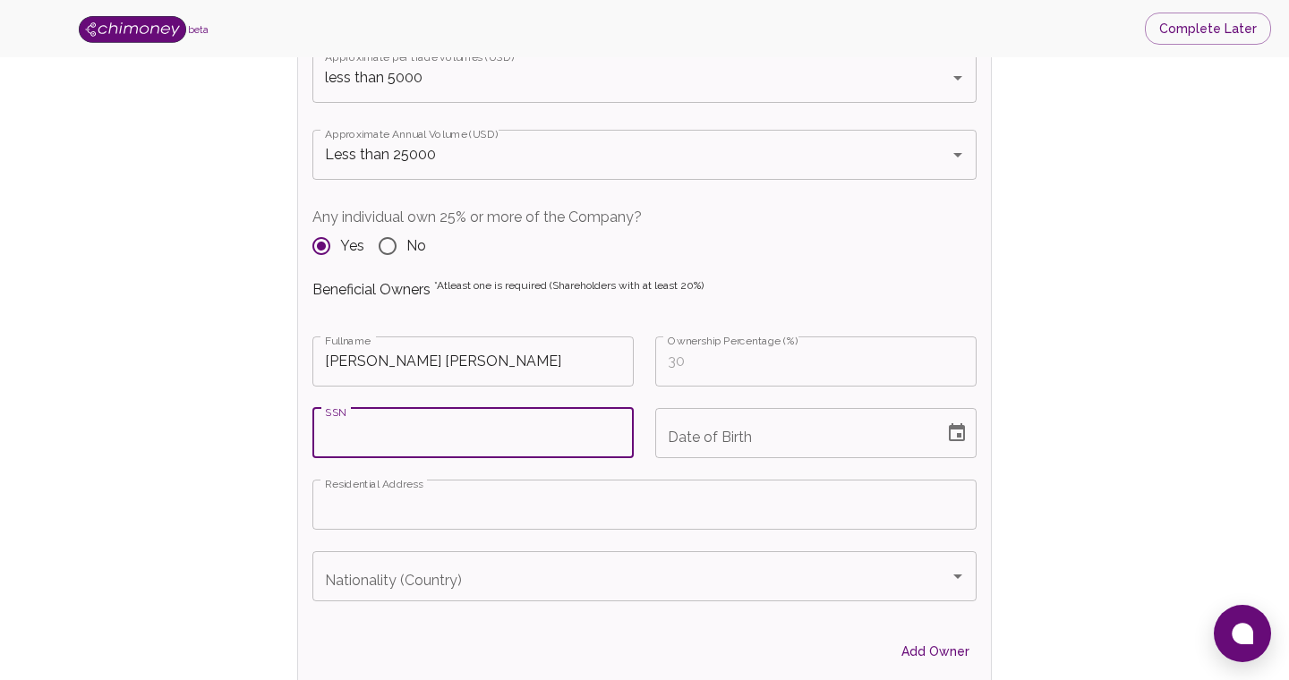
click at [774, 371] on input "Ownership Percentage (%)" at bounding box center [815, 361] width 321 height 50
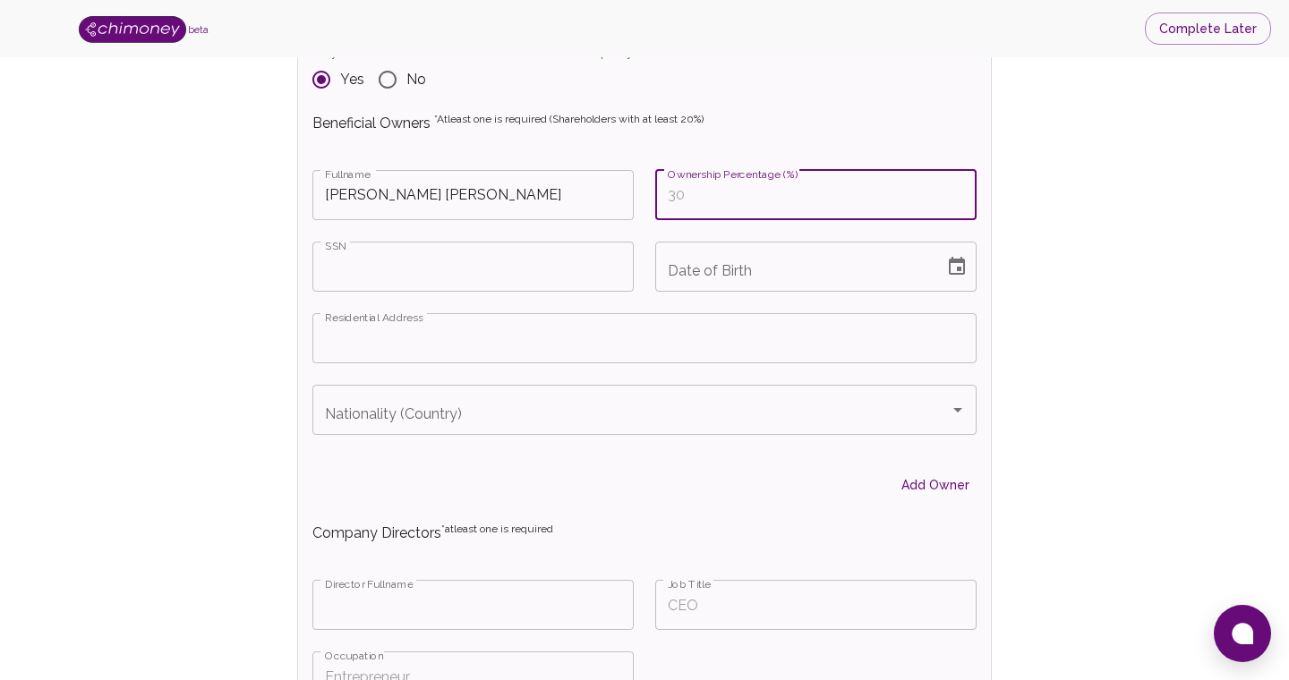
scroll to position [2277, 0]
click at [782, 265] on input "Date of Birth" at bounding box center [793, 266] width 276 height 50
type input "MM/DD/YYYY"
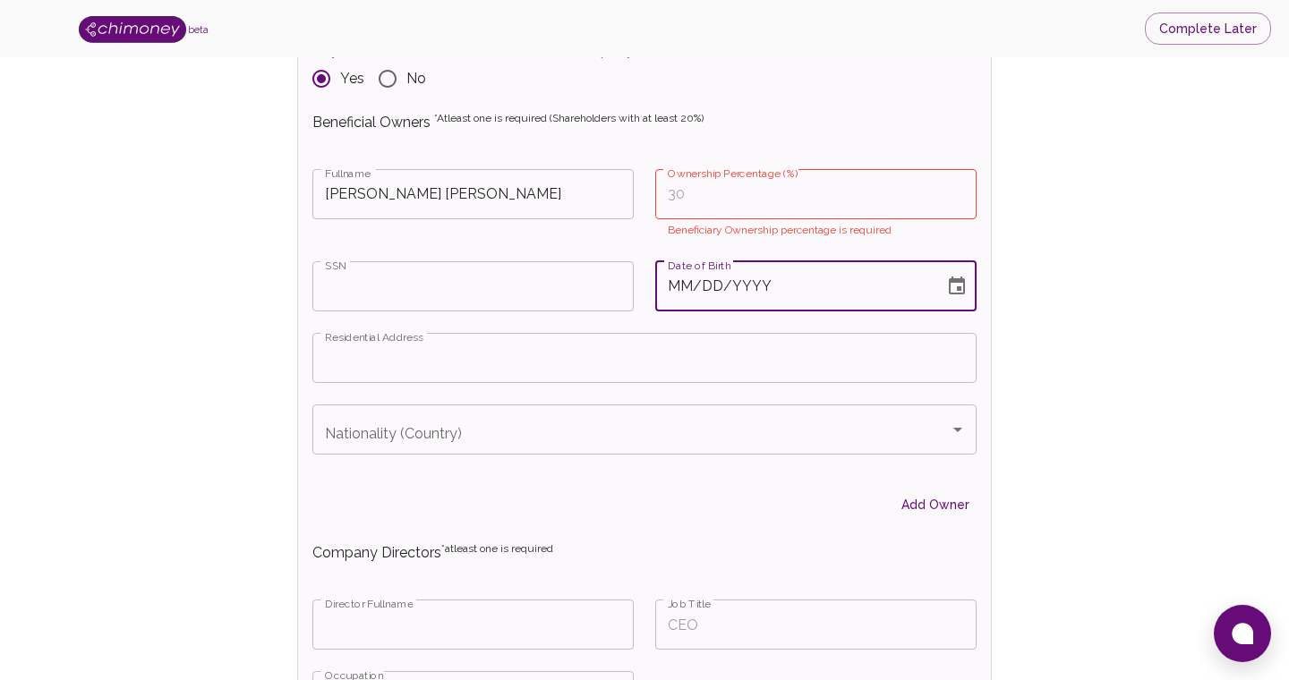
click at [782, 190] on input "Ownership Percentage (%)" at bounding box center [815, 194] width 321 height 50
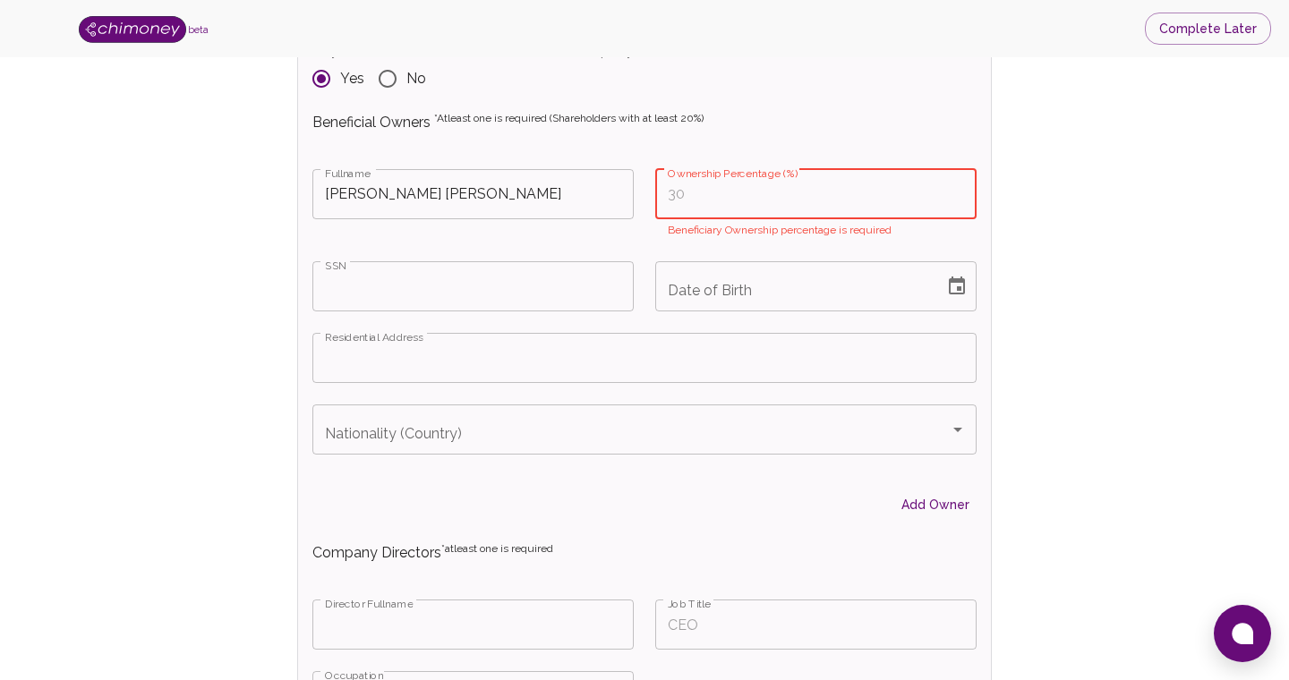
click at [875, 446] on input "Nationality (Country)" at bounding box center [630, 430] width 621 height 34
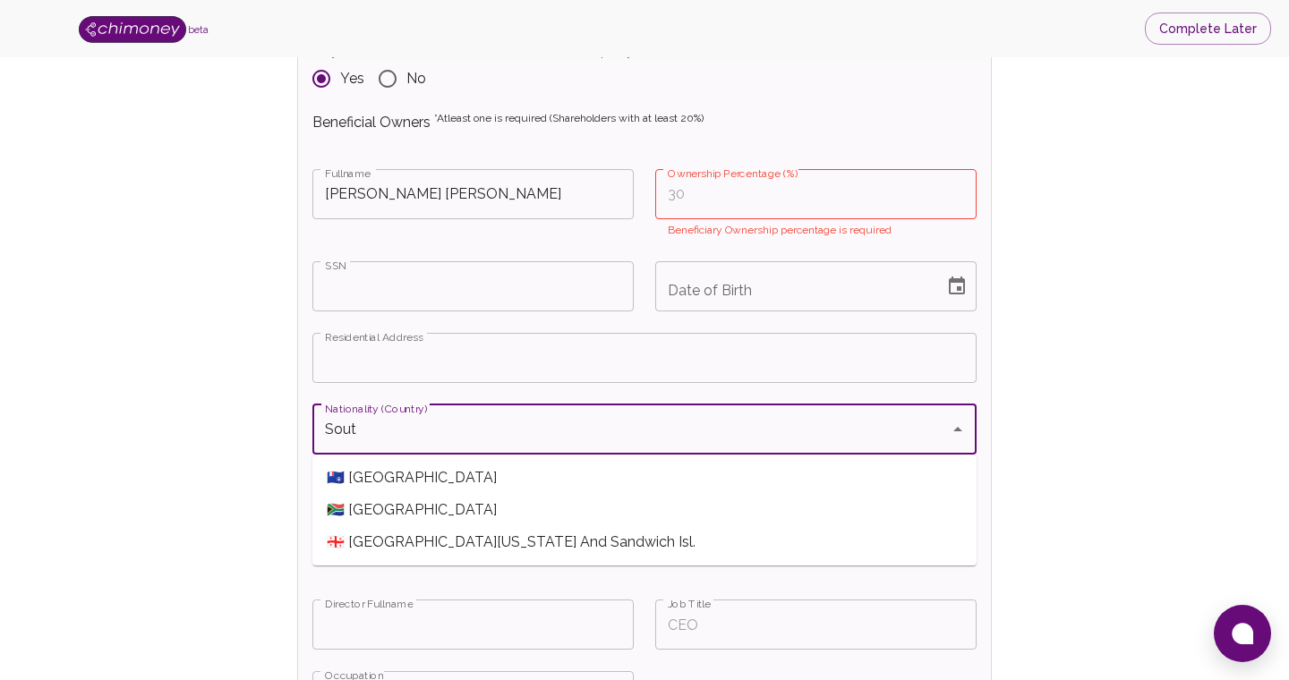
click at [726, 514] on span "🇿🇦 [GEOGRAPHIC_DATA]" at bounding box center [644, 510] width 664 height 32
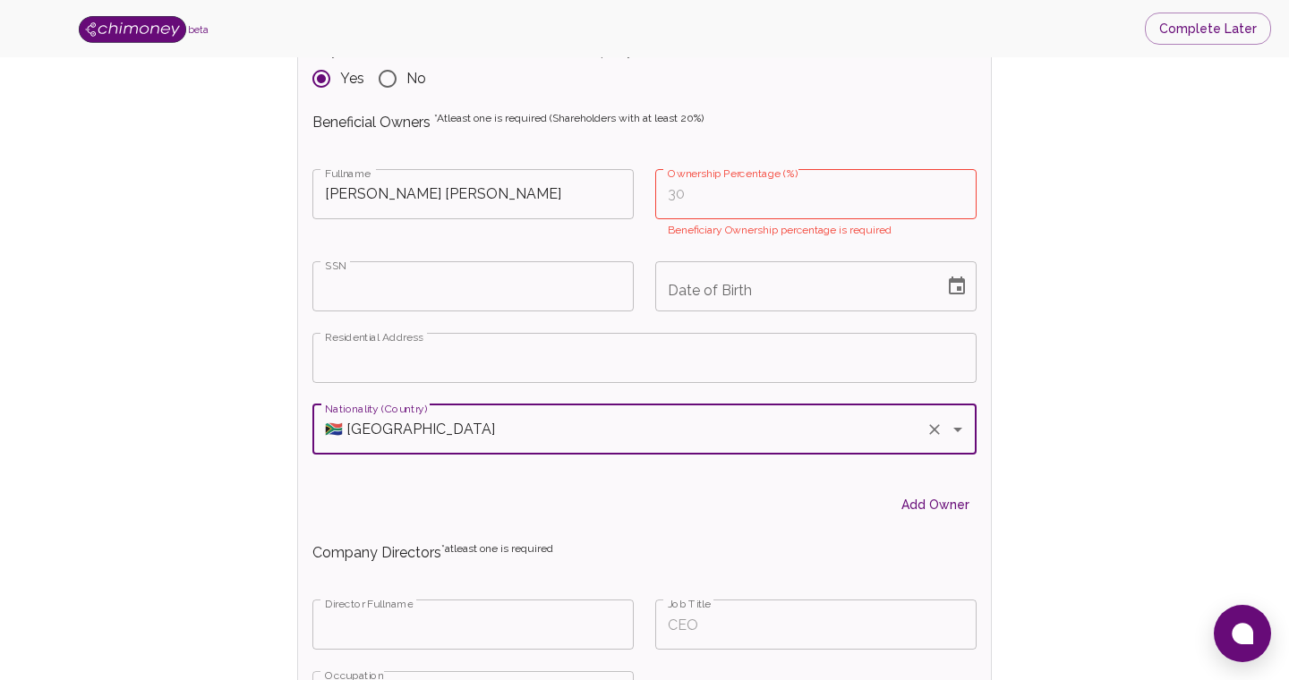
type input "🇿🇦 [GEOGRAPHIC_DATA]"
click at [767, 282] on input "Date of Birth" at bounding box center [793, 286] width 276 height 50
type input "MM/DD/YYYY"
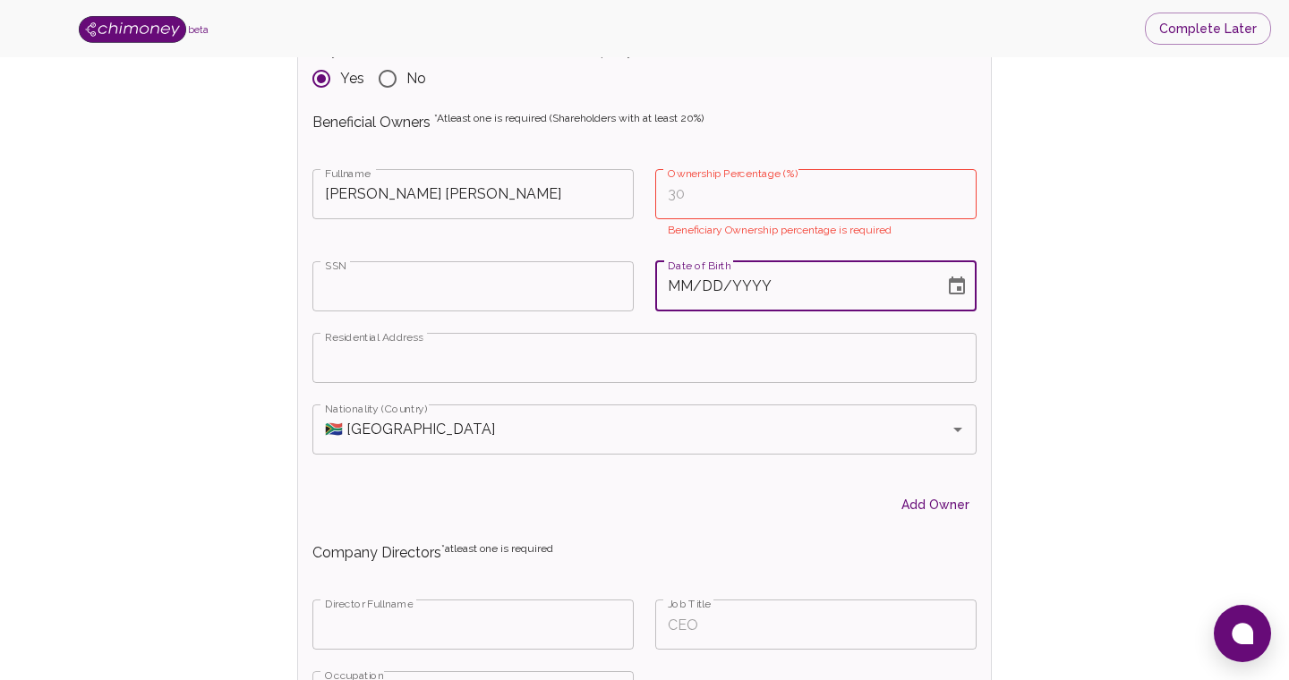
click at [782, 297] on input "MM/DD/YYYY" at bounding box center [793, 286] width 276 height 50
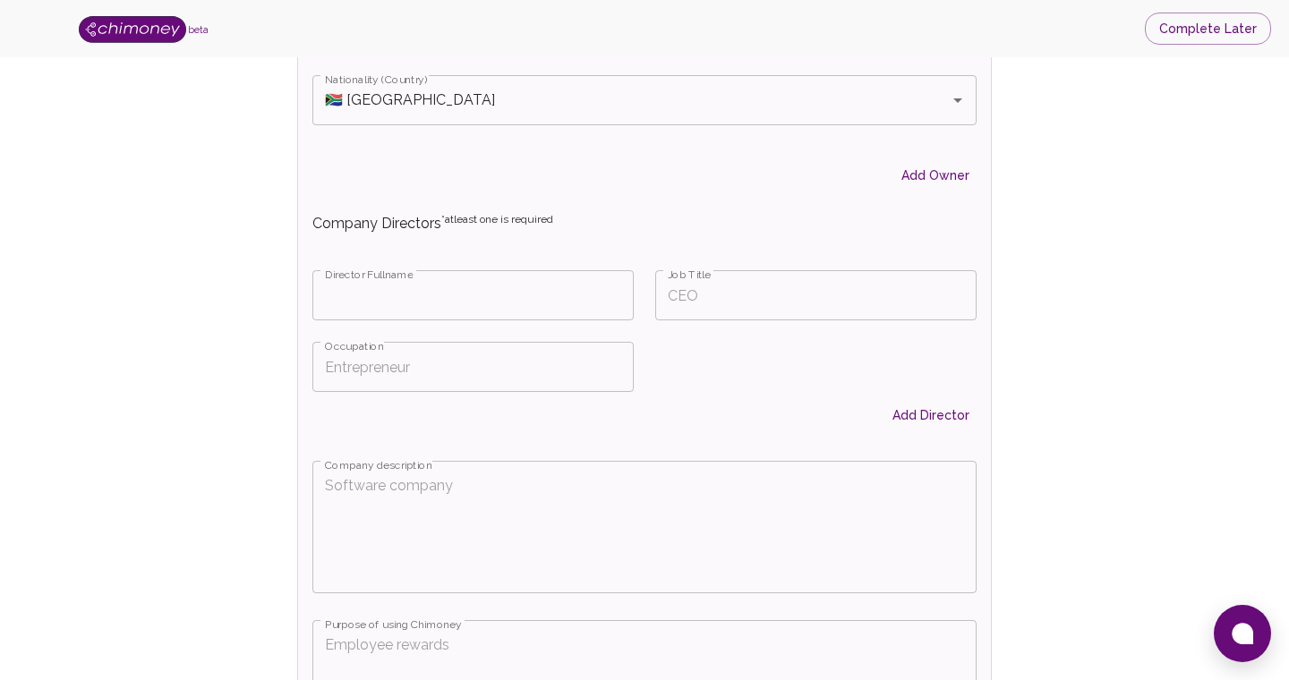
scroll to position [2618, 0]
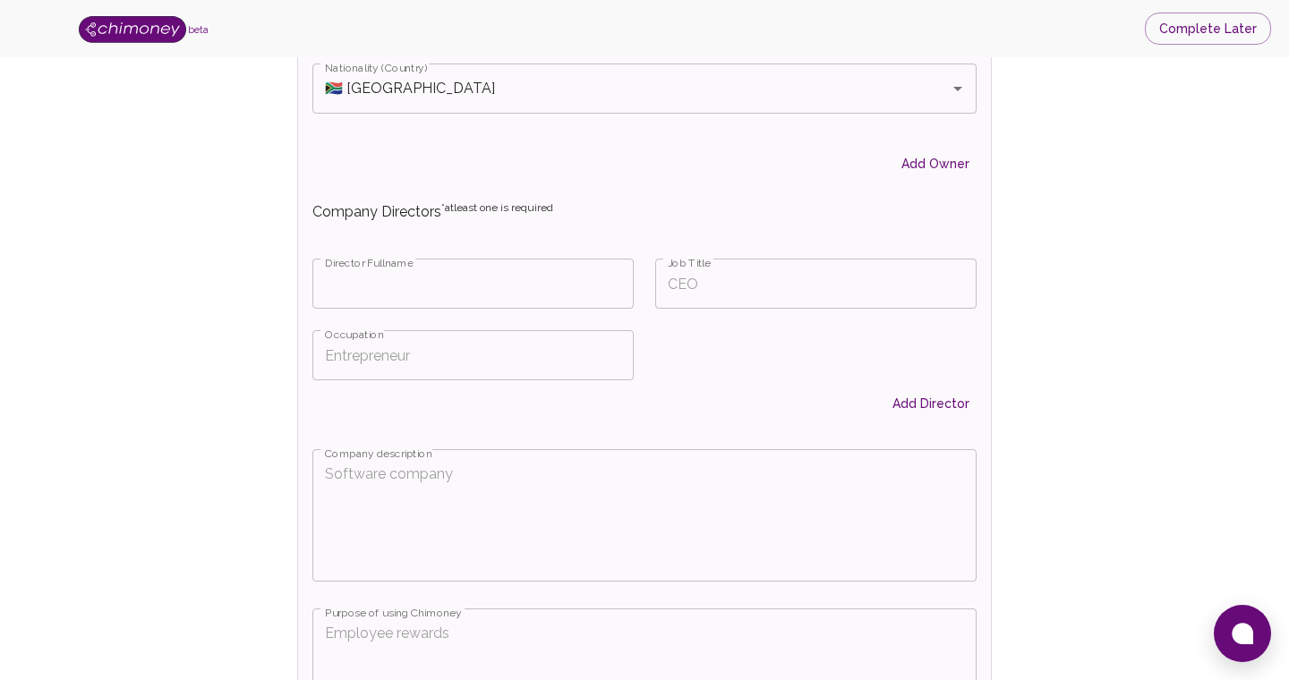
click at [511, 294] on input "Fullname" at bounding box center [472, 284] width 321 height 50
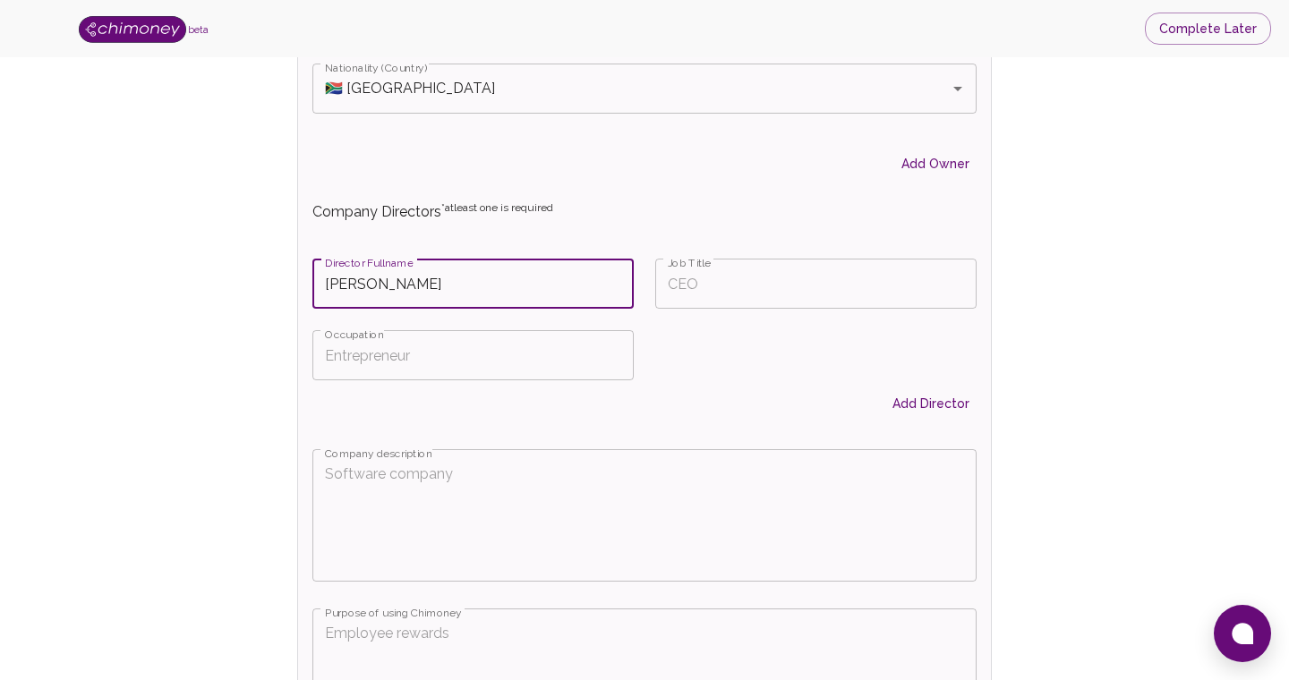
type input "[PERSON_NAME]"
click at [719, 256] on div "Job Title Job Title" at bounding box center [805, 273] width 343 height 72
click at [718, 289] on input "Job Title" at bounding box center [815, 284] width 321 height 50
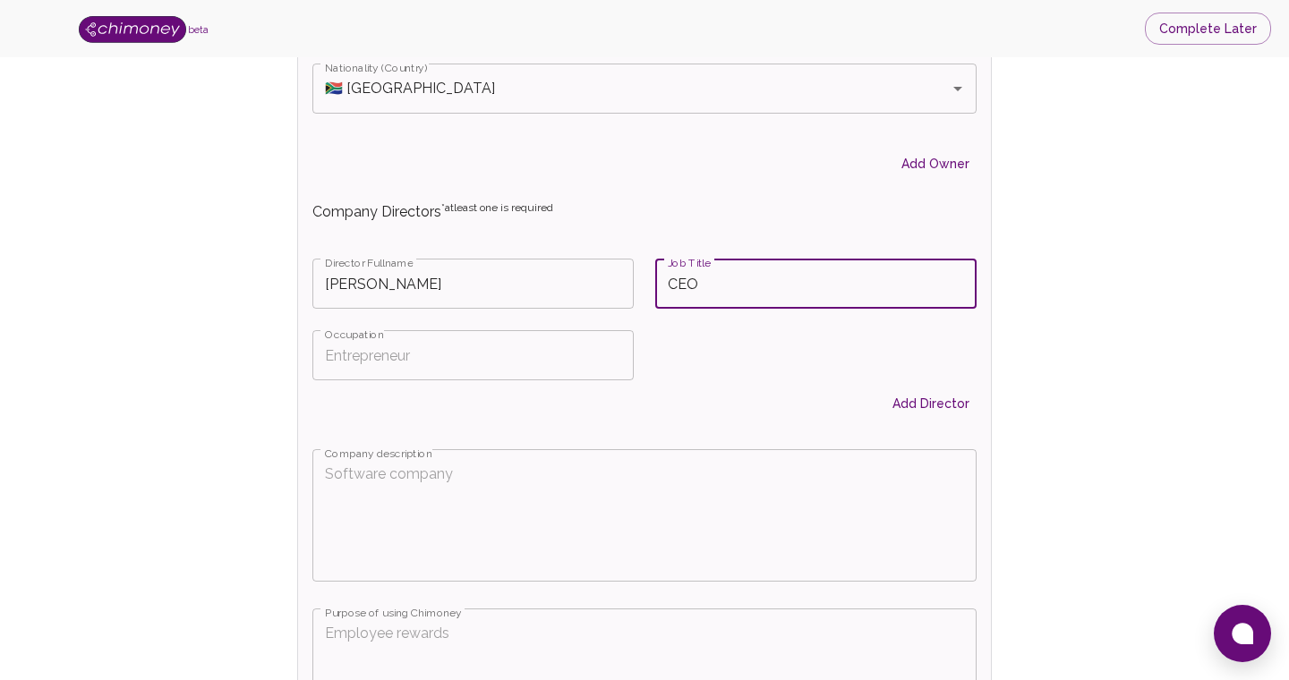
type input "CEO"
click at [766, 399] on div "Add Director" at bounding box center [633, 403] width 685 height 33
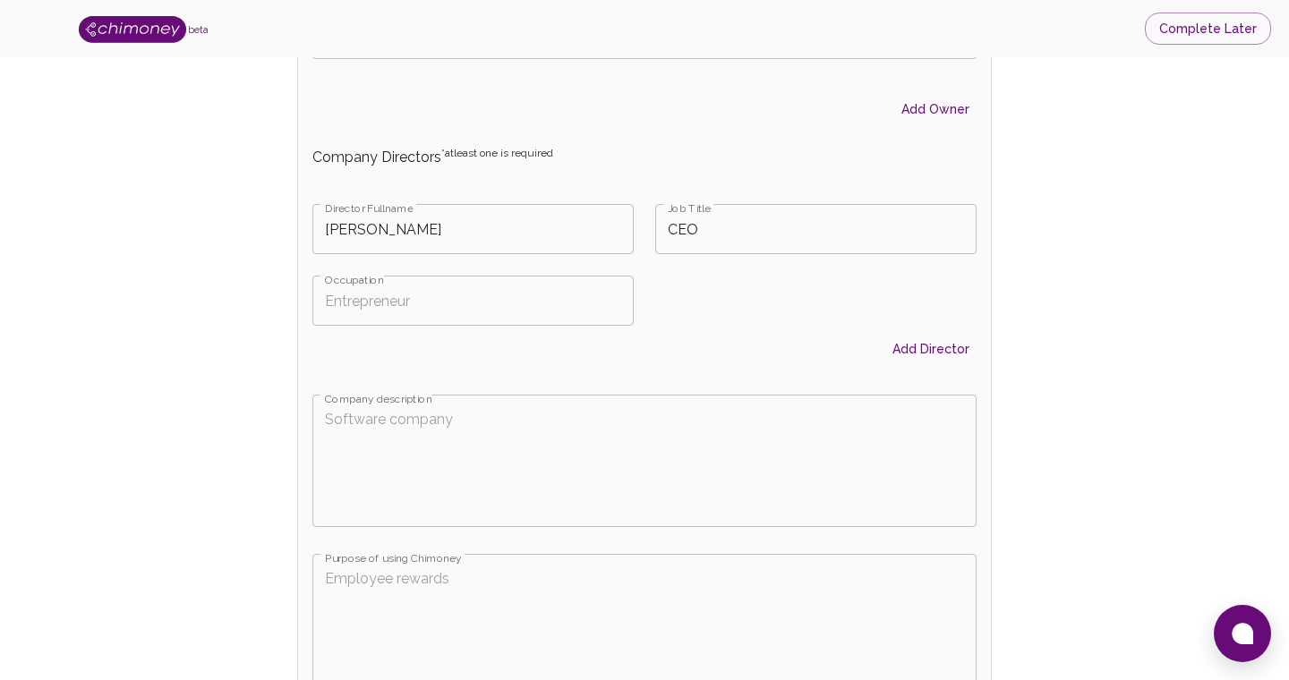
scroll to position [2668, 0]
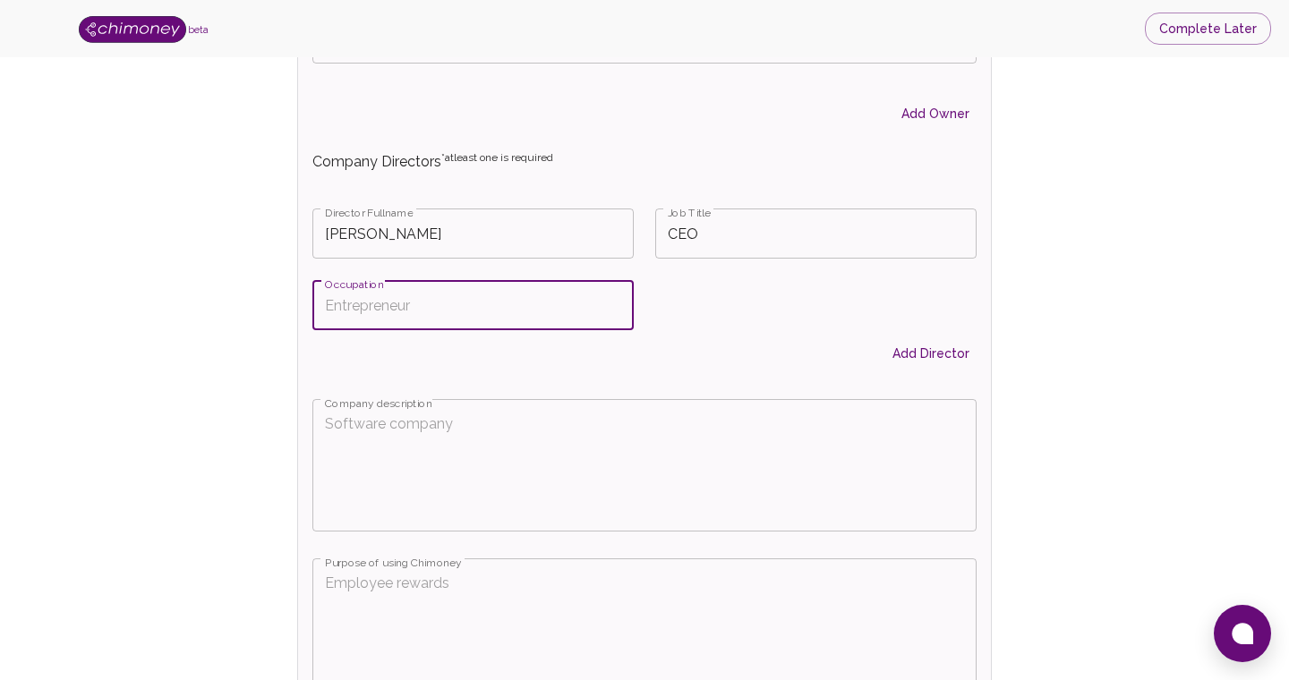
click at [531, 316] on input "Occupation" at bounding box center [472, 305] width 321 height 50
click at [734, 312] on div "Director Fullname [PERSON_NAME] Director Fullname Job Title CEO Job Title Occup…" at bounding box center [633, 282] width 685 height 191
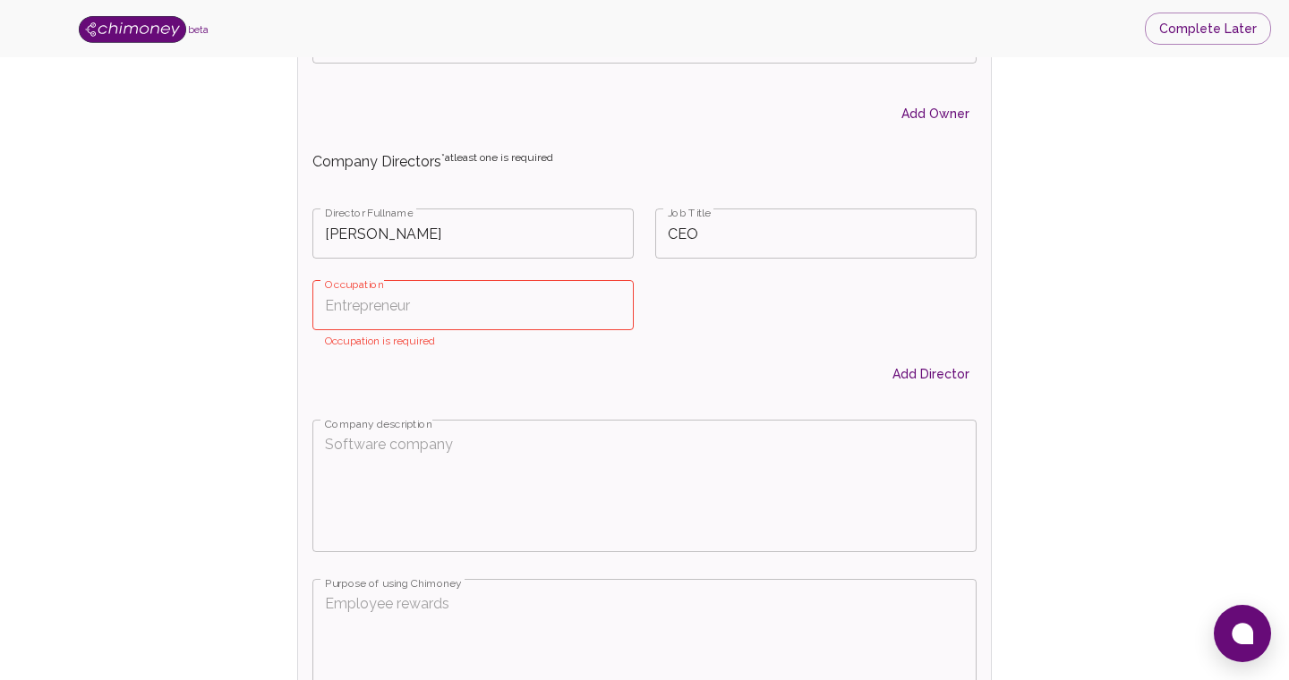
click at [398, 327] on input "Occupation" at bounding box center [472, 305] width 321 height 50
click at [692, 319] on div "Director Fullname [PERSON_NAME] Director Fullname Job Title CEO Job Title Occup…" at bounding box center [633, 292] width 685 height 210
click at [489, 307] on input "Occupation" at bounding box center [472, 305] width 321 height 50
click at [702, 242] on input "CEO" at bounding box center [815, 233] width 321 height 50
click at [464, 278] on div "Occupation Occupation Occupation is required" at bounding box center [462, 305] width 343 height 92
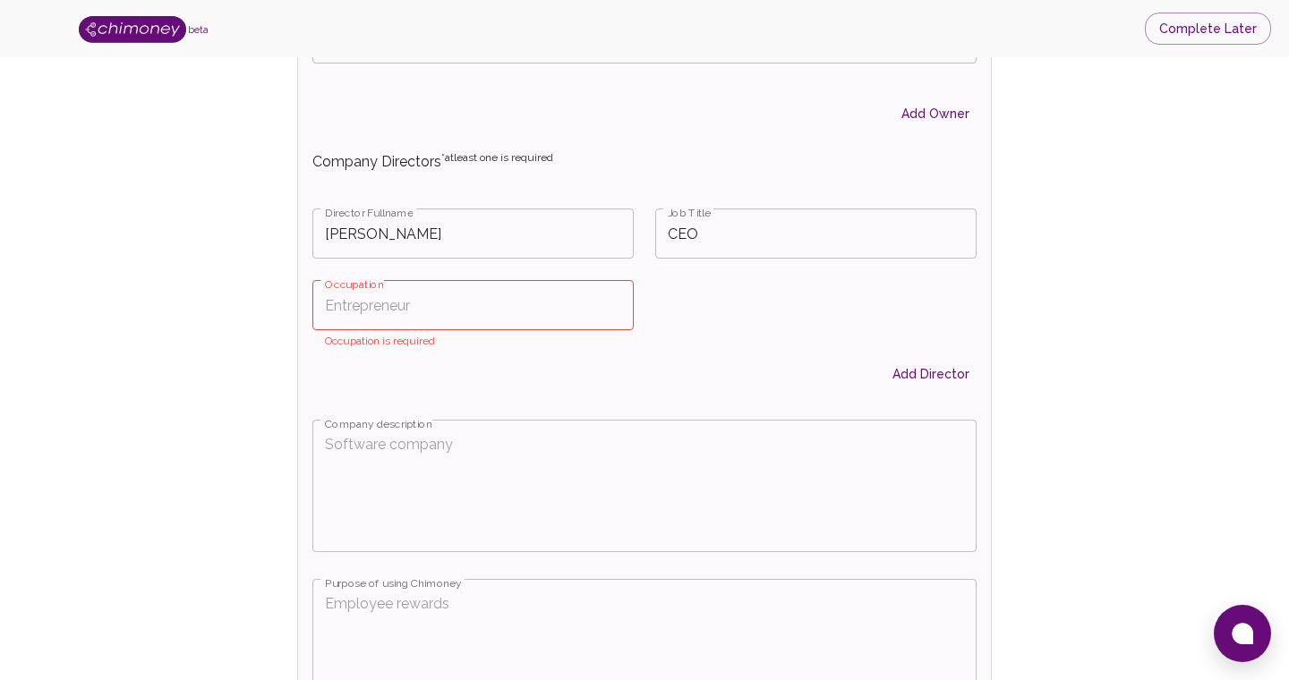
click at [455, 305] on input "Occupation" at bounding box center [472, 305] width 321 height 50
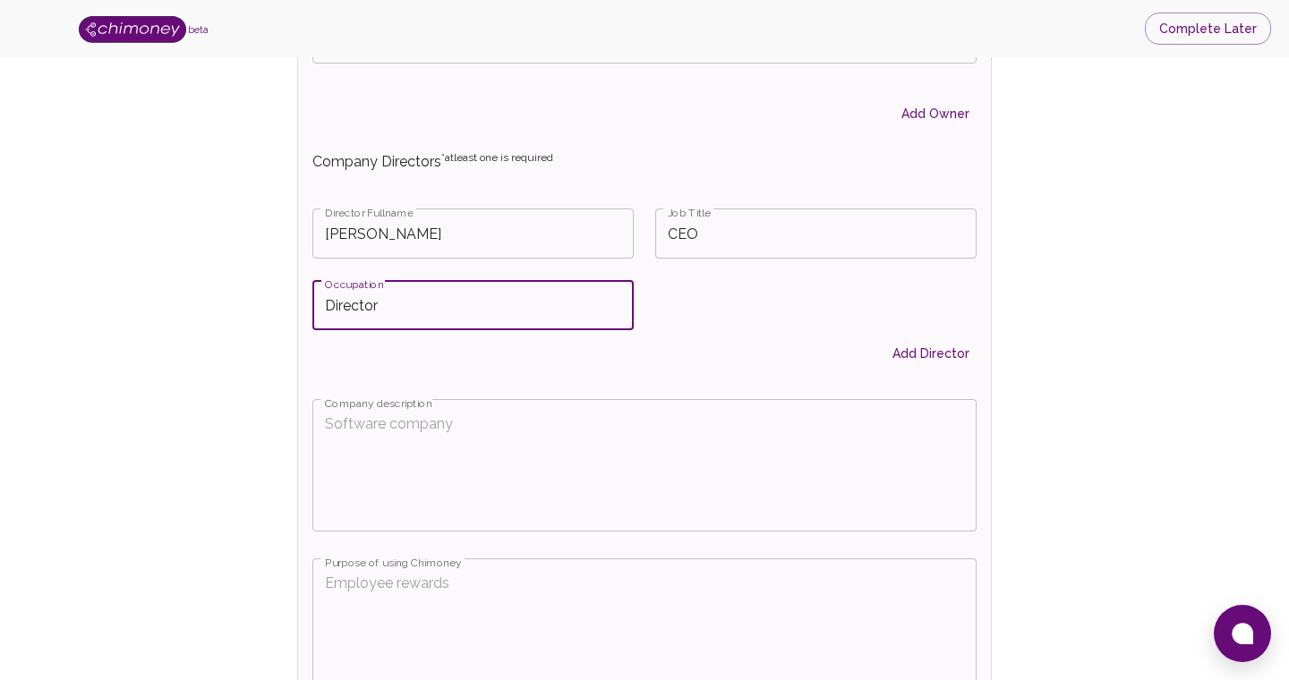
type input "Director"
click at [523, 443] on textarea "Company description" at bounding box center [644, 464] width 639 height 103
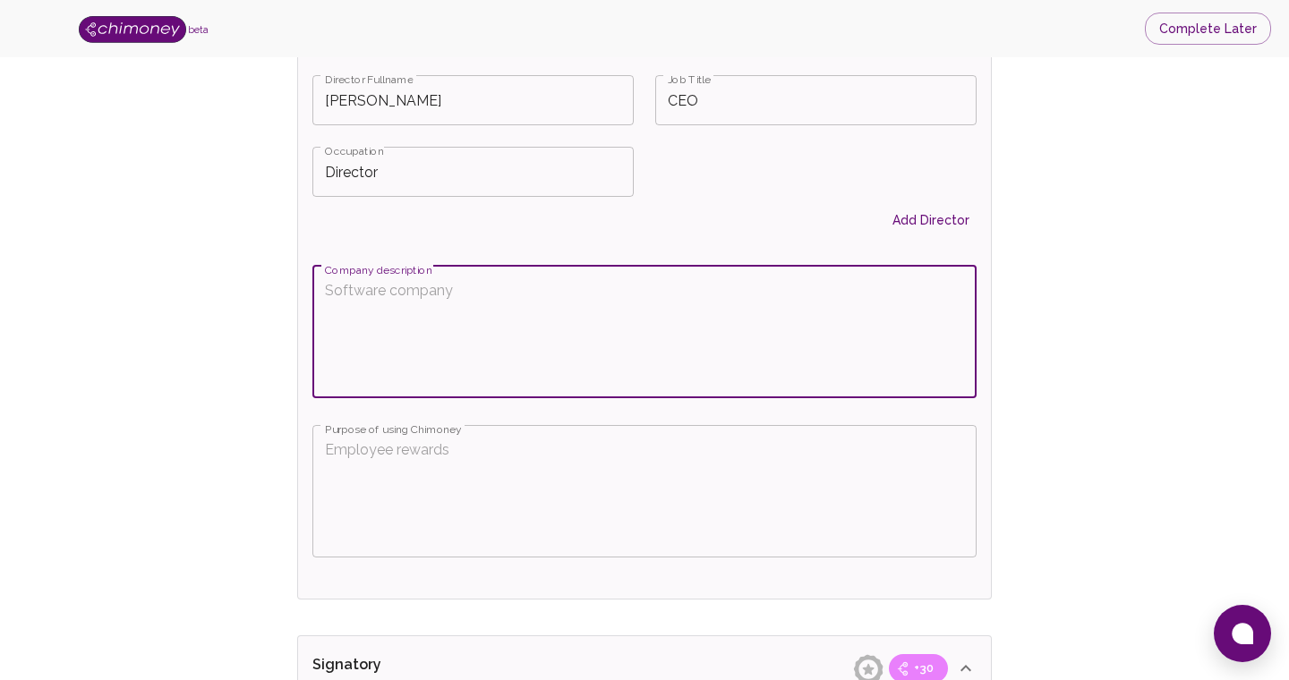
scroll to position [2803, 0]
type textarea "RLabs a non profit organization based in [GEOGRAPHIC_DATA], [GEOGRAPHIC_DATA]"
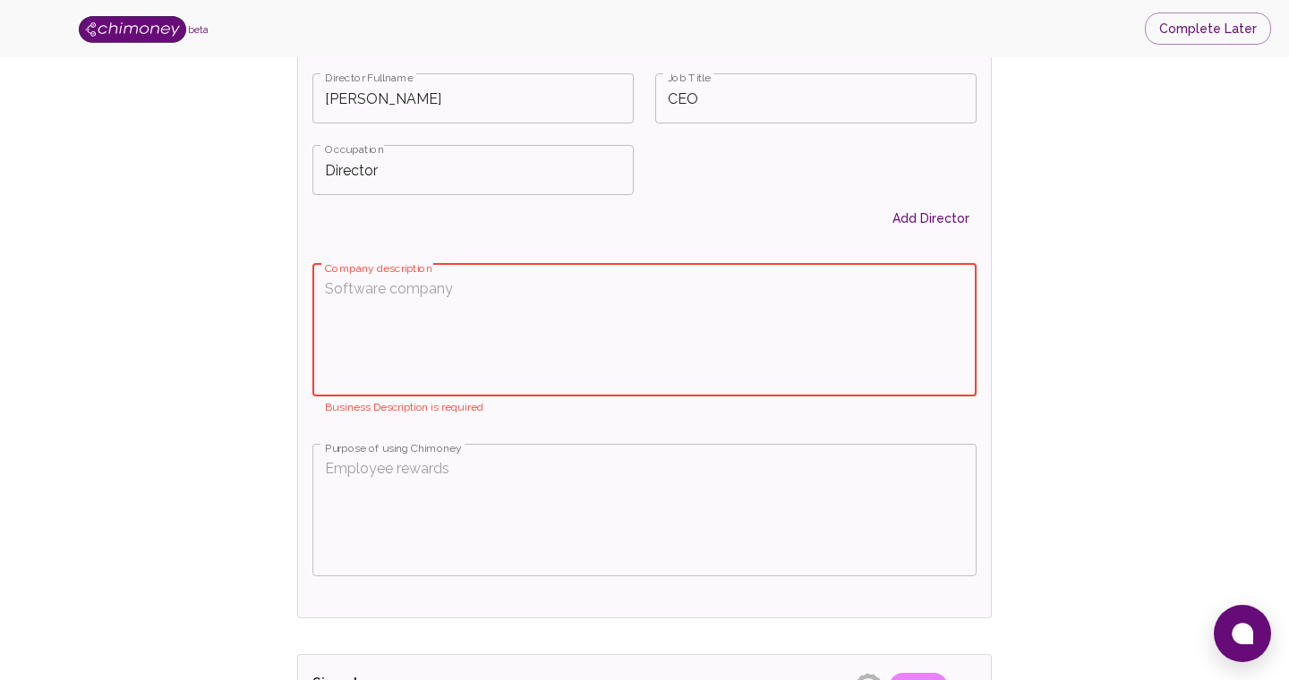
paste textarea "RLabs is an award-winning social enterprise, established in [GEOGRAPHIC_DATA], …"
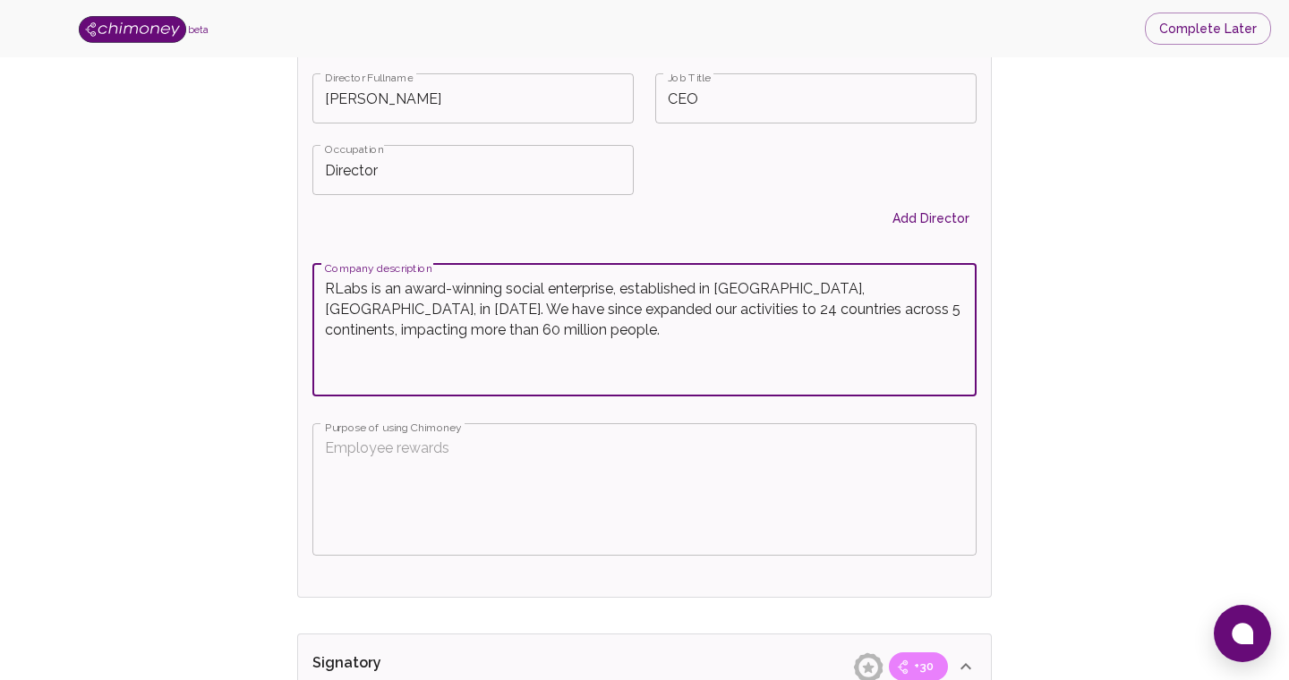
type textarea "RLabs is an award-winning social enterprise, established in [GEOGRAPHIC_DATA], …"
click at [492, 446] on textarea "Purpose of using Chimoney" at bounding box center [644, 489] width 639 height 103
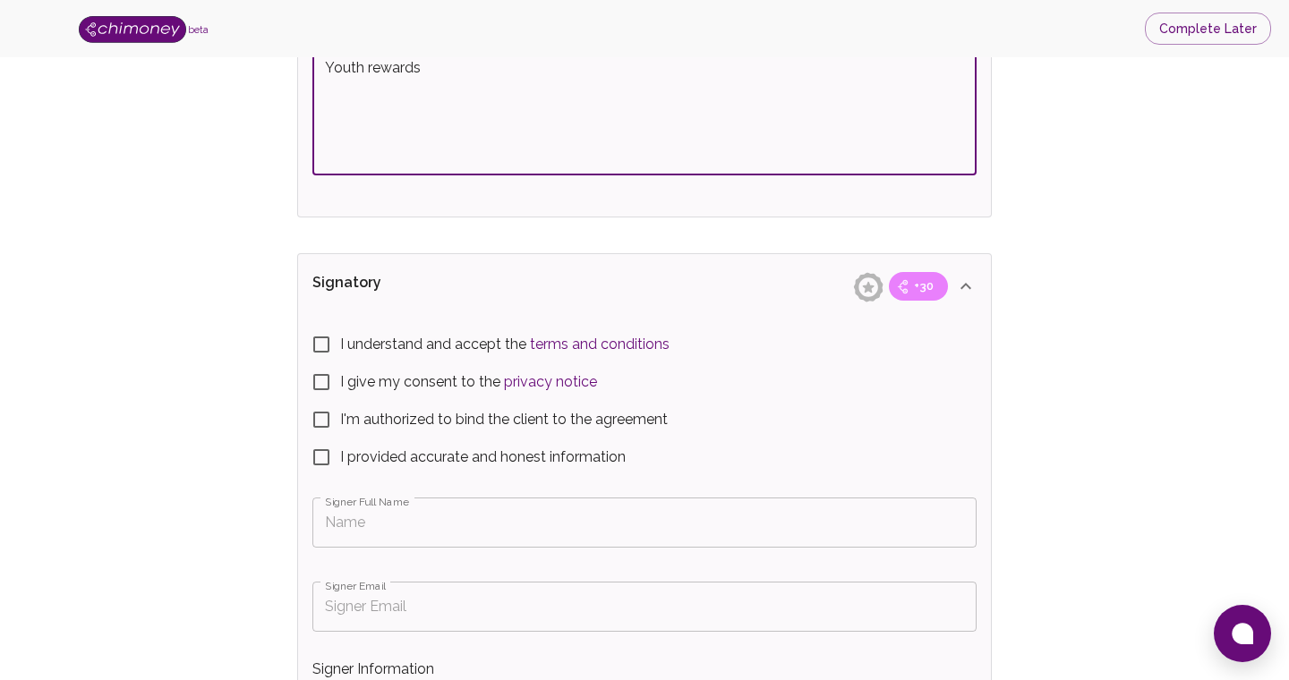
scroll to position [3212, 0]
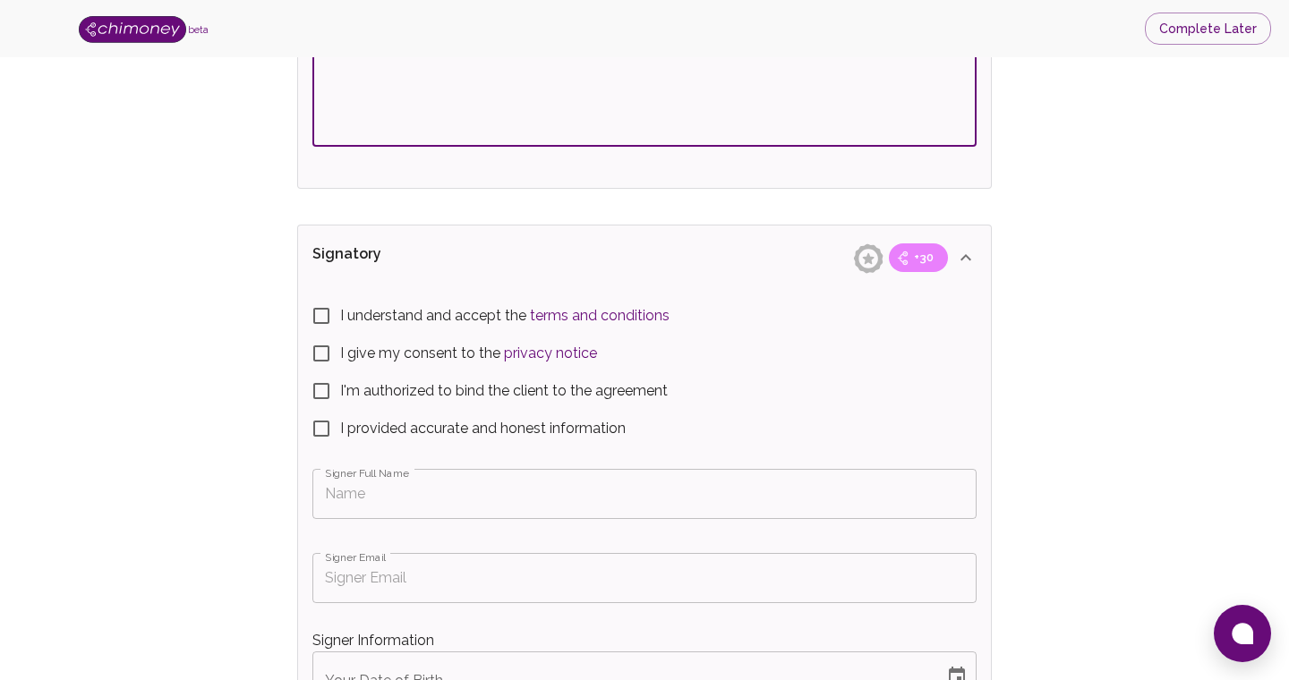
type textarea "Youth rewards"
click at [364, 319] on span "I understand and accept the terms and conditions" at bounding box center [504, 315] width 329 height 21
click at [340, 319] on input "I understand and accept the terms and conditions" at bounding box center [321, 316] width 38 height 38
checkbox input "true"
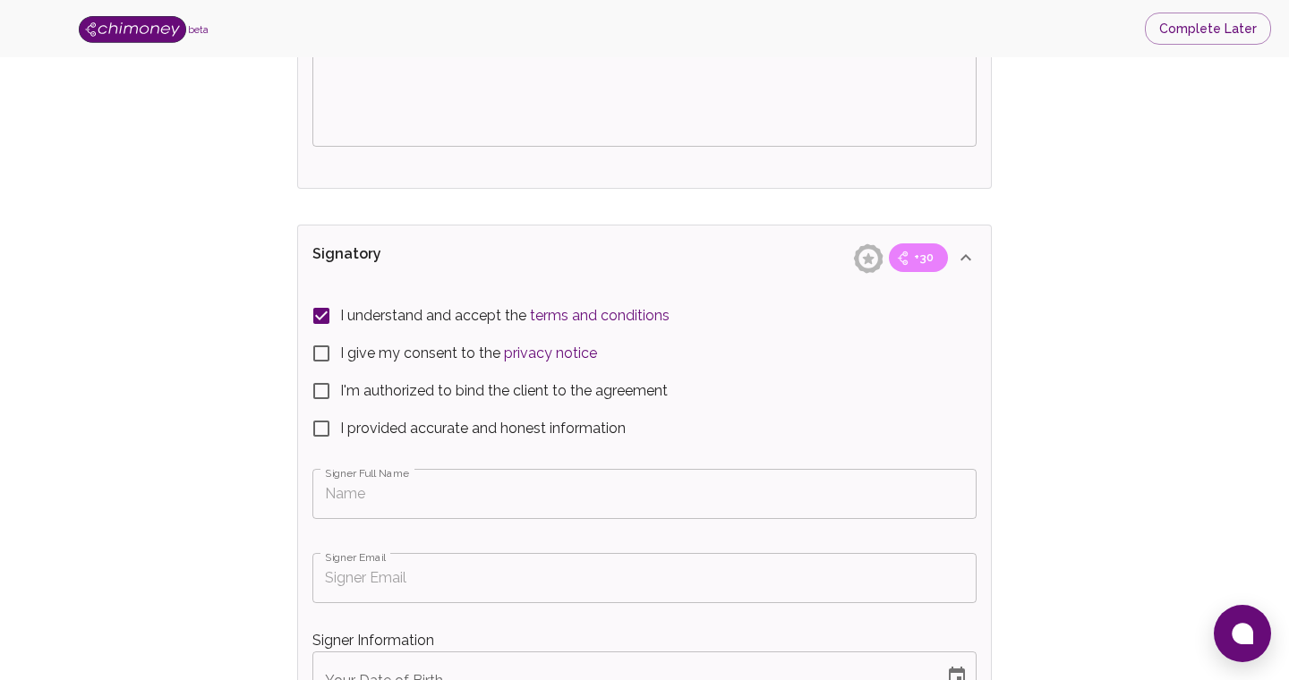
click at [394, 349] on span "I give my consent to the privacy notice" at bounding box center [468, 353] width 257 height 21
click at [340, 349] on input "I give my consent to the privacy notice" at bounding box center [321, 354] width 38 height 38
checkbox input "true"
click at [446, 382] on span "I'm authorized to bind the client to the agreement" at bounding box center [503, 390] width 327 height 21
click at [340, 382] on input "I'm authorized to bind the client to the agreement" at bounding box center [321, 391] width 38 height 38
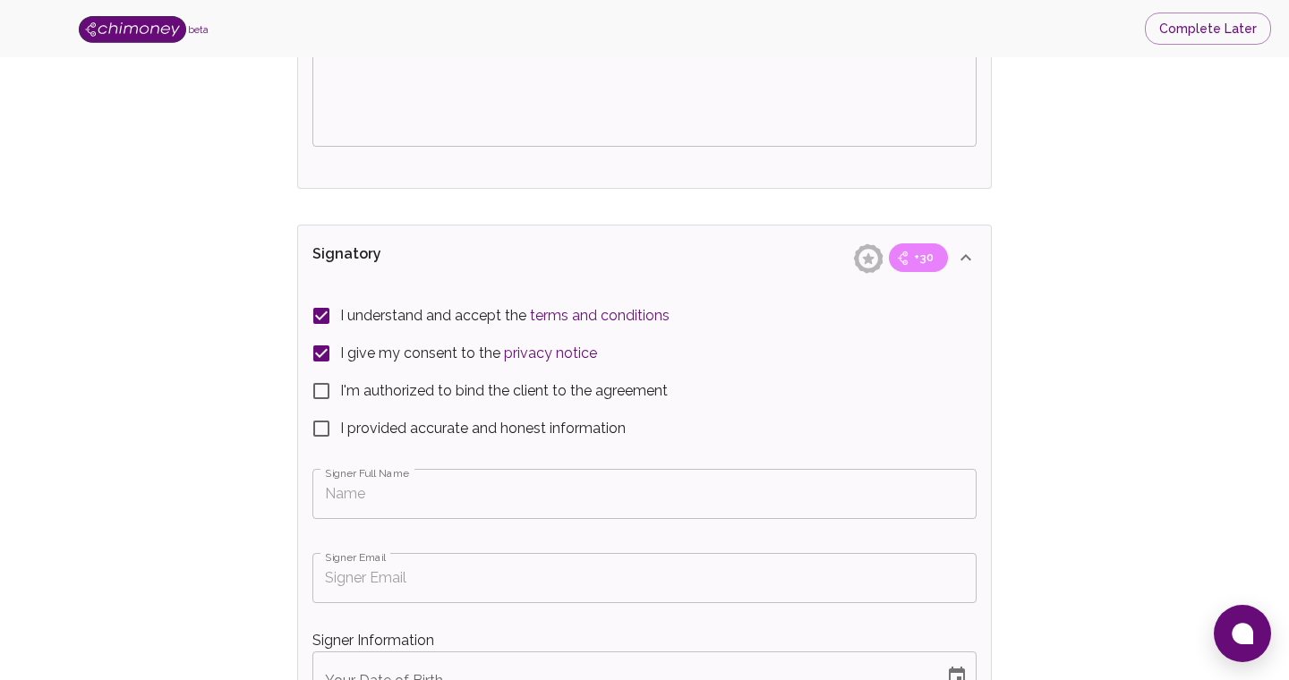
checkbox input "true"
click at [468, 430] on span "I provided accurate and honest information" at bounding box center [482, 428] width 285 height 21
click at [340, 430] on input "I provided accurate and honest information" at bounding box center [321, 429] width 38 height 38
checkbox input "true"
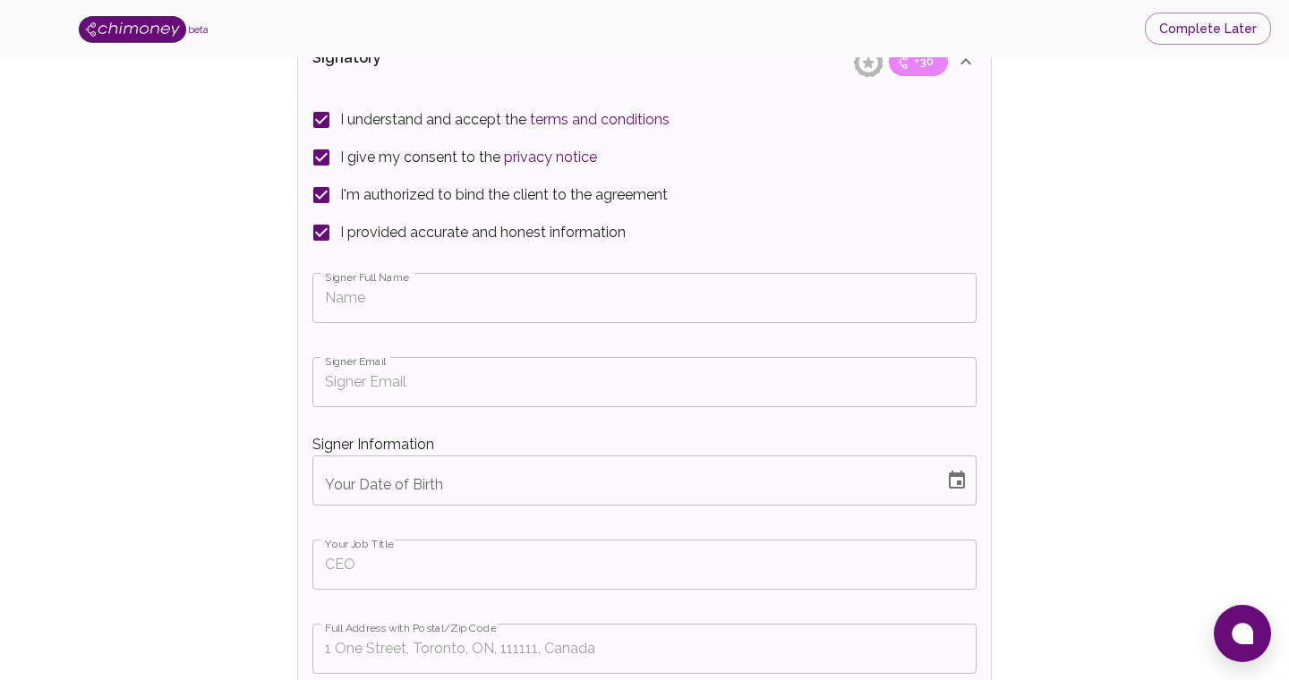
scroll to position [3417, 0]
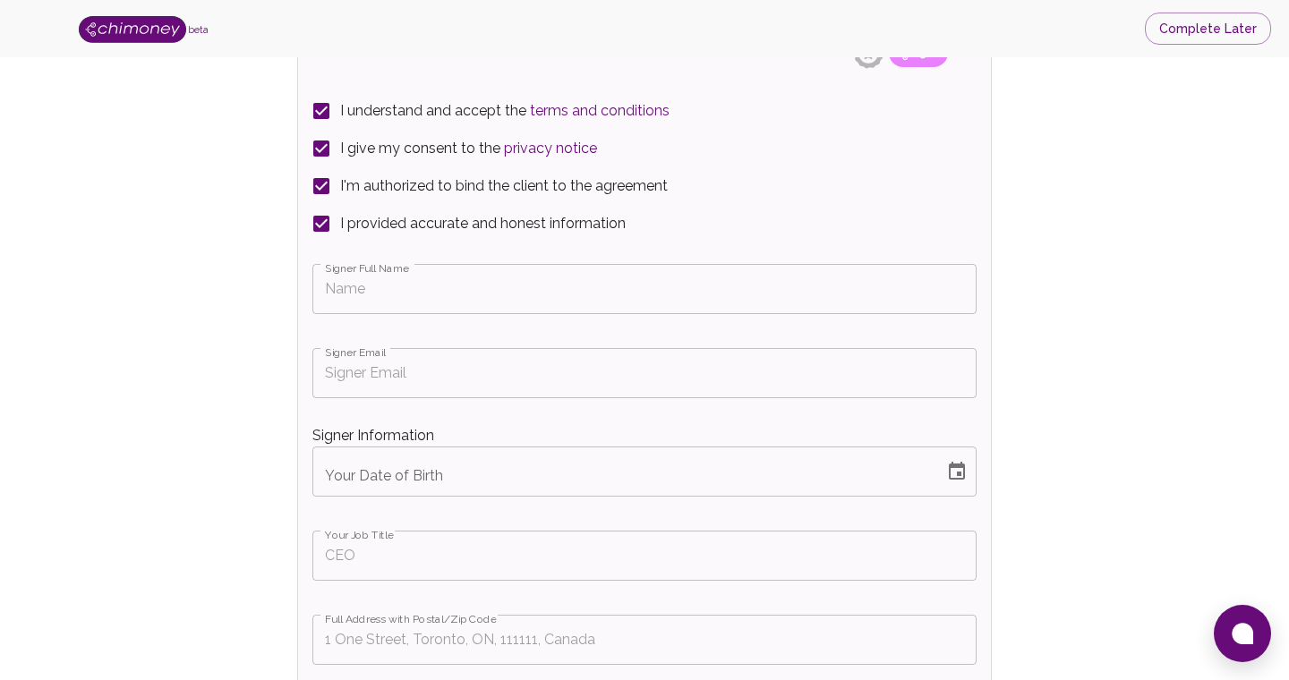
click at [447, 290] on input "Signer Full Name" at bounding box center [644, 289] width 664 height 50
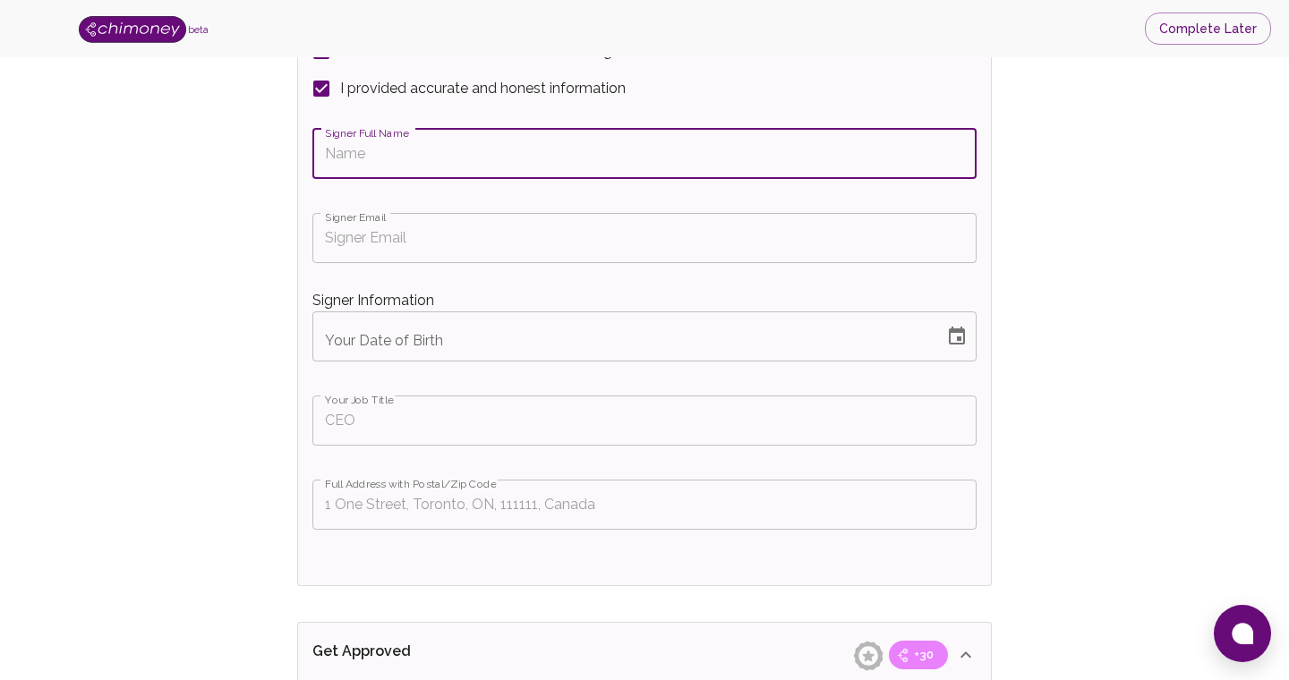
scroll to position [3551, 0]
click at [457, 152] on input "Signer Full Name" at bounding box center [644, 155] width 664 height 50
type input "[PERSON_NAME]"
click at [446, 227] on input "Signer Email" at bounding box center [644, 239] width 664 height 50
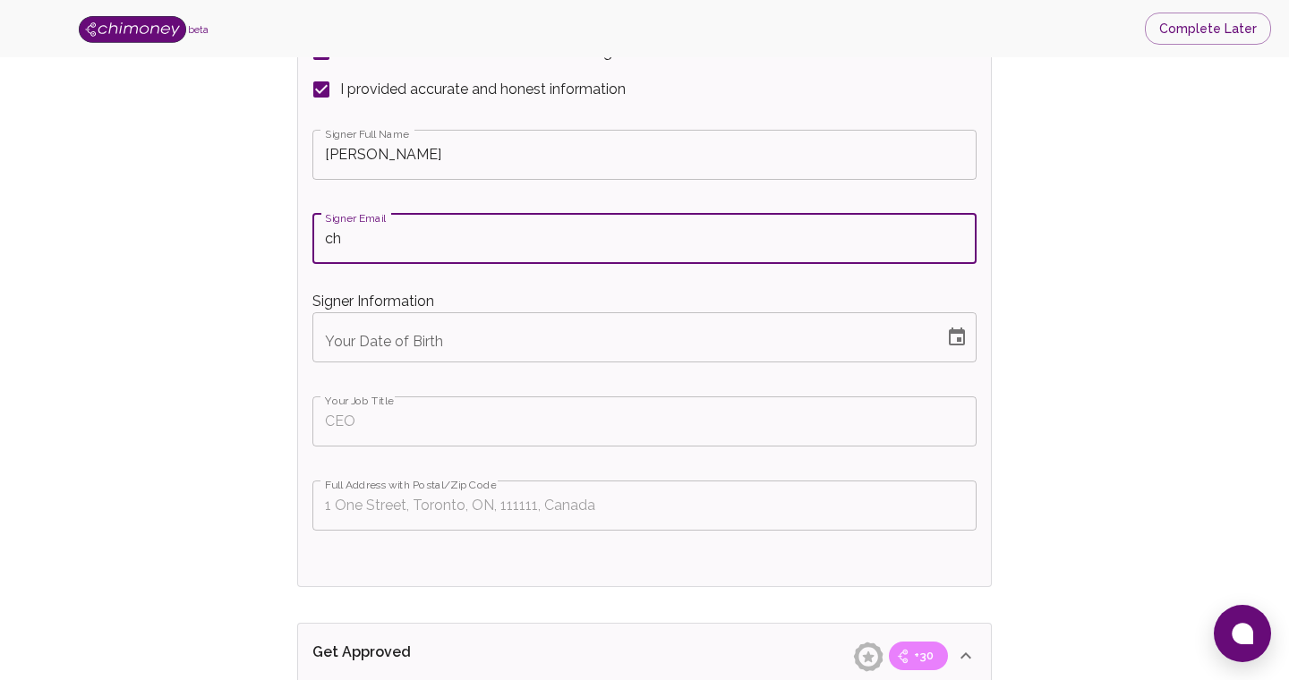
type input "c"
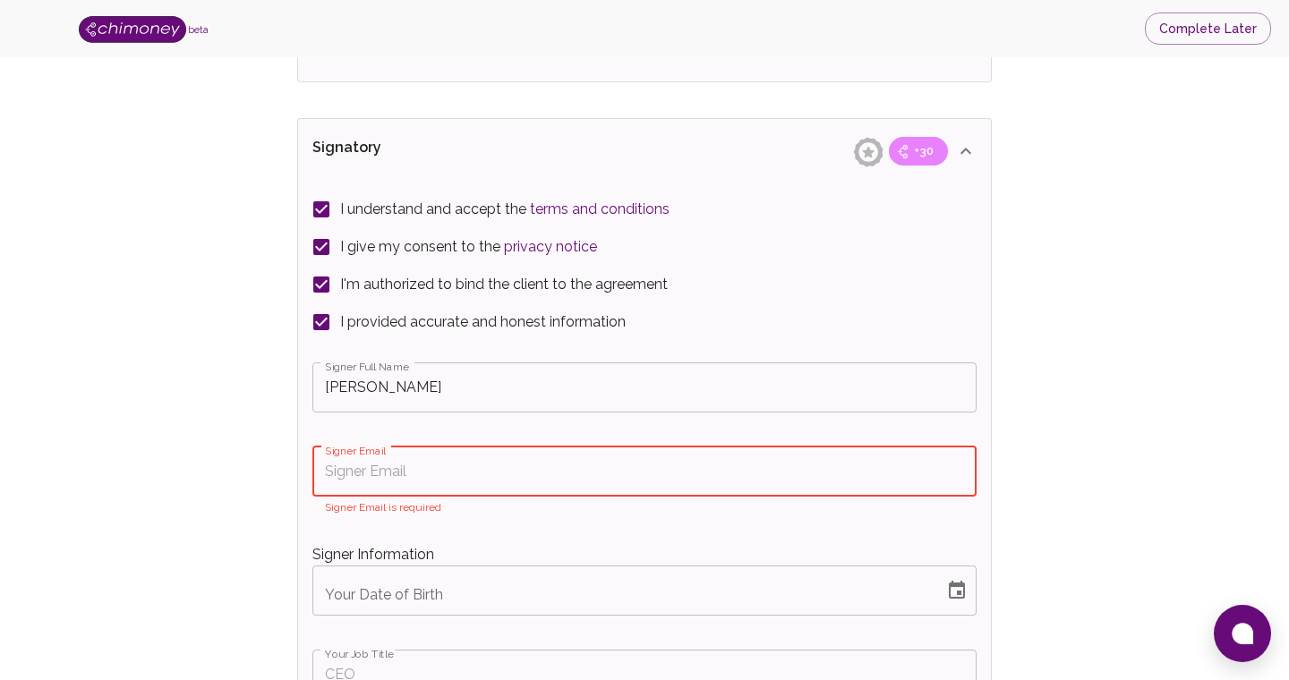
scroll to position [3318, 0]
click at [515, 397] on input "[PERSON_NAME]" at bounding box center [644, 388] width 664 height 50
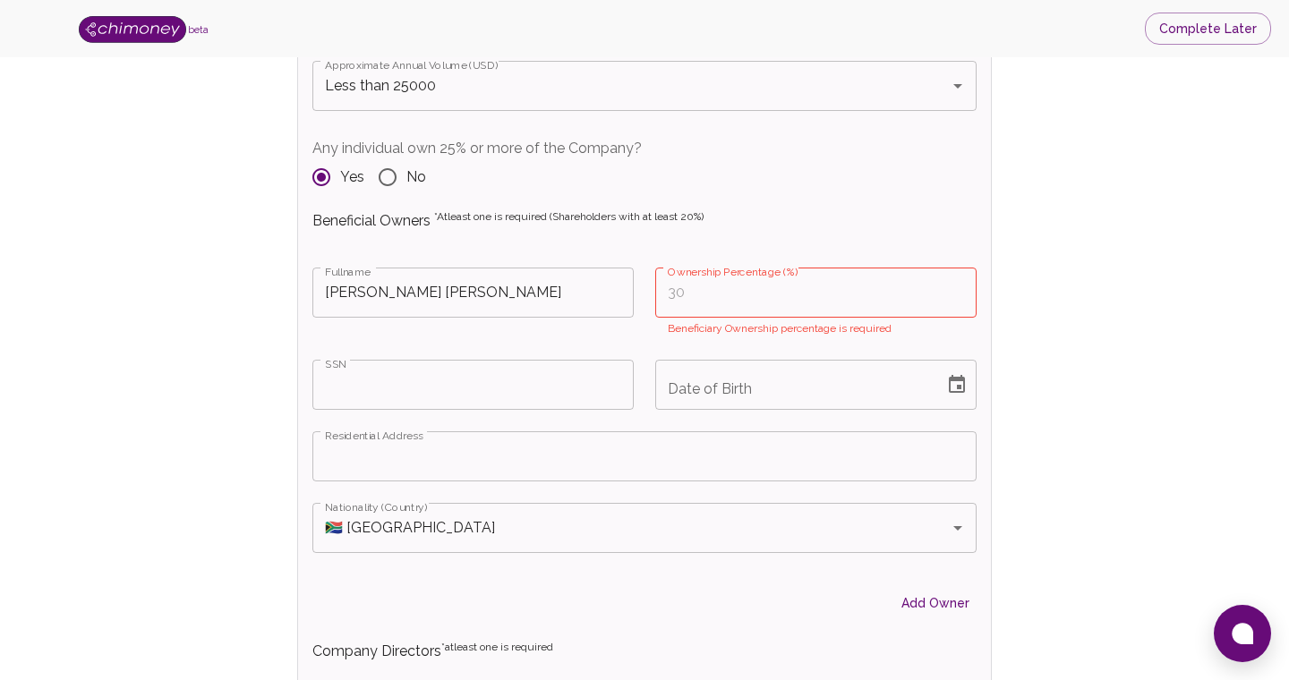
scroll to position [2185, 0]
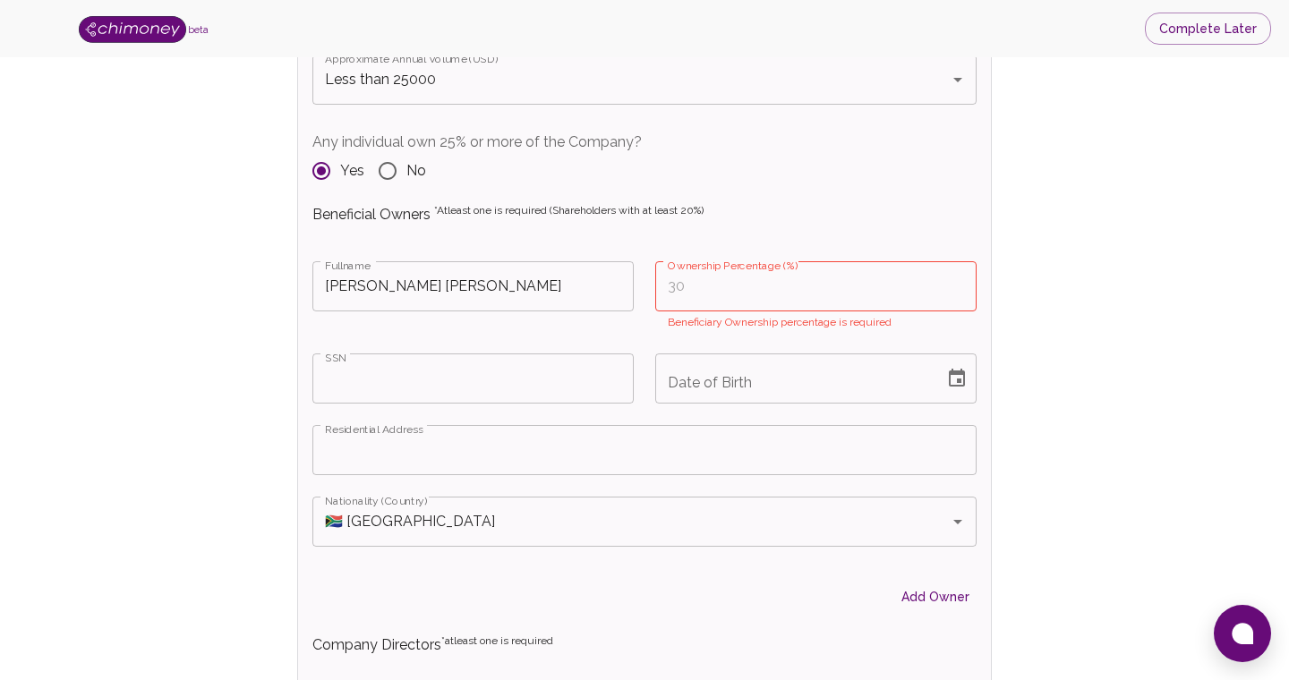
click at [735, 294] on input "Ownership Percentage (%)" at bounding box center [815, 286] width 321 height 50
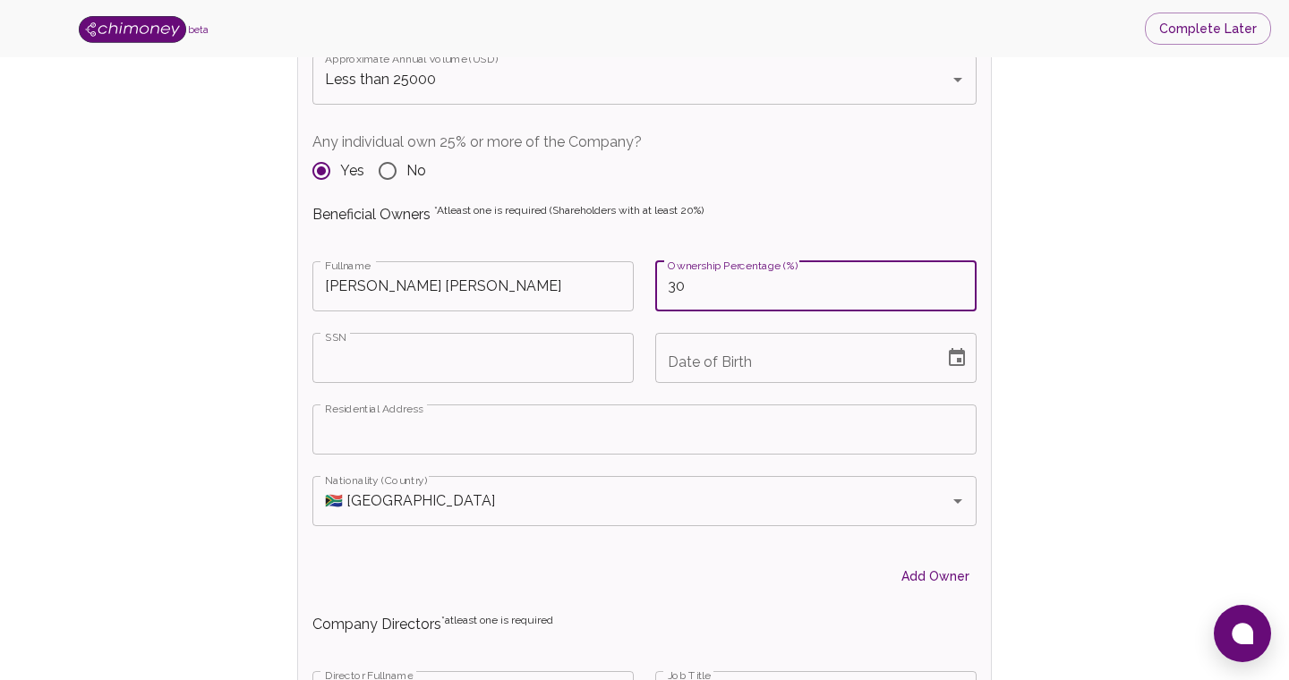
type input "30"
click at [784, 383] on div "Residential Address Residential Address" at bounding box center [633, 419] width 685 height 72
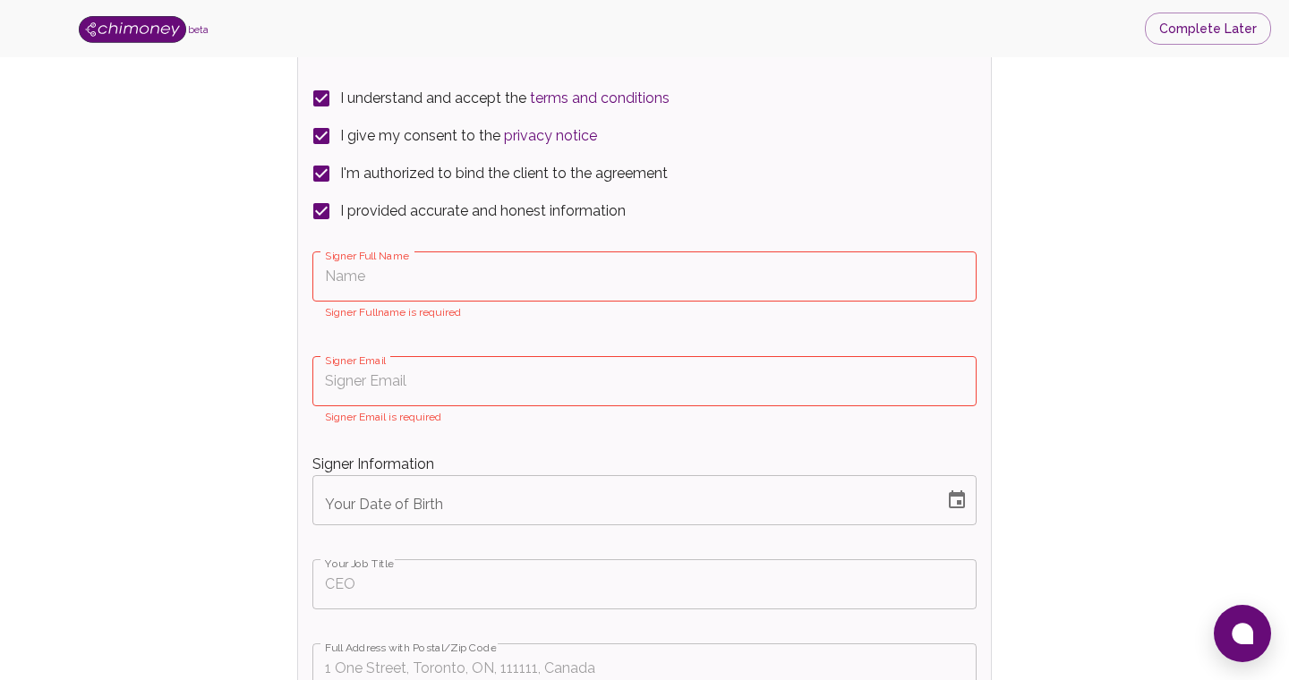
scroll to position [3410, 0]
click at [400, 274] on input "Signer Full Name" at bounding box center [644, 276] width 664 height 50
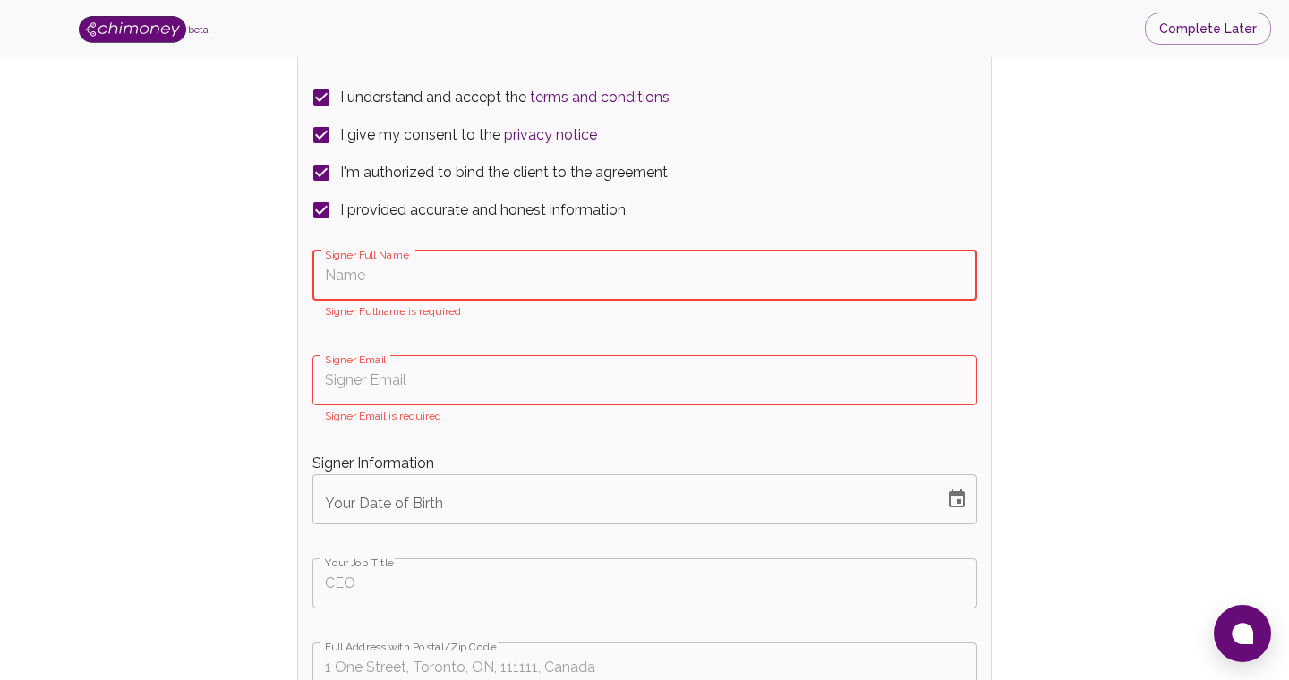
click at [470, 387] on input "Signer Email" at bounding box center [644, 380] width 664 height 50
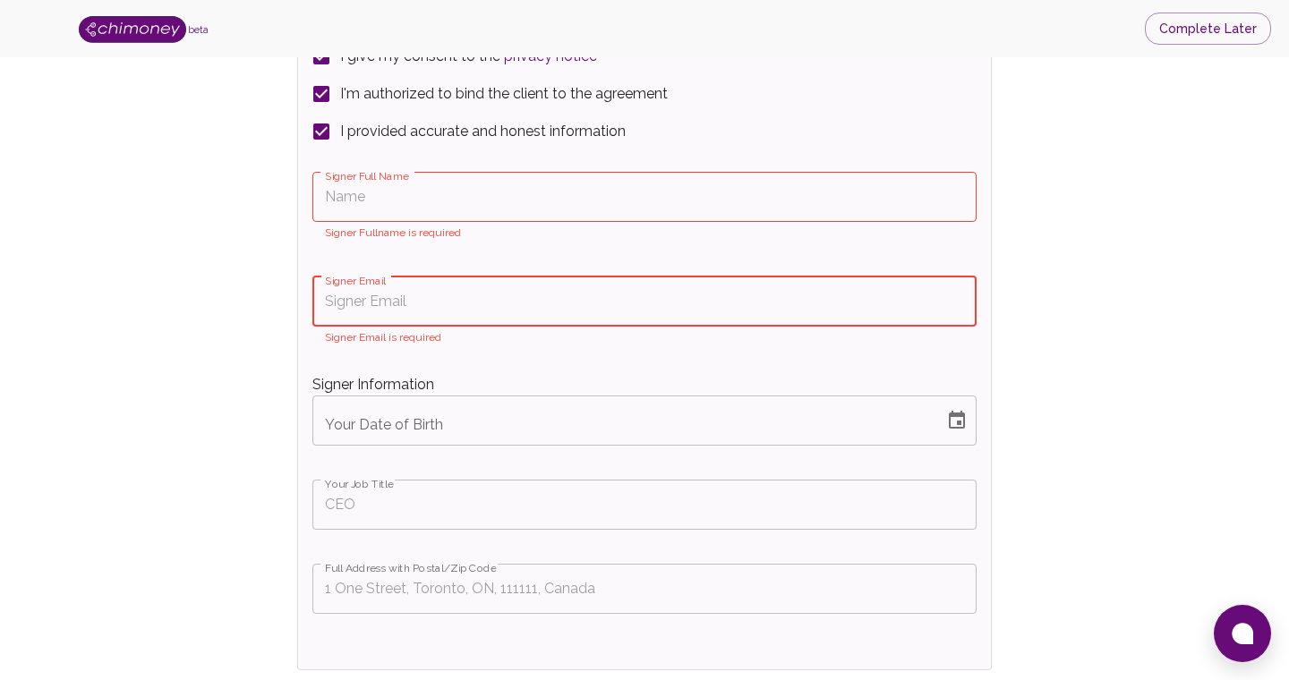
scroll to position [3468, 0]
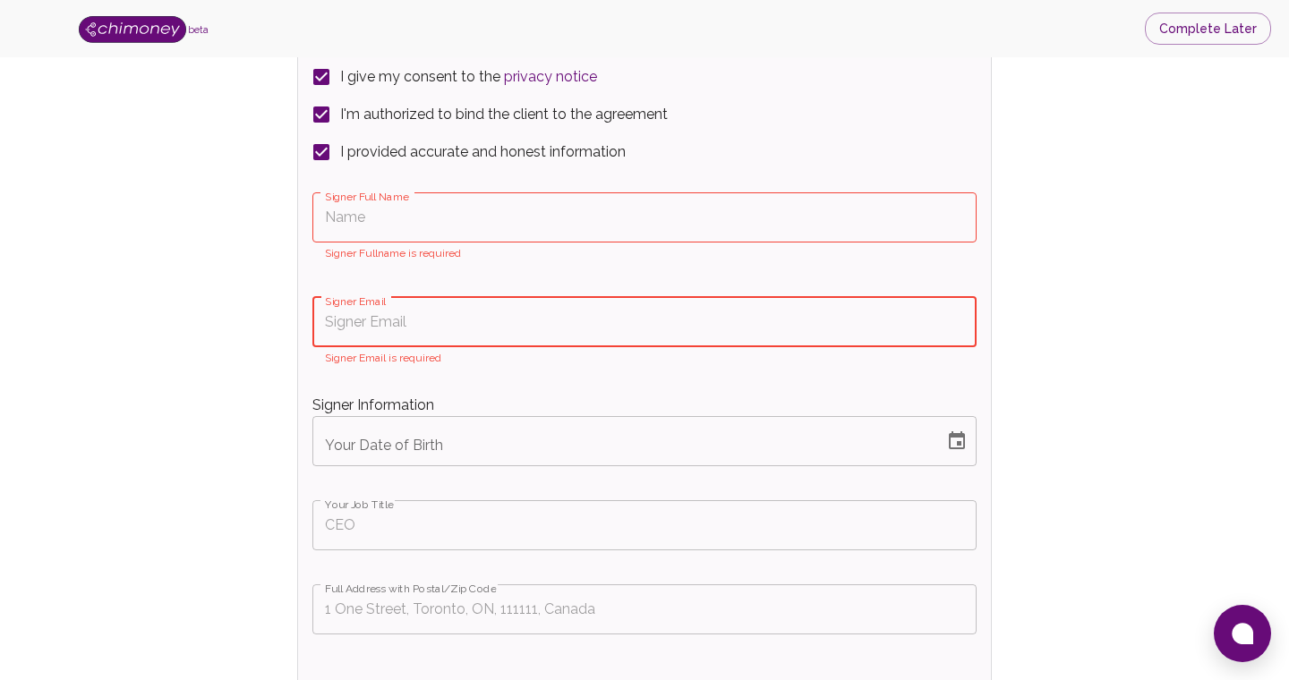
click at [489, 207] on input "Signer Full Name" at bounding box center [644, 217] width 664 height 50
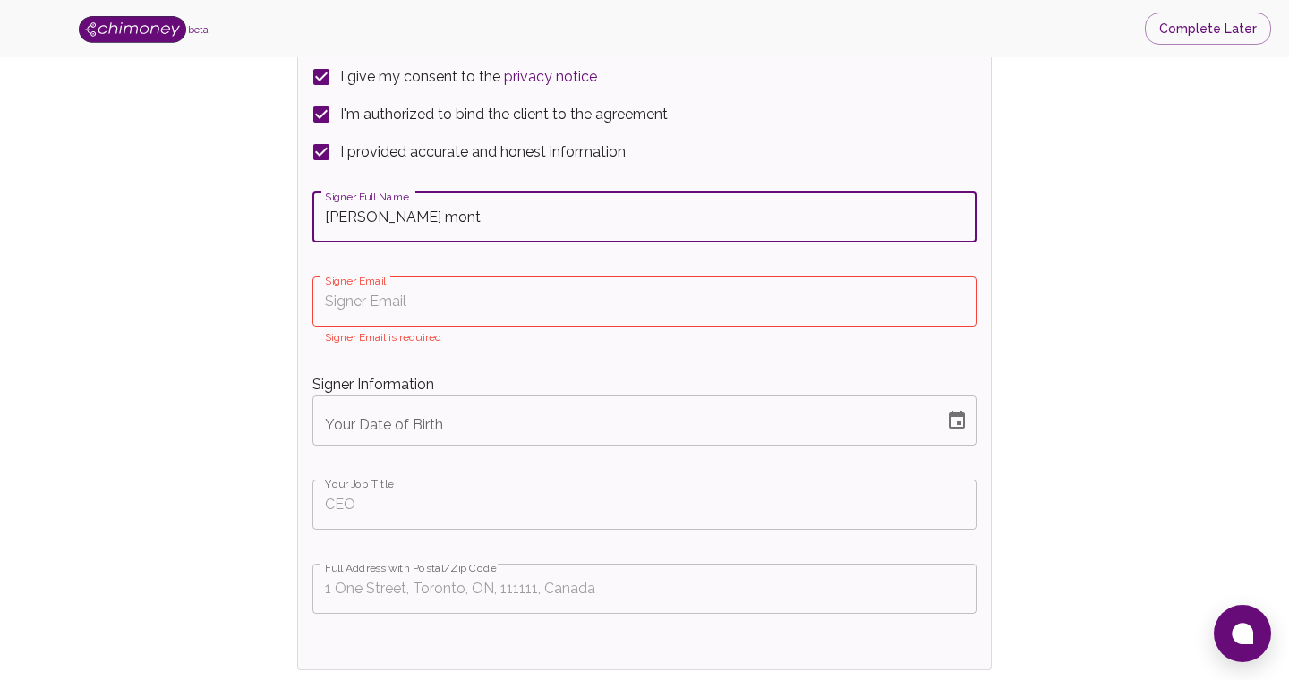
type input "[PERSON_NAME] mont"
click at [472, 301] on input "Signer Email" at bounding box center [644, 301] width 664 height 50
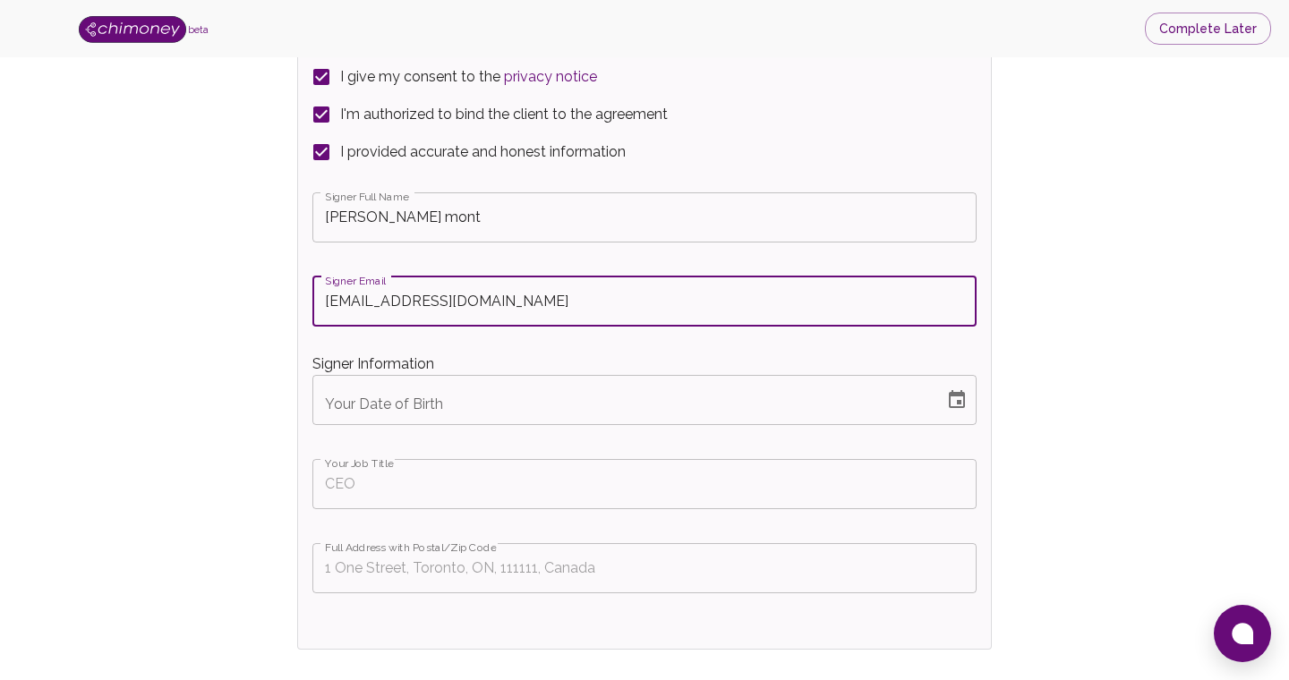
type input "[EMAIL_ADDRESS][DOMAIN_NAME]"
click at [465, 401] on input "Your Date of Birth" at bounding box center [621, 400] width 619 height 50
type input "MM/DD/YYYY"
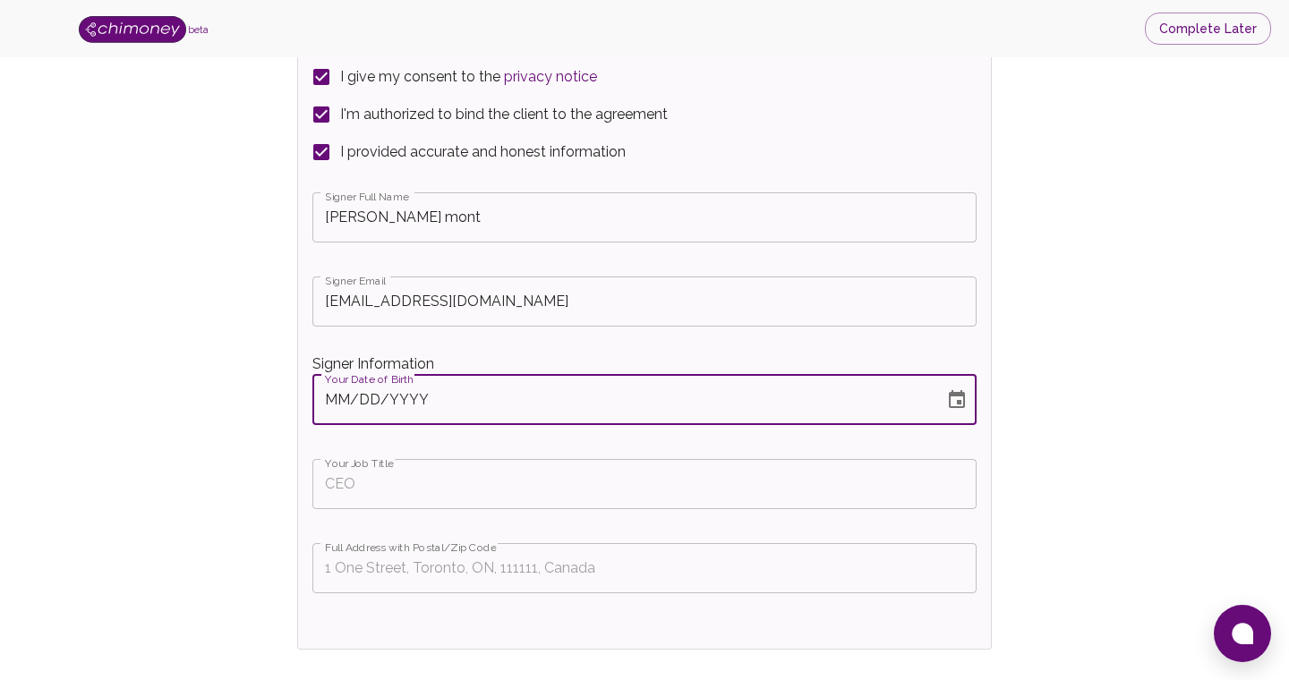
click at [426, 479] on input "Your Job Title" at bounding box center [644, 484] width 664 height 50
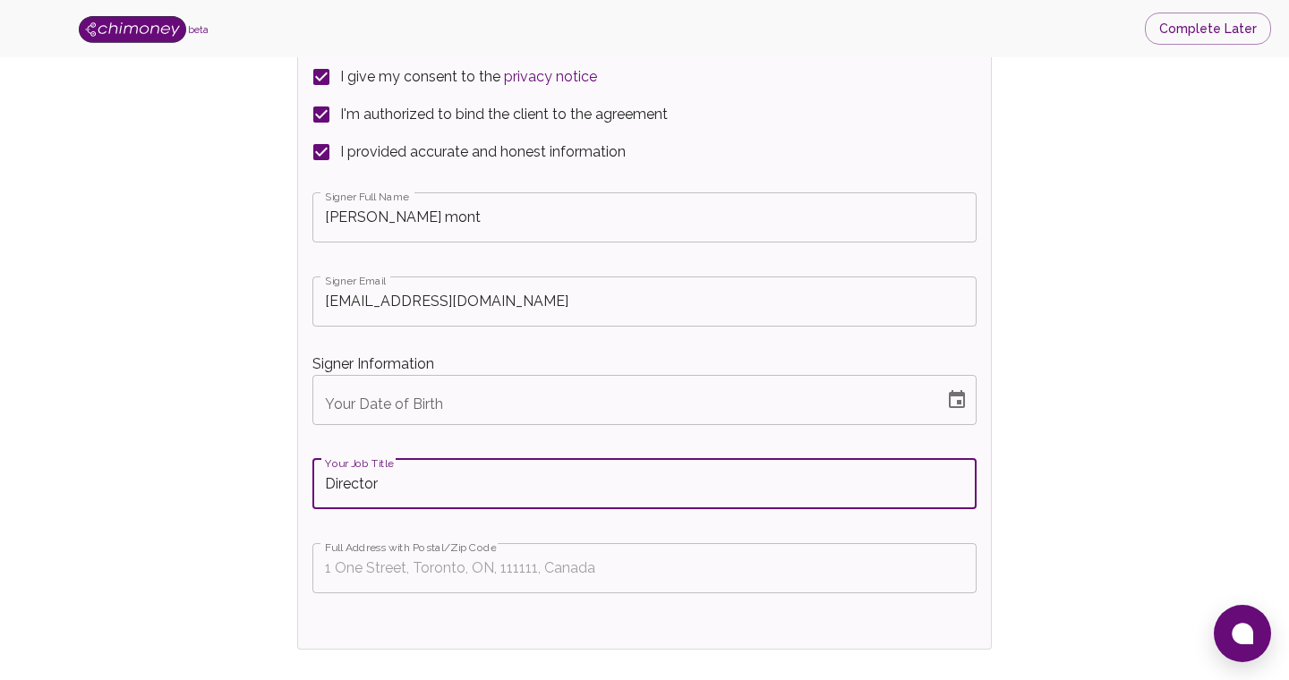
type input "Director"
click at [532, 428] on div "Signer Full Name [PERSON_NAME] mont Signer Full Name Signer Email [EMAIL_ADDRES…" at bounding box center [644, 402] width 664 height 435
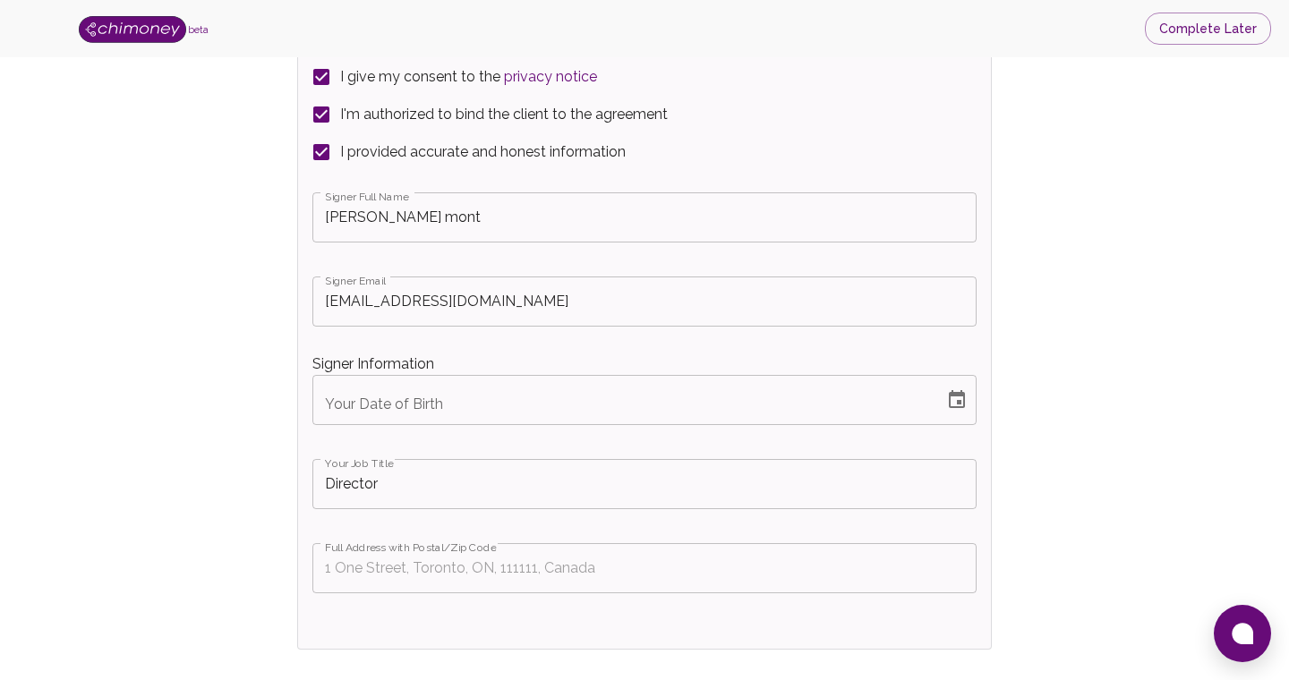
type input "MM/DD/YYYY"
click at [542, 407] on input "MM/DD/YYYY" at bounding box center [621, 400] width 619 height 50
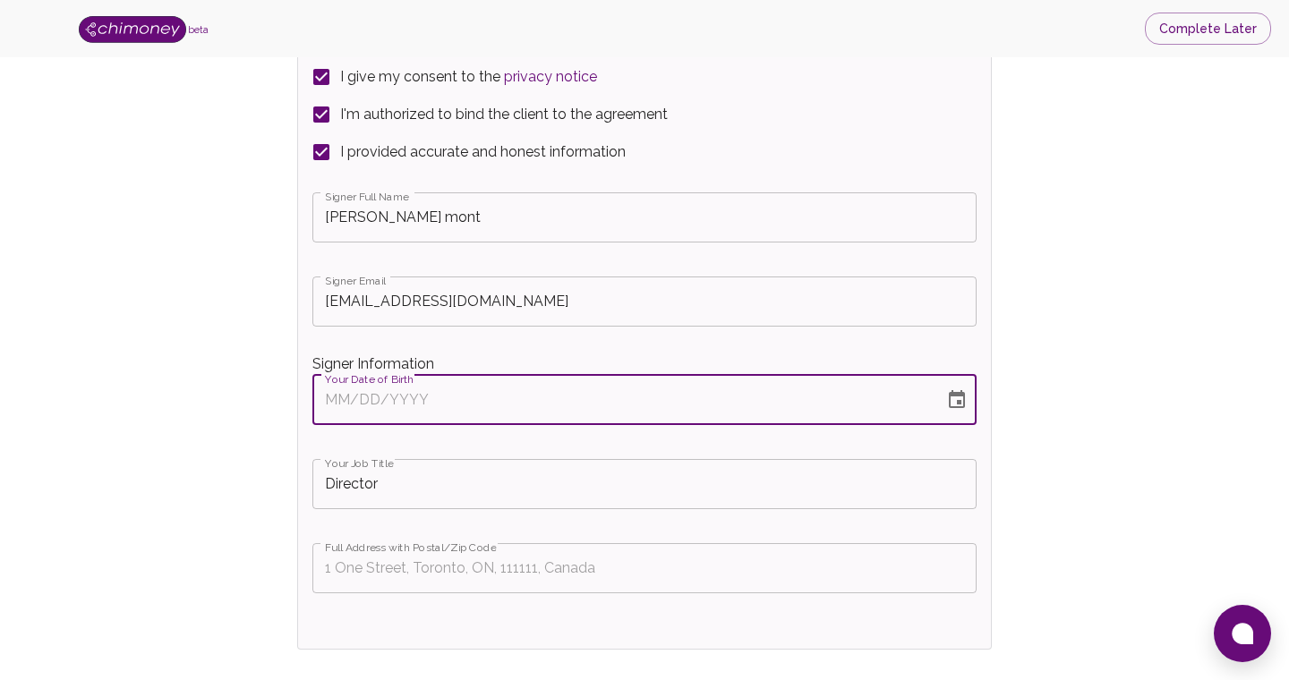
click at [705, 341] on div "Signer Full Name [PERSON_NAME] mont Signer Full Name Signer Email [EMAIL_ADDRES…" at bounding box center [644, 402] width 664 height 435
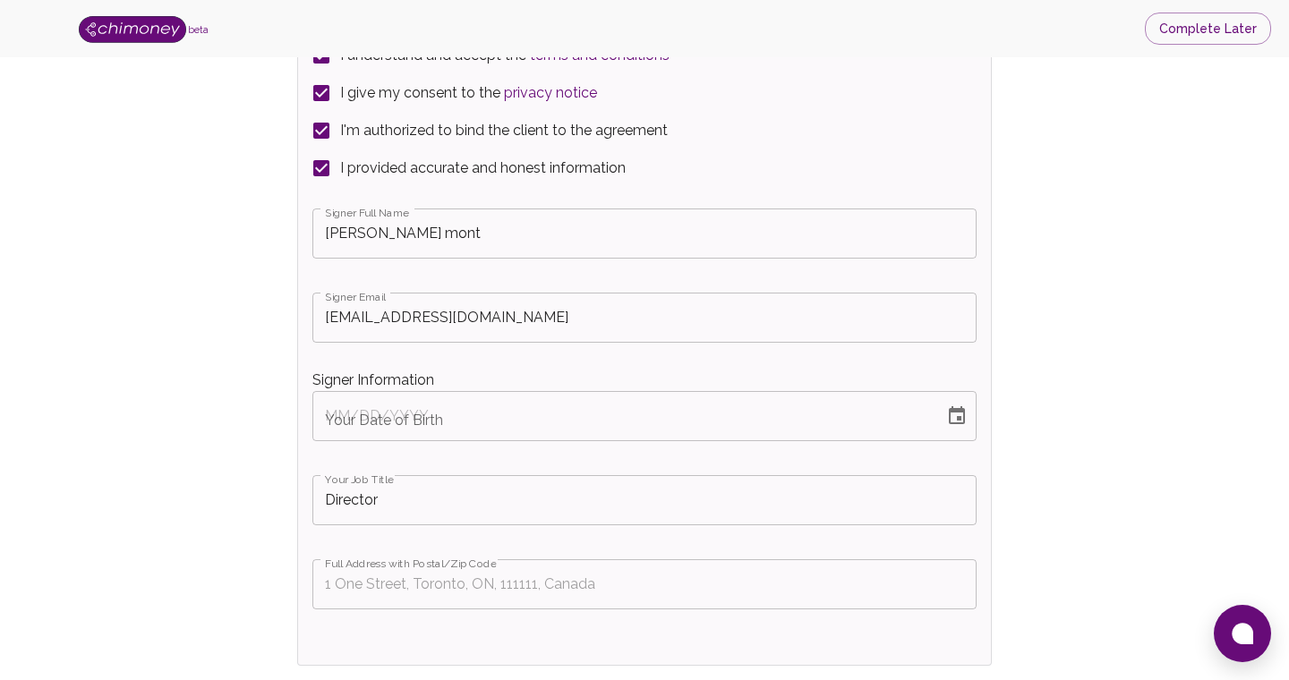
scroll to position [3455, 0]
click at [520, 408] on input "Your Date of Birth" at bounding box center [621, 413] width 619 height 50
type input "MM/DD/YYYY"
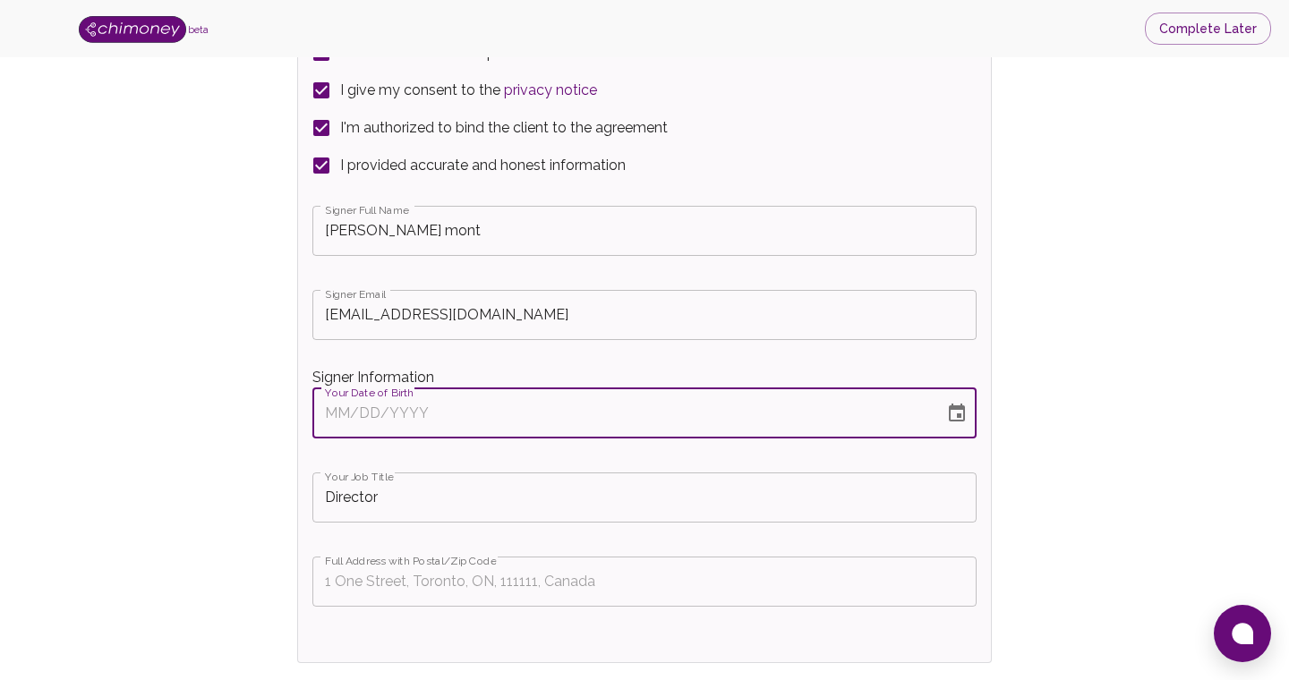
click at [472, 498] on input "Director" at bounding box center [644, 497] width 664 height 50
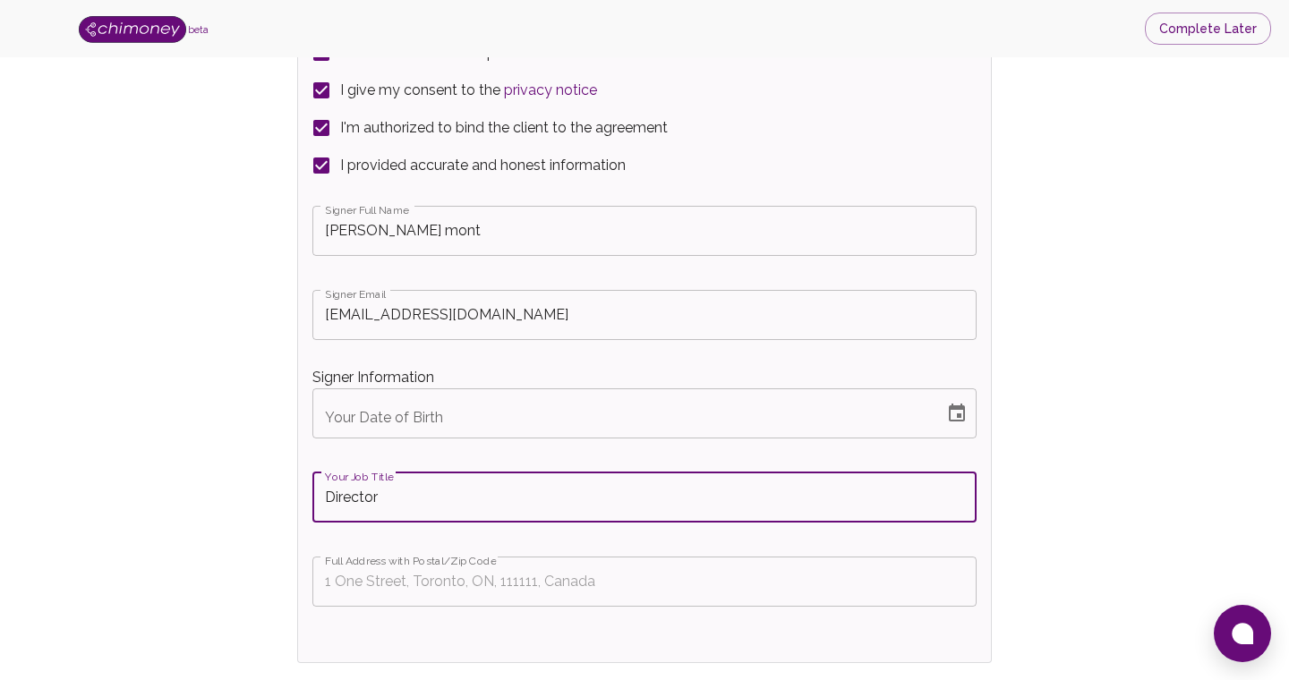
click at [485, 423] on input "Your Date of Birth" at bounding box center [621, 413] width 619 height 50
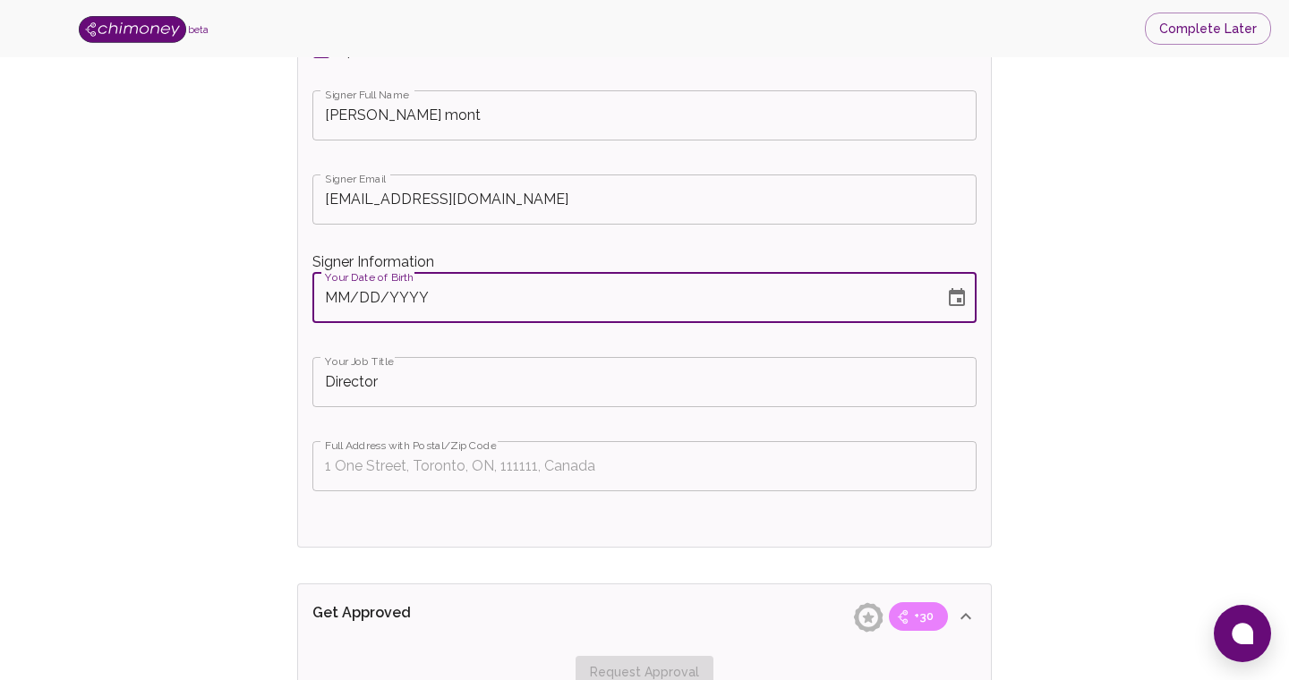
scroll to position [3560, 0]
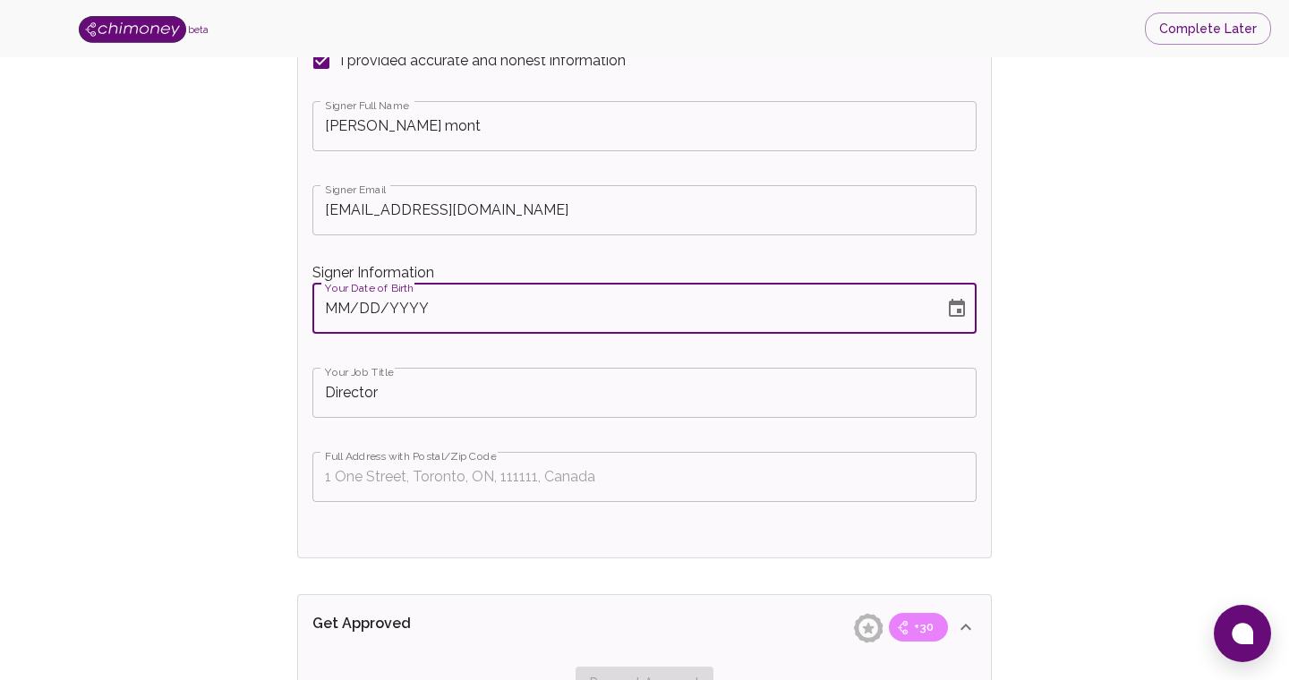
click at [335, 315] on input "MM/DD/YYYY" at bounding box center [621, 309] width 619 height 50
type input "[DATE]"
click at [520, 353] on div "Signer Full Name [PERSON_NAME] mont Signer Full Name Signer Email [EMAIL_ADDRES…" at bounding box center [644, 311] width 664 height 435
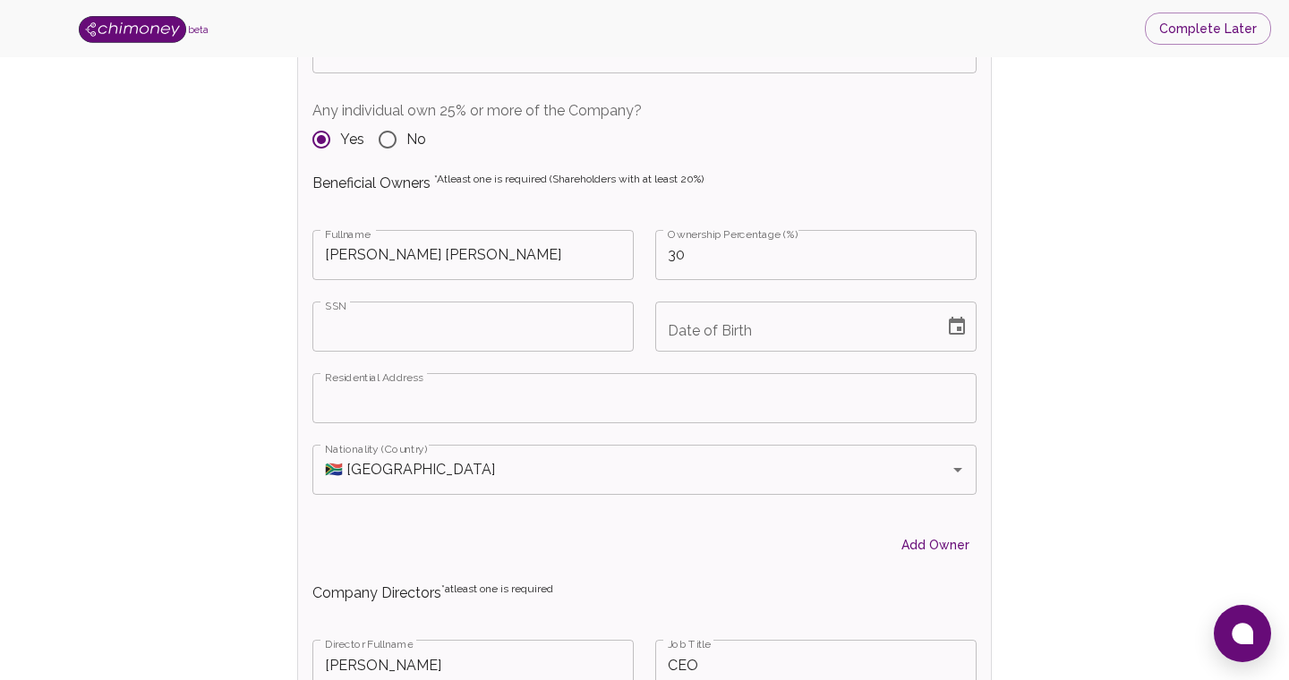
scroll to position [2231, 0]
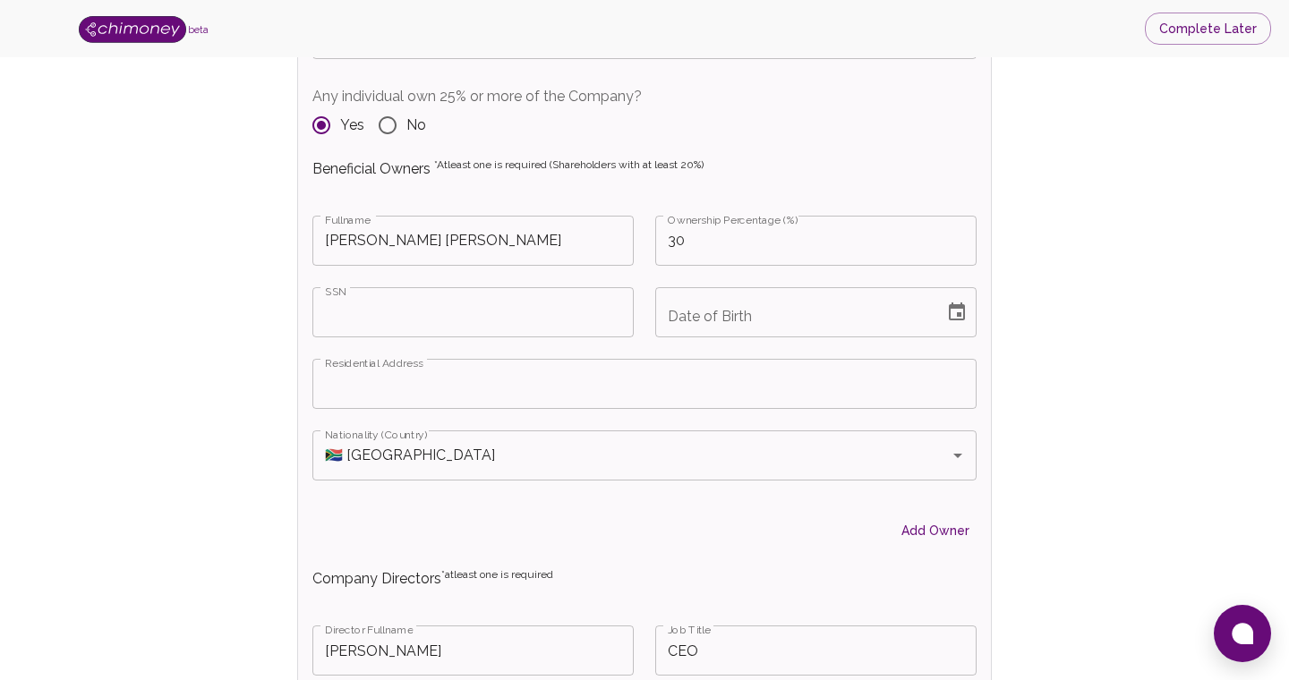
click at [532, 247] on input "[PERSON_NAME] [PERSON_NAME]" at bounding box center [472, 241] width 321 height 50
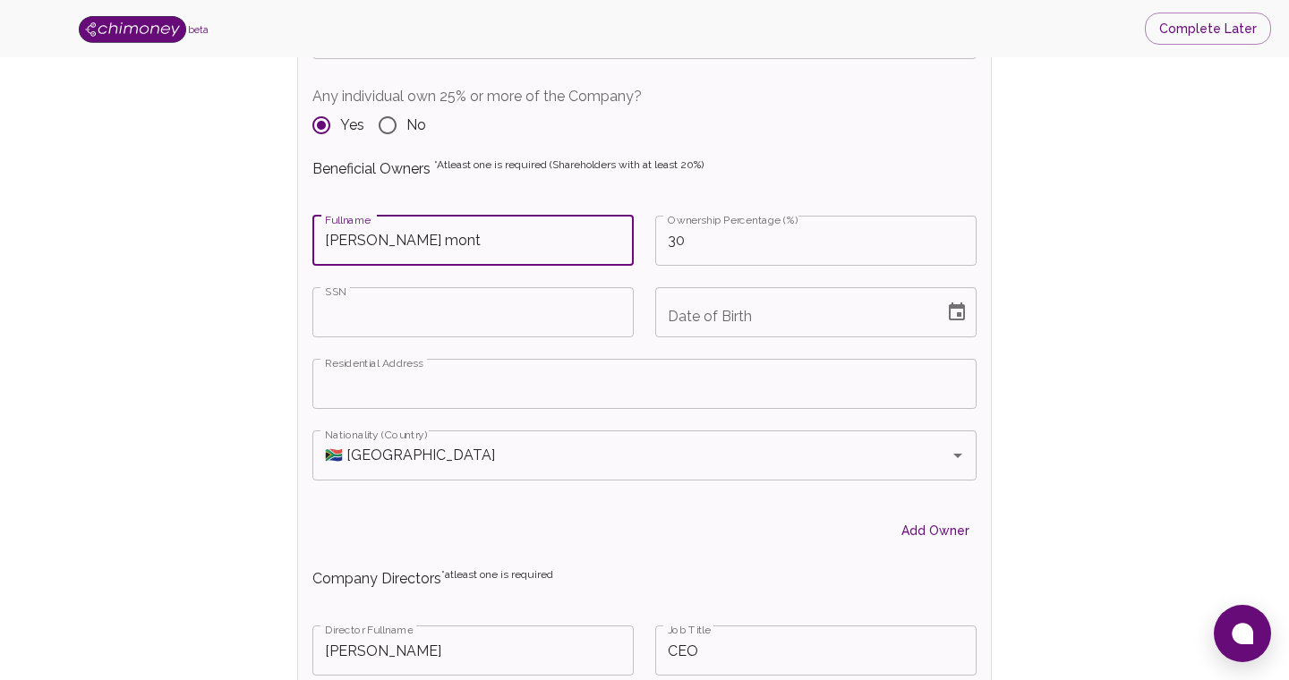
type input "[PERSON_NAME] mont"
click at [712, 252] on input "30" at bounding box center [815, 241] width 321 height 50
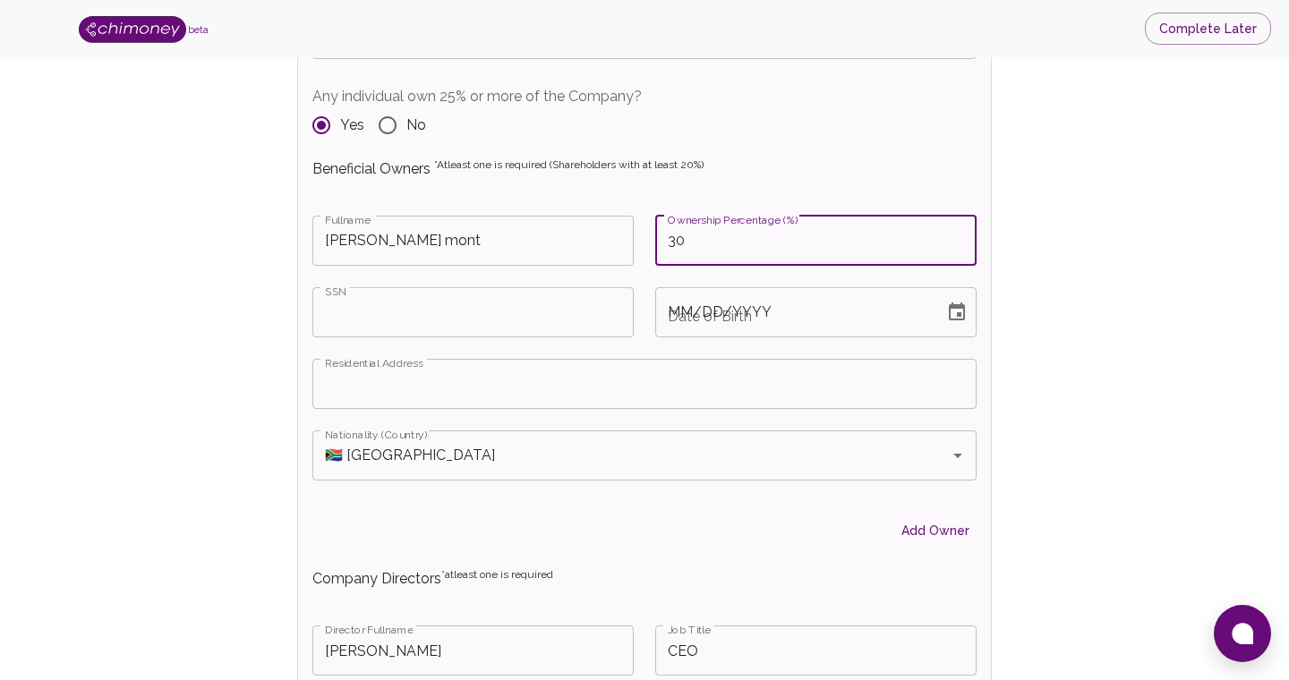
click at [724, 311] on div "Date of Birth MM/DD/YYYY Date of Birth" at bounding box center [815, 312] width 321 height 50
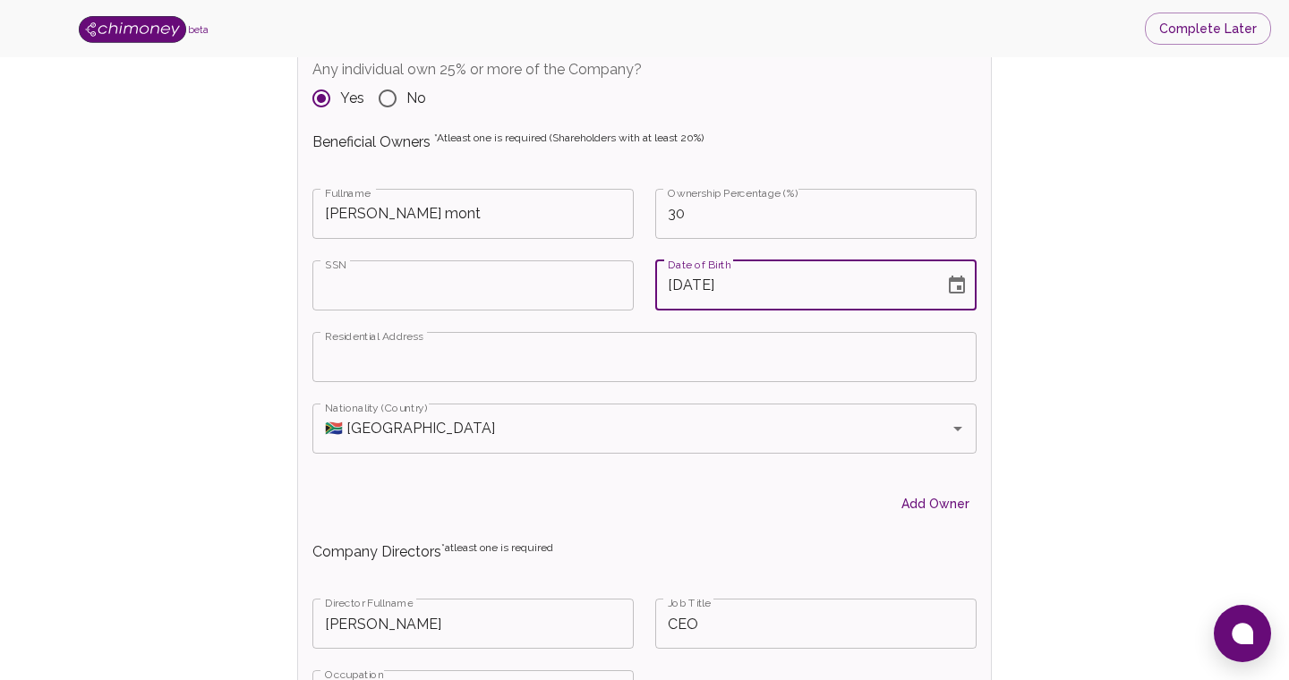
scroll to position [2259, 0]
type input "[DATE]"
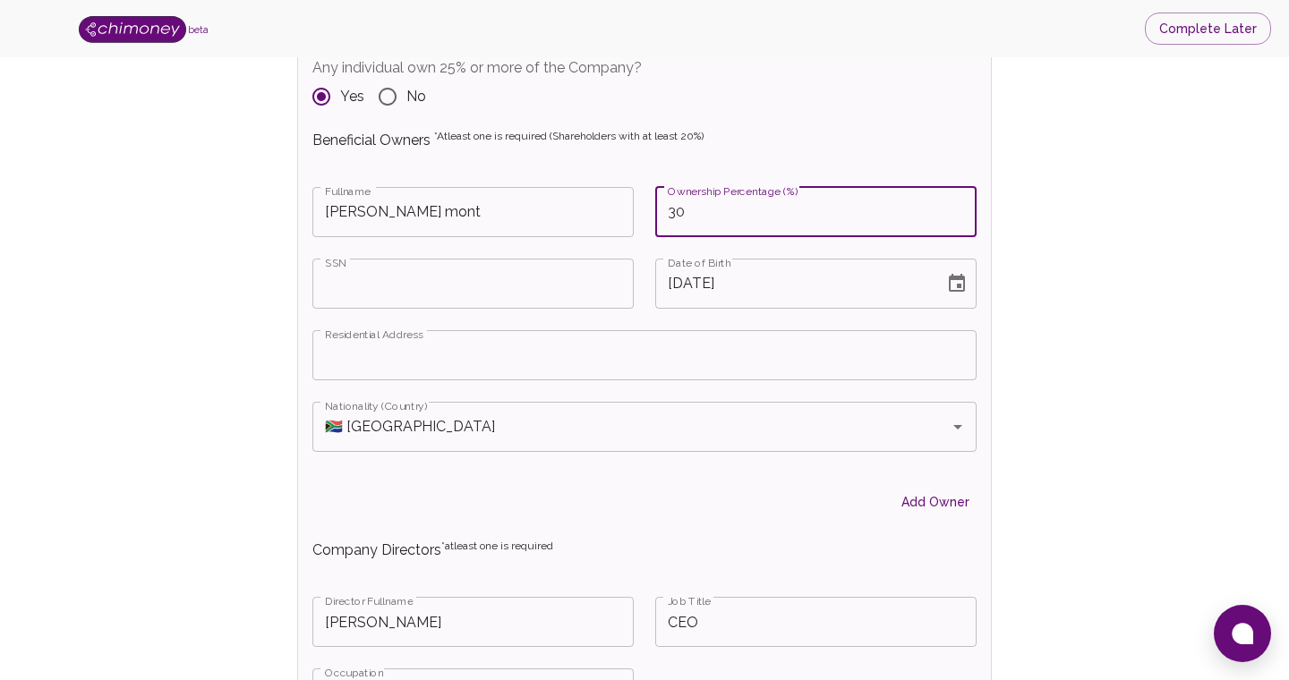
click at [691, 222] on input "30" at bounding box center [815, 212] width 321 height 50
click at [484, 379] on input "Residential Address" at bounding box center [644, 355] width 664 height 50
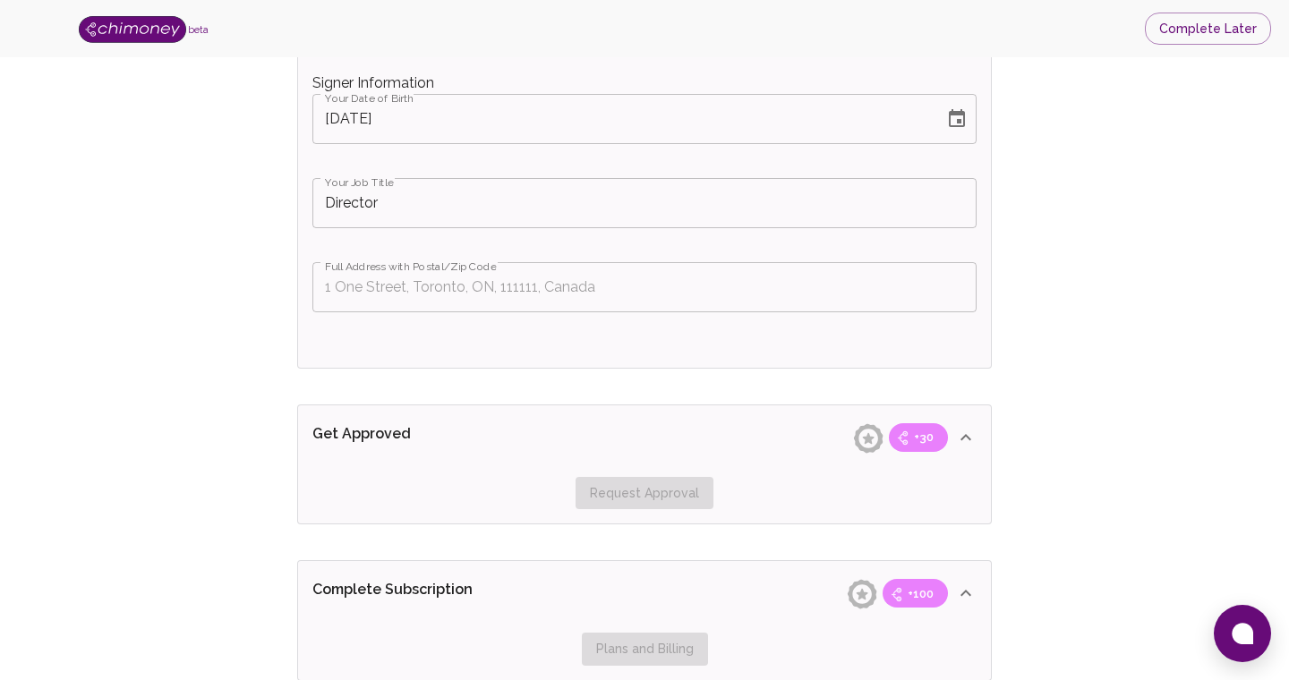
scroll to position [3751, 0]
click at [349, 281] on input "Full Address with Postal/Zip Code" at bounding box center [644, 285] width 664 height 50
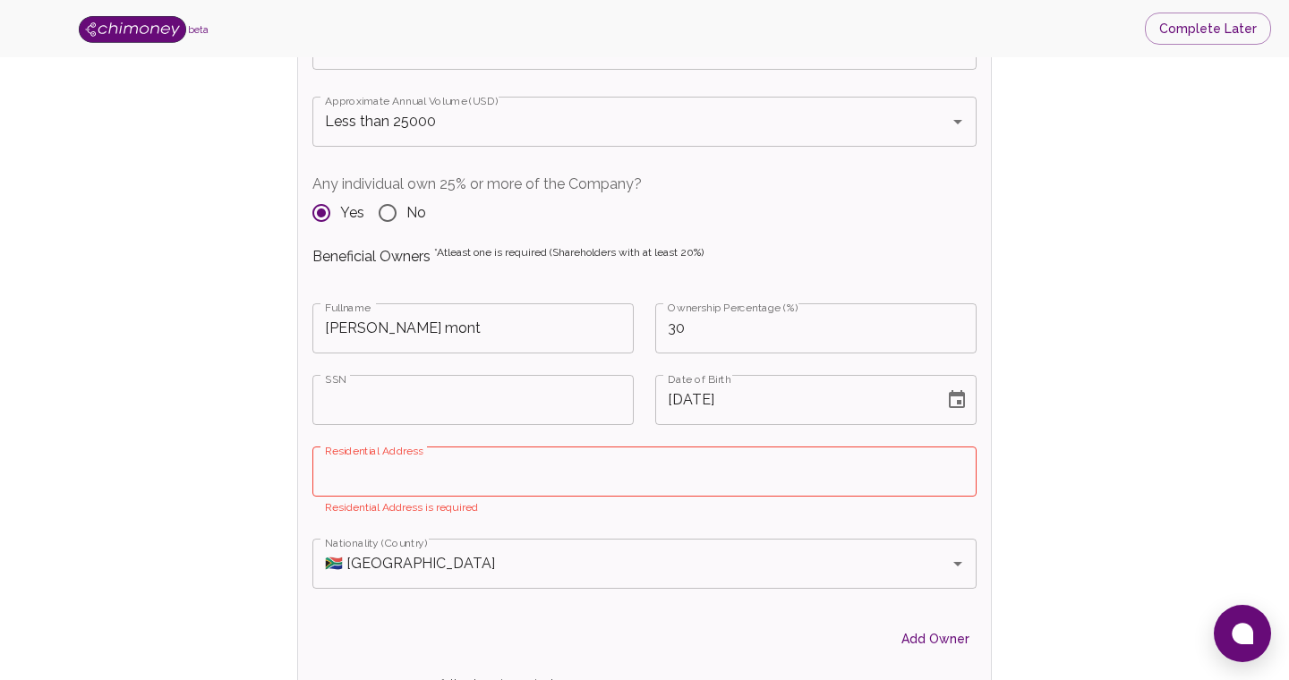
scroll to position [2142, 0]
click at [690, 337] on input "30" at bounding box center [815, 329] width 321 height 50
type input "3"
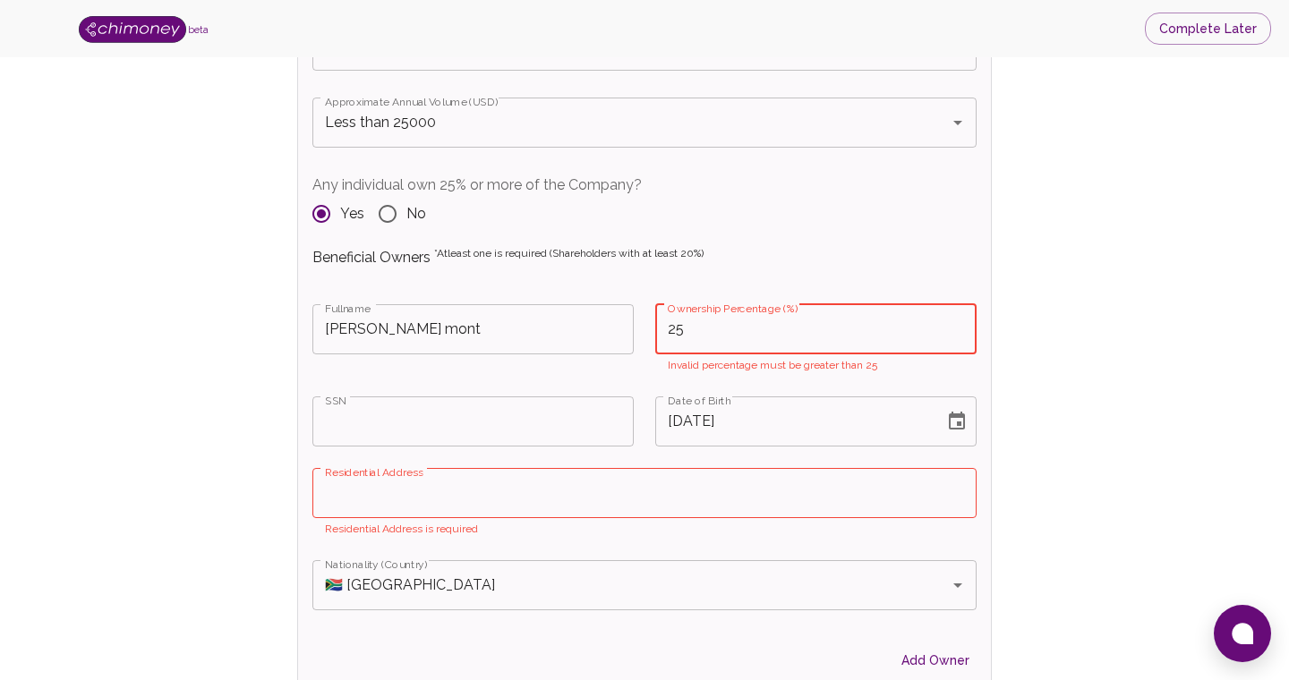
click at [515, 485] on input "Residential Address" at bounding box center [644, 493] width 664 height 50
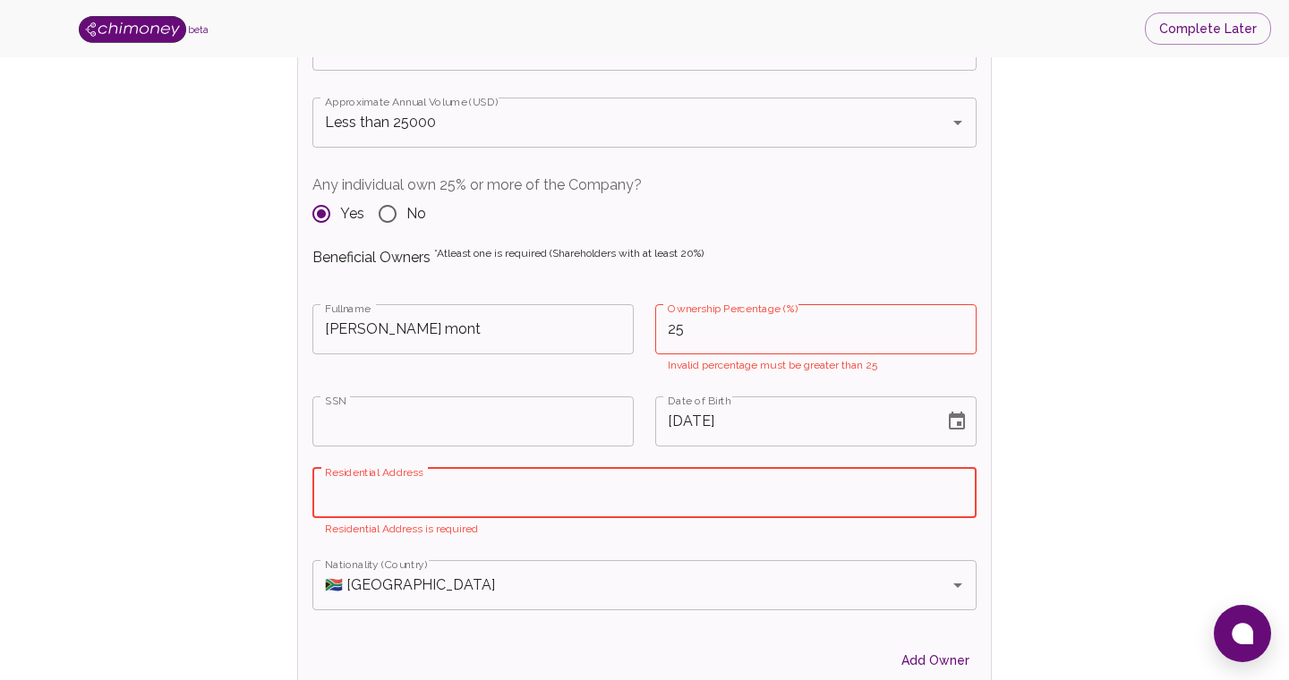
click at [1031, 353] on div "Verify Business Complete next steps to earn badges +30 Business Verification +3…" at bounding box center [644, 207] width 1174 height 4531
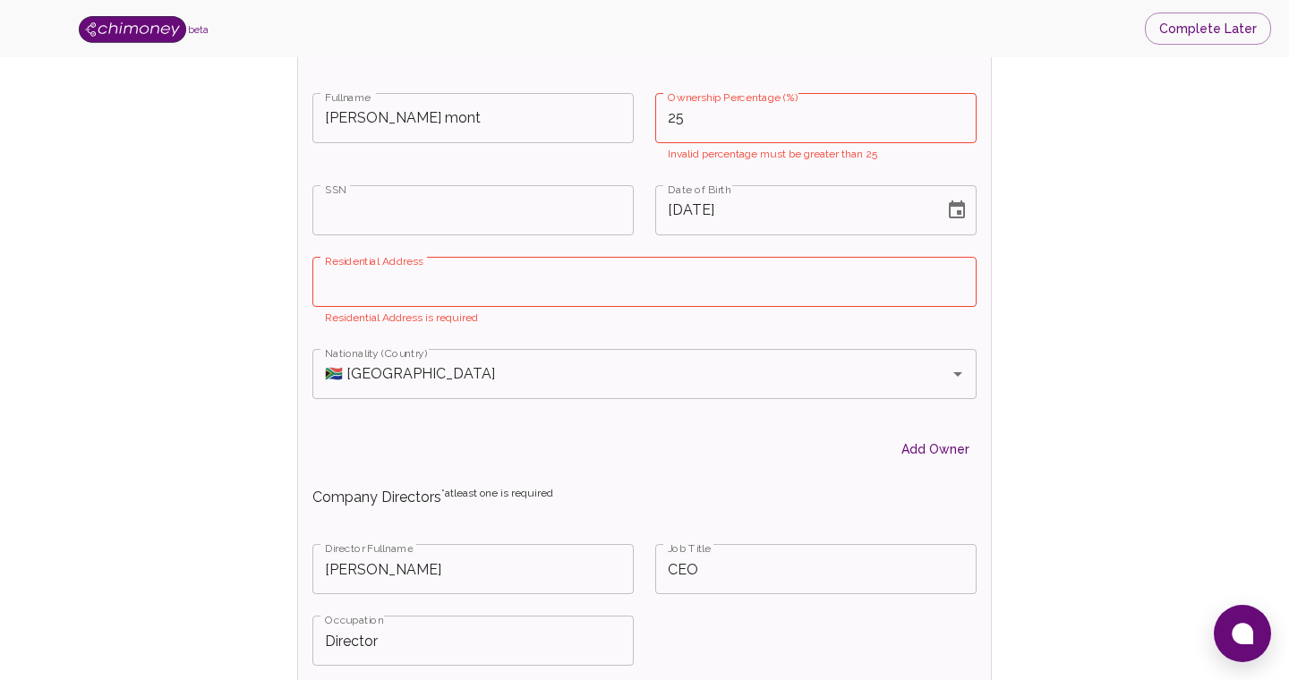
scroll to position [2345, 0]
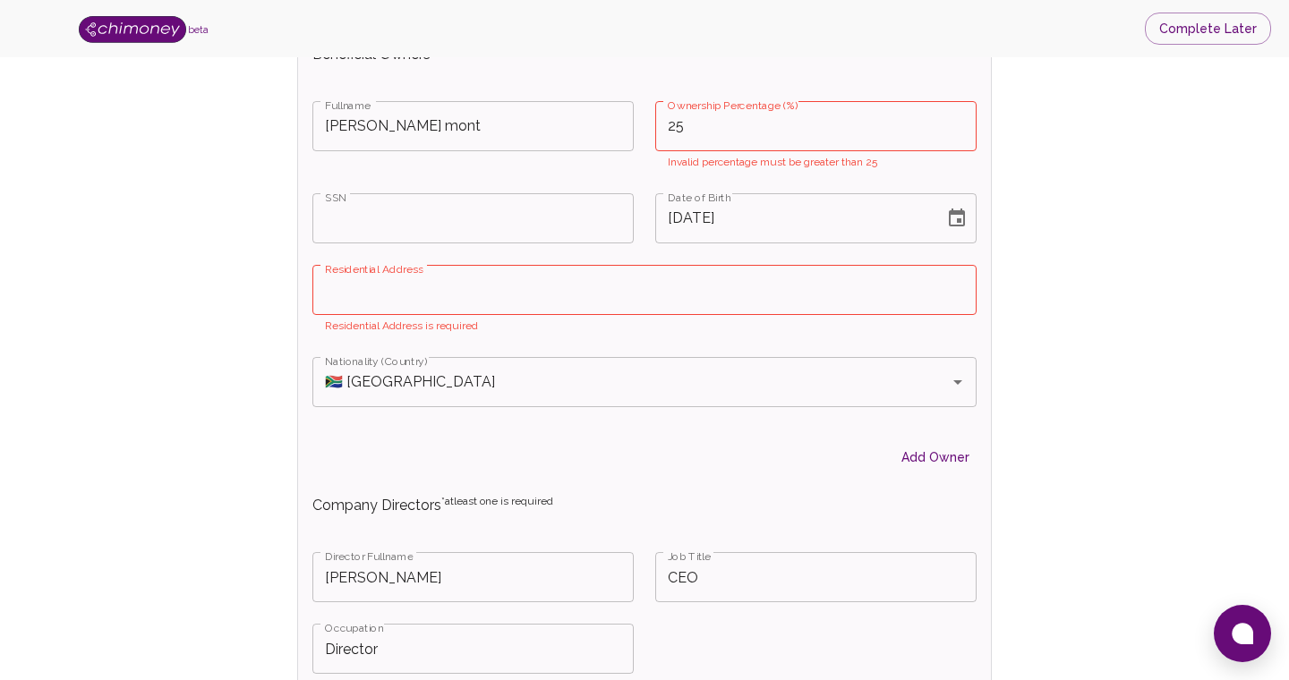
click at [728, 123] on input "25" at bounding box center [815, 126] width 321 height 50
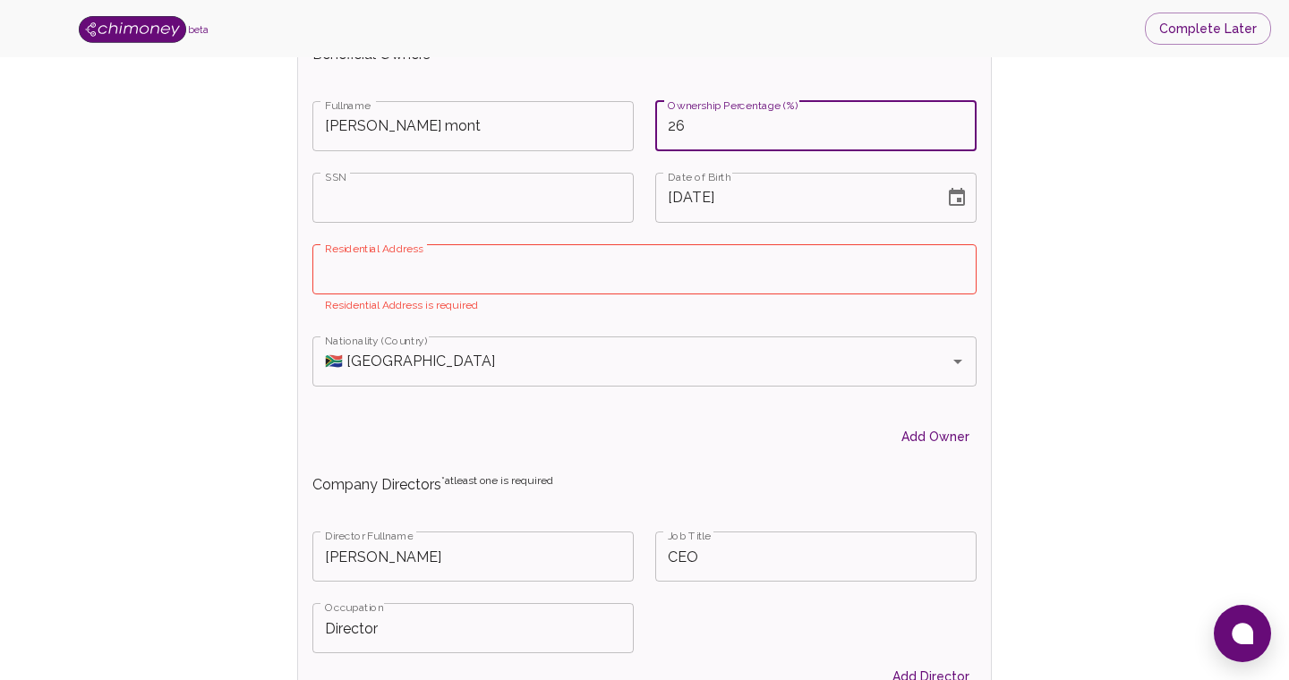
type input "26"
click at [517, 191] on input "SSN" at bounding box center [472, 198] width 321 height 50
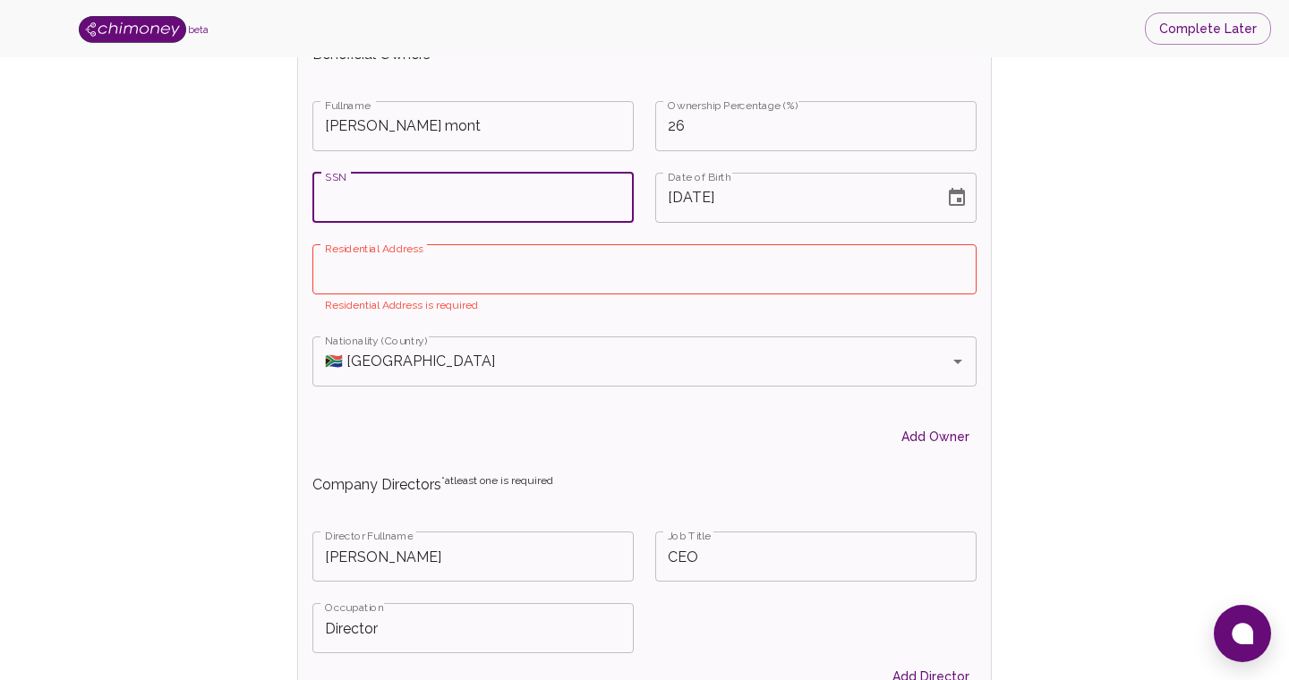
click at [481, 274] on input "Residential Address" at bounding box center [644, 269] width 664 height 50
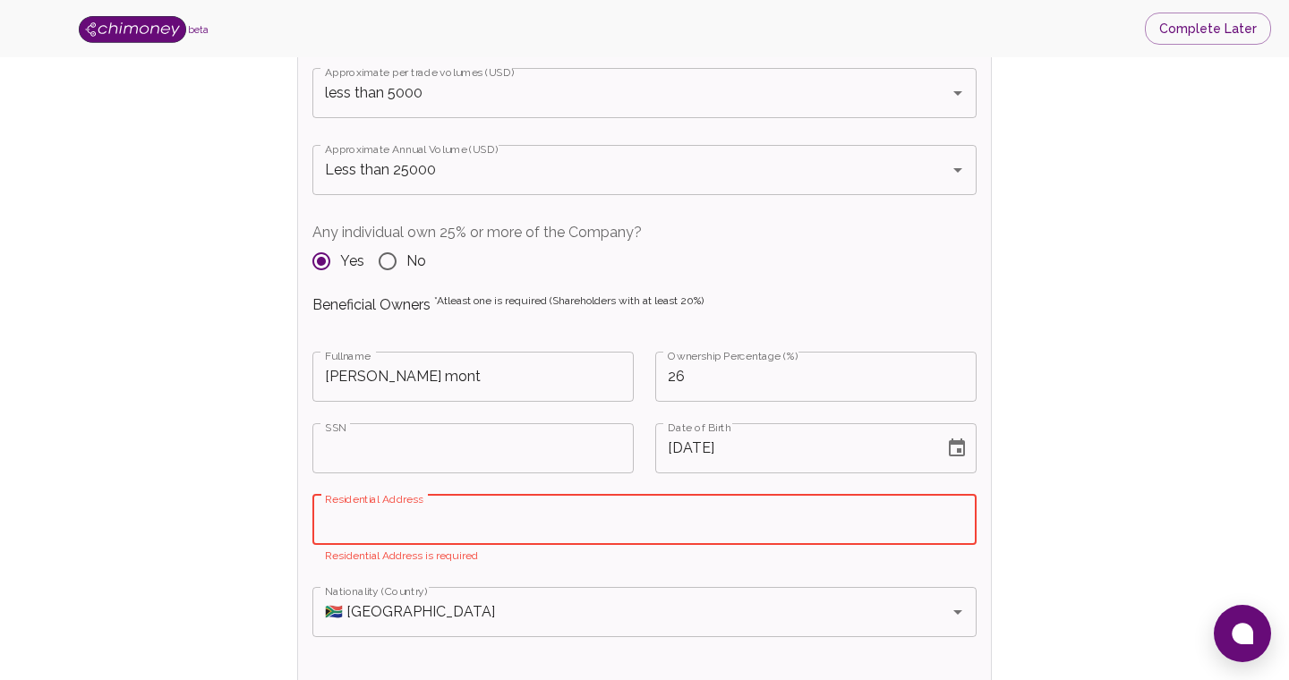
scroll to position [2091, 0]
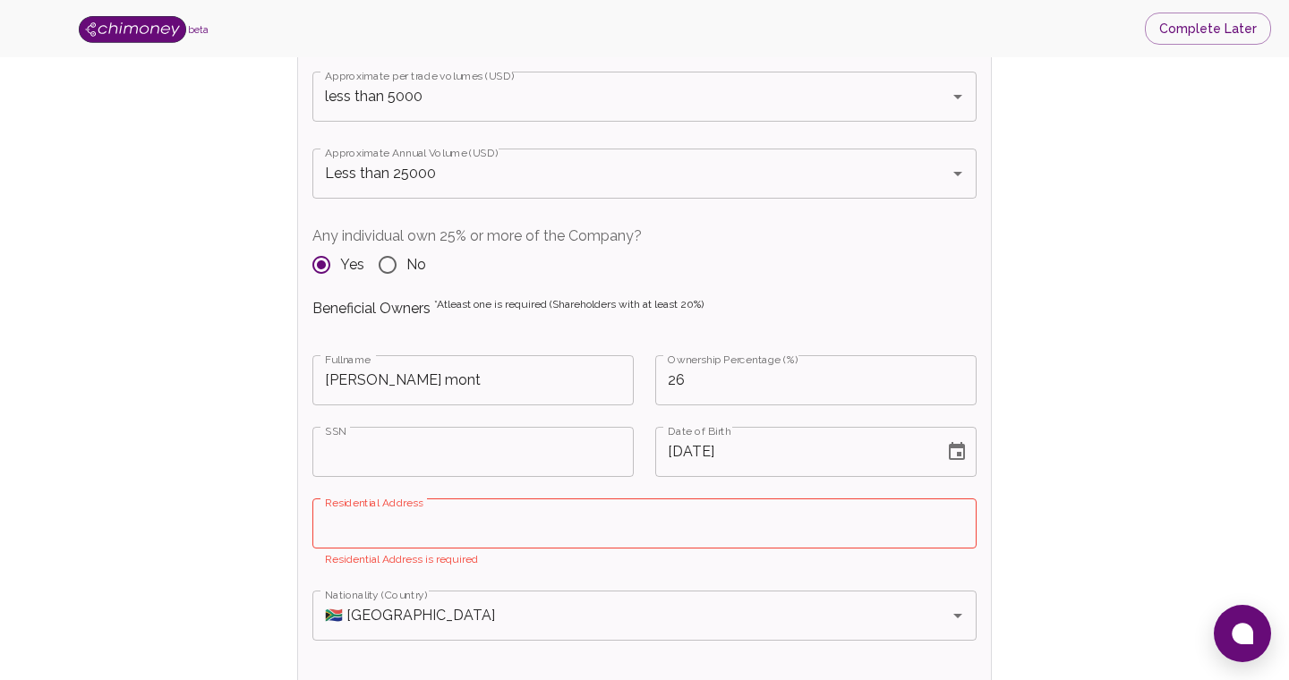
click at [396, 517] on input "Residential Address" at bounding box center [644, 523] width 664 height 50
paste input "[STREET_ADDRESS] Afric"
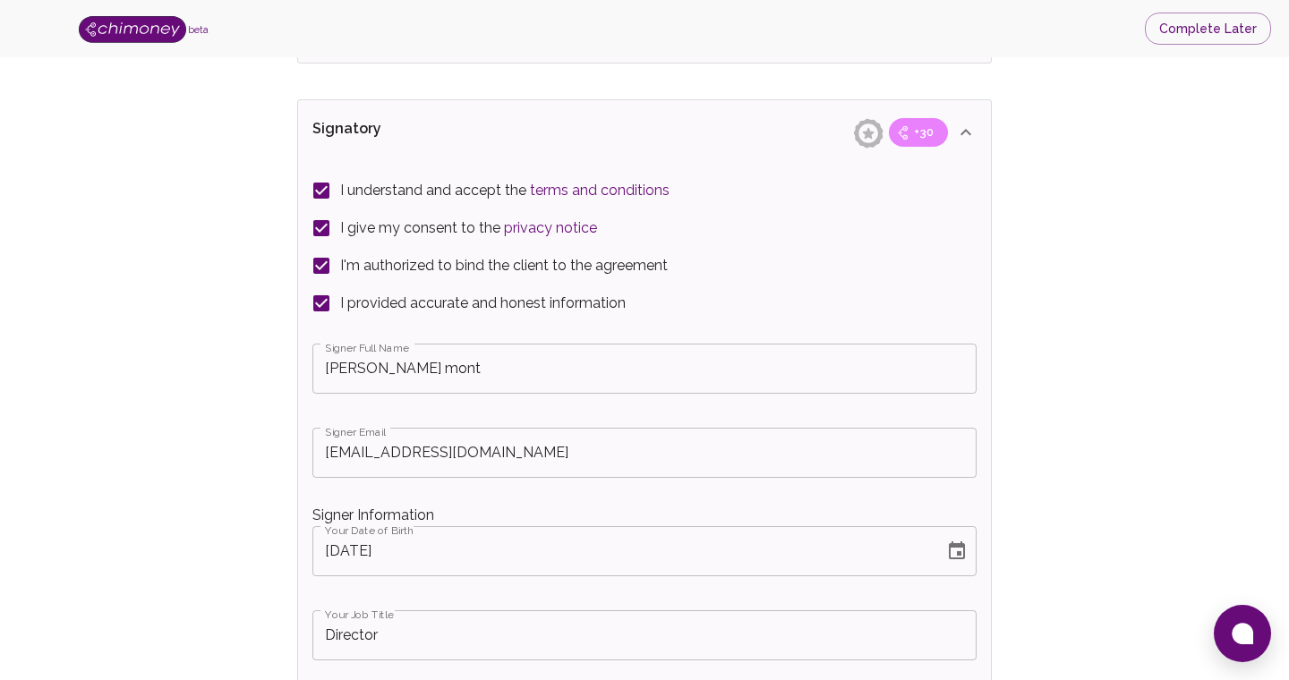
scroll to position [3429, 0]
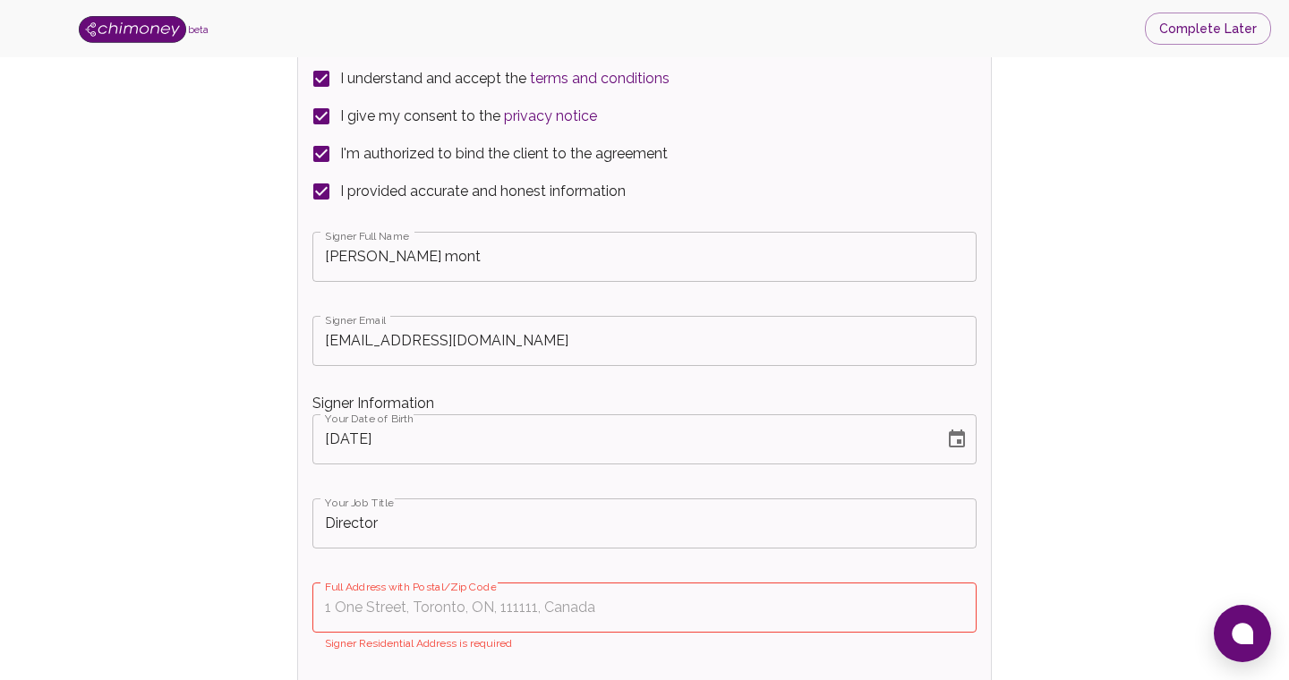
type input "[STREET_ADDRESS] Afric"
click at [435, 603] on input "Full Address with Postal/Zip Code" at bounding box center [644, 608] width 664 height 50
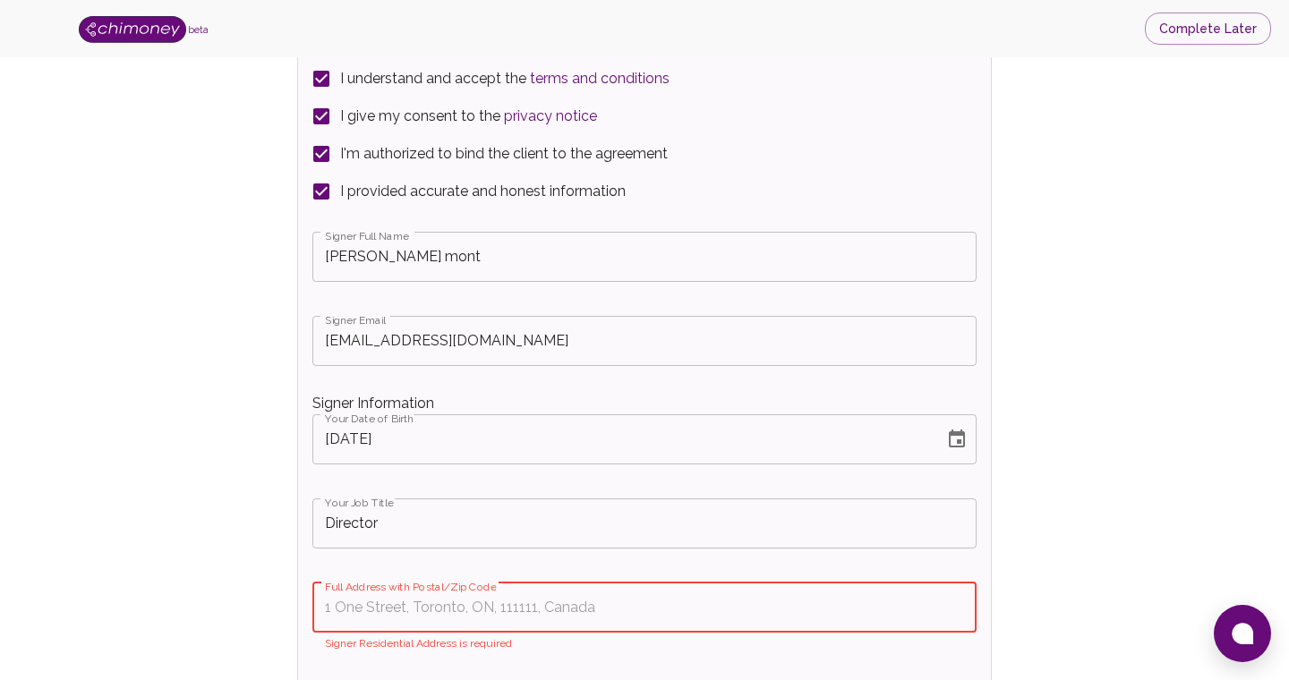
paste input "[STREET_ADDRESS] Afric"
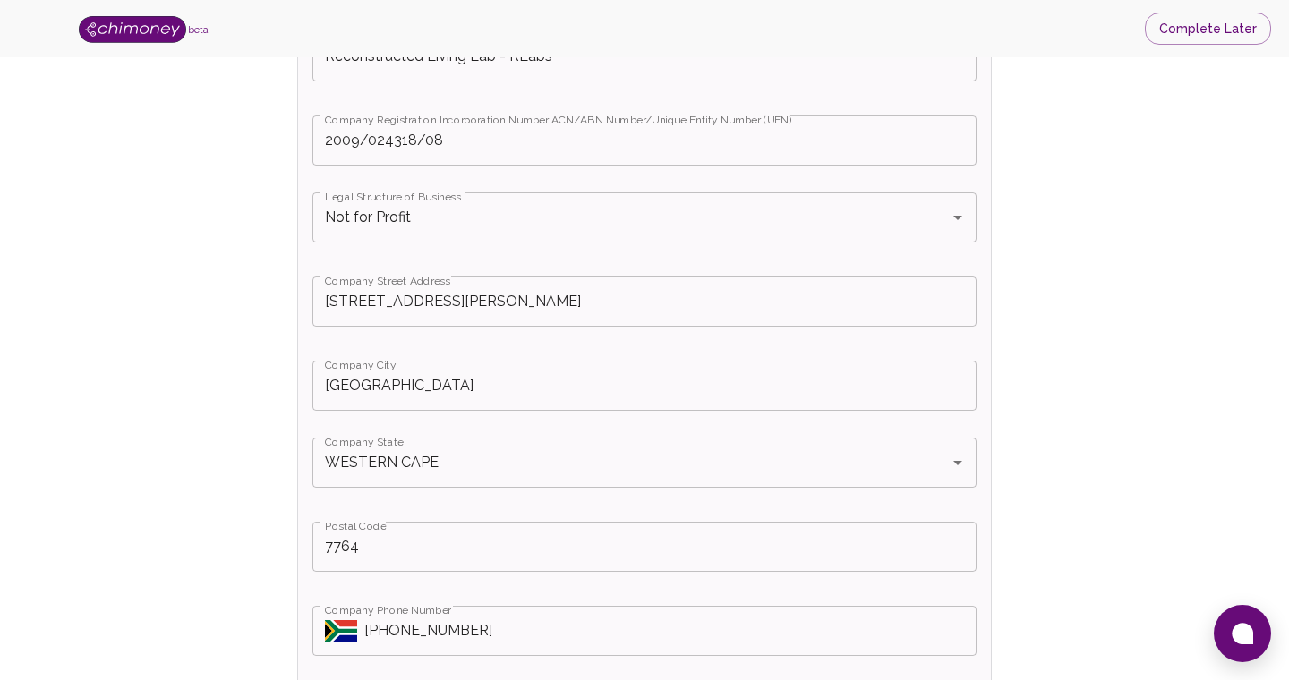
scroll to position [623, 0]
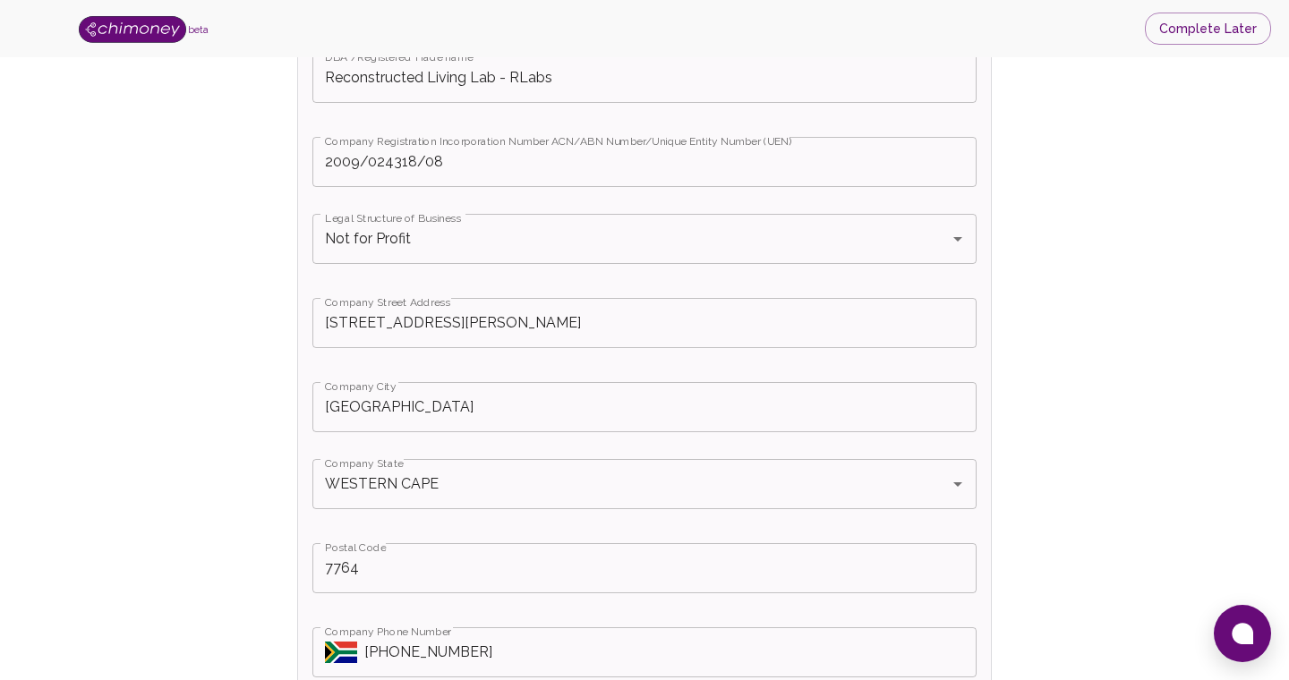
type input "[STREET_ADDRESS] Afric"
click at [587, 334] on input "[STREET_ADDRESS][PERSON_NAME]" at bounding box center [644, 323] width 664 height 50
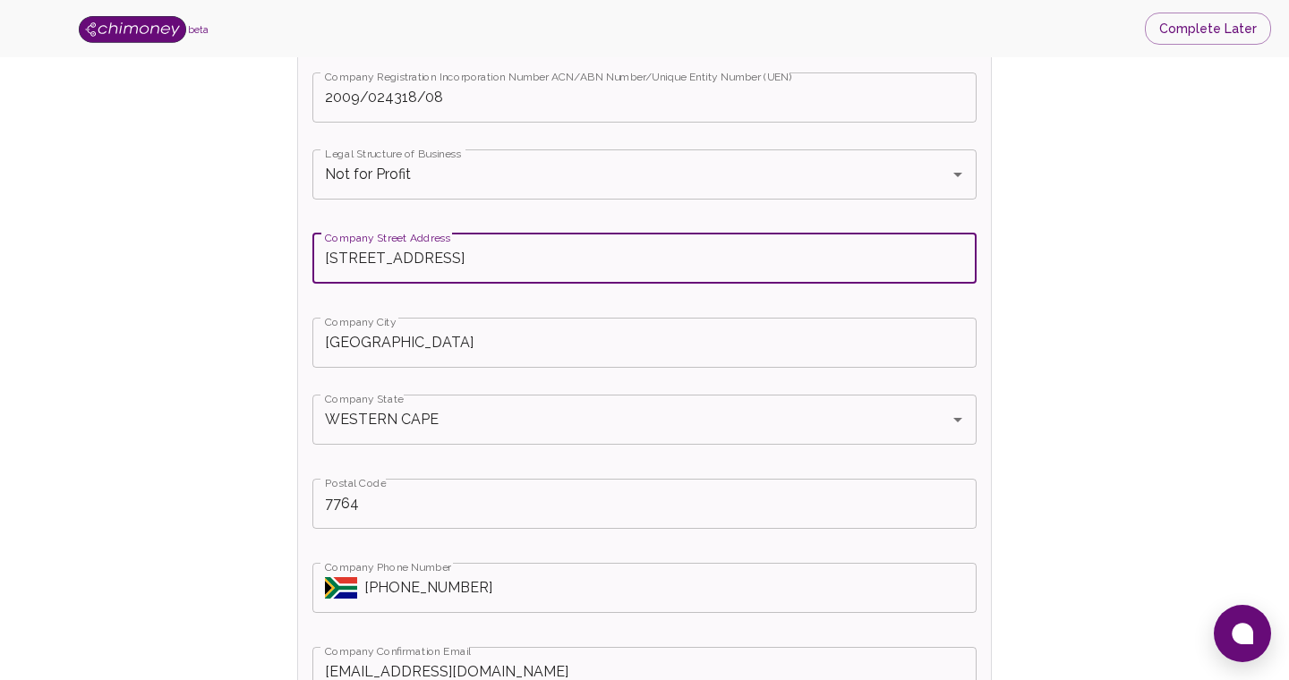
scroll to position [679, 0]
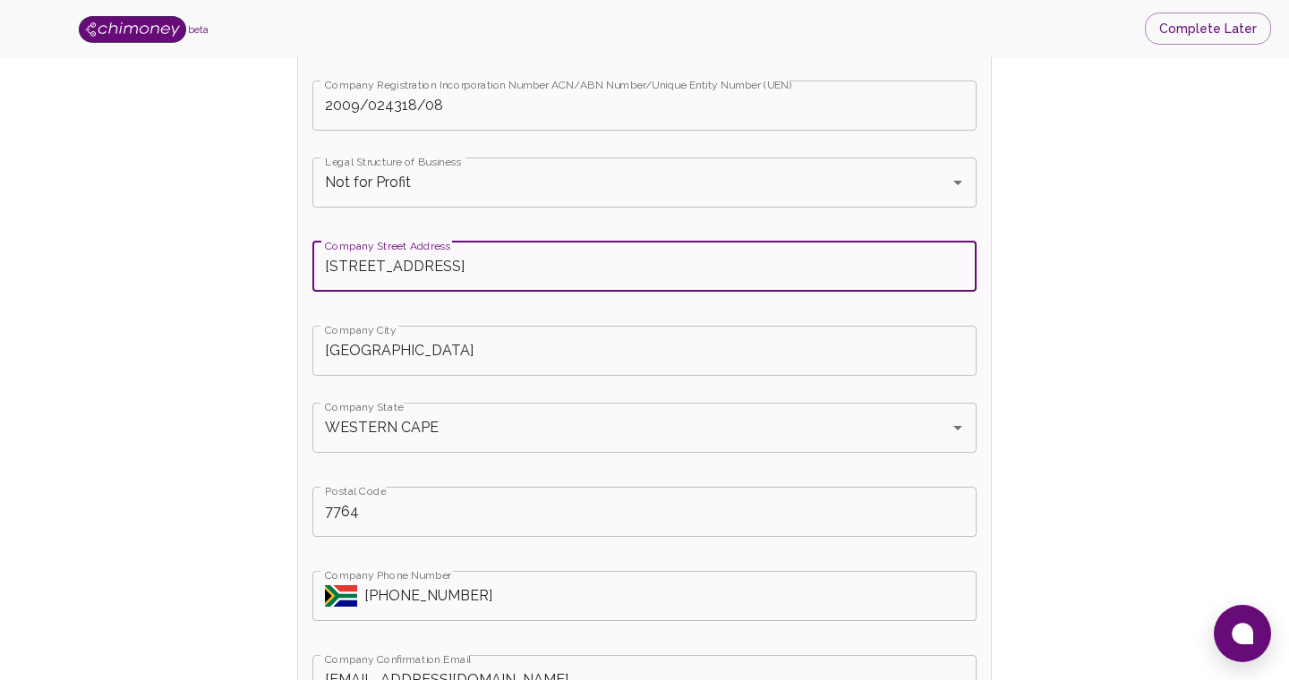
click at [805, 268] on input "[STREET_ADDRESS]" at bounding box center [644, 267] width 664 height 50
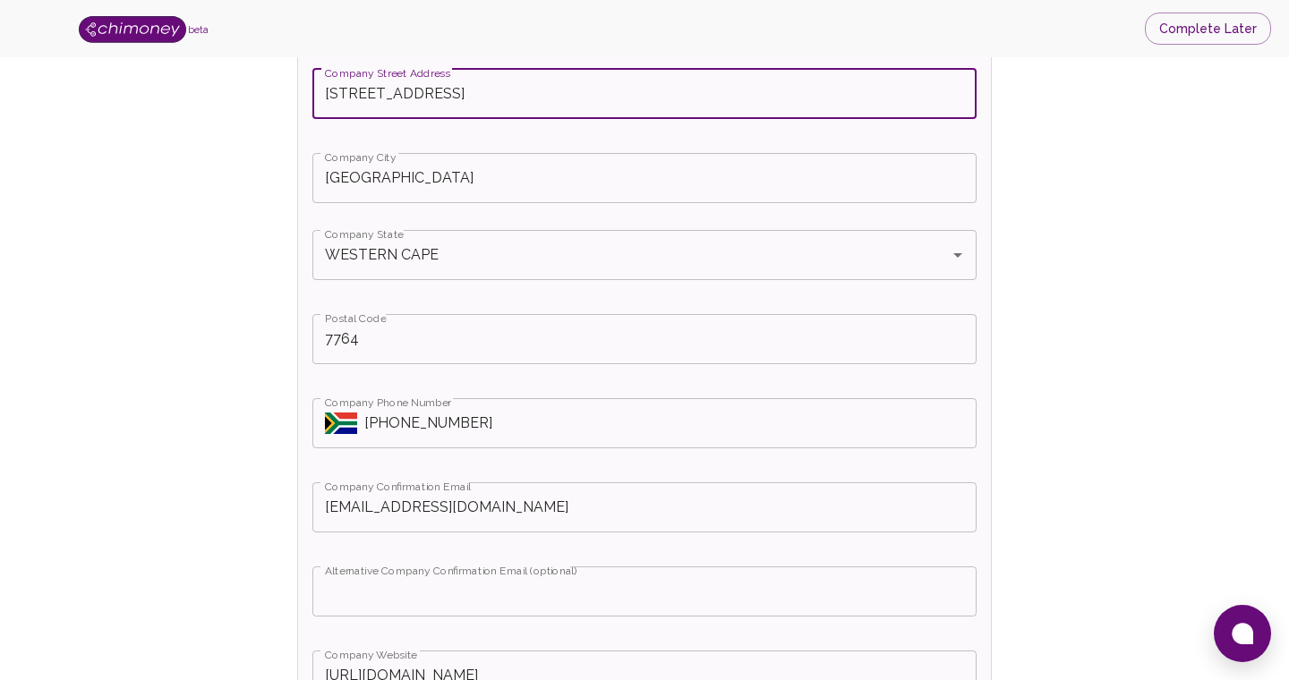
scroll to position [831, 0]
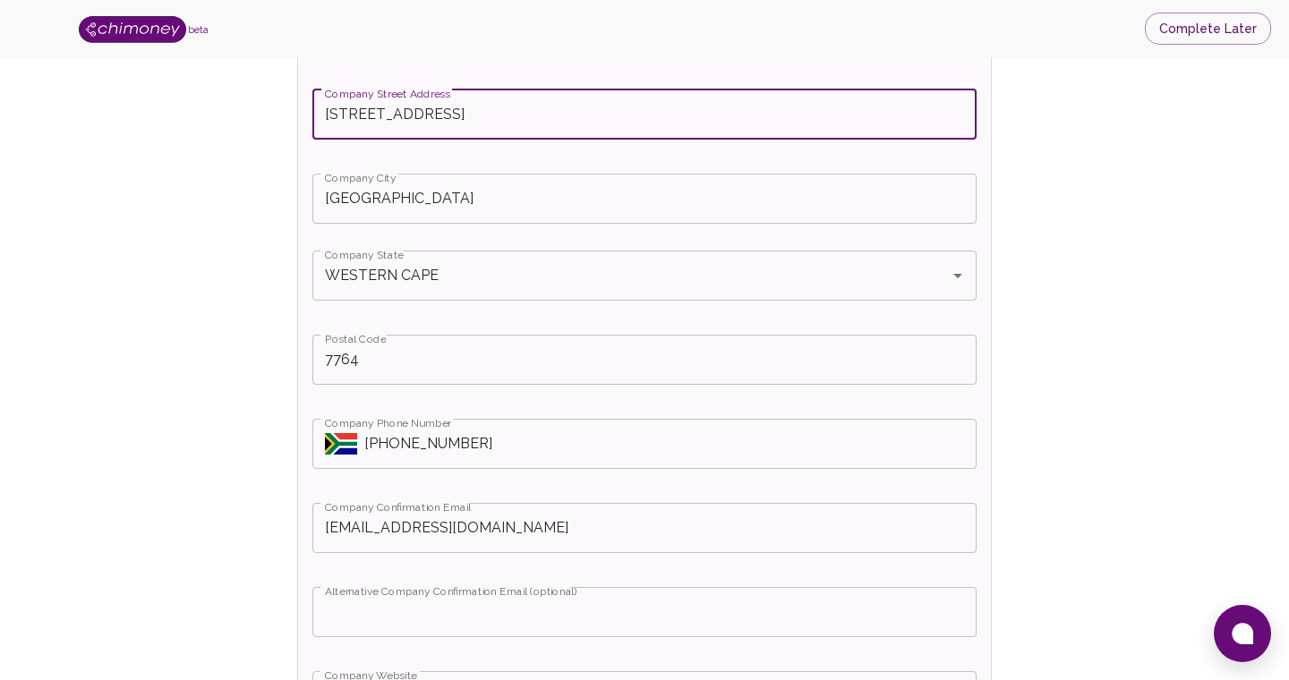
click at [677, 111] on input "[STREET_ADDRESS]" at bounding box center [644, 114] width 664 height 50
click at [647, 319] on div "Company State WESTERN CAPE Company State" at bounding box center [644, 289] width 664 height 77
type input "[STREET_ADDRESS]"
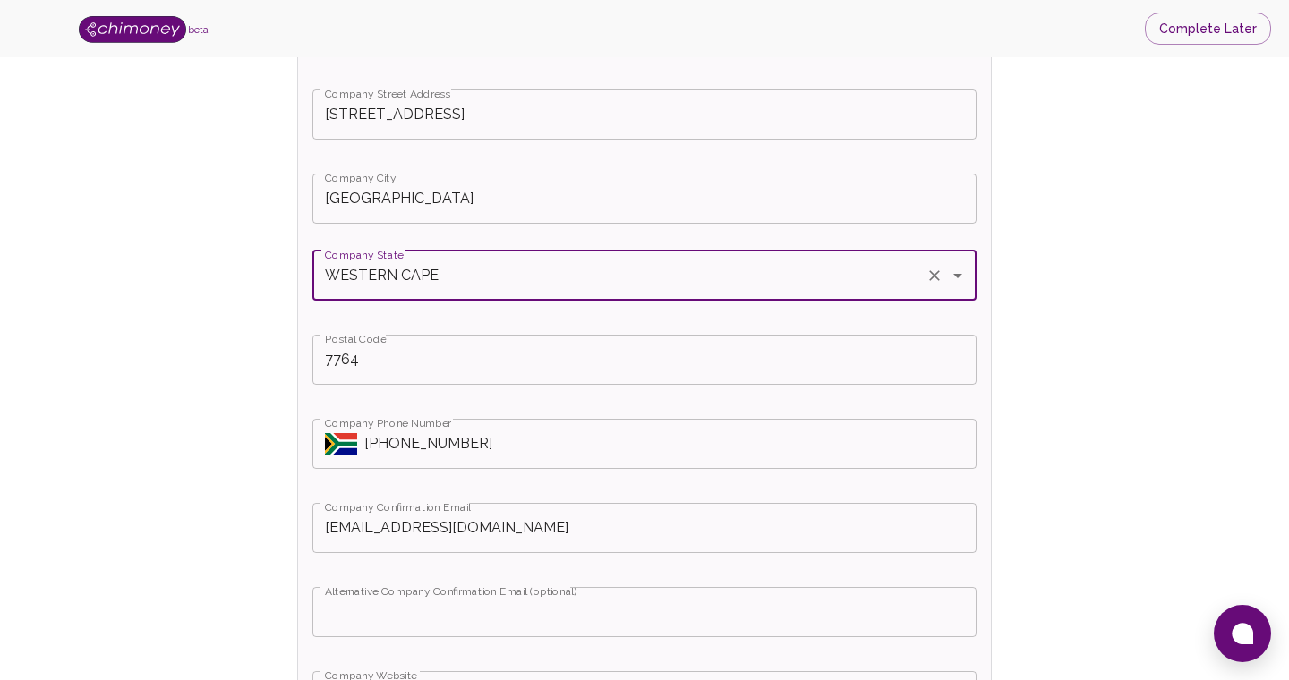
click at [736, 380] on input "7764" at bounding box center [644, 360] width 664 height 50
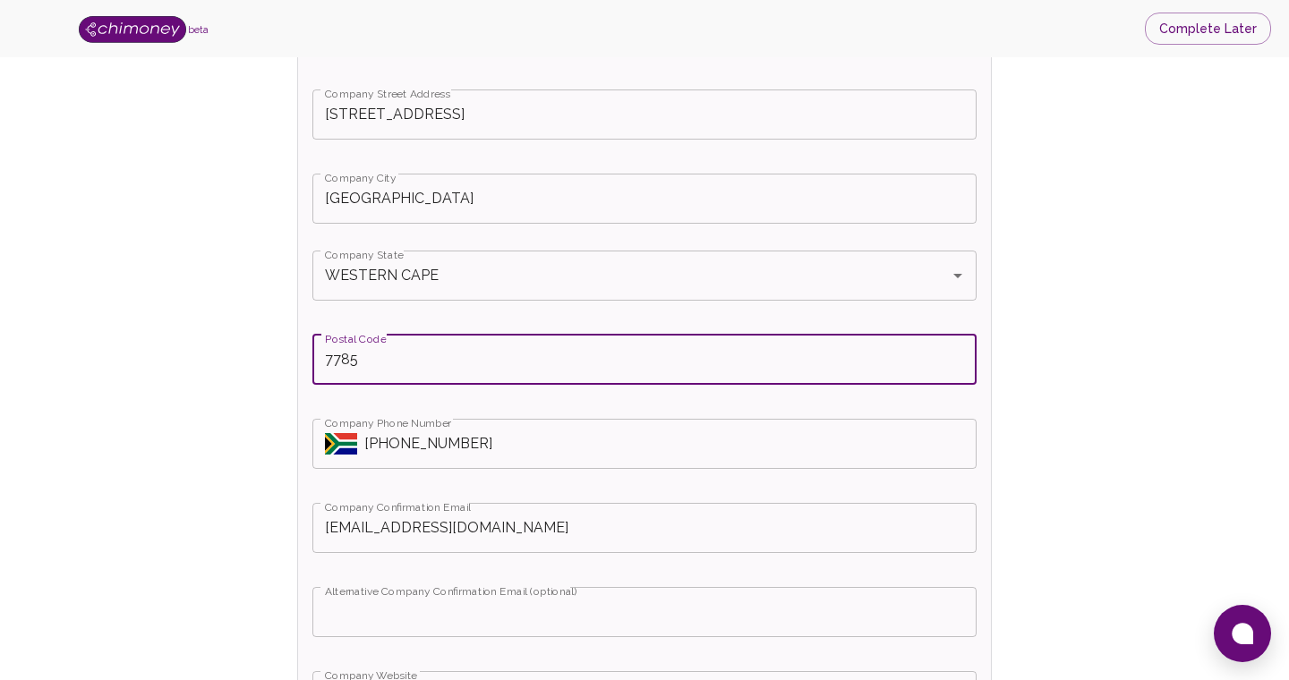
type input "7785"
click at [678, 121] on input "[STREET_ADDRESS]" at bounding box center [644, 114] width 664 height 50
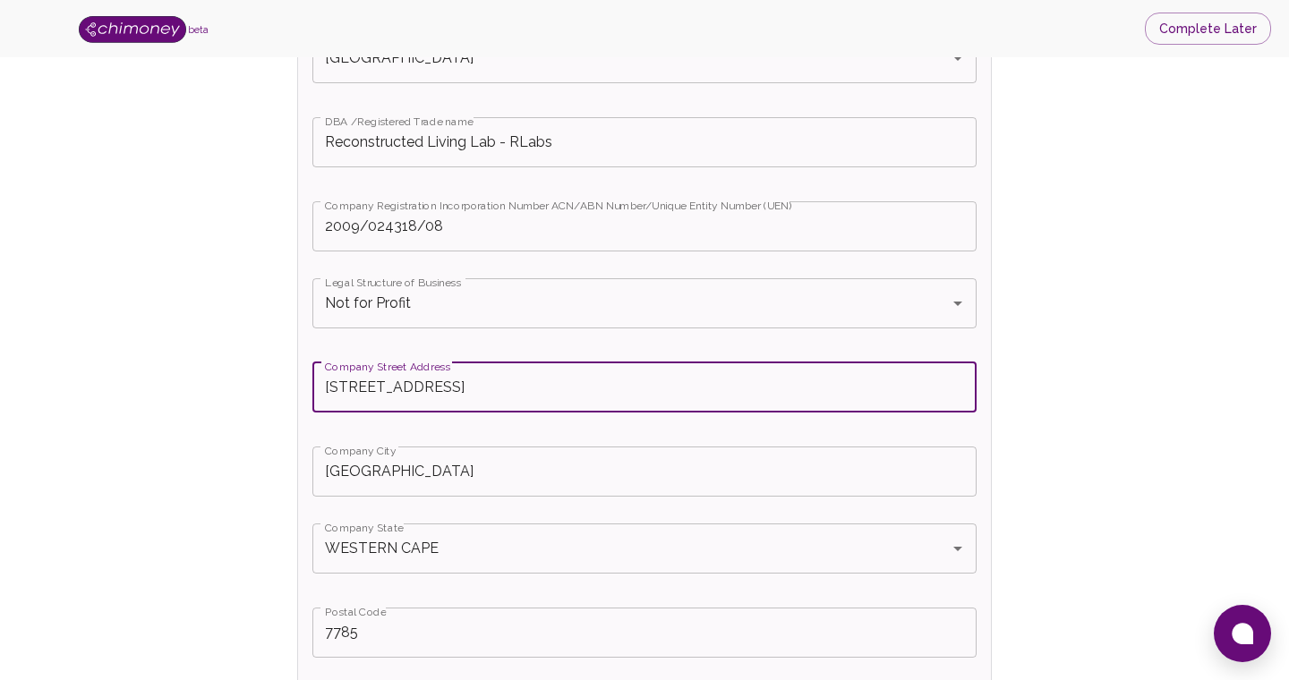
scroll to position [554, 0]
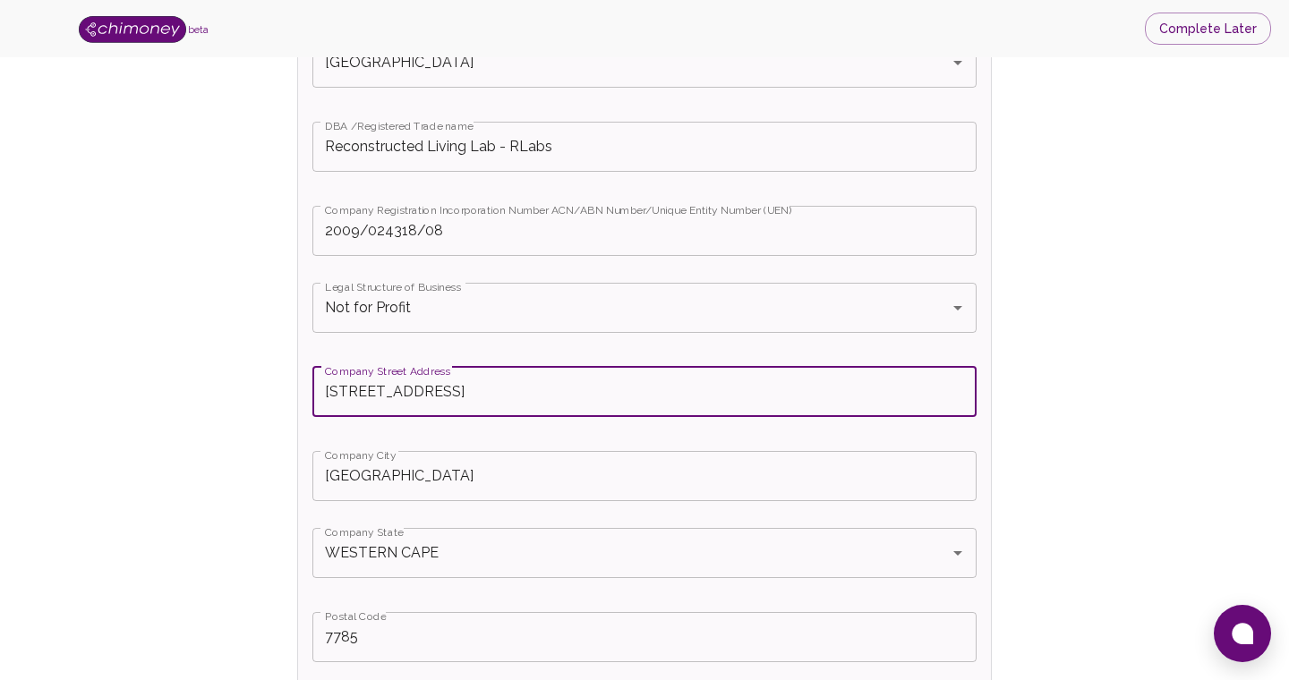
type input "[STREET_ADDRESS]"
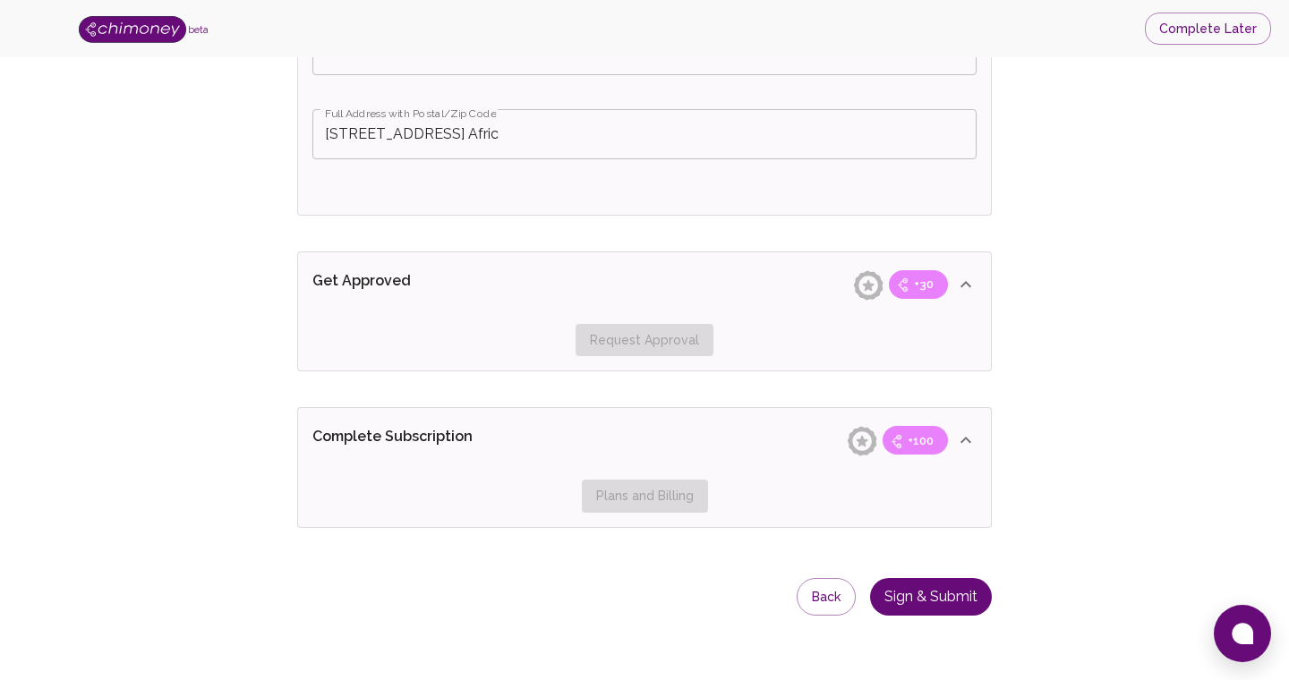
scroll to position [3909, 0]
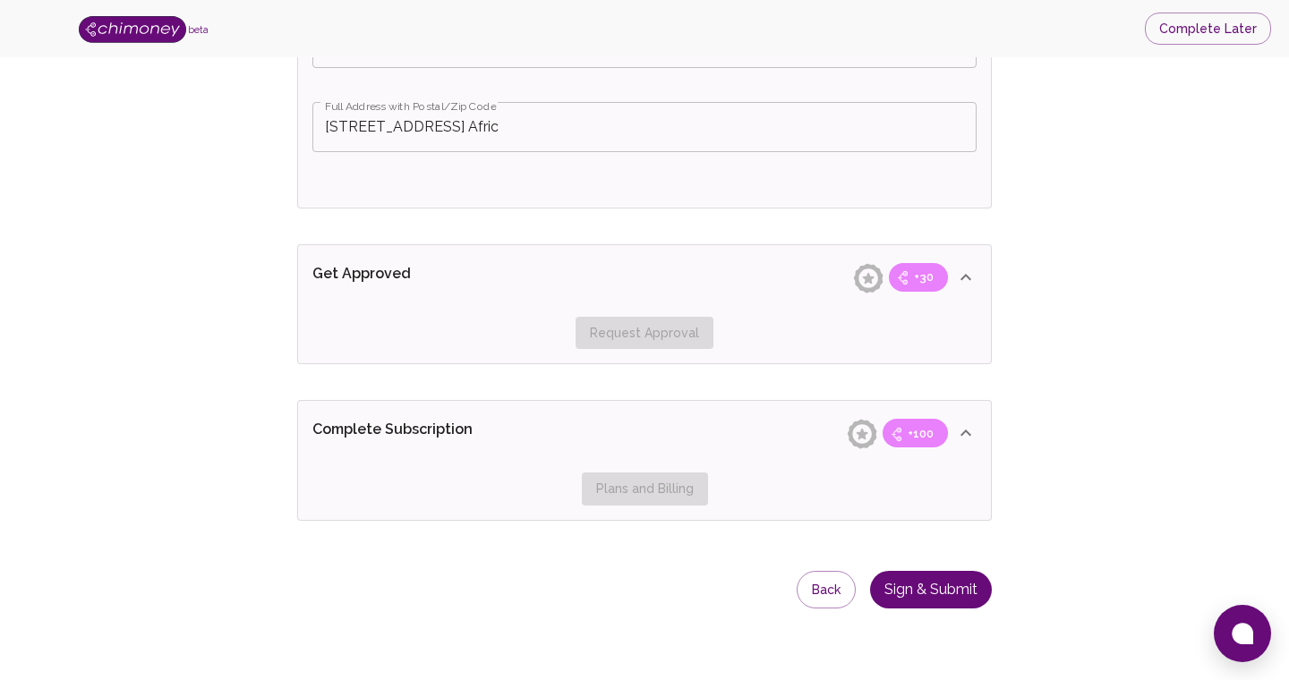
click at [912, 593] on button "Sign & Submit" at bounding box center [931, 590] width 122 height 38
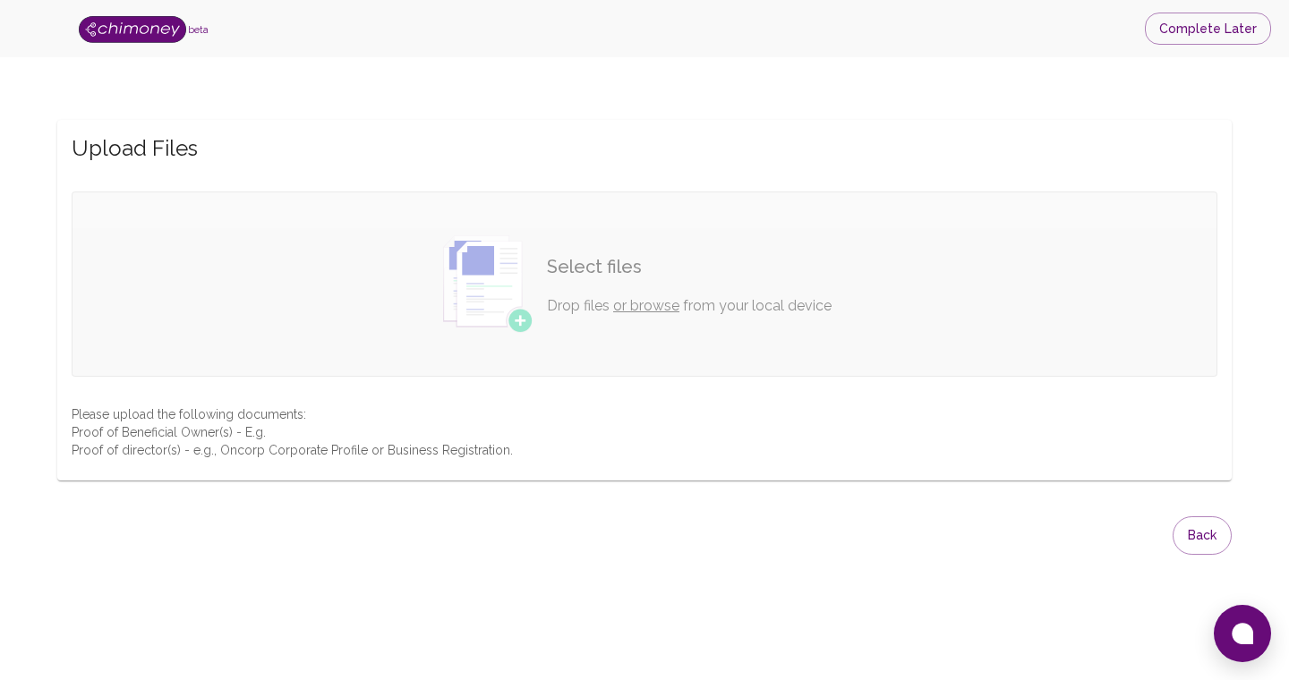
click at [653, 306] on link "or browse" at bounding box center [646, 305] width 66 height 17
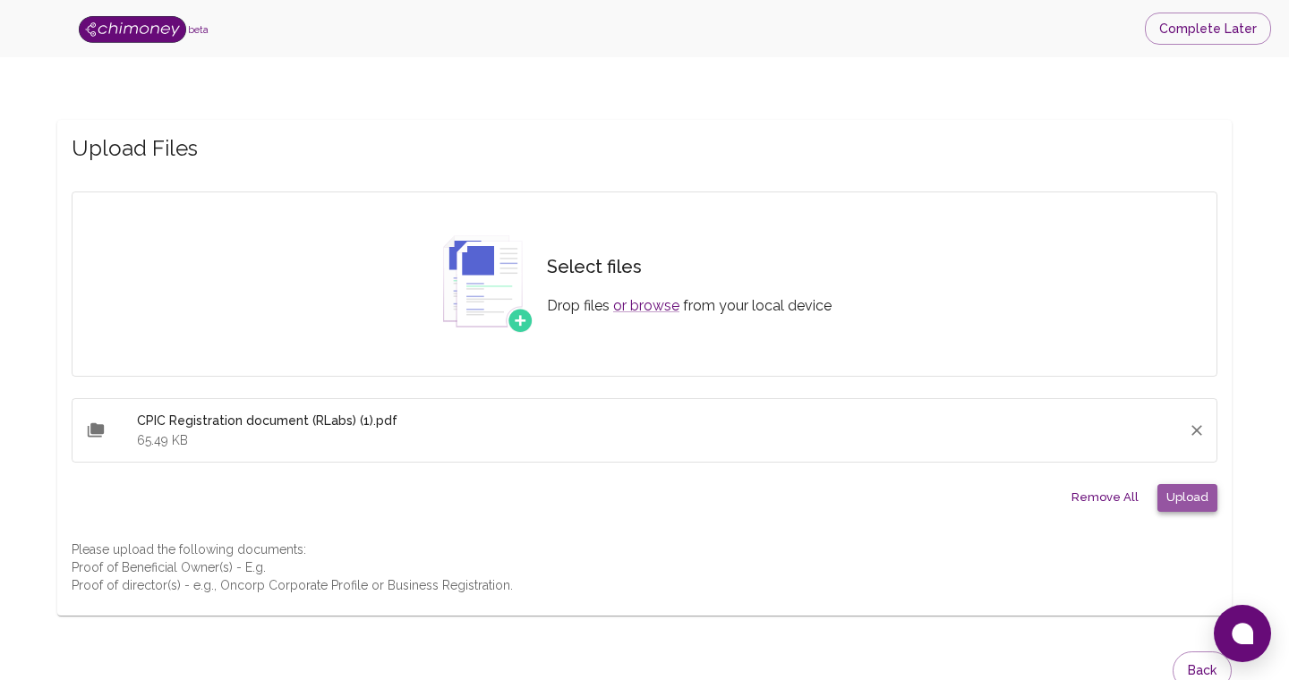
click at [1196, 510] on button "Upload" at bounding box center [1187, 498] width 60 height 28
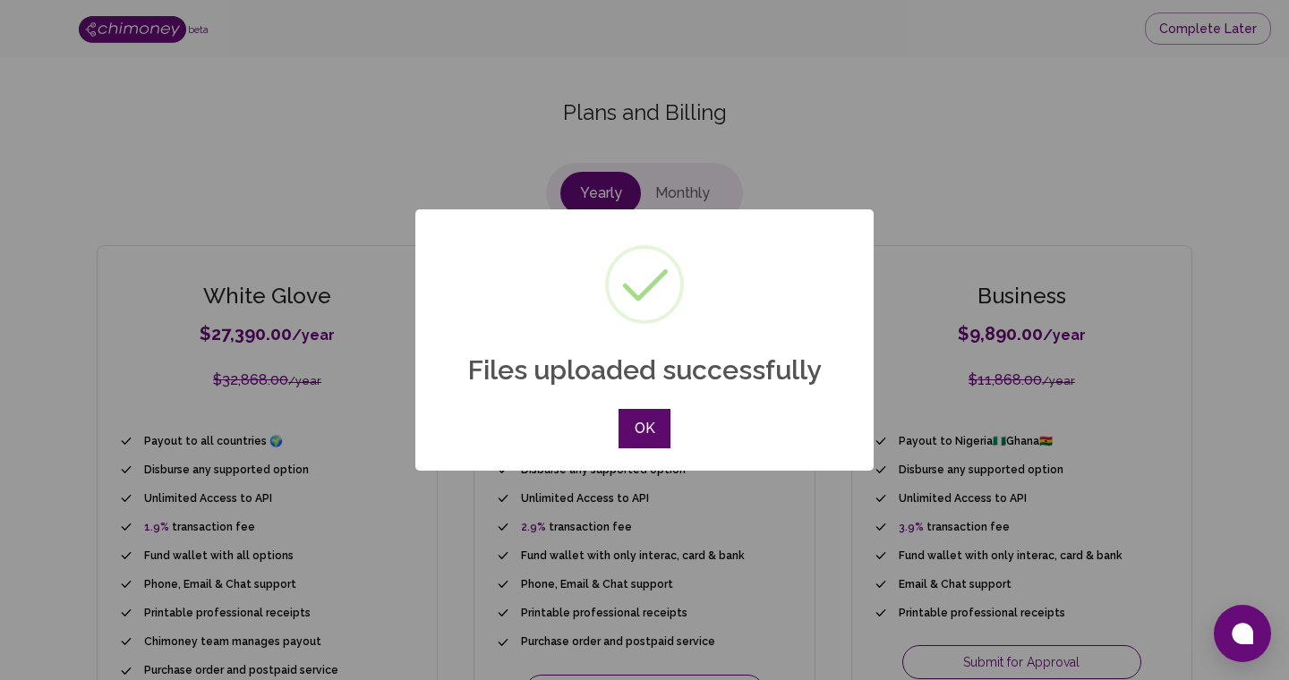
click at [647, 434] on button "OK" at bounding box center [644, 428] width 52 height 39
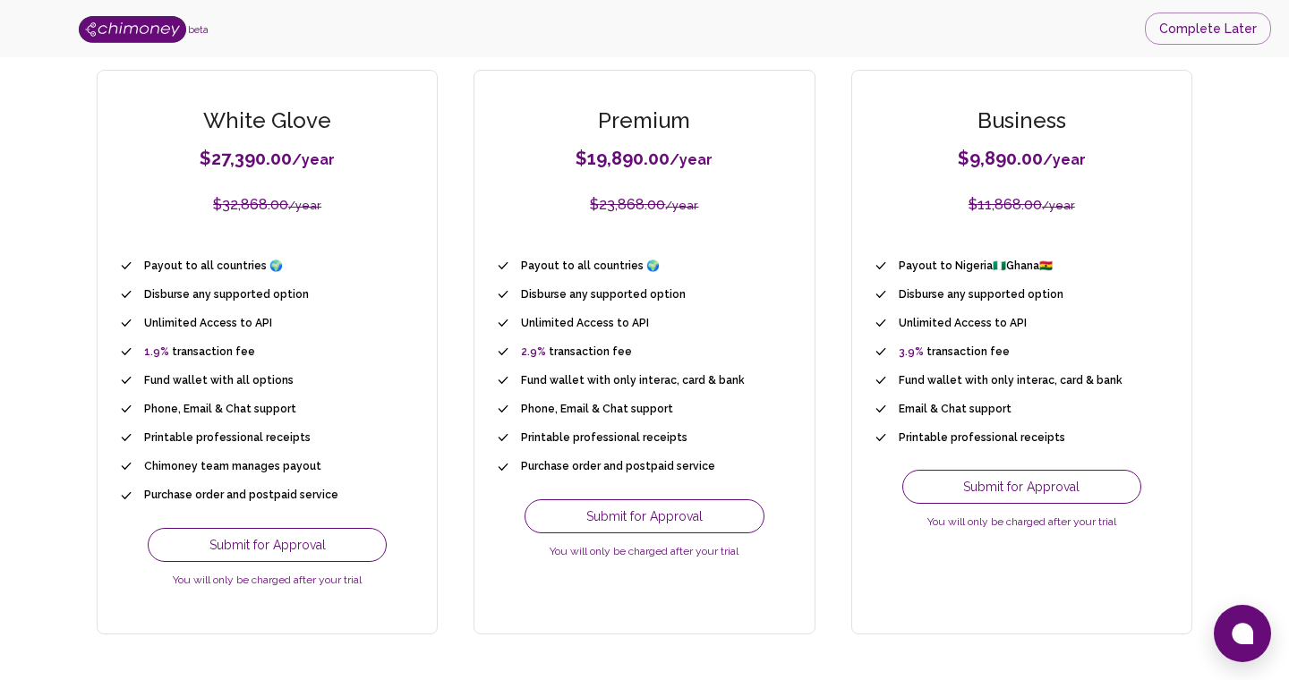
scroll to position [222, 0]
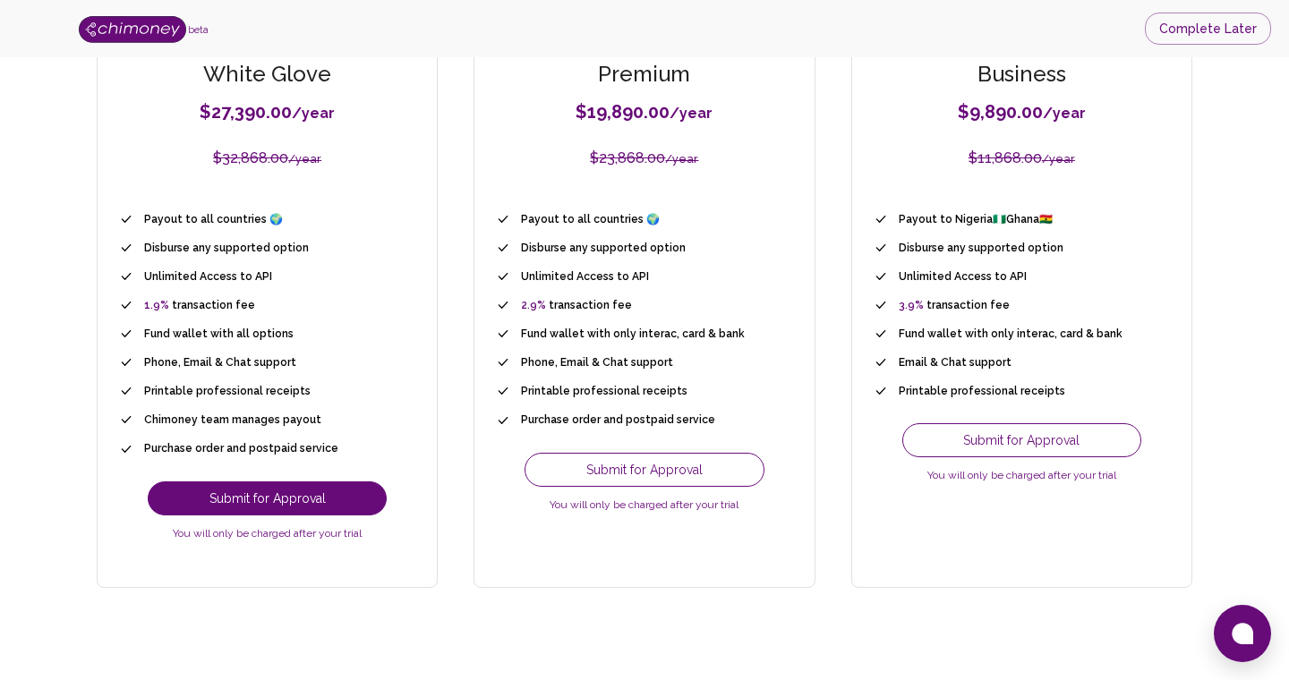
click at [335, 501] on button "Submit for Approval" at bounding box center [267, 498] width 239 height 34
click at [342, 502] on button "Submit for Approval" at bounding box center [267, 498] width 239 height 34
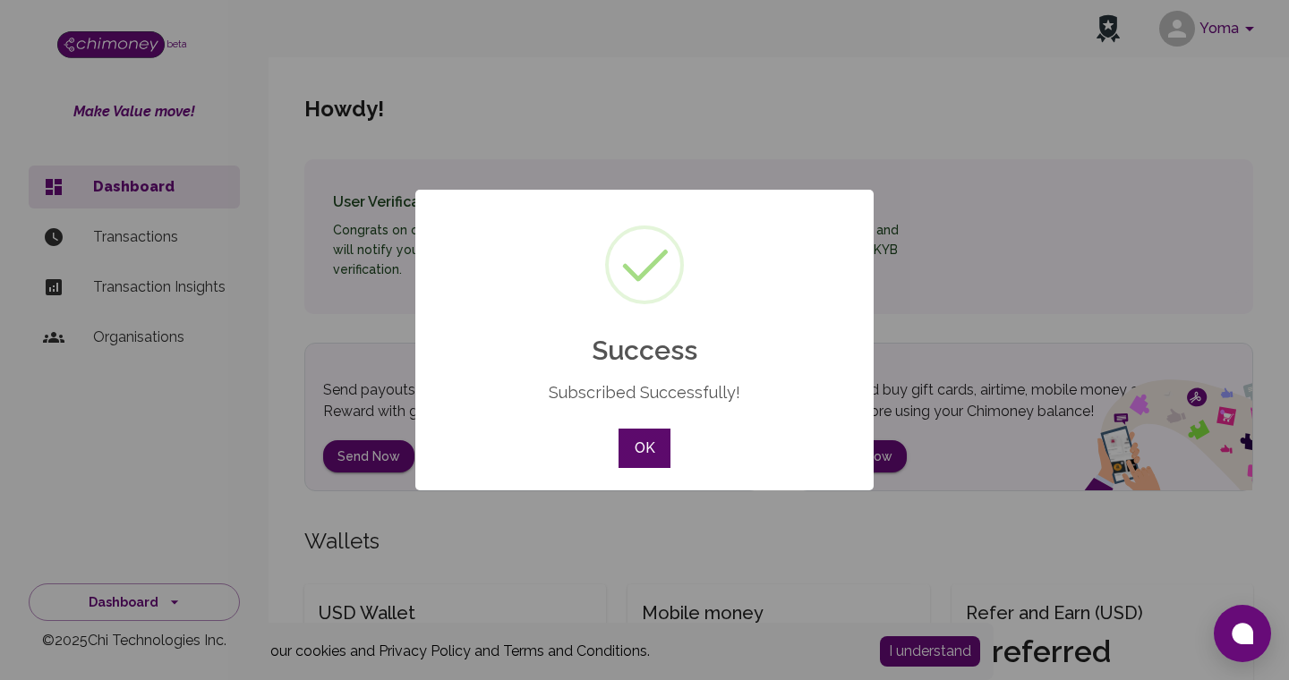
click at [645, 451] on button "OK" at bounding box center [644, 448] width 52 height 39
